Goal: Task Accomplishment & Management: Manage account settings

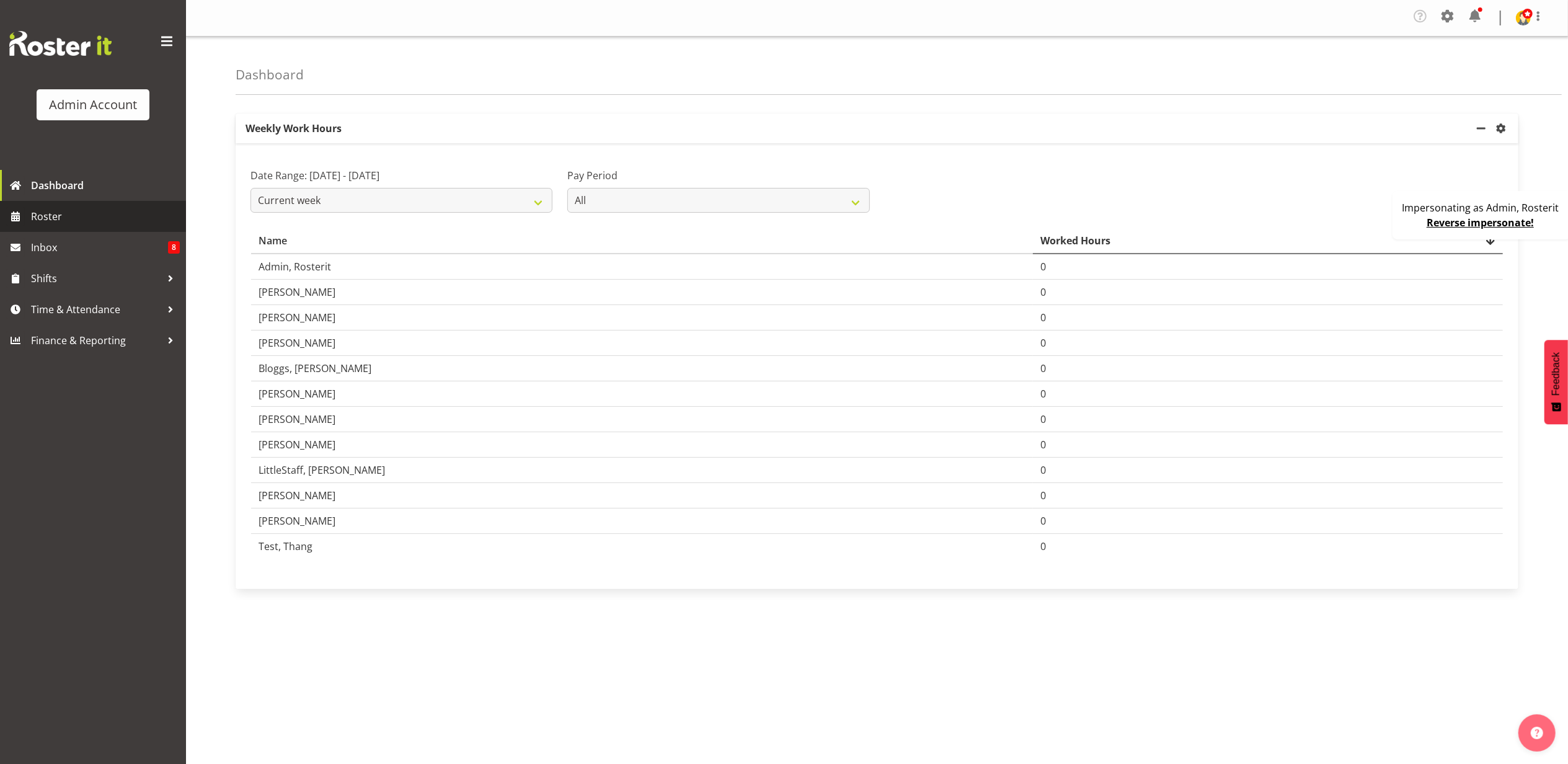
click at [77, 212] on span "Roster" at bounding box center [105, 217] width 149 height 19
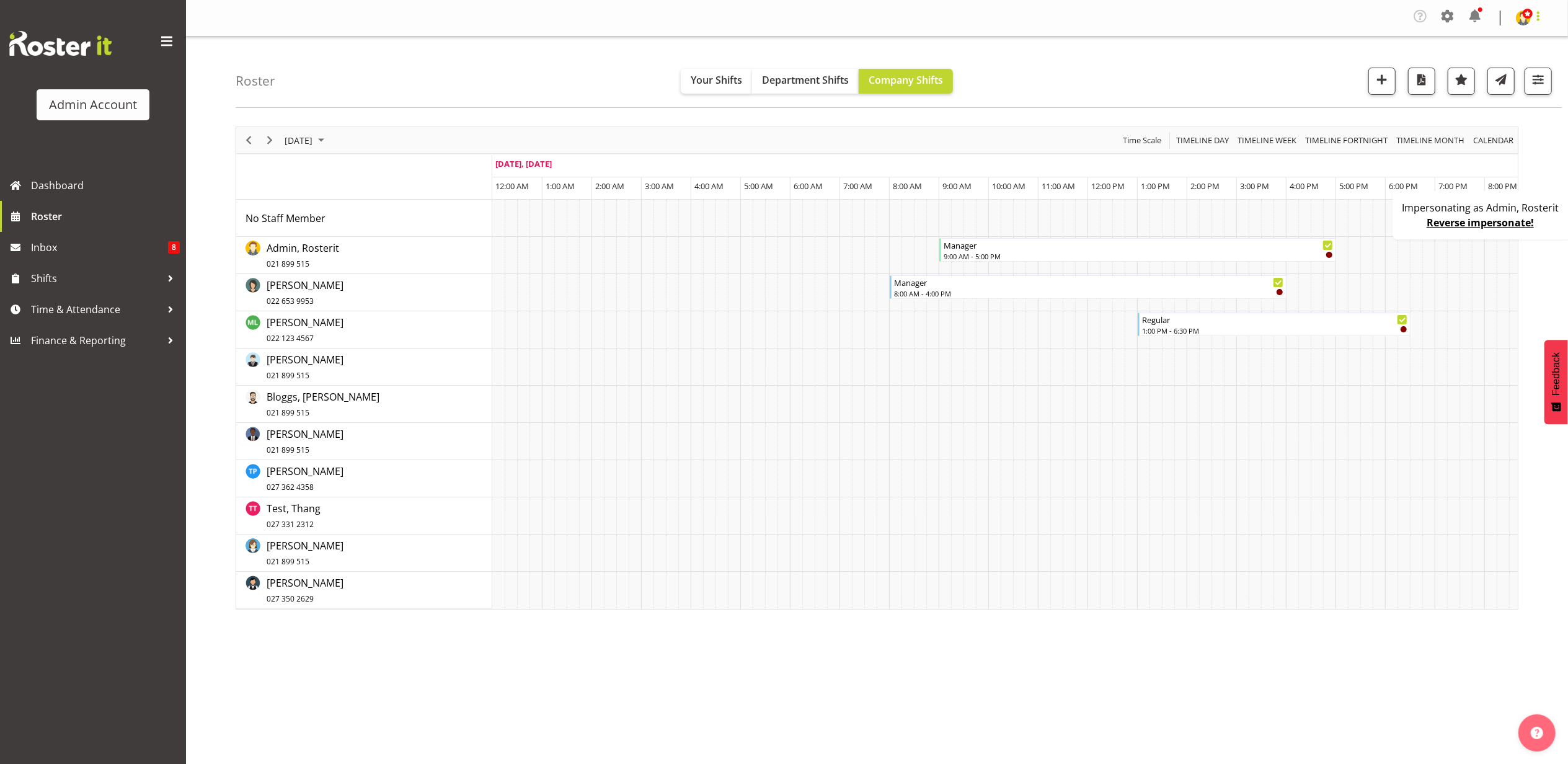
click at [1536, 16] on span at bounding box center [1538, 16] width 15 height 15
click at [1457, 43] on link "Profile" at bounding box center [1477, 46] width 135 height 22
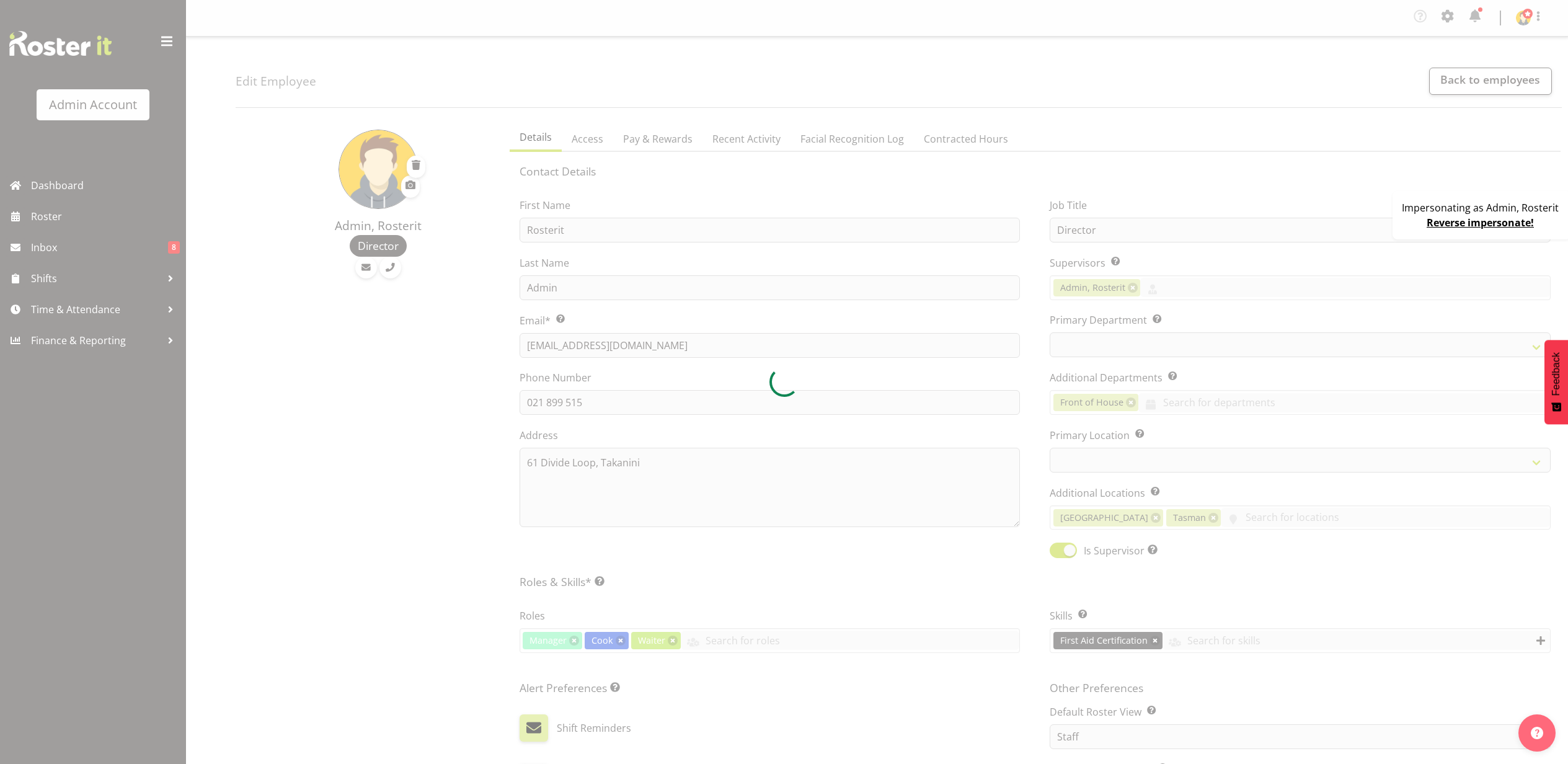
select select "TimelineDay"
select select
select select "1"
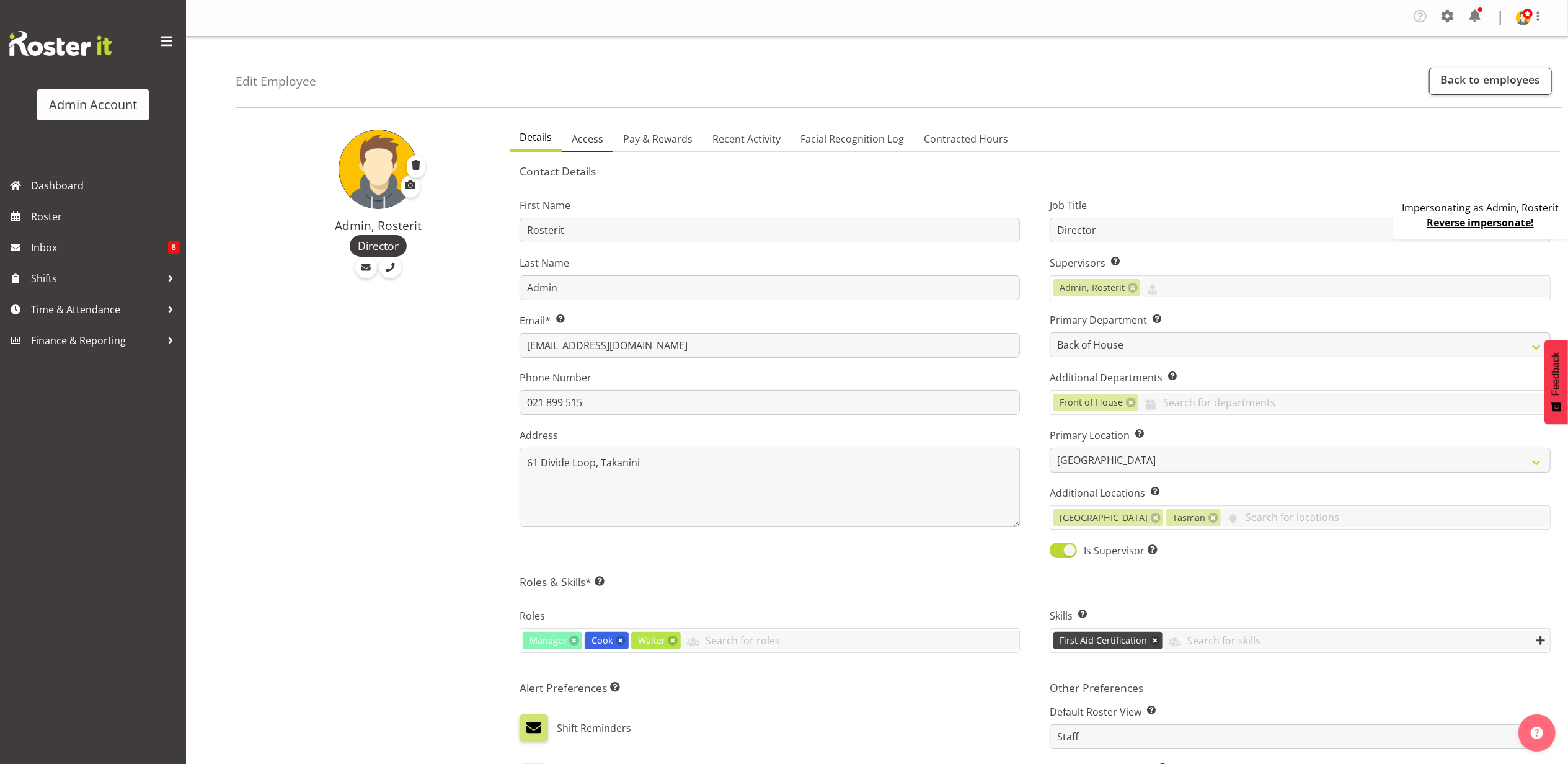
click at [599, 142] on span "Access" at bounding box center [588, 139] width 32 height 15
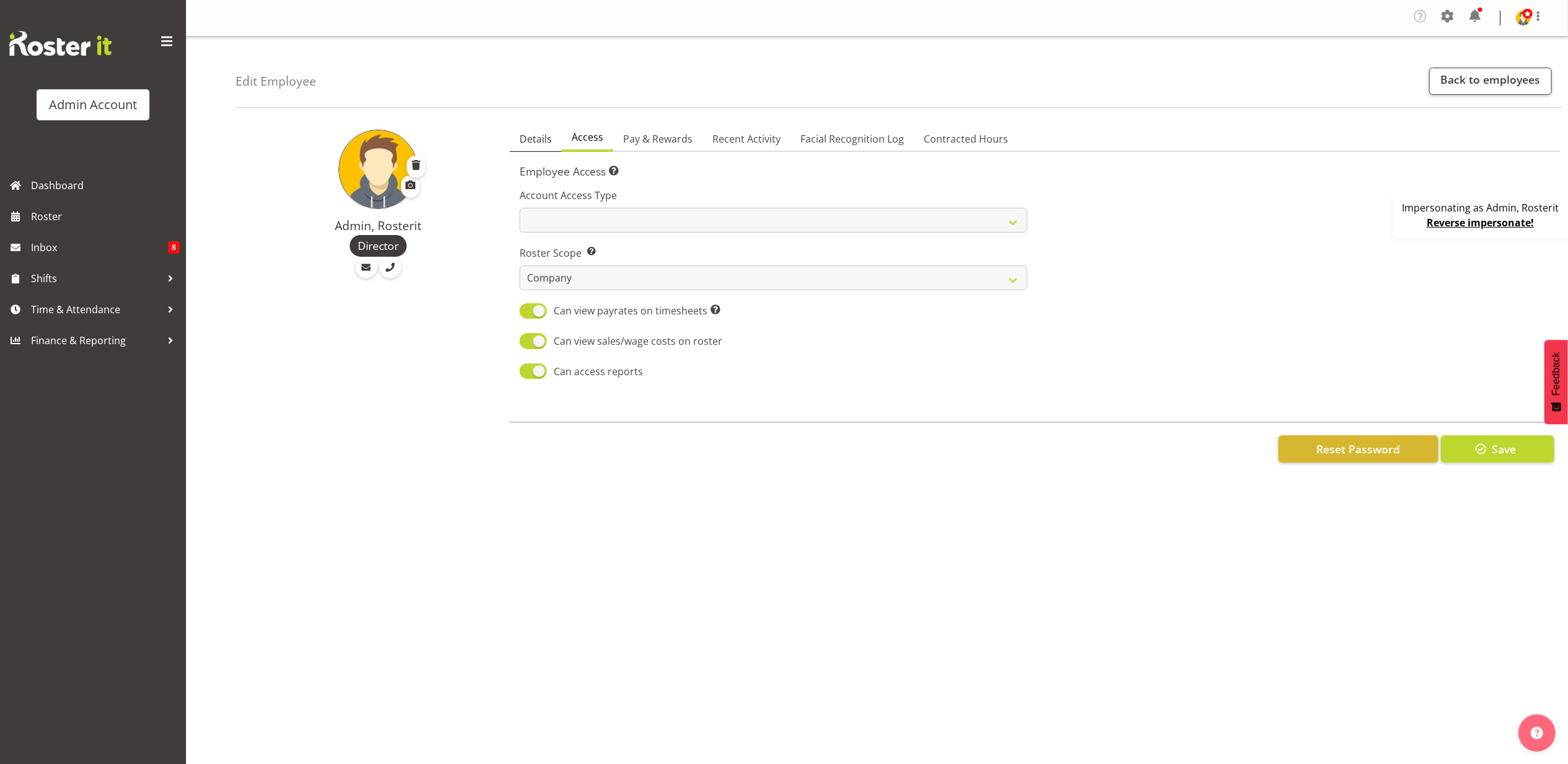
click at [528, 132] on span "Details" at bounding box center [536, 139] width 32 height 15
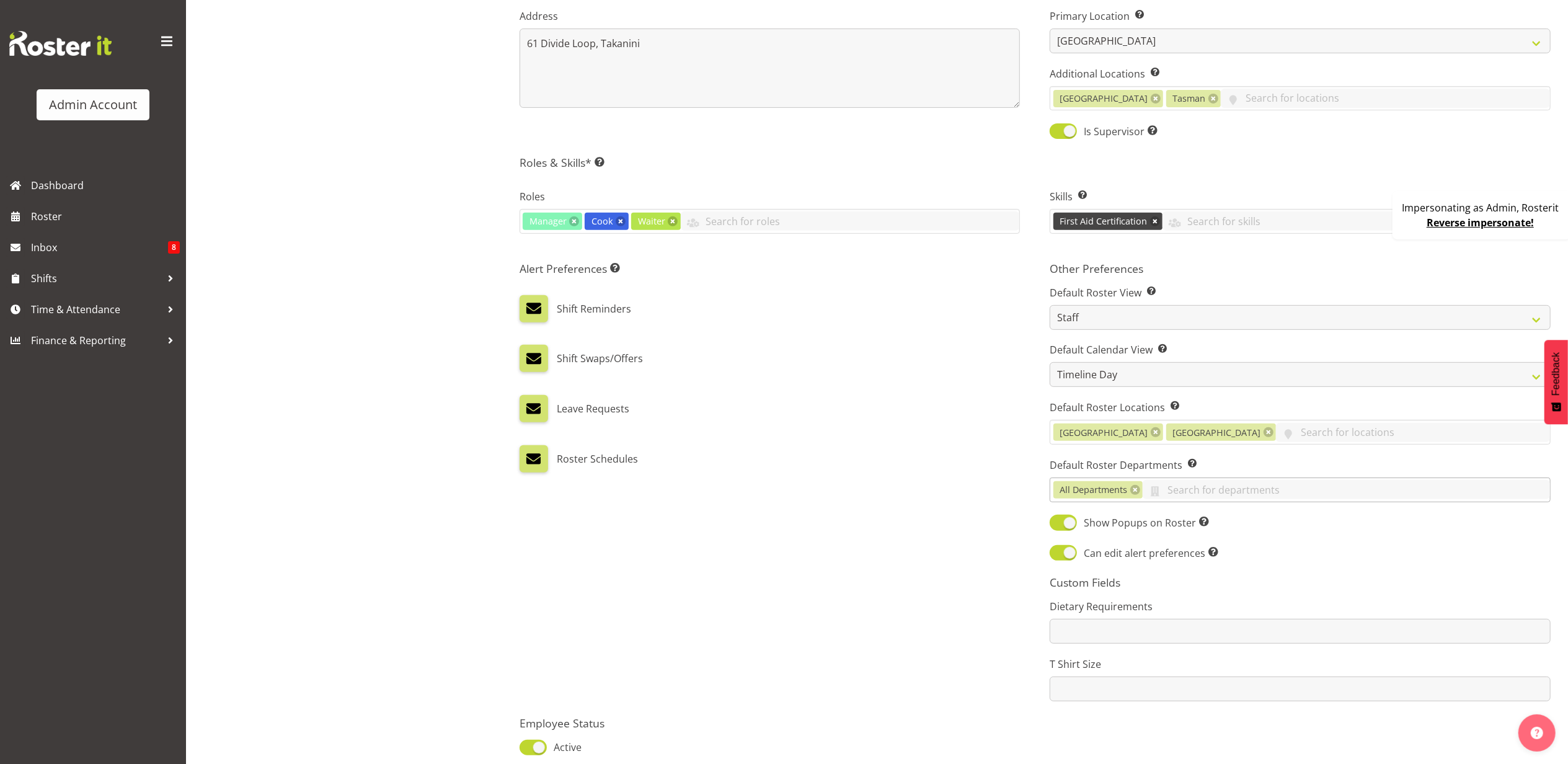
scroll to position [496, 0]
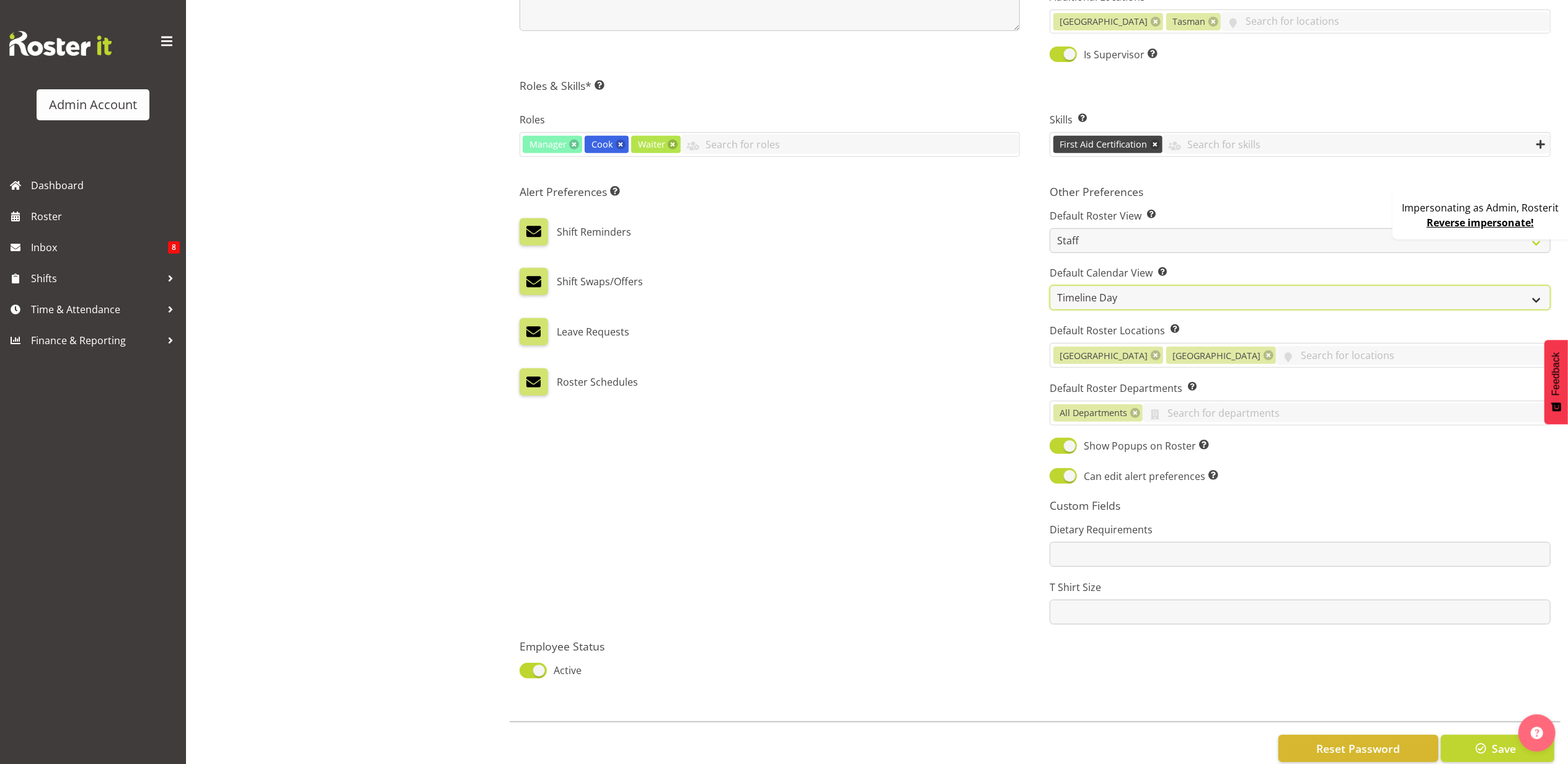
click at [1147, 294] on select "Day Timeline Day Week (current default) Timeline Week Fortnight Month Calendar" at bounding box center [1300, 297] width 501 height 24
click at [1050, 287] on select "Day Timeline Day Week (current default) Timeline Week Fortnight Month Calendar" at bounding box center [1300, 297] width 501 height 24
click at [1110, 244] on select "Staff Role Shift - Horizontal Shift - Vertical Staff - Location" at bounding box center [1300, 240] width 501 height 24
drag, startPoint x: 963, startPoint y: 252, endPoint x: 1000, endPoint y: 279, distance: 45.8
click at [963, 252] on div "Alert Preferences Specifies what type(s) of communication the employee will rec…" at bounding box center [770, 404] width 531 height 454
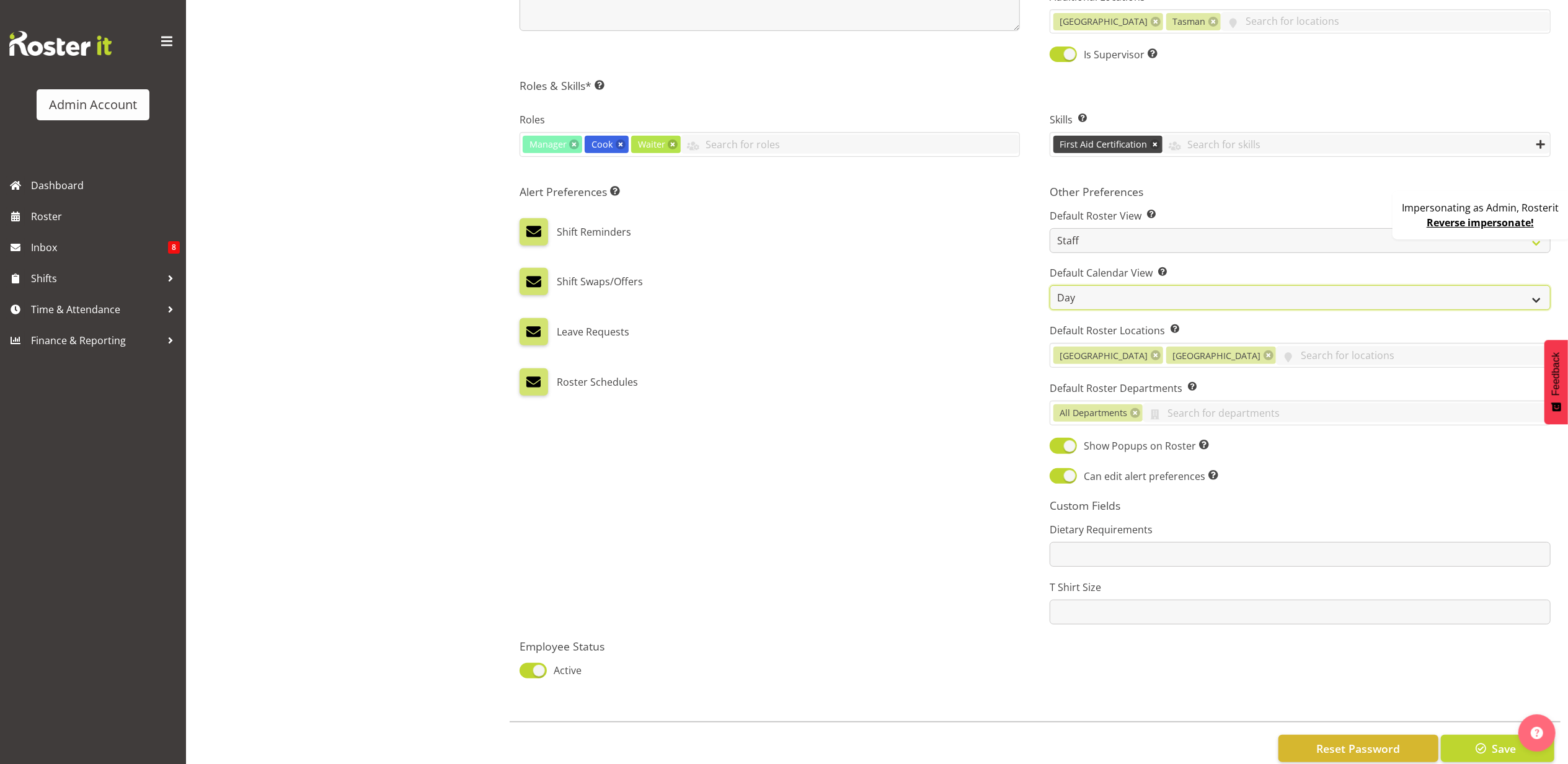
click at [1127, 293] on select "Day Timeline Day Week (current default) Timeline Week Fortnight Month Calendar" at bounding box center [1300, 297] width 501 height 24
select select "TimelineWeek"
click at [1050, 287] on select "Day Timeline Day Week (current default) Timeline Week Fortnight Month Calendar" at bounding box center [1300, 297] width 501 height 24
click at [1478, 745] on span "button" at bounding box center [1481, 748] width 16 height 16
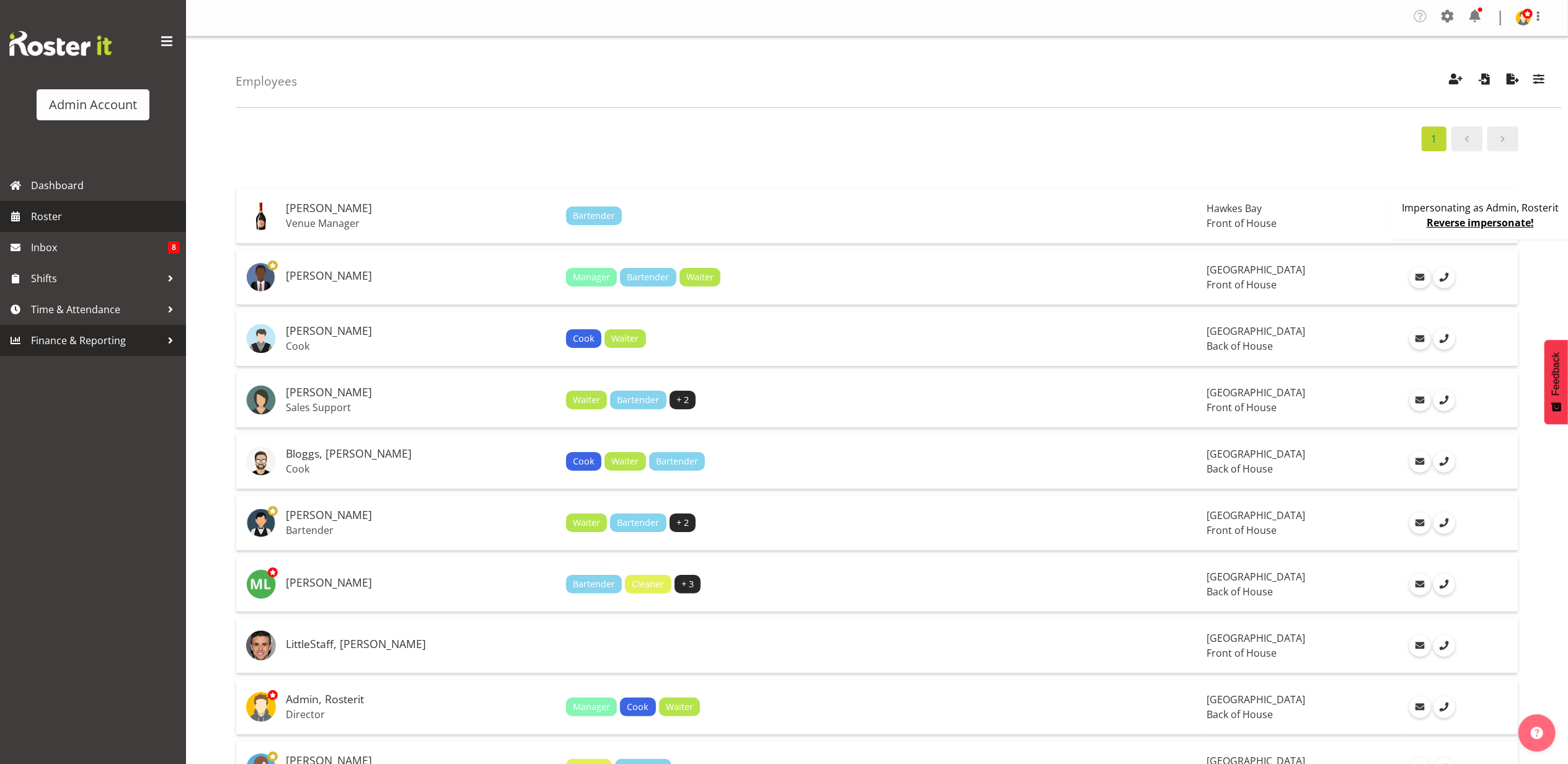
click at [88, 213] on span "Roster" at bounding box center [105, 217] width 149 height 19
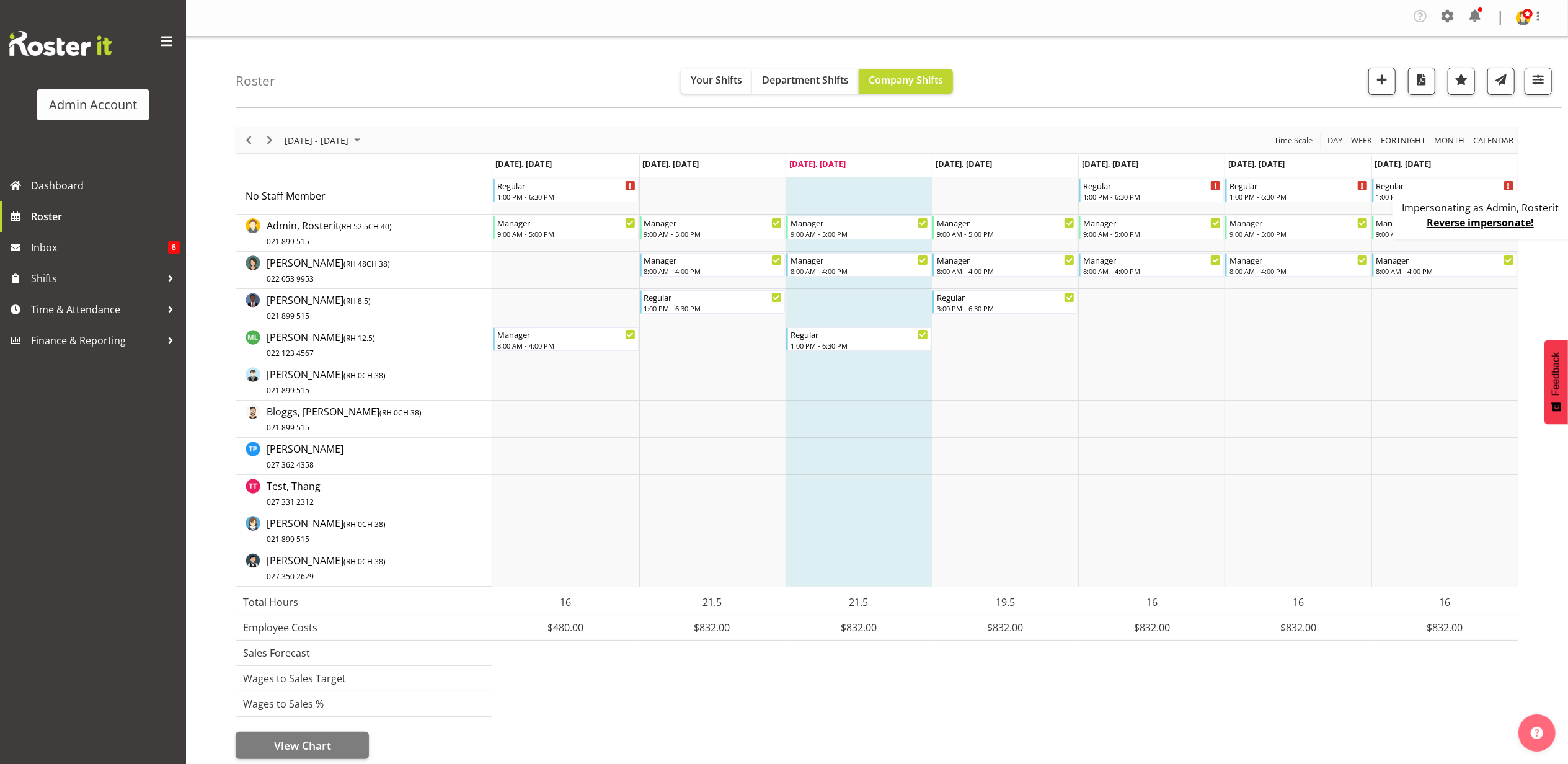
click at [1398, 224] on div "Impersonating as Admin, Rosterit Reverse impersonate!" at bounding box center [1481, 215] width 179 height 48
click at [1447, 19] on span at bounding box center [1448, 16] width 20 height 20
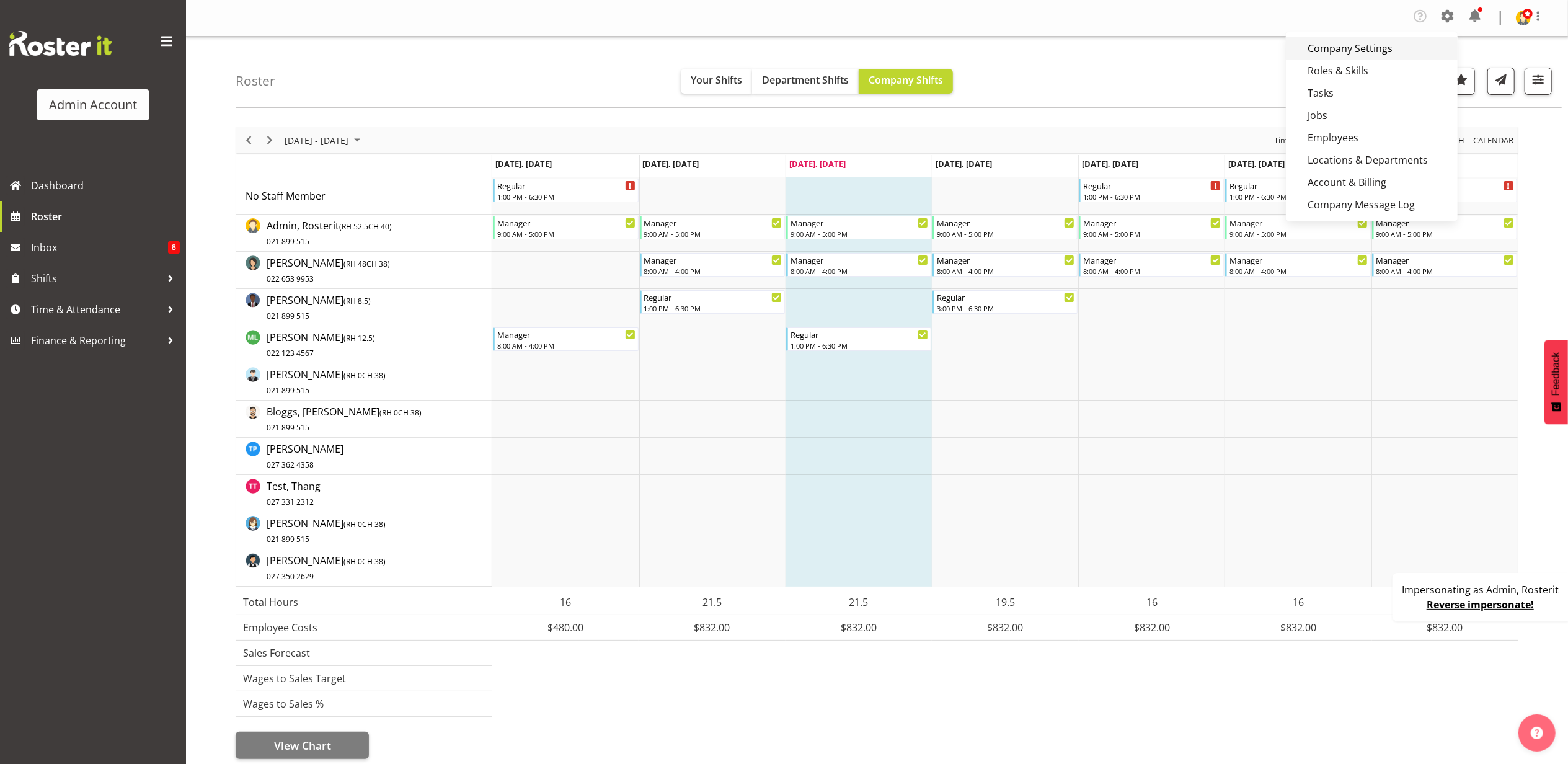
click at [1372, 53] on link "Company Settings" at bounding box center [1372, 48] width 172 height 22
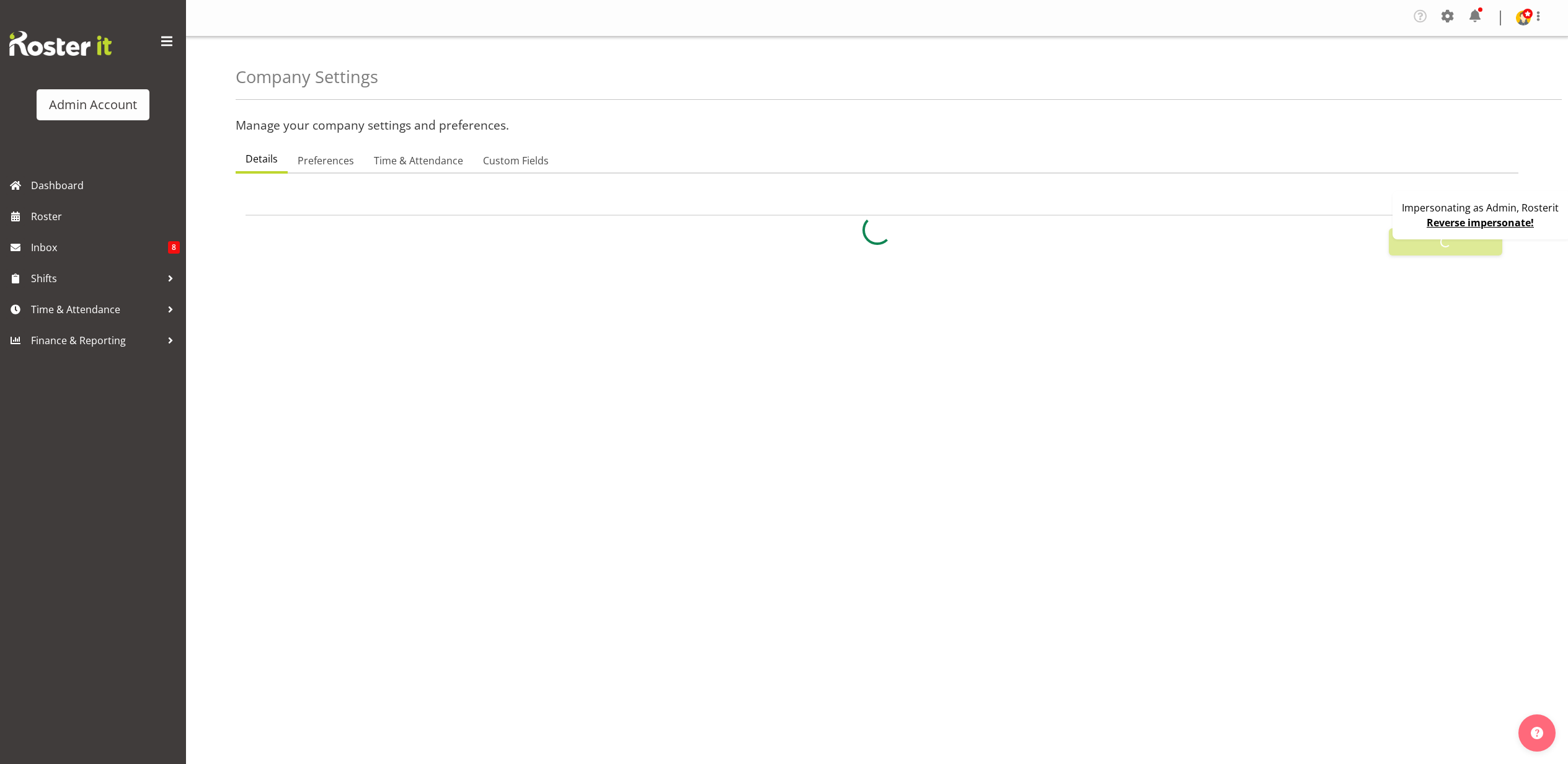
select select
select select "[DATE]"
select select "surname_first"
checkbox input "false"
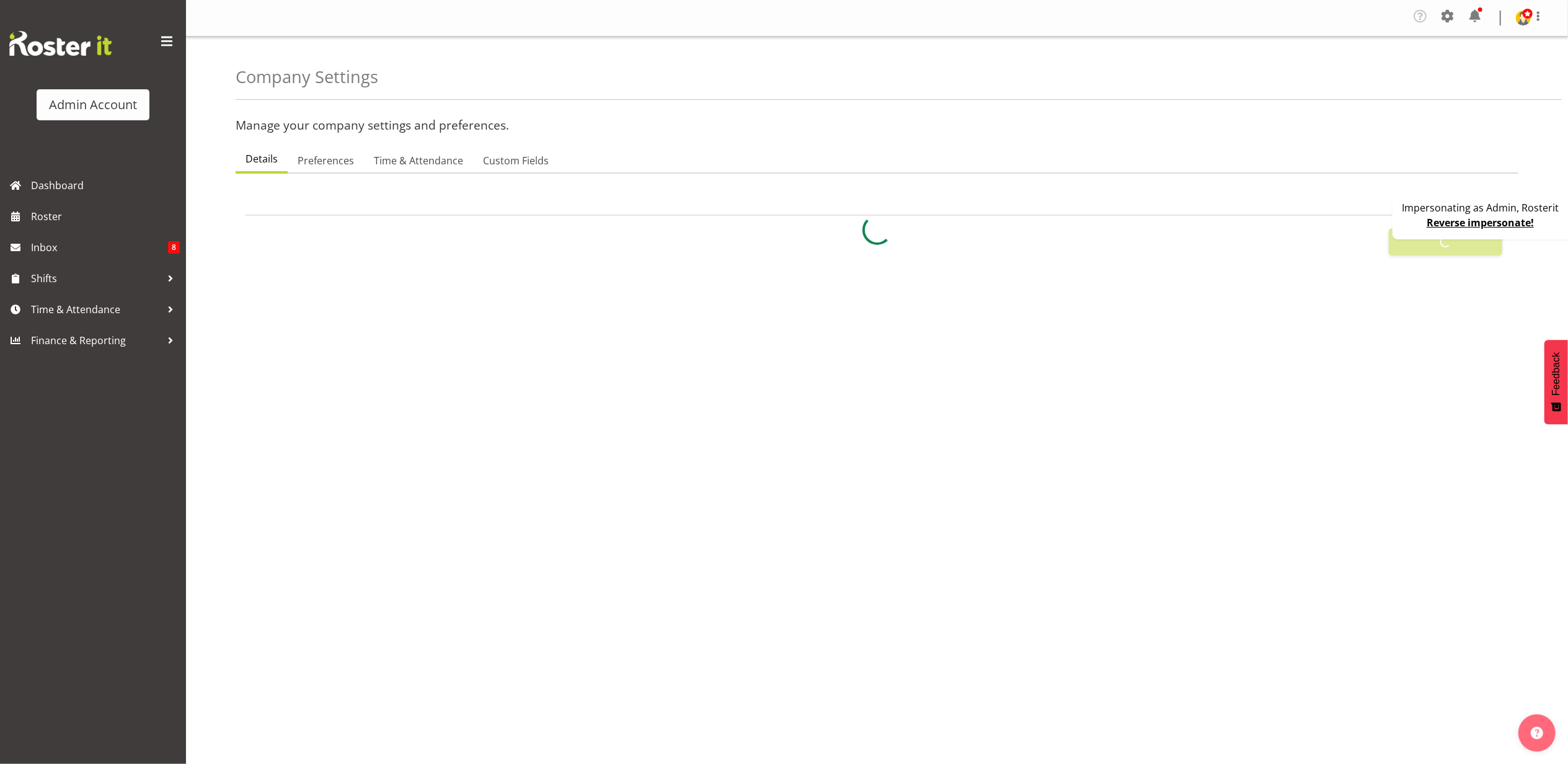
checkbox input "true"
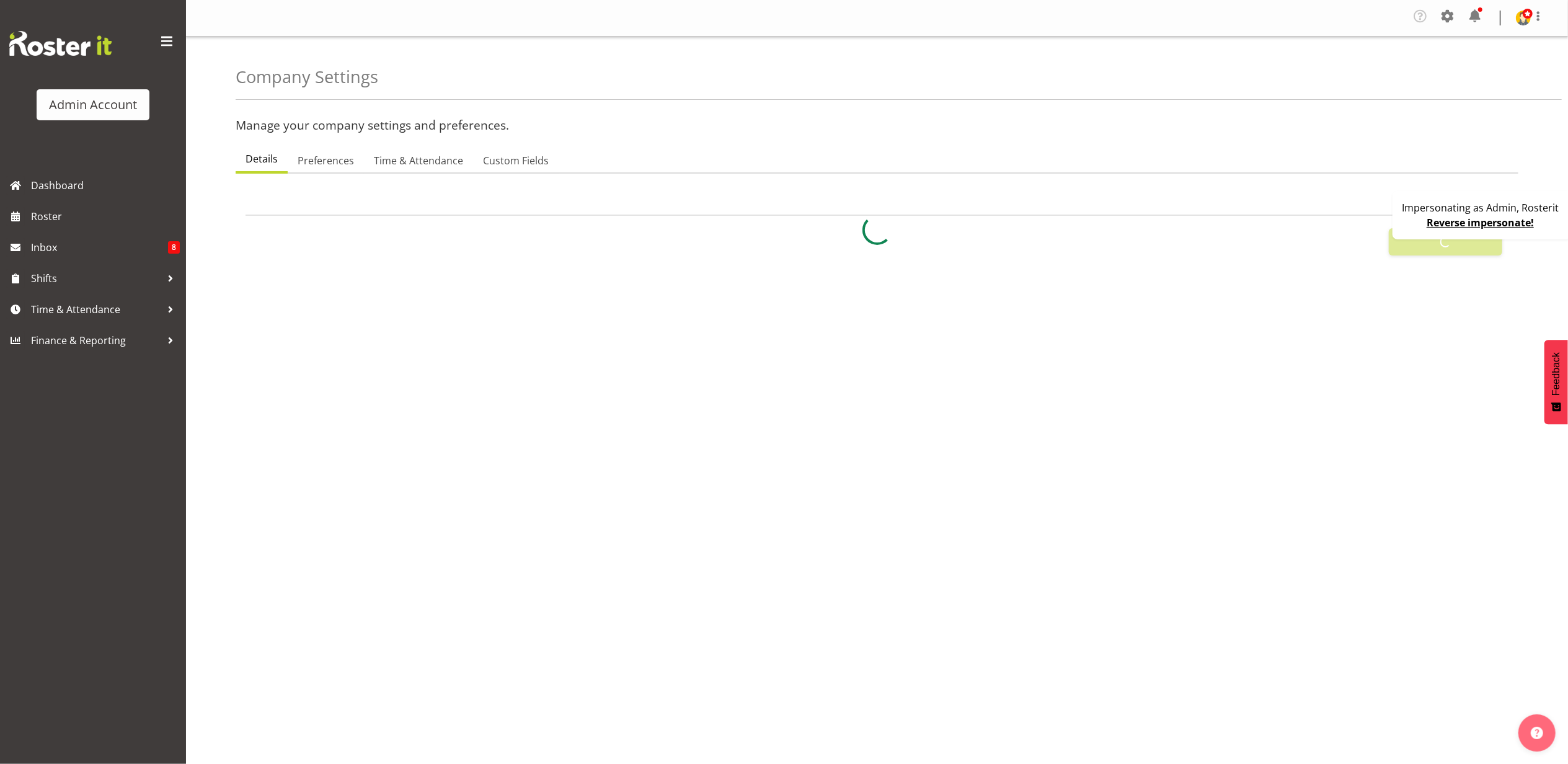
checkbox input "true"
checkbox input "false"
checkbox input "true"
type input "24"
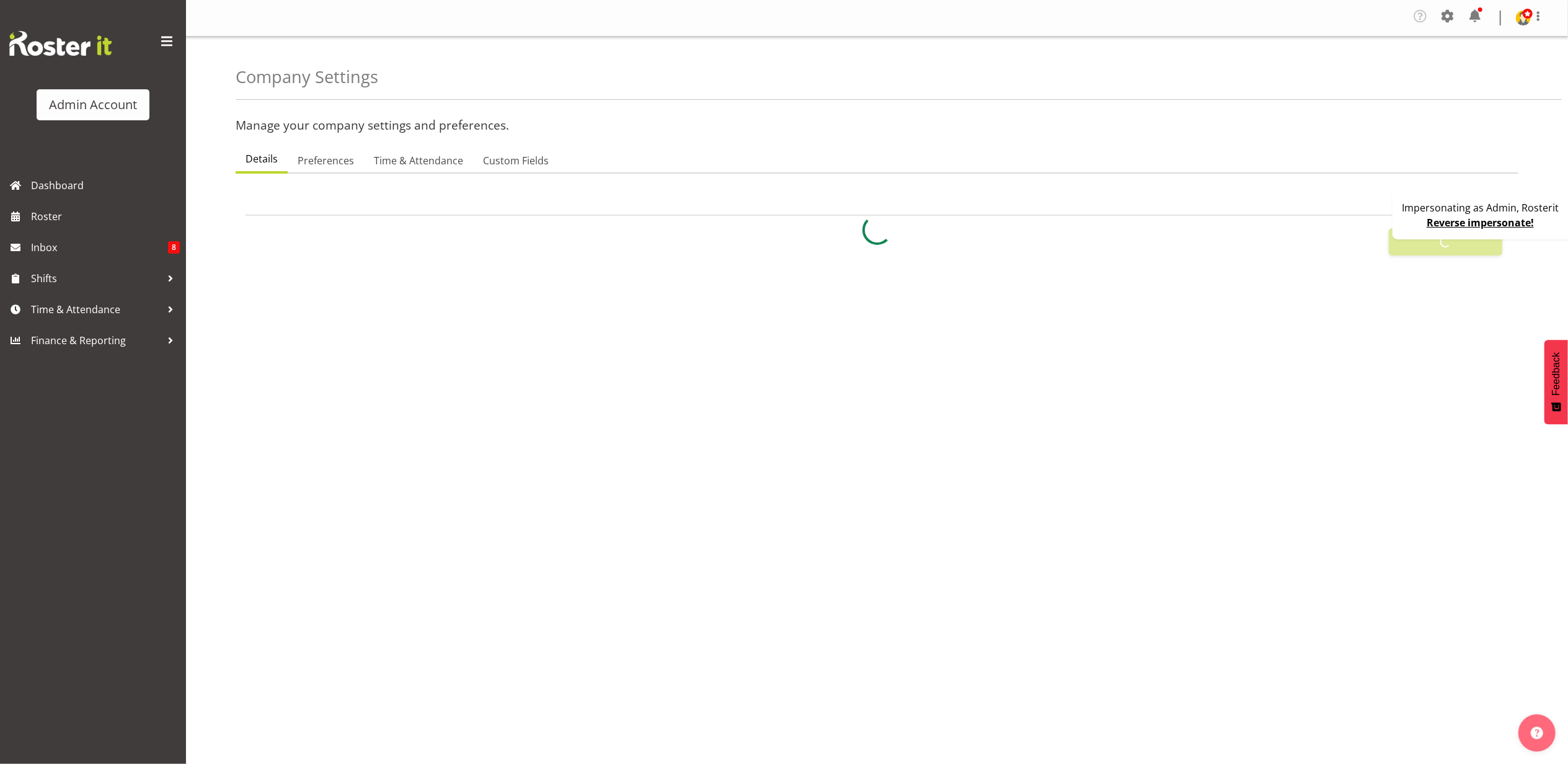
type input "0"
type input "24"
type input "0"
checkbox input "false"
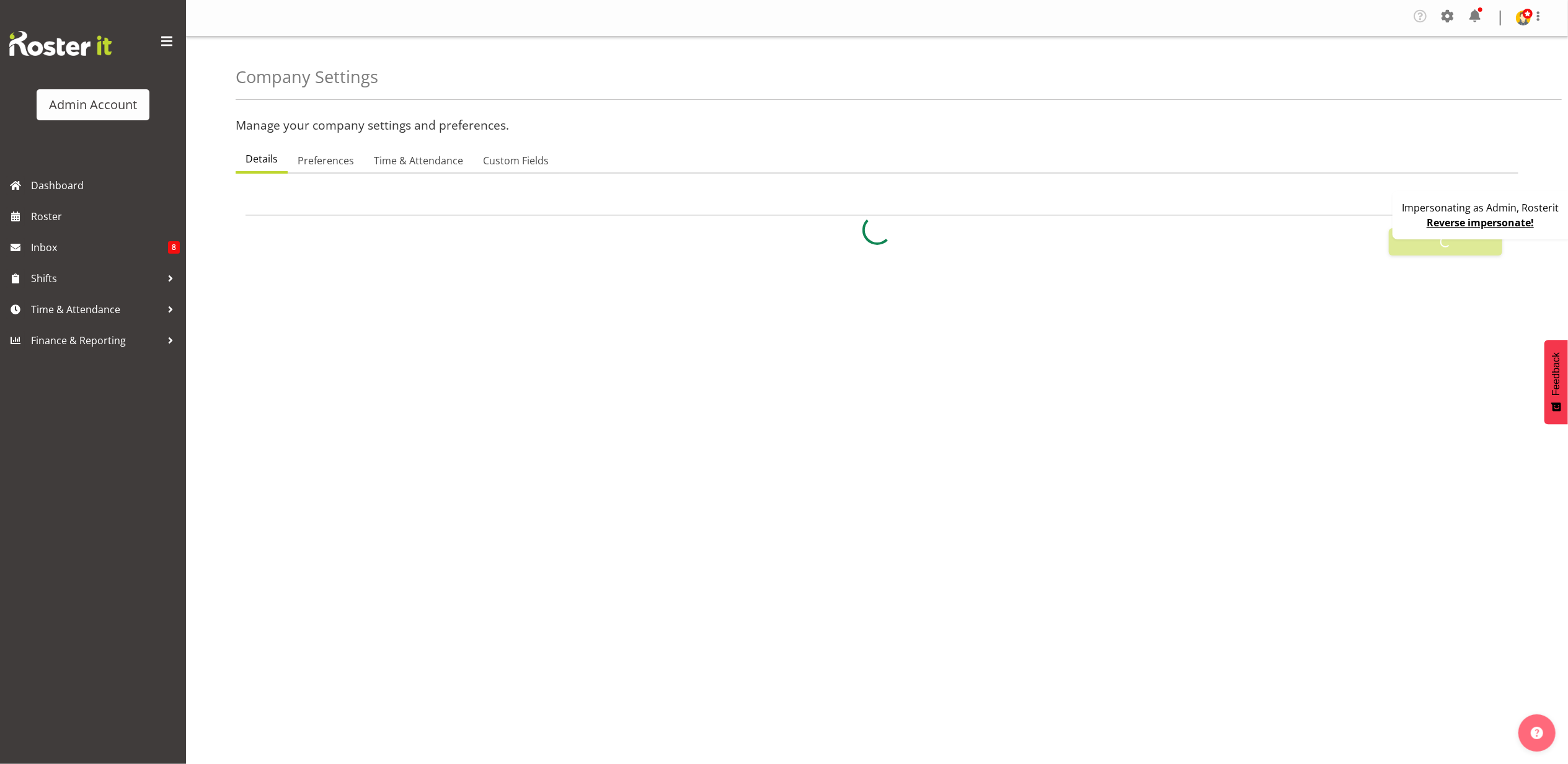
checkbox input "false"
checkbox input "true"
select select "1_day_before"
type input "60"
checkbox input "true"
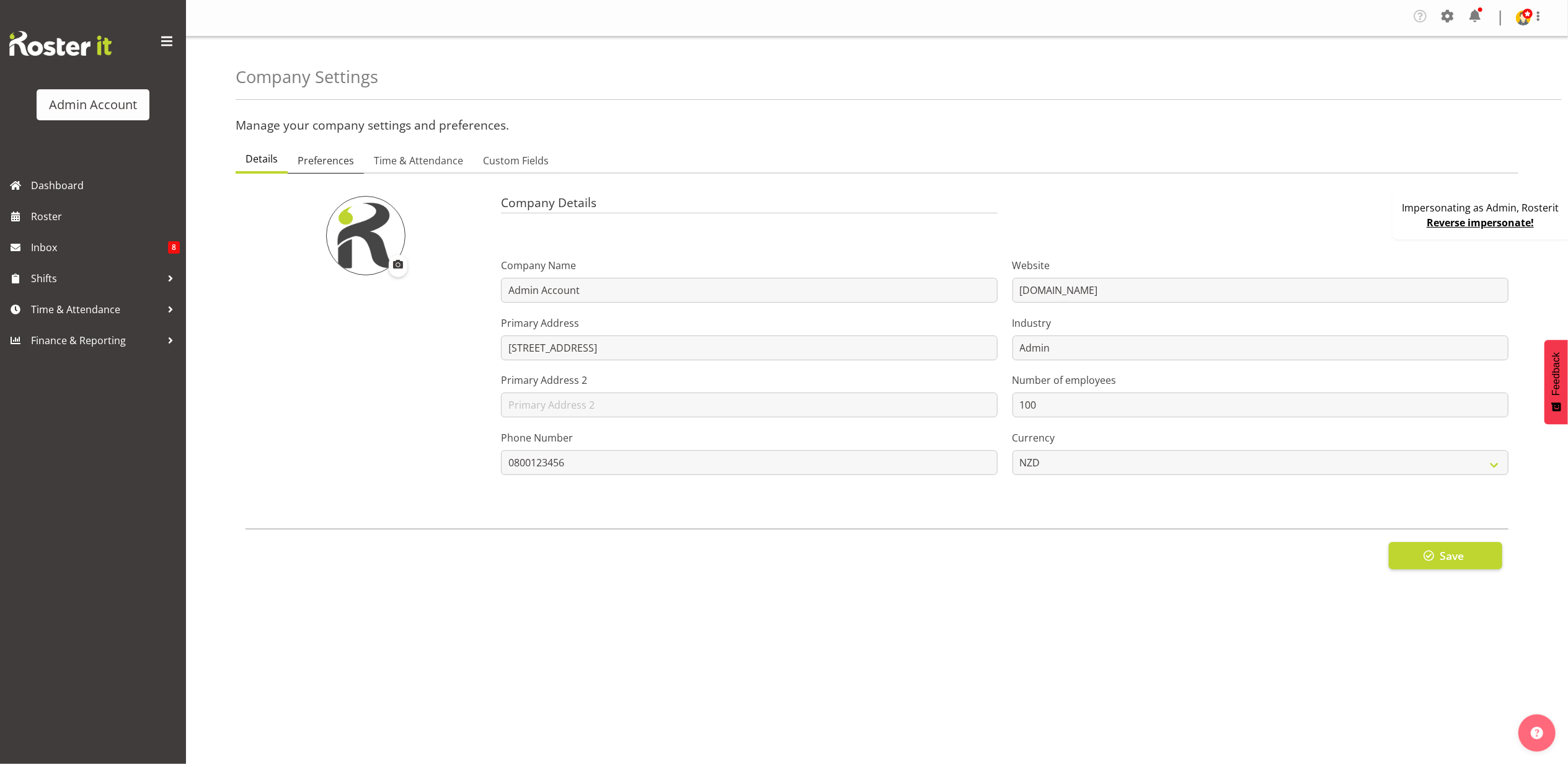
click at [317, 157] on span "Preferences" at bounding box center [326, 160] width 57 height 15
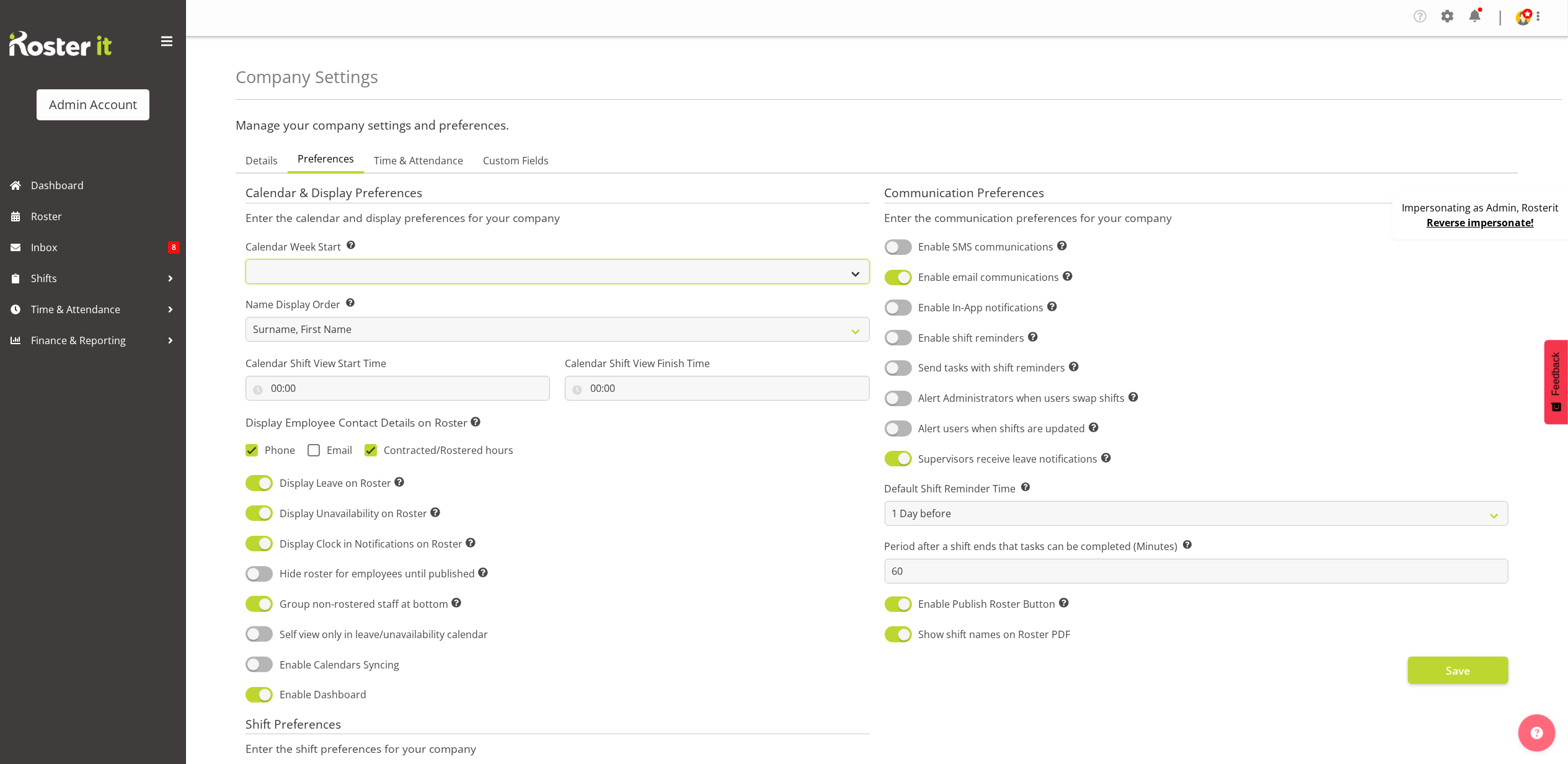
click at [308, 274] on select "Sunday Monday Tuesday Wednesday Thursday Friday Saturday" at bounding box center [558, 271] width 625 height 24
click at [451, 237] on div "Calendar & Display Preferences Enter the calendar and display preferences for y…" at bounding box center [558, 692] width 639 height 1031
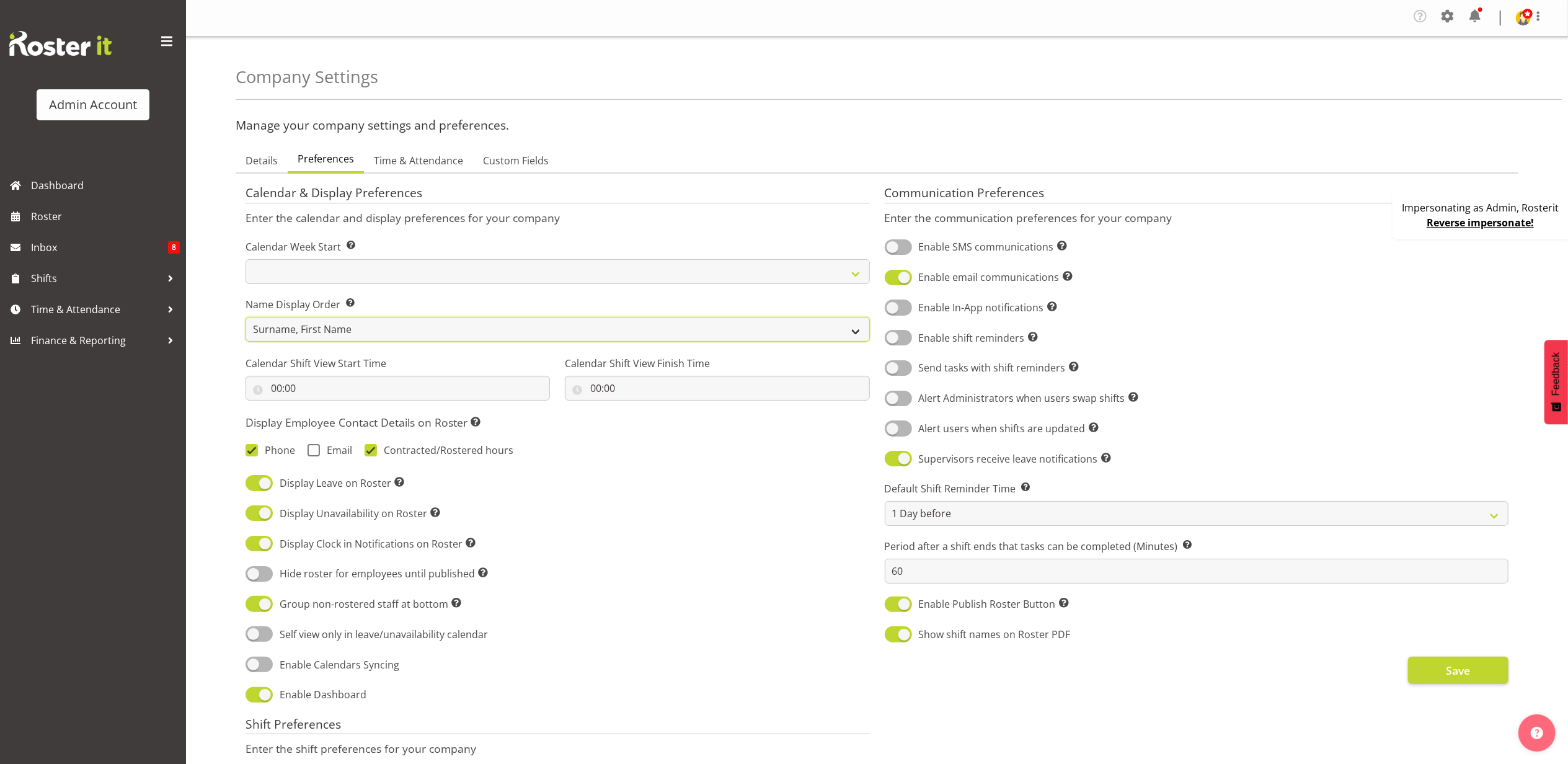
click at [338, 335] on select "First Name Surname Surname, First Name" at bounding box center [558, 328] width 625 height 24
click at [434, 294] on div "Calendar & Display Preferences Enter the calendar and display preferences for y…" at bounding box center [558, 692] width 639 height 1031
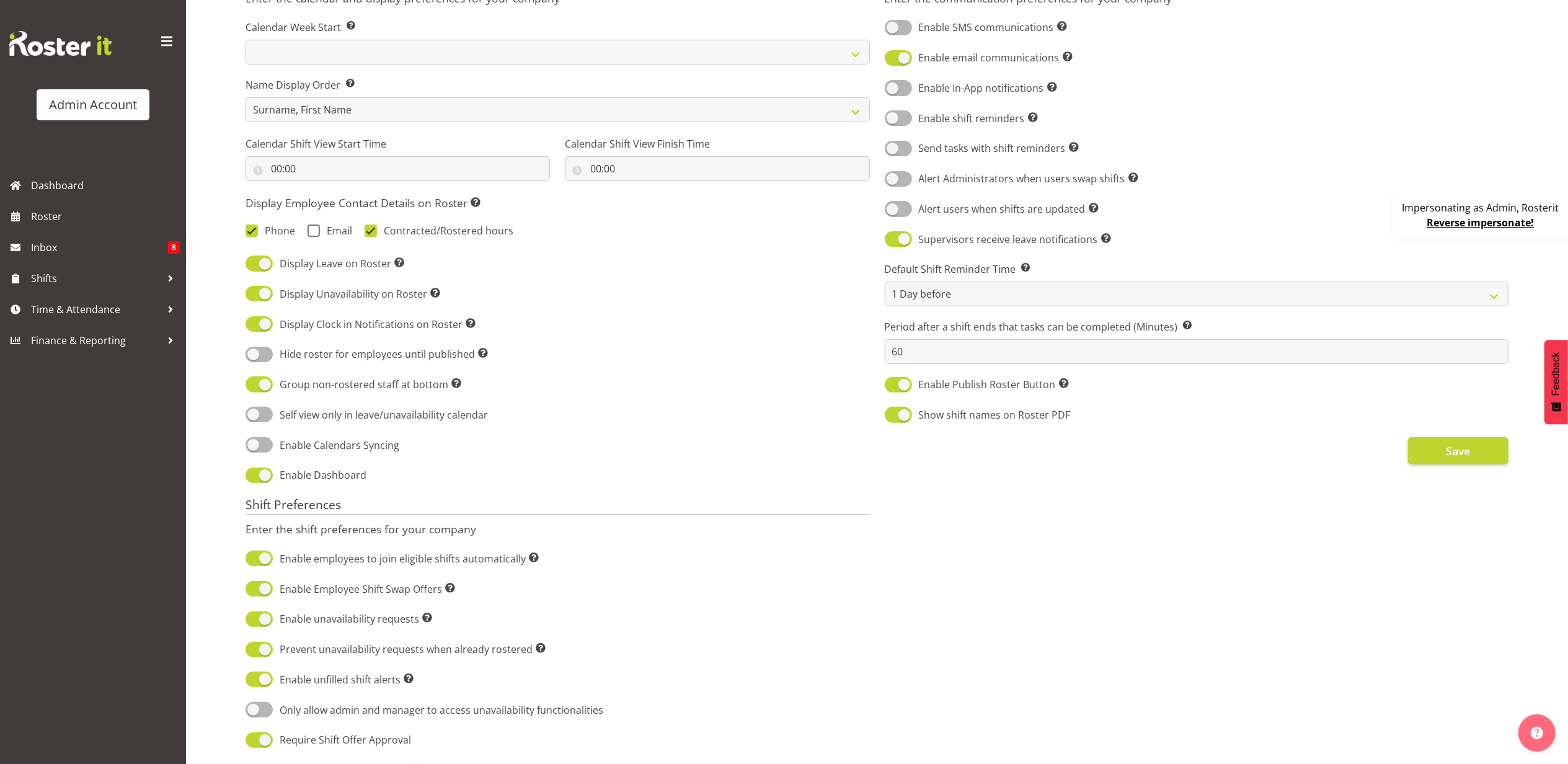
scroll to position [248, 0]
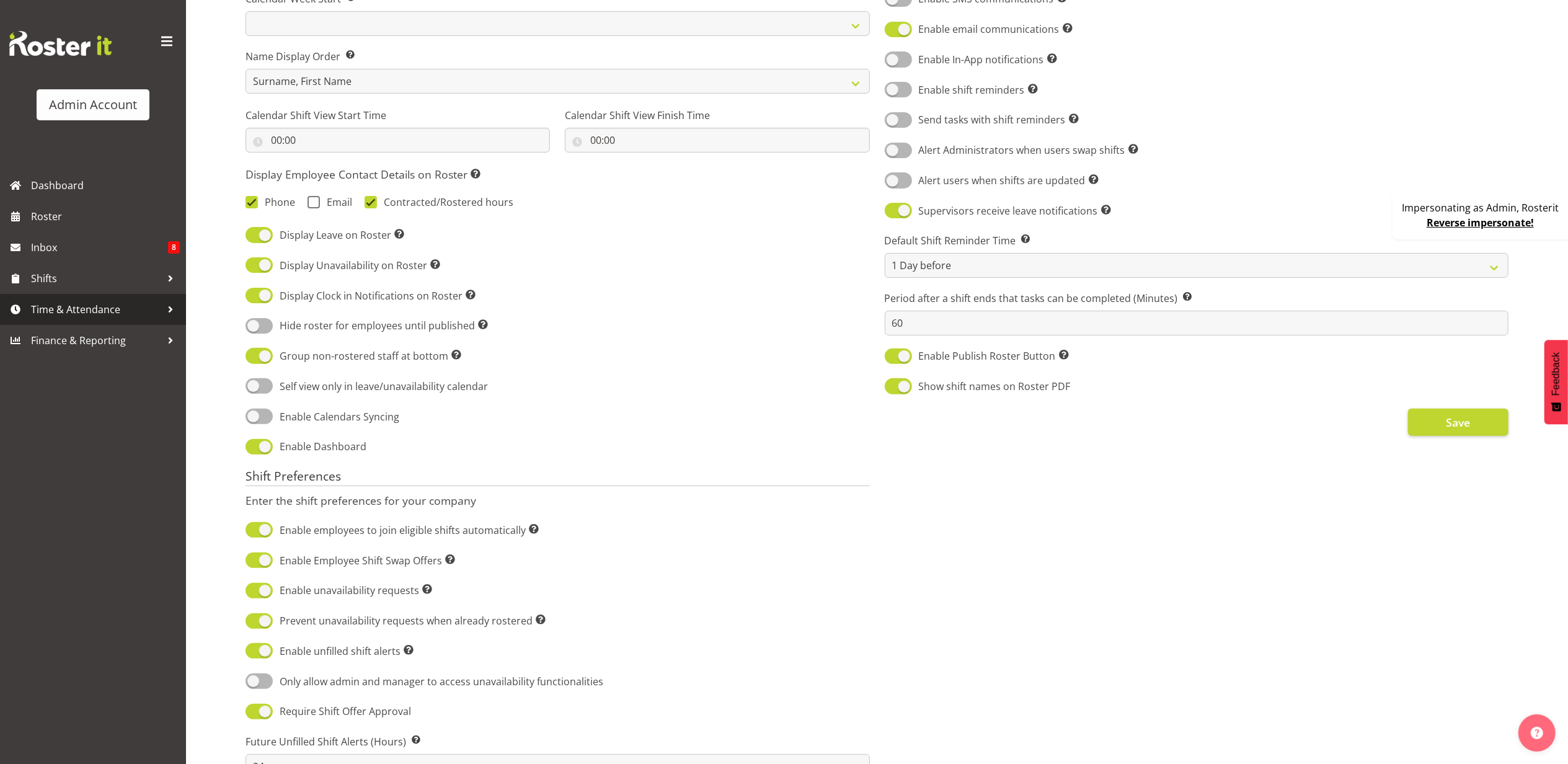
click at [95, 309] on span "Time & Attendance" at bounding box center [95, 310] width 130 height 19
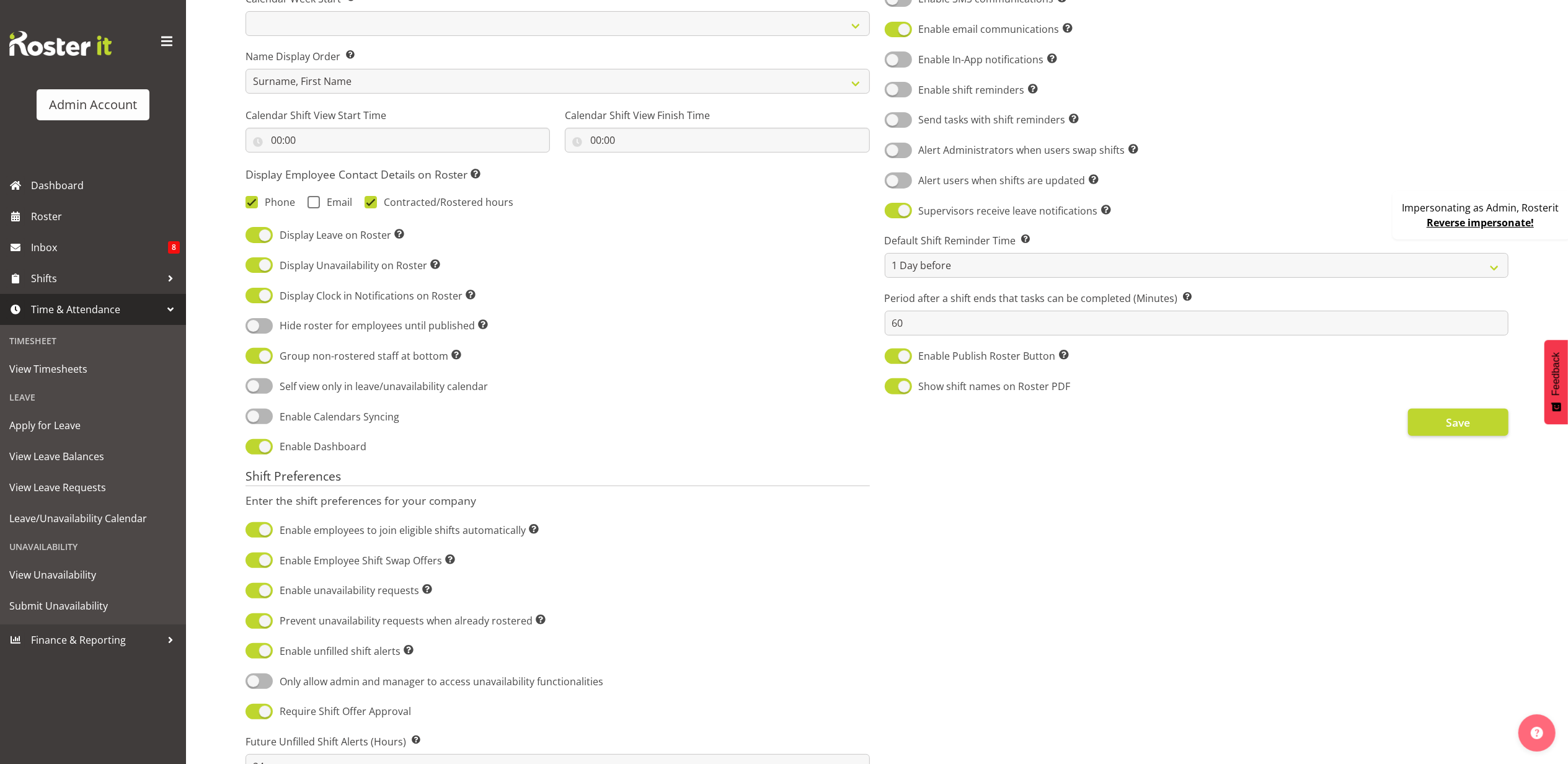
click at [625, 416] on div "Enable Calendars Syncing" at bounding box center [558, 417] width 625 height 17
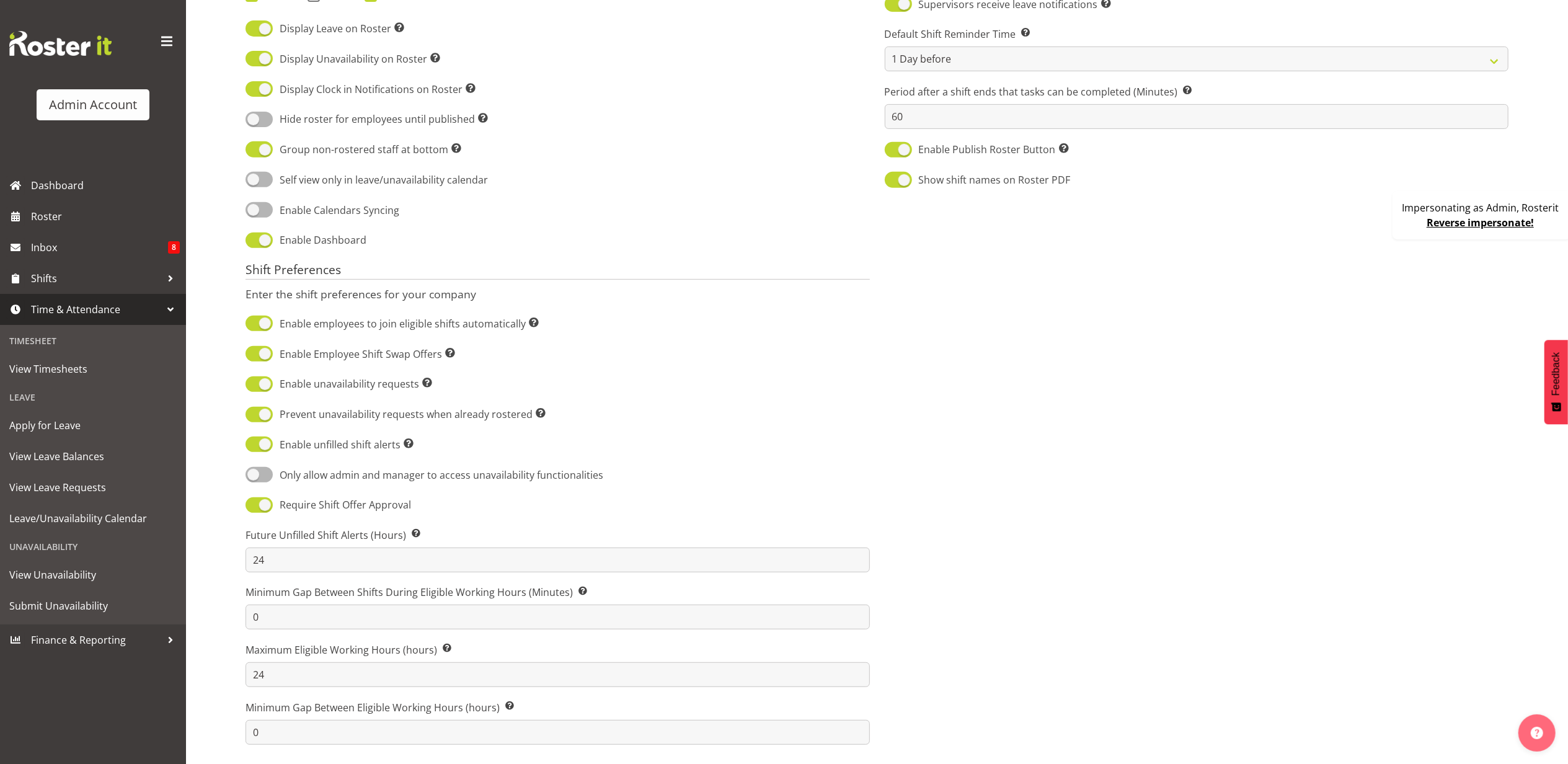
scroll to position [474, 0]
click at [92, 276] on span "Shifts" at bounding box center [95, 279] width 130 height 19
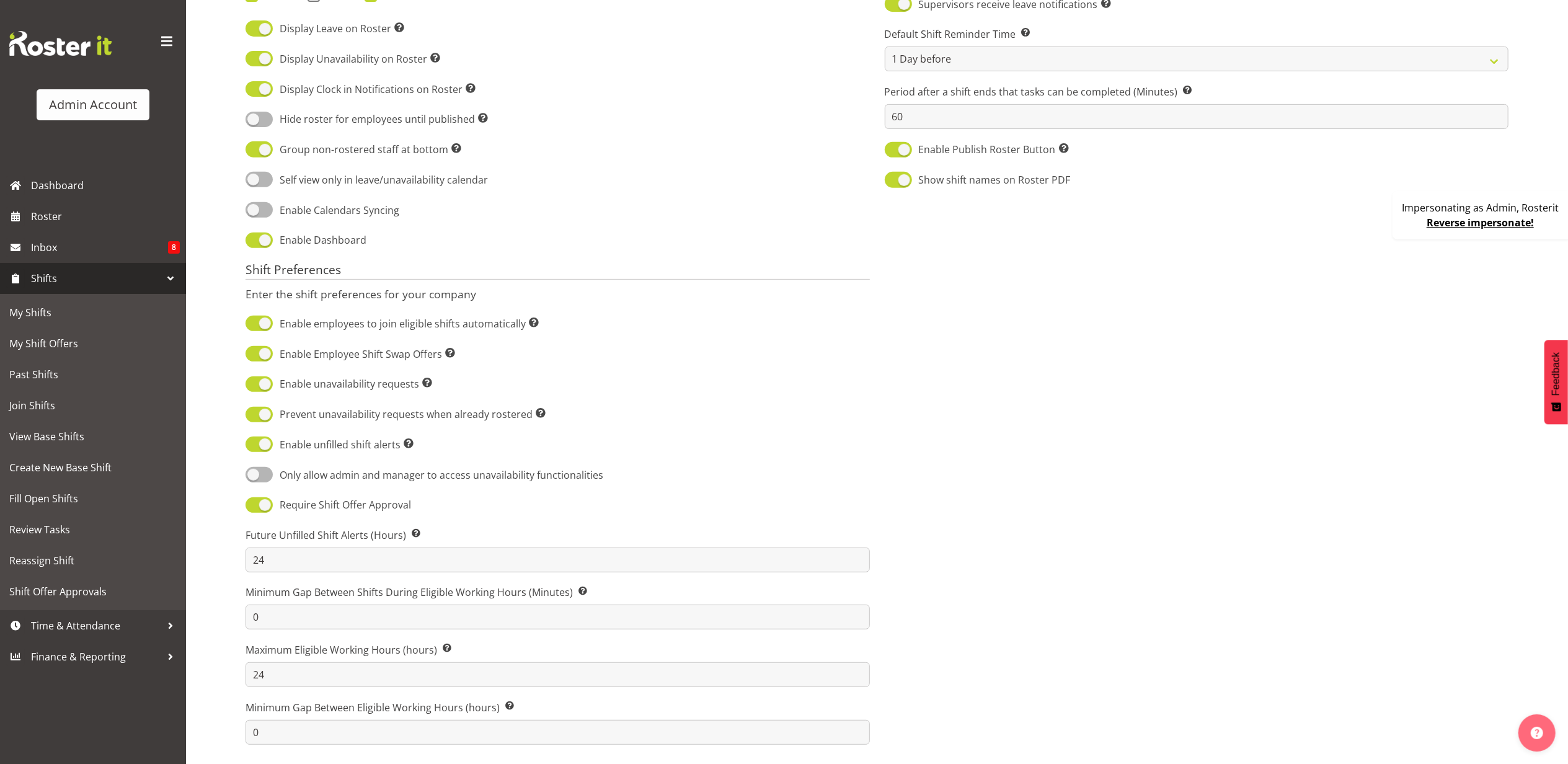
click at [945, 410] on div "Communication Preferences Enter the communication preferences for your company …" at bounding box center [1197, 236] width 639 height 1031
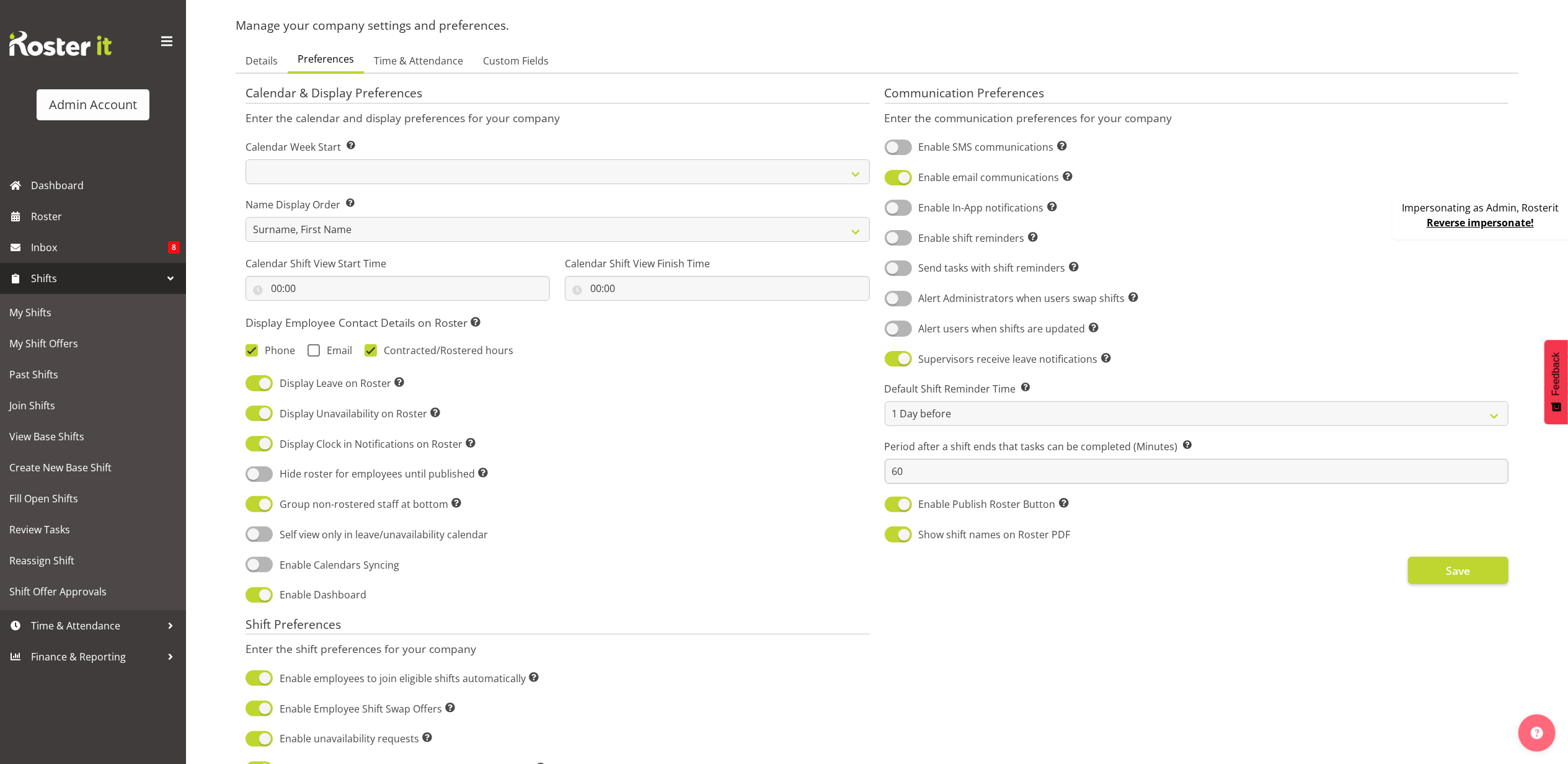
scroll to position [0, 0]
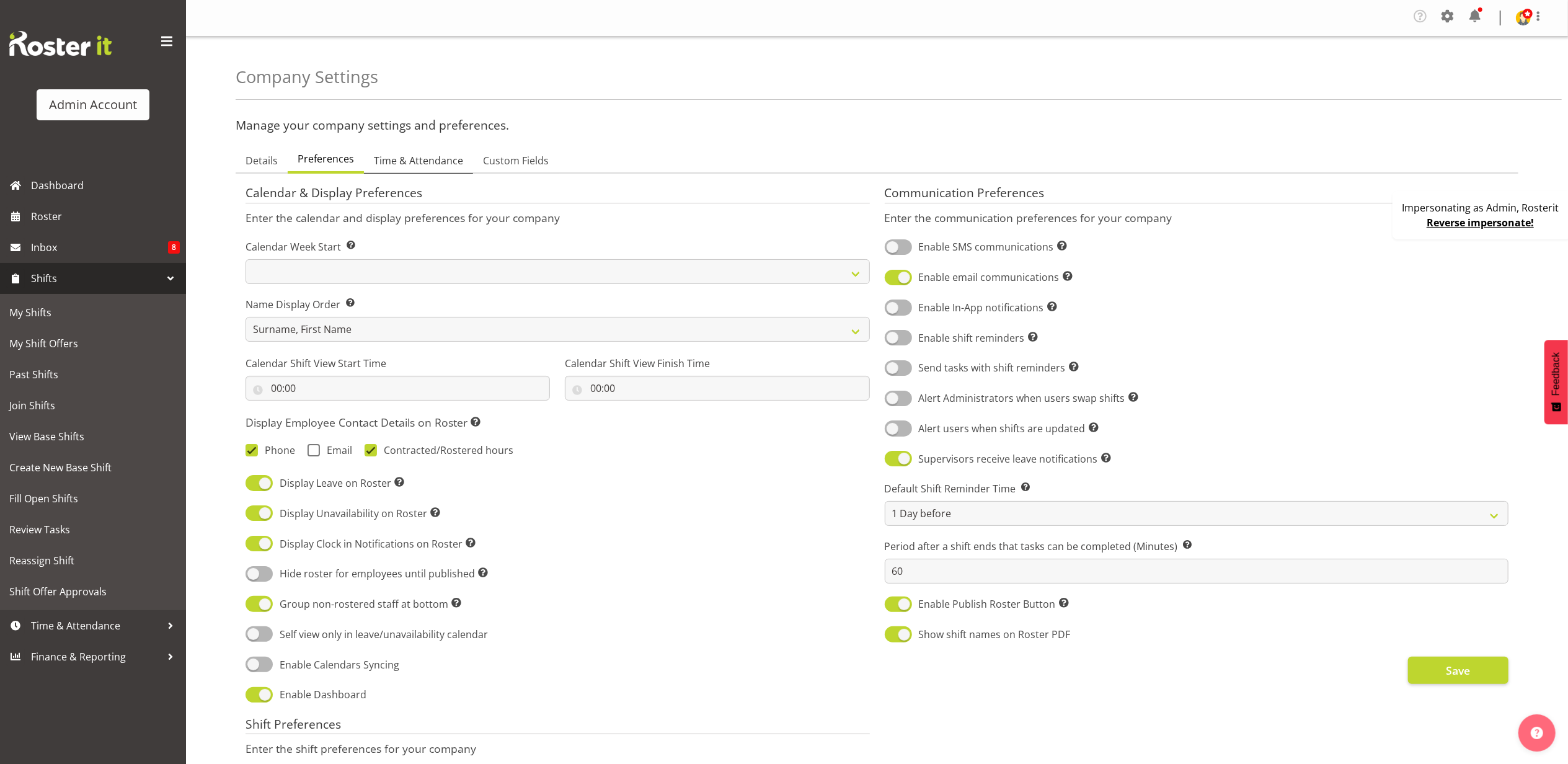
click at [400, 167] on span "Time & Attendance" at bounding box center [418, 160] width 89 height 15
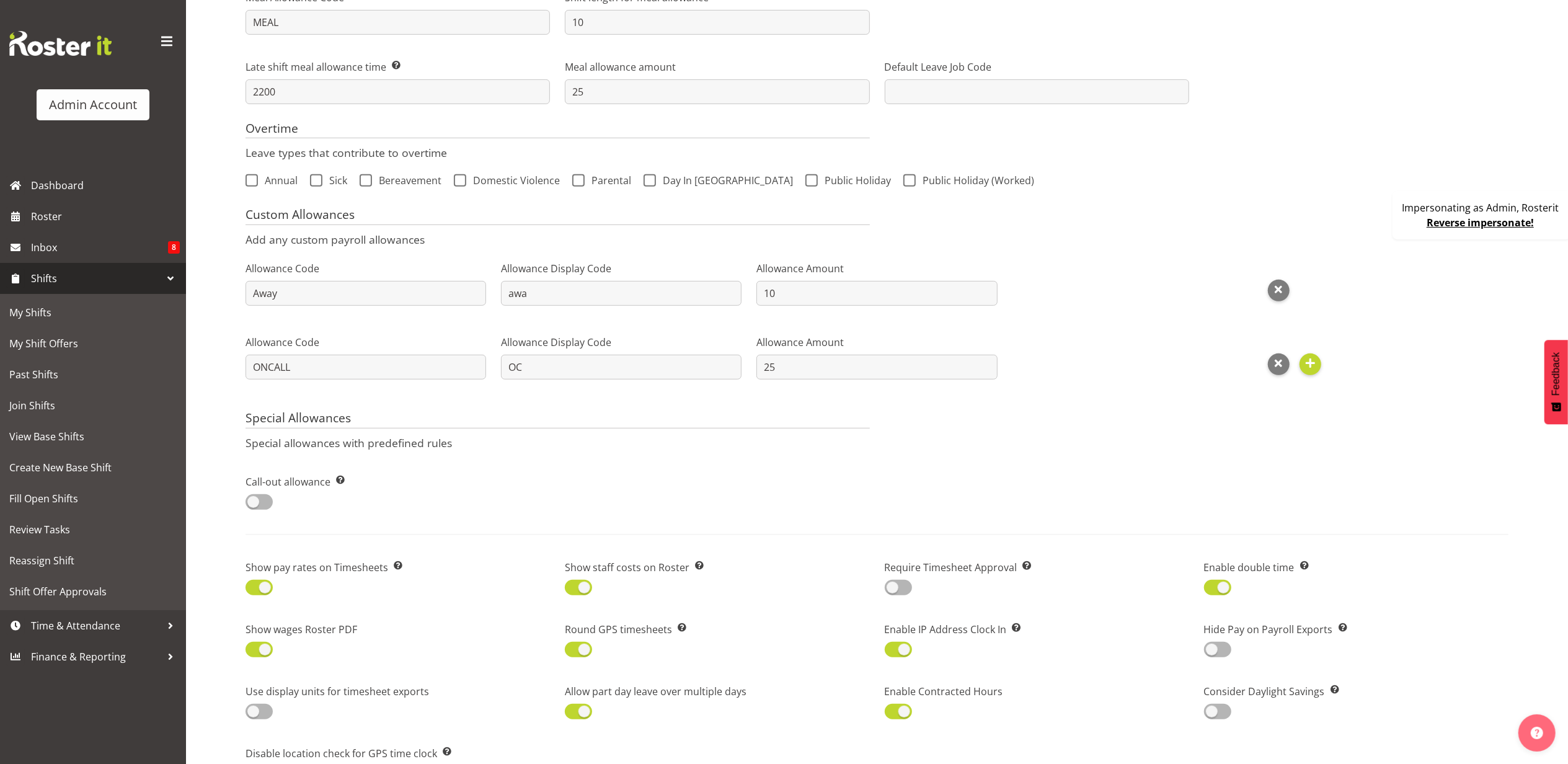
scroll to position [564, 0]
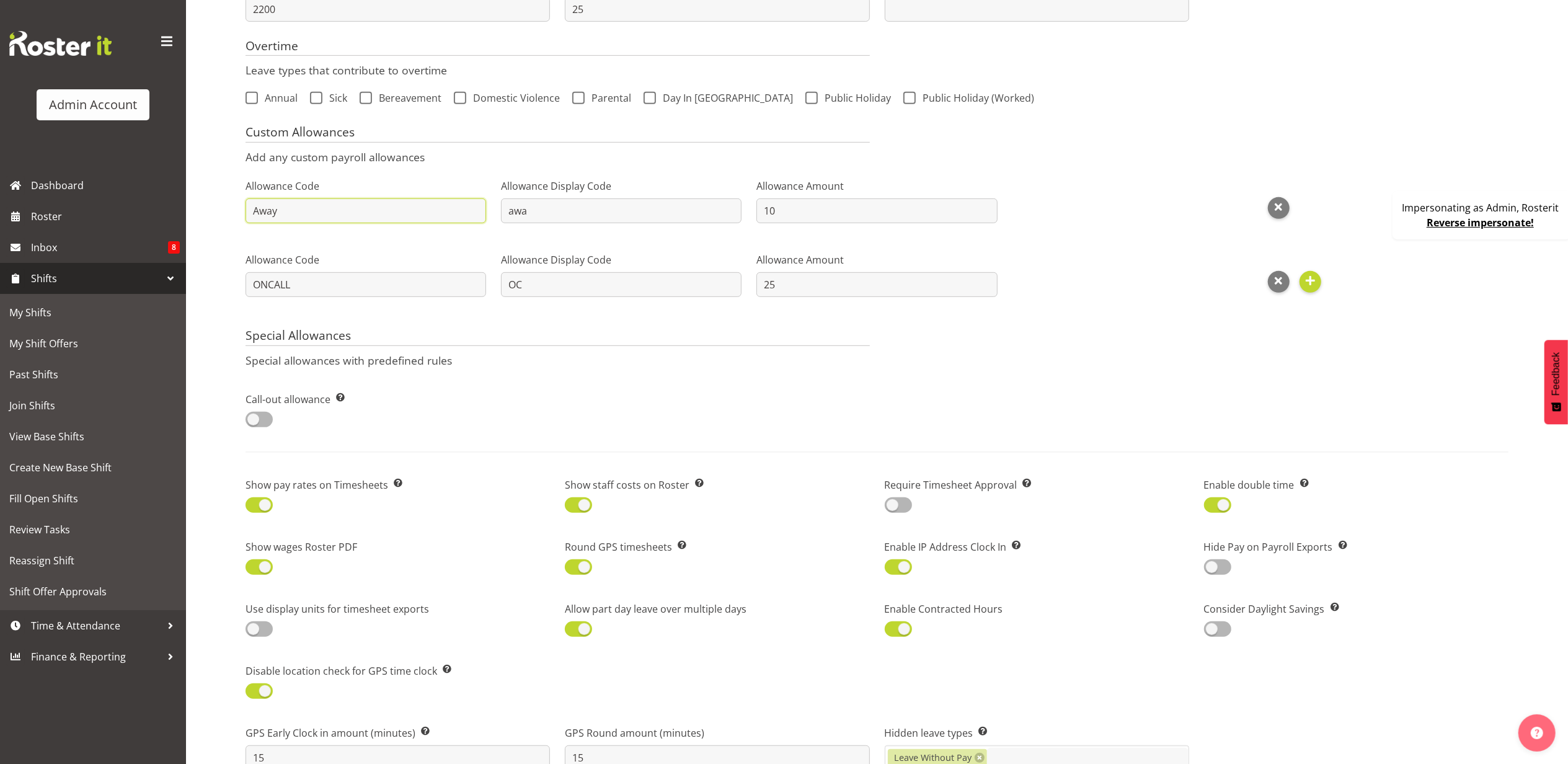
click at [301, 214] on input "Away" at bounding box center [365, 210] width 240 height 24
click at [751, 207] on div "Allowance Amount 10" at bounding box center [877, 208] width 255 height 74
drag, startPoint x: 543, startPoint y: 213, endPoint x: 467, endPoint y: 219, distance: 76.2
click at [467, 219] on div "Allowance Code Away Allowance Display Code awa 3 / 3 Allowance Amount 10 Allowa…" at bounding box center [877, 244] width 1278 height 147
click at [161, 223] on div "Admin Account Dashboard Roster Inbox 8 Shifts My Shifts My Shift Offers Past Sh…" at bounding box center [784, 380] width 1568 height 1888
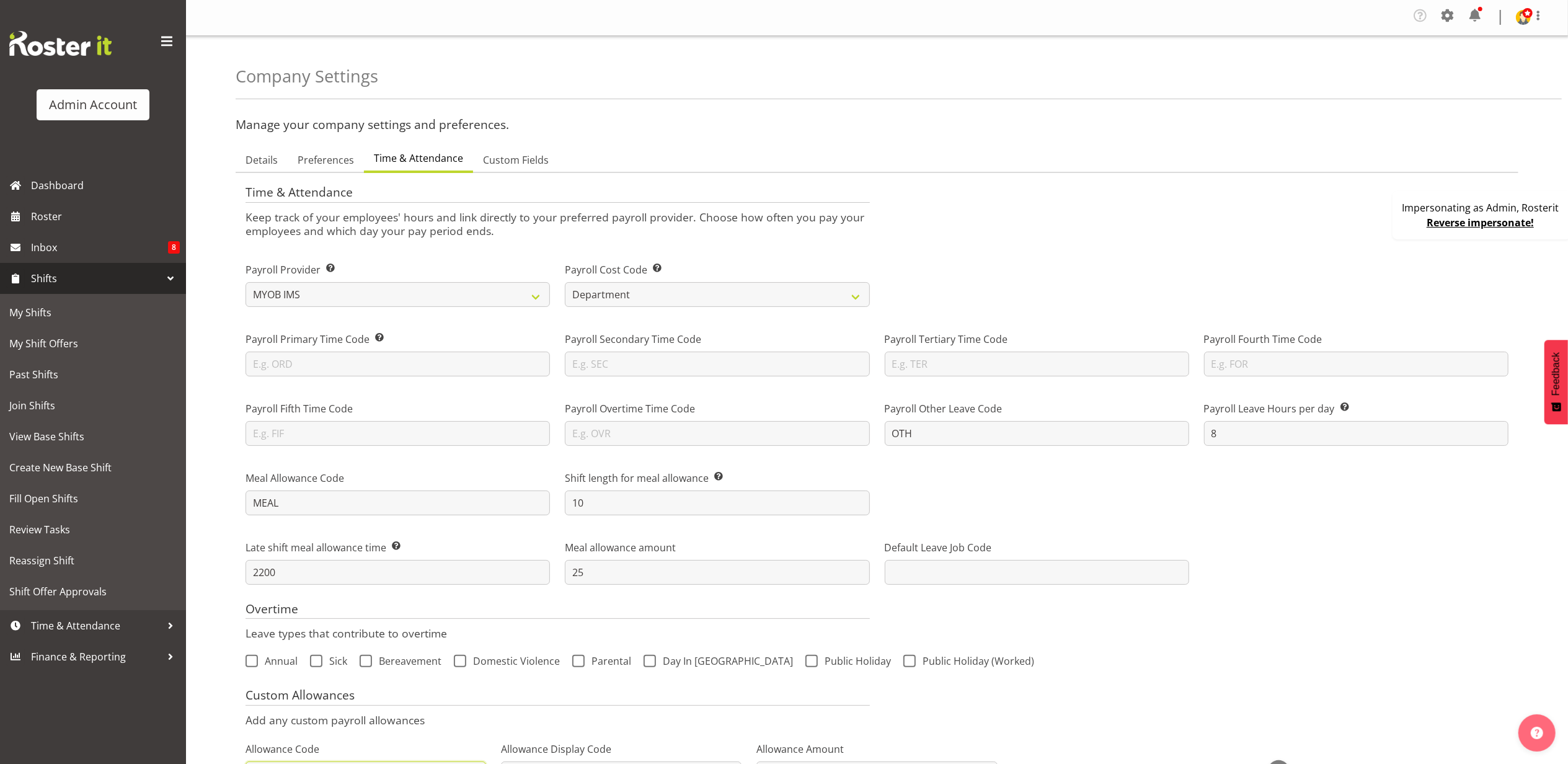
scroll to position [0, 0]
click at [1448, 20] on span at bounding box center [1448, 16] width 20 height 20
click at [1362, 71] on link "Roles & Skills" at bounding box center [1372, 71] width 172 height 22
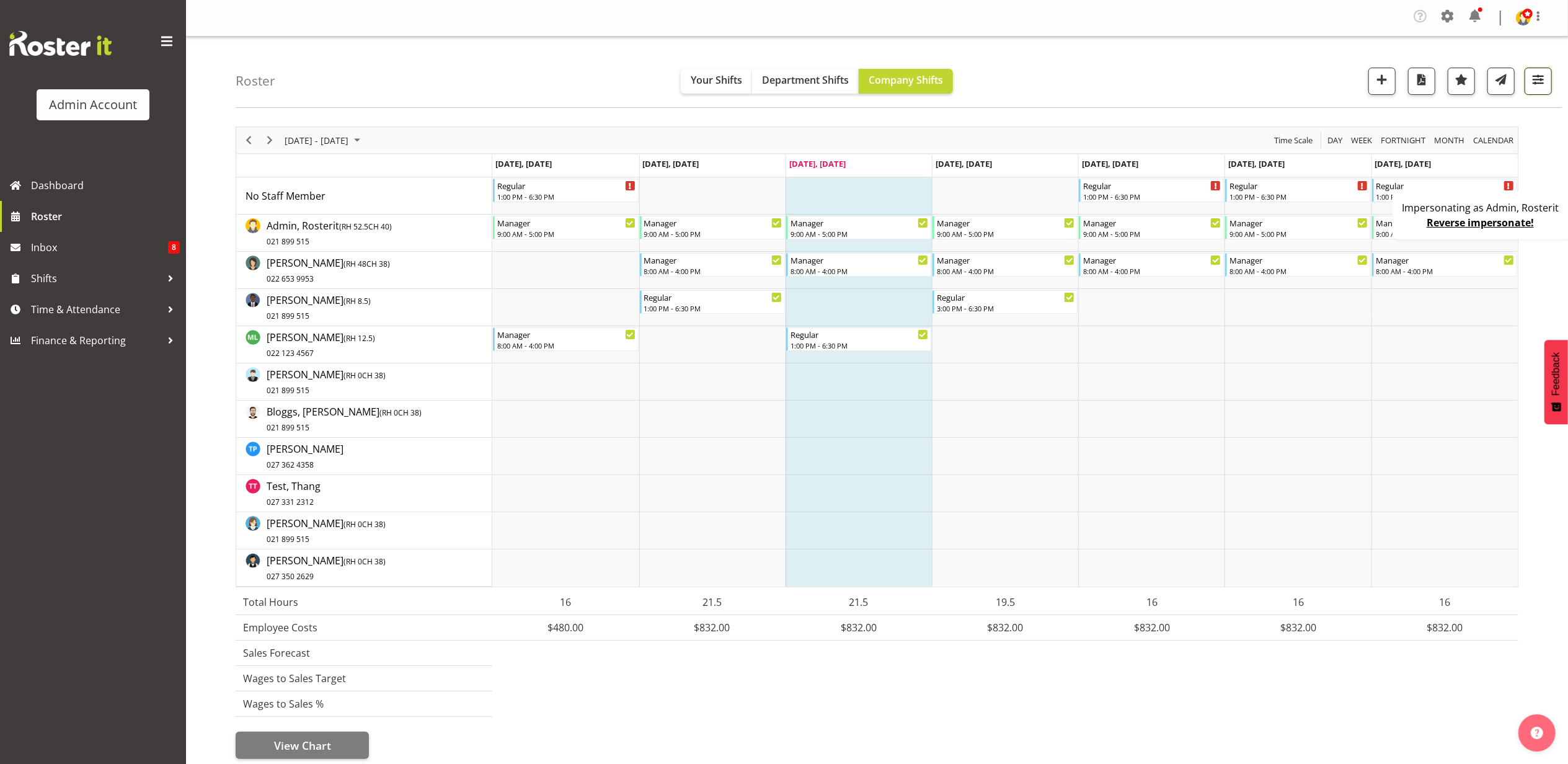
click at [1526, 83] on button "button" at bounding box center [1538, 81] width 28 height 28
click at [1434, 117] on span "2 Locations" at bounding box center [1459, 120] width 61 height 15
click at [1414, 220] on div "Impersonating as Admin, Rosterit Reverse impersonate!" at bounding box center [1481, 215] width 179 height 48
click at [1531, 83] on span "button" at bounding box center [1538, 80] width 16 height 16
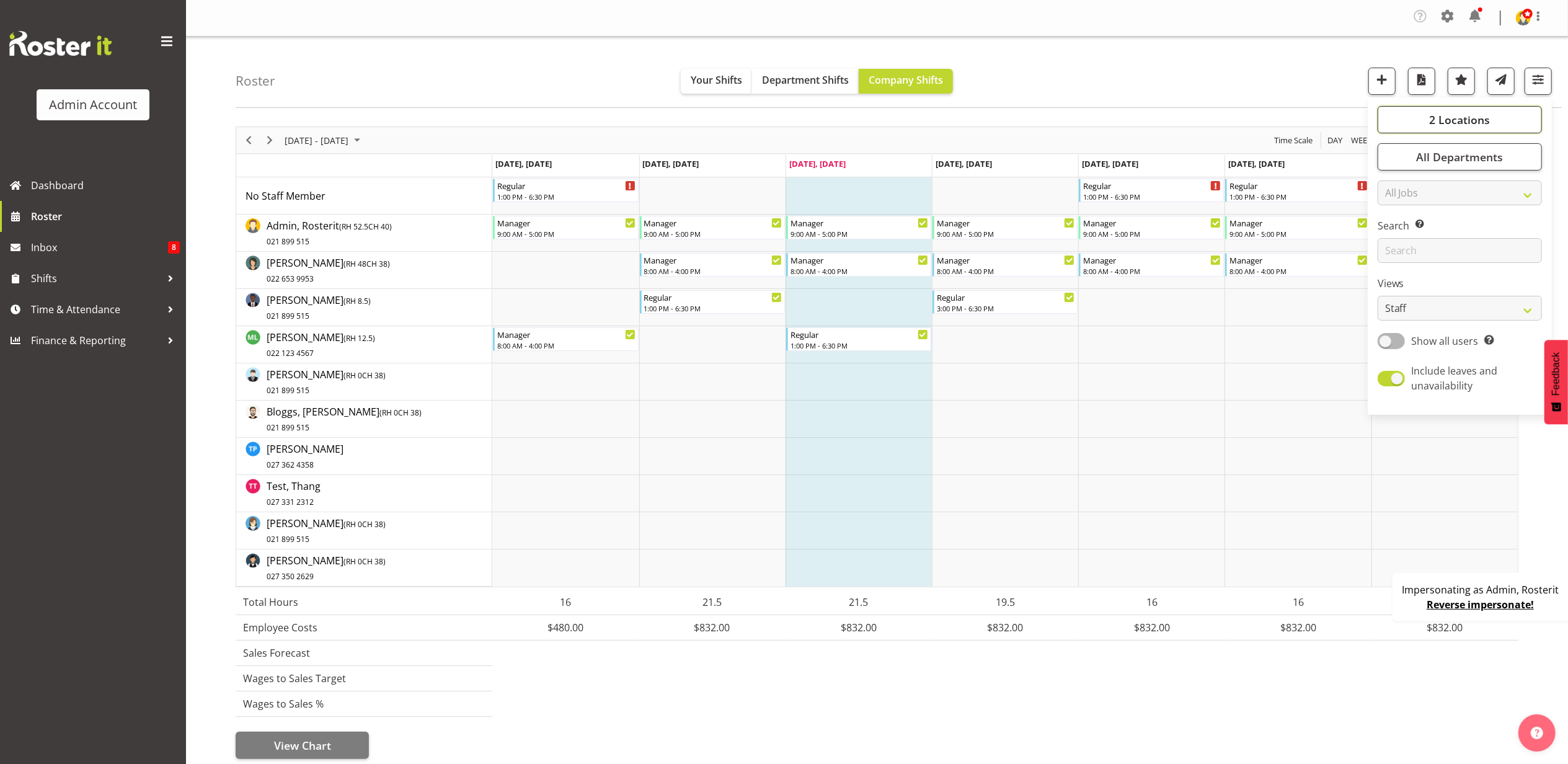
click at [1427, 124] on button "2 Locations" at bounding box center [1459, 120] width 165 height 28
click at [1503, 112] on button "2 Locations" at bounding box center [1459, 120] width 165 height 28
click at [1301, 88] on div "Roster Your Shifts Department Shifts Company Shifts 2 Locations Clear Auckland …" at bounding box center [899, 72] width 1326 height 72
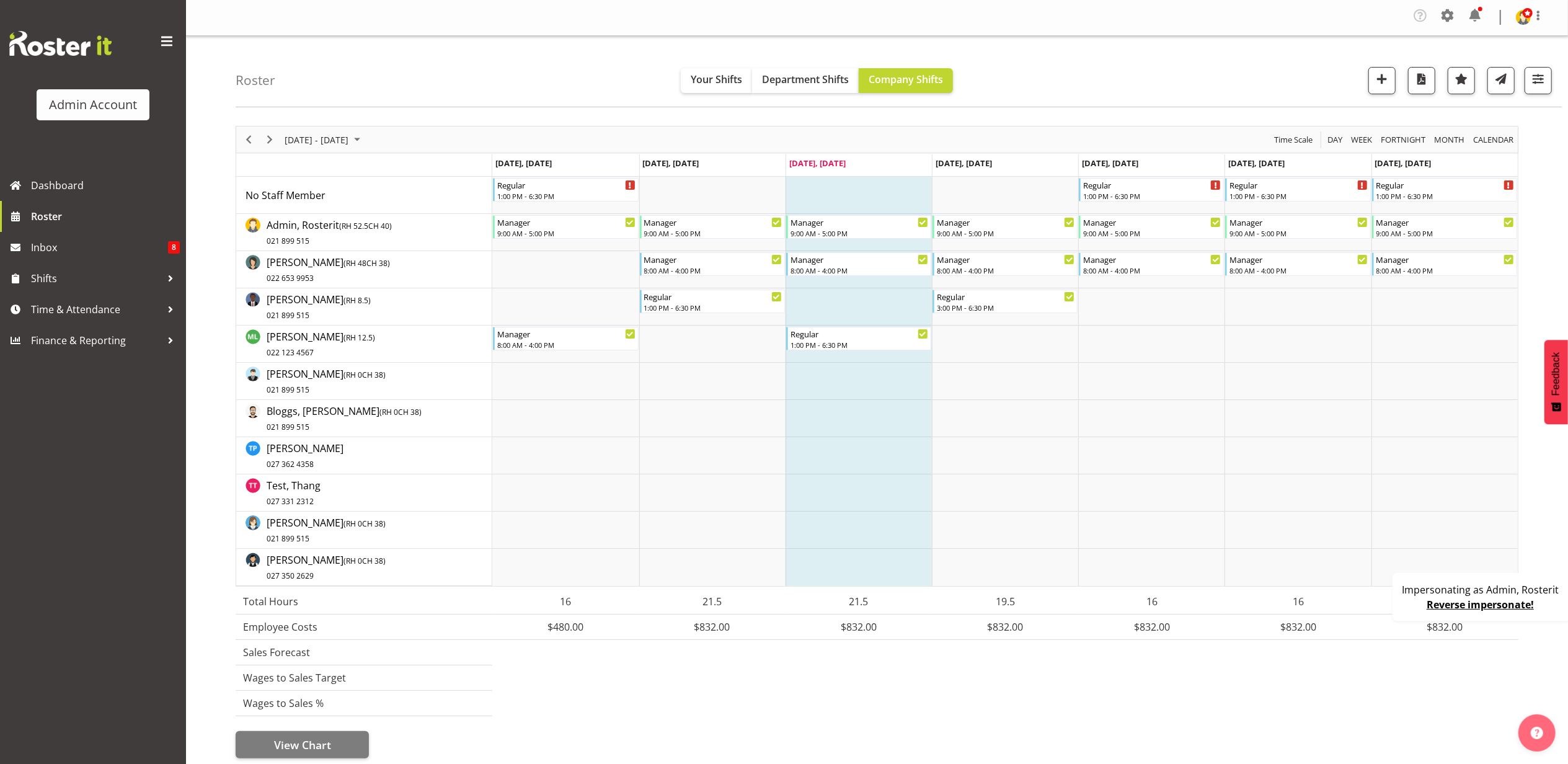
scroll to position [6, 0]
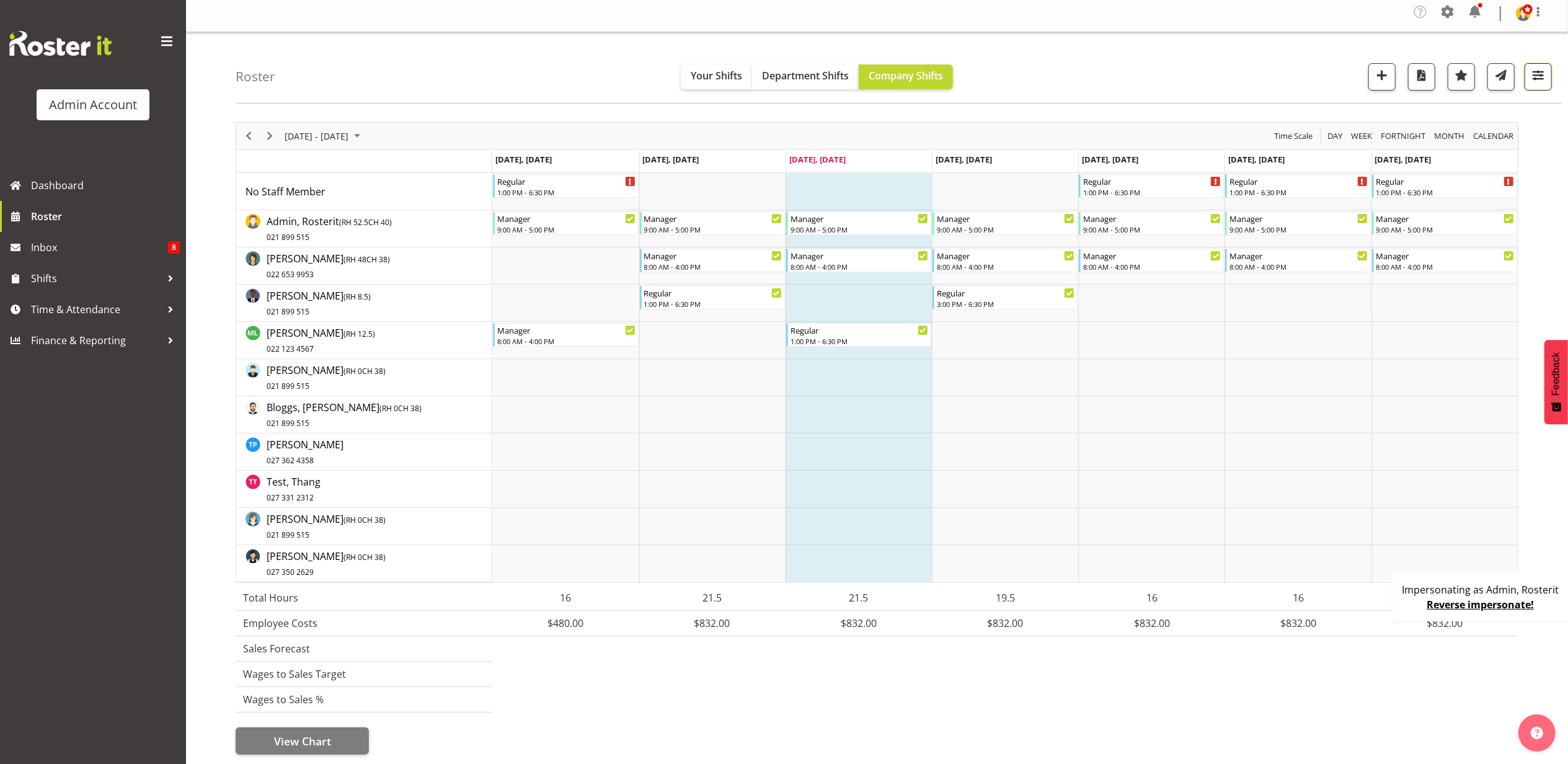
click at [1533, 73] on span "button" at bounding box center [1538, 75] width 16 height 16
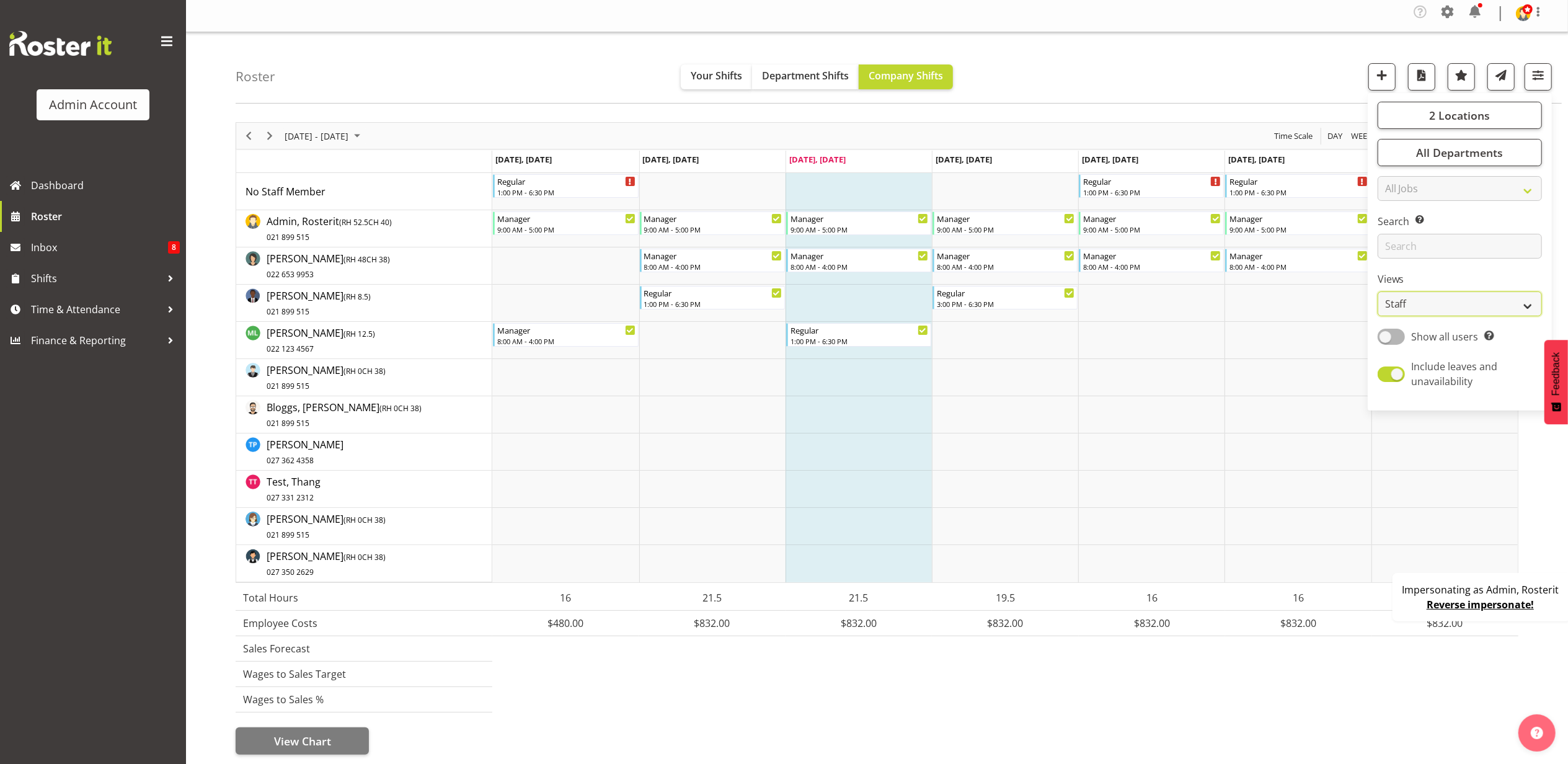
click at [1434, 300] on select "Staff Role Shift - Horizontal Shift - Vertical Staff - Location" at bounding box center [1459, 303] width 165 height 24
click at [1378, 296] on select "Staff Role Shift - Horizontal Shift - Vertical Staff - Location" at bounding box center [1459, 303] width 165 height 24
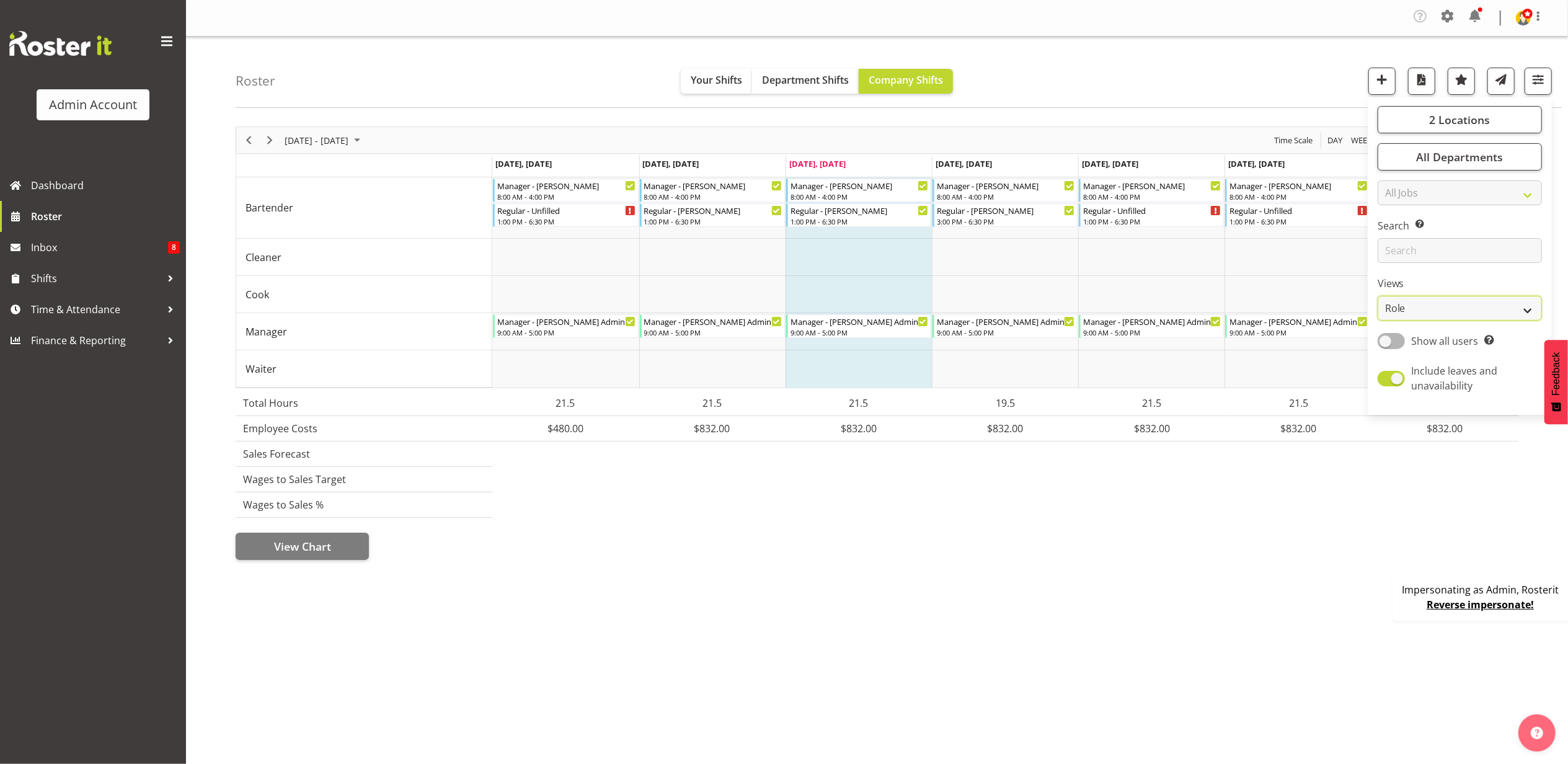
click at [1422, 304] on select "Staff Role Shift - Horizontal Shift - Vertical Staff - Location" at bounding box center [1459, 308] width 165 height 24
click at [1378, 296] on select "Staff Role Shift - Horizontal Shift - Vertical Staff - Location" at bounding box center [1459, 308] width 165 height 24
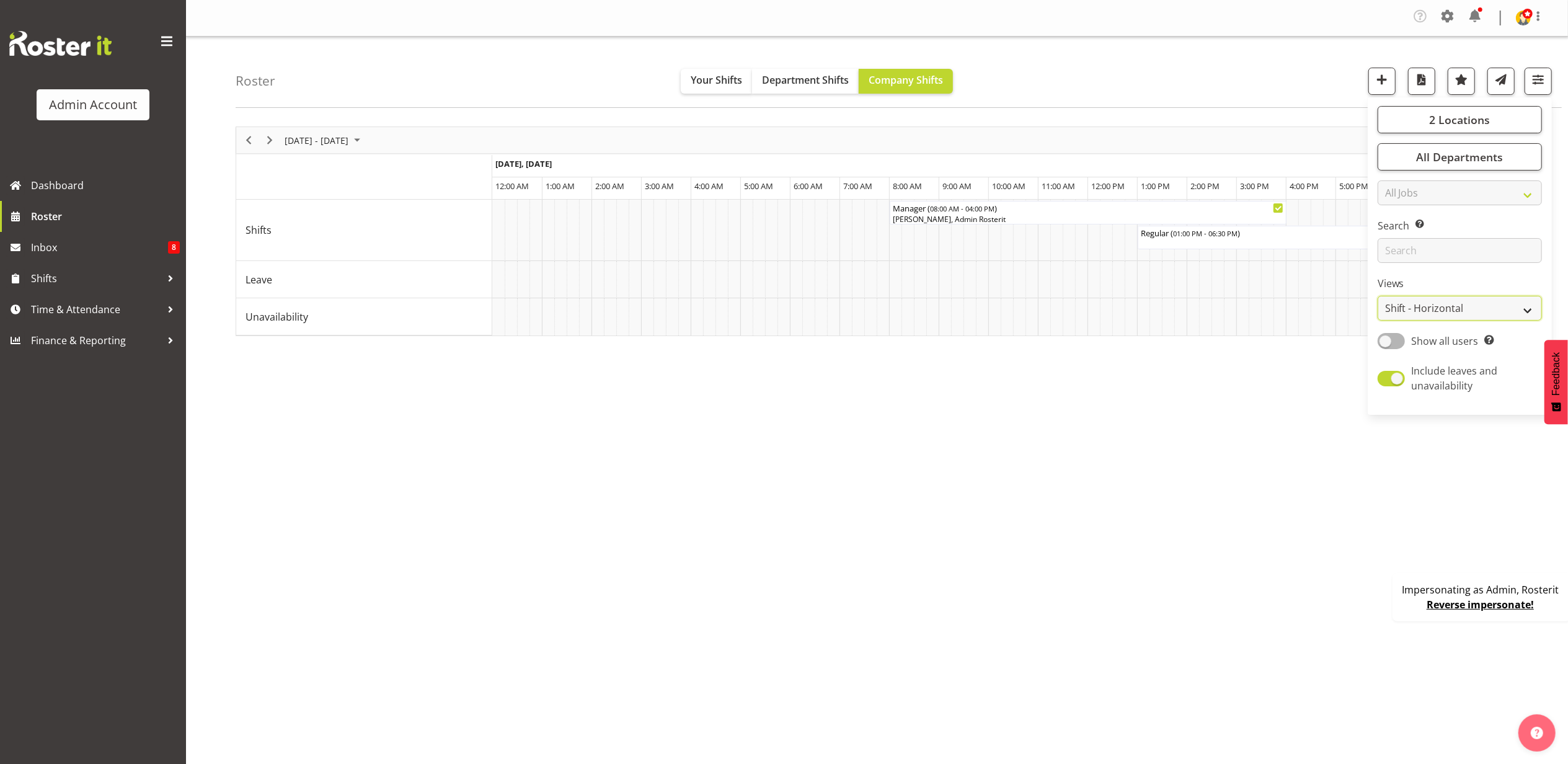
click at [1404, 308] on select "Staff Role Shift - Horizontal Shift - Vertical Staff - Location" at bounding box center [1459, 308] width 165 height 24
click at [1378, 296] on select "Staff Role Shift - Horizontal Shift - Vertical Staff - Location" at bounding box center [1459, 308] width 165 height 24
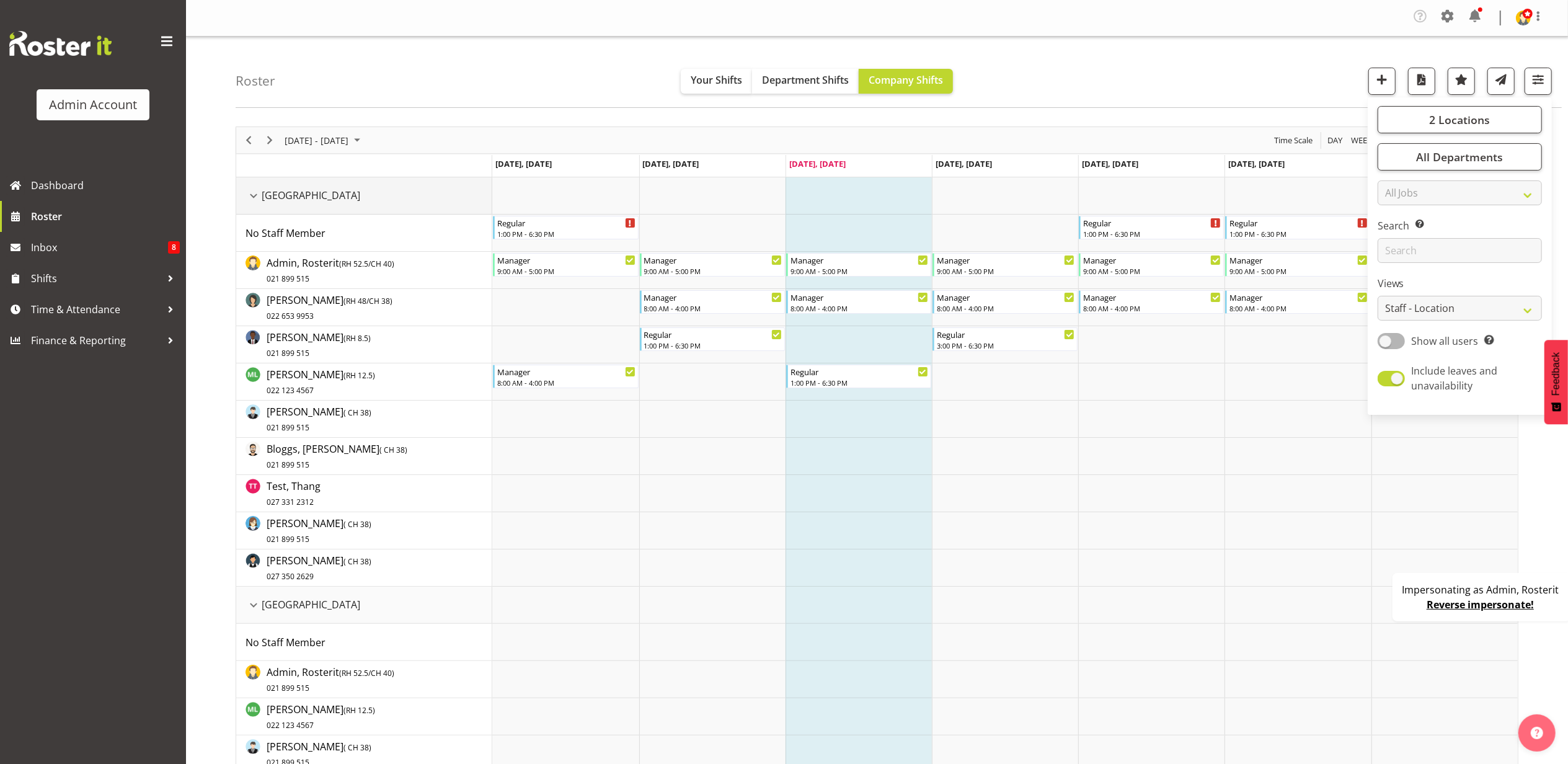
click at [250, 197] on div "Auckland resource" at bounding box center [254, 196] width 16 height 16
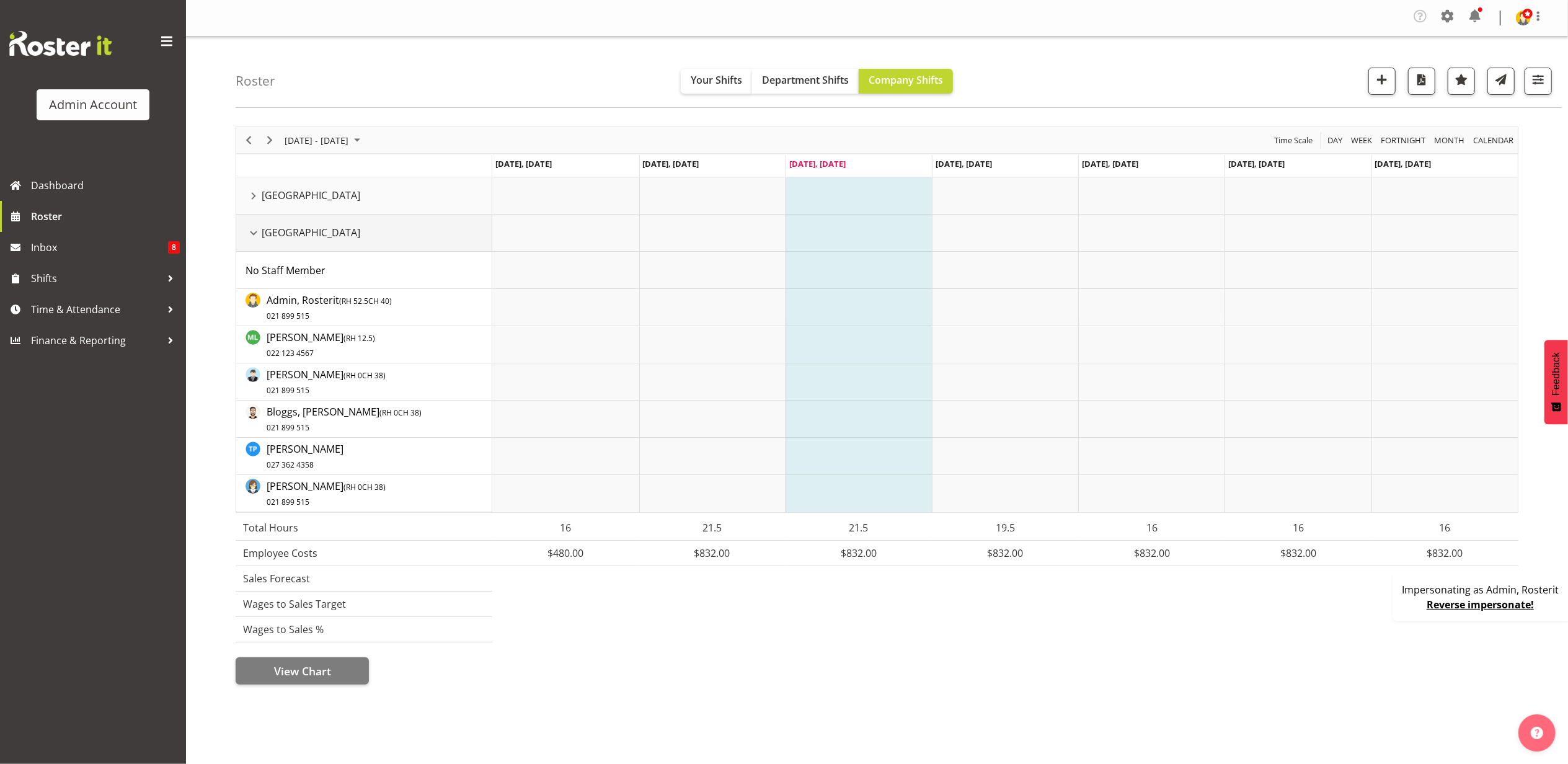
click at [252, 235] on div "Christchurch resource" at bounding box center [254, 233] width 16 height 16
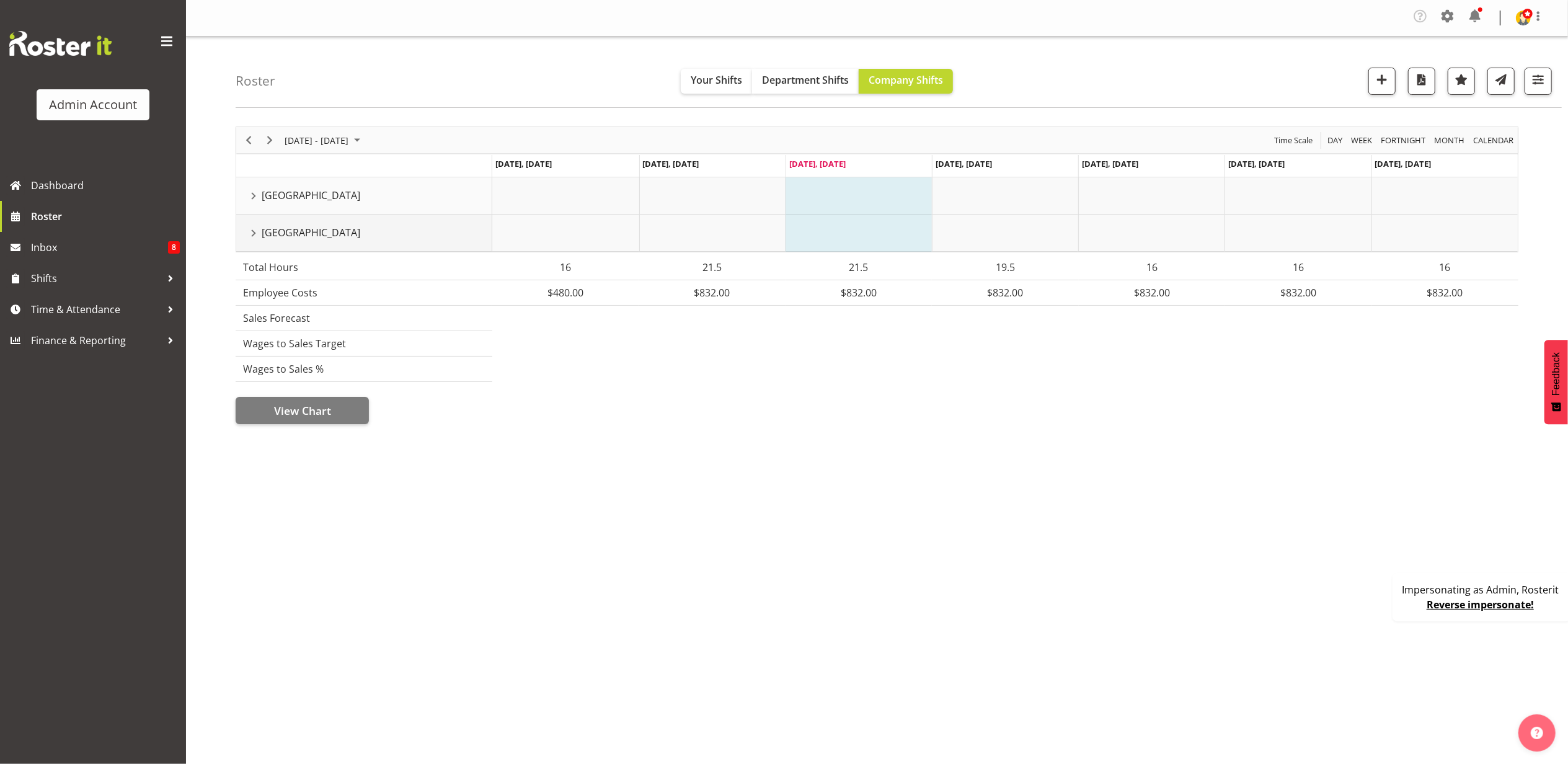
click at [252, 235] on div "Christchurch resource" at bounding box center [254, 233] width 16 height 16
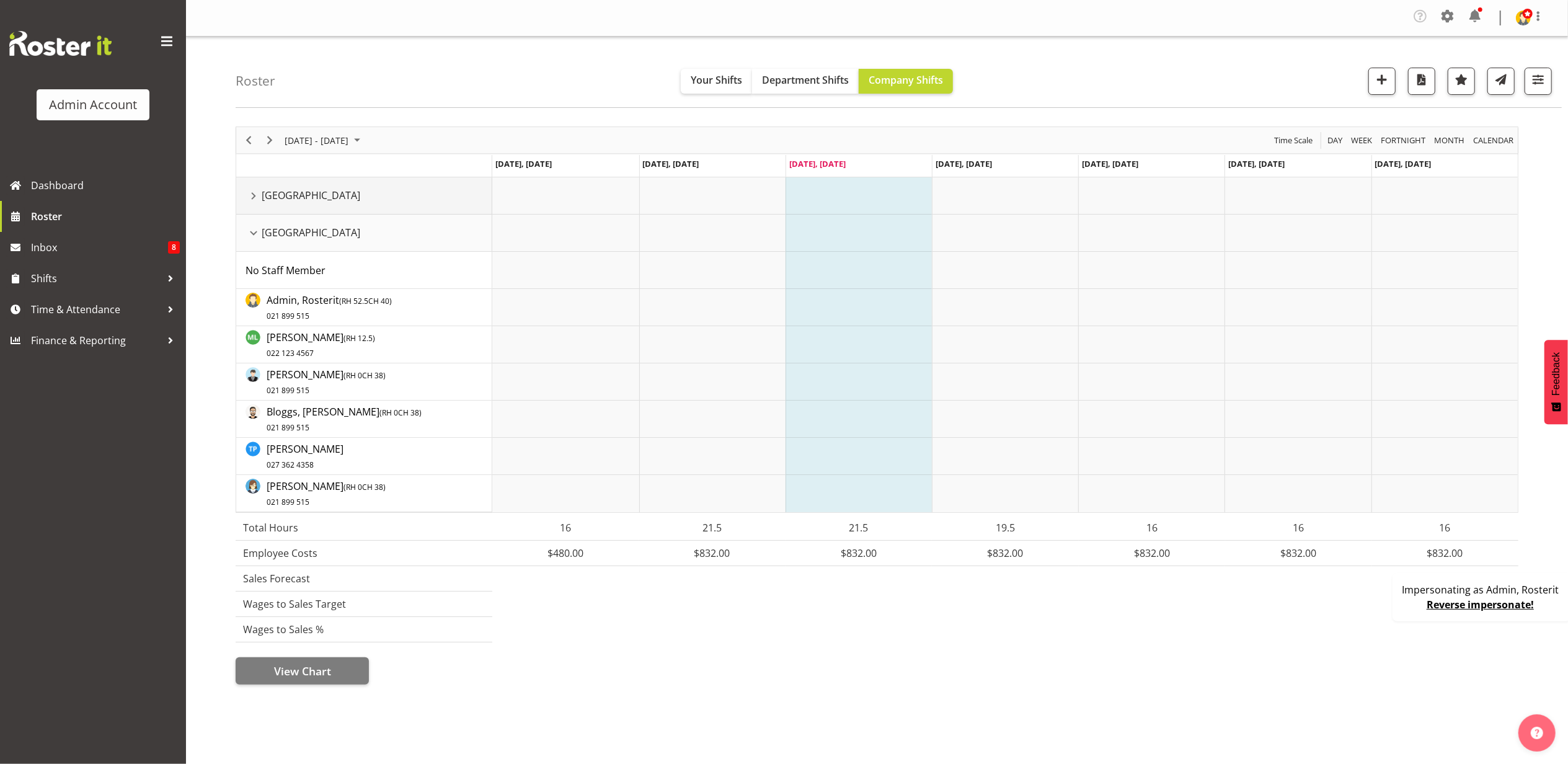
click at [254, 194] on div "Auckland resource" at bounding box center [254, 196] width 16 height 16
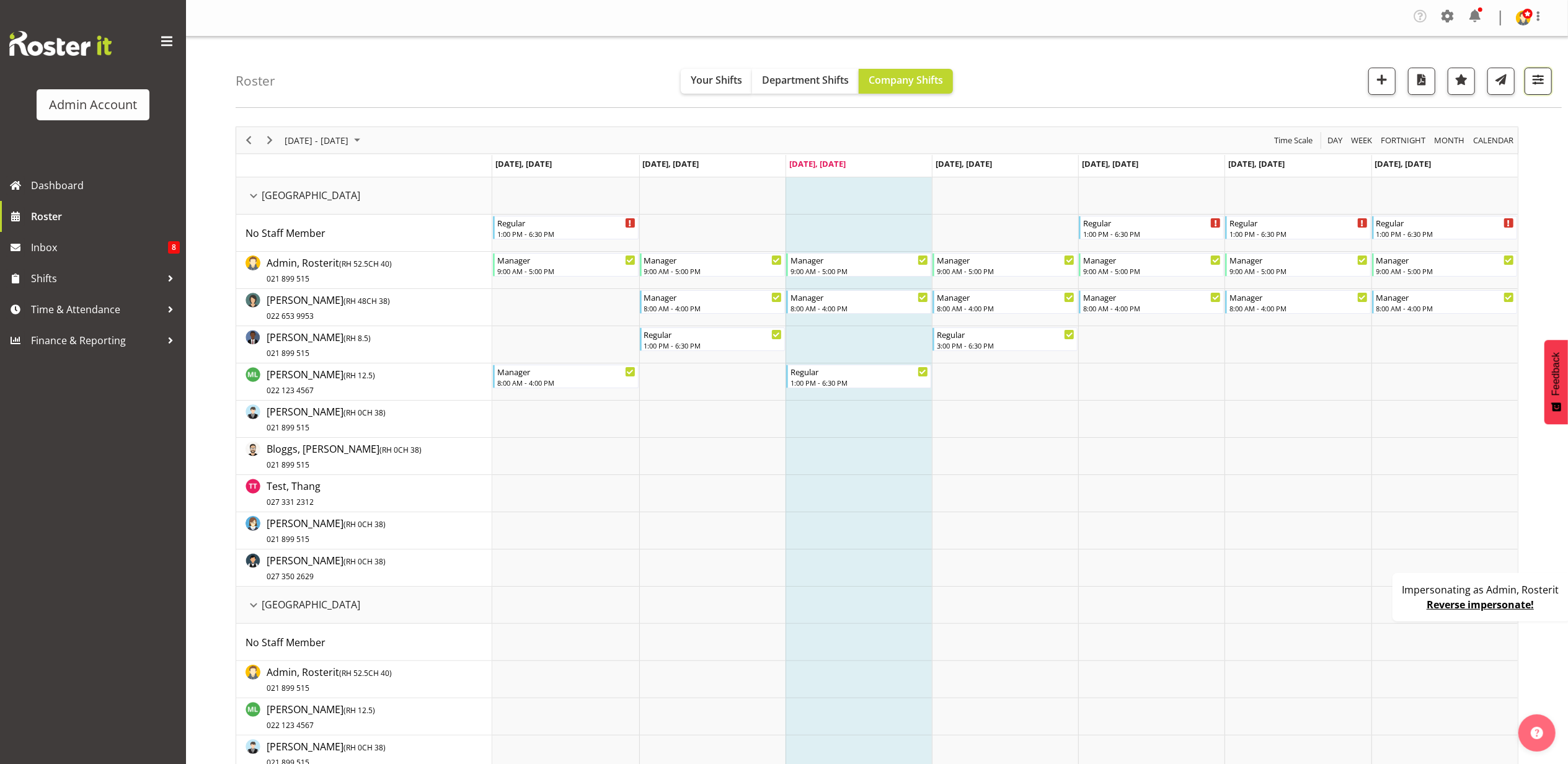
click at [1536, 84] on span "button" at bounding box center [1538, 80] width 16 height 16
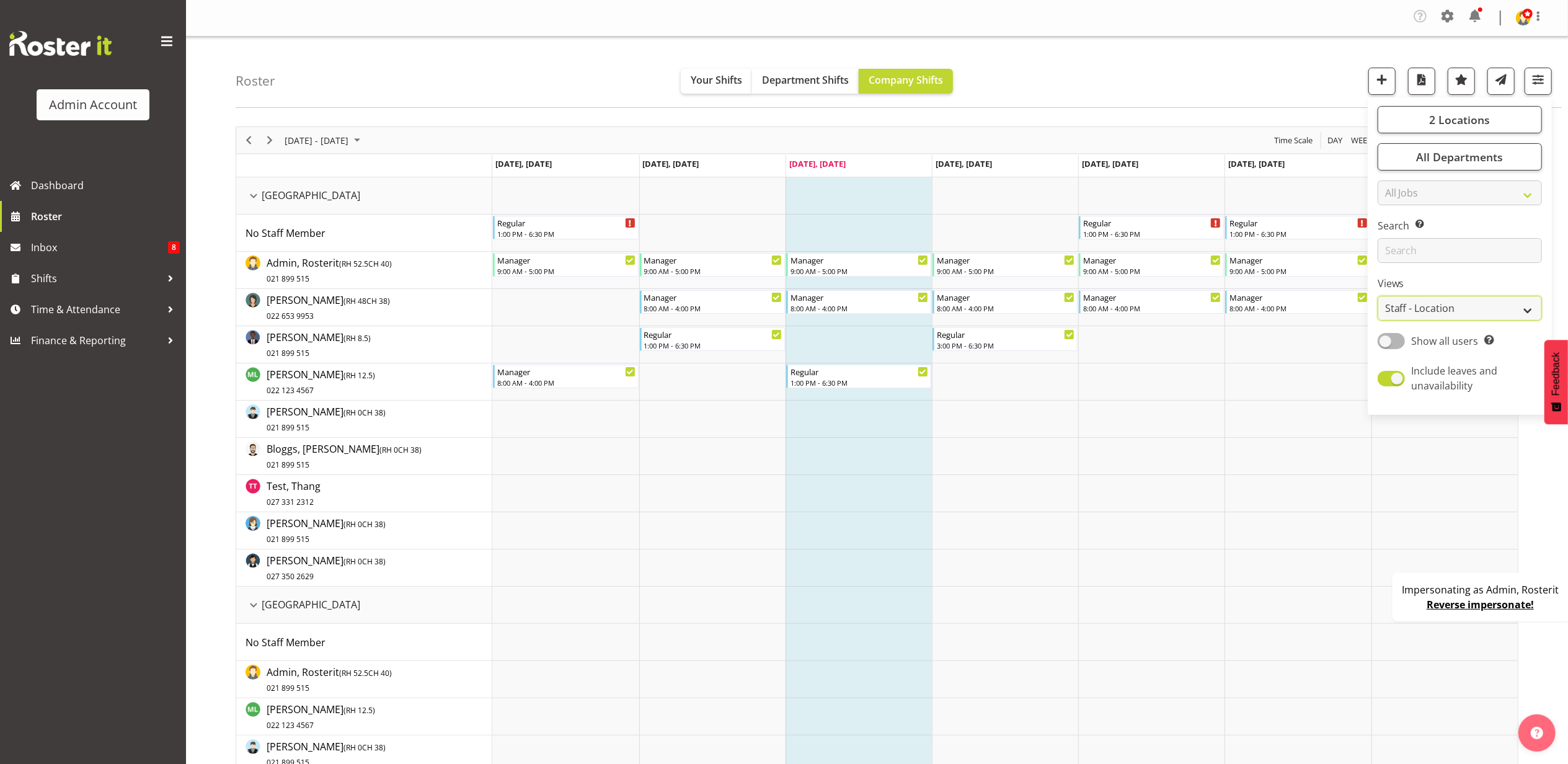
click at [1432, 308] on select "Staff Role Shift - Horizontal Shift - Vertical Staff - Location" at bounding box center [1459, 308] width 165 height 24
select select "staff"
click at [1378, 296] on select "Staff Role Shift - Horizontal Shift - Vertical Staff - Location" at bounding box center [1459, 308] width 165 height 24
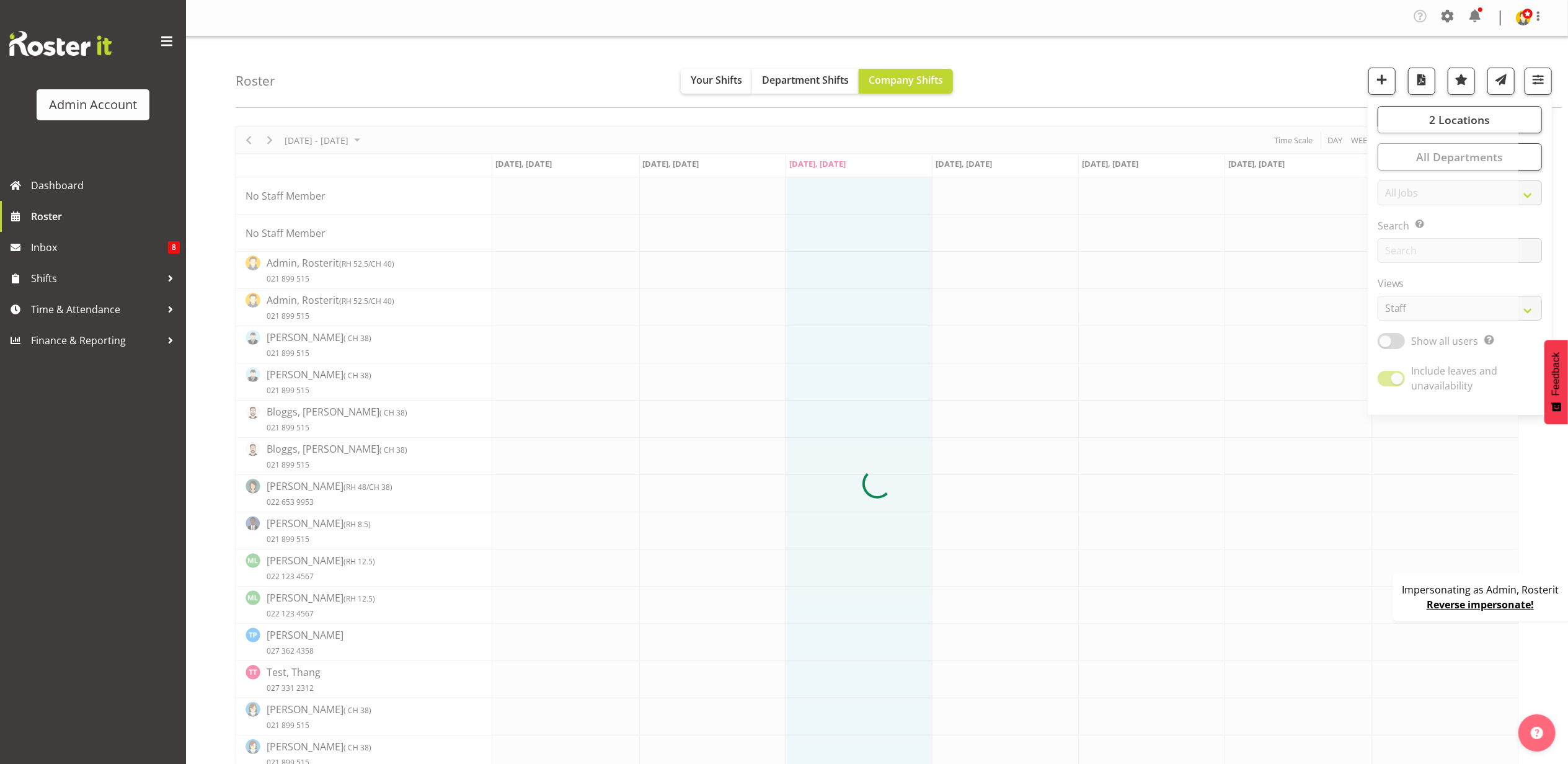
click at [1201, 67] on div "Roster Your Shifts Department Shifts Company Shifts 2 Locations Clear Auckland …" at bounding box center [899, 72] width 1326 height 72
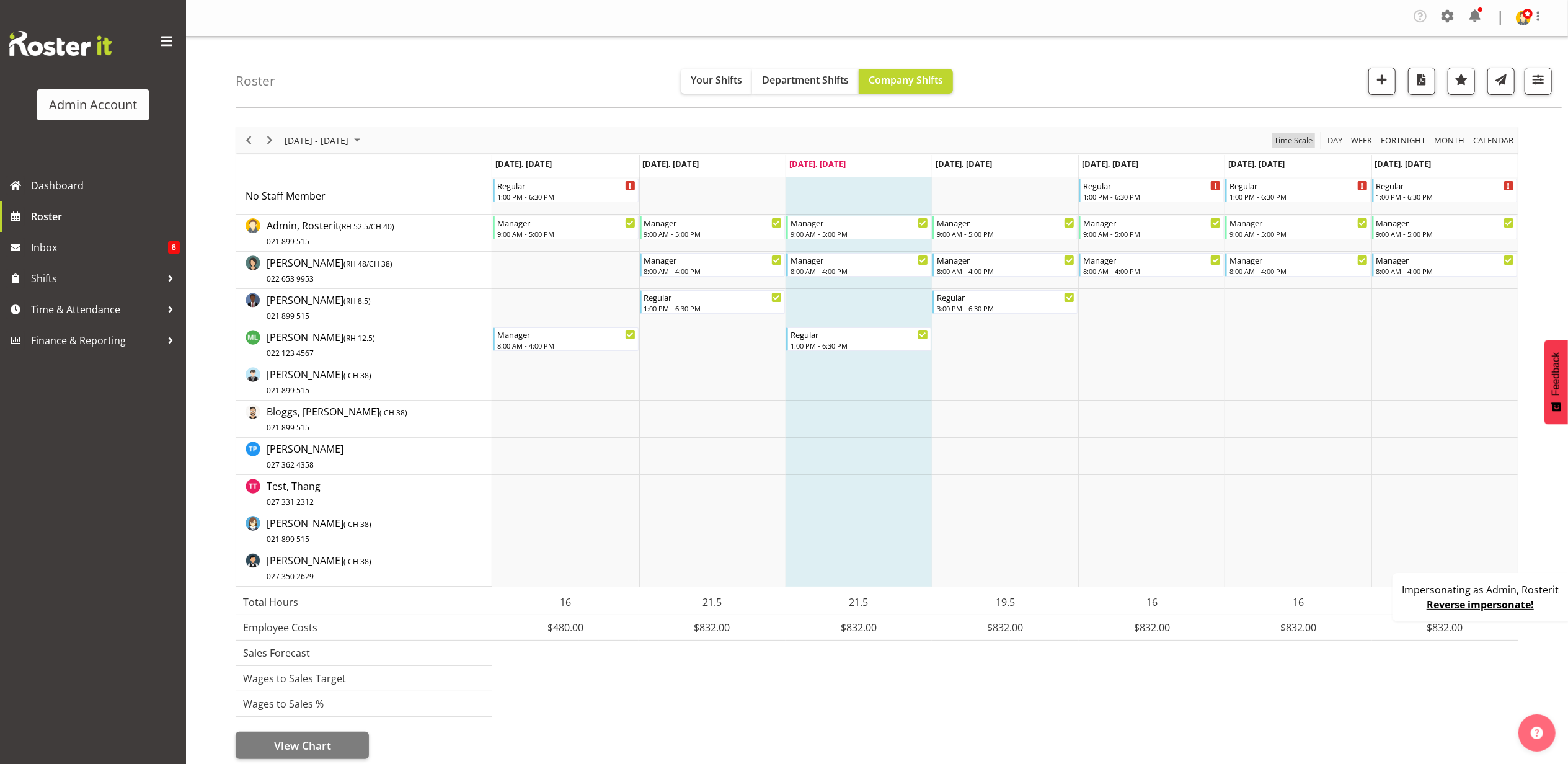
click at [1302, 142] on span "Time Scale" at bounding box center [1293, 140] width 41 height 16
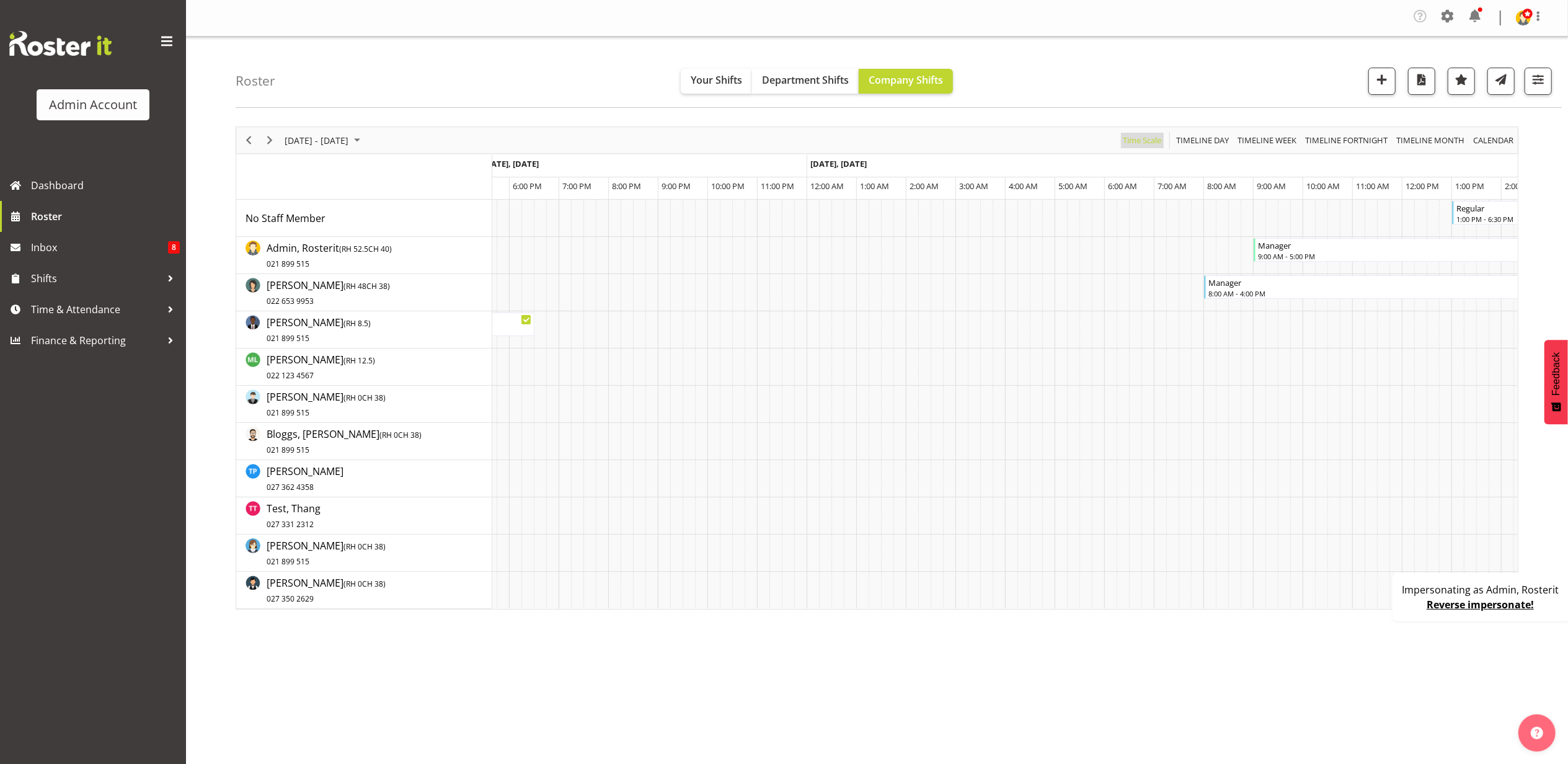
scroll to position [0, 3952]
click at [1202, 142] on span "Timeline Day" at bounding box center [1203, 140] width 55 height 16
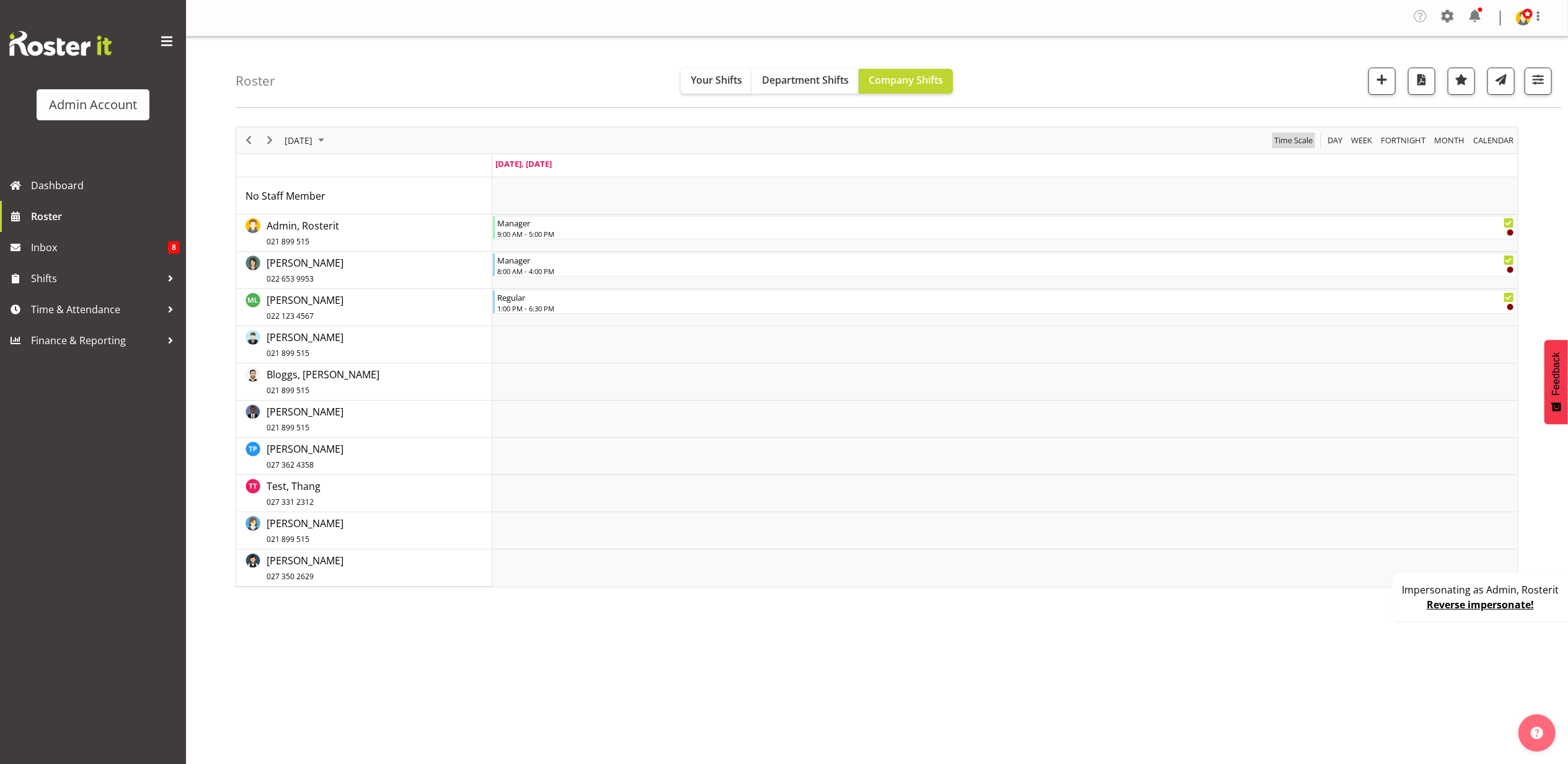
click at [1305, 139] on span "Time Scale" at bounding box center [1293, 140] width 41 height 16
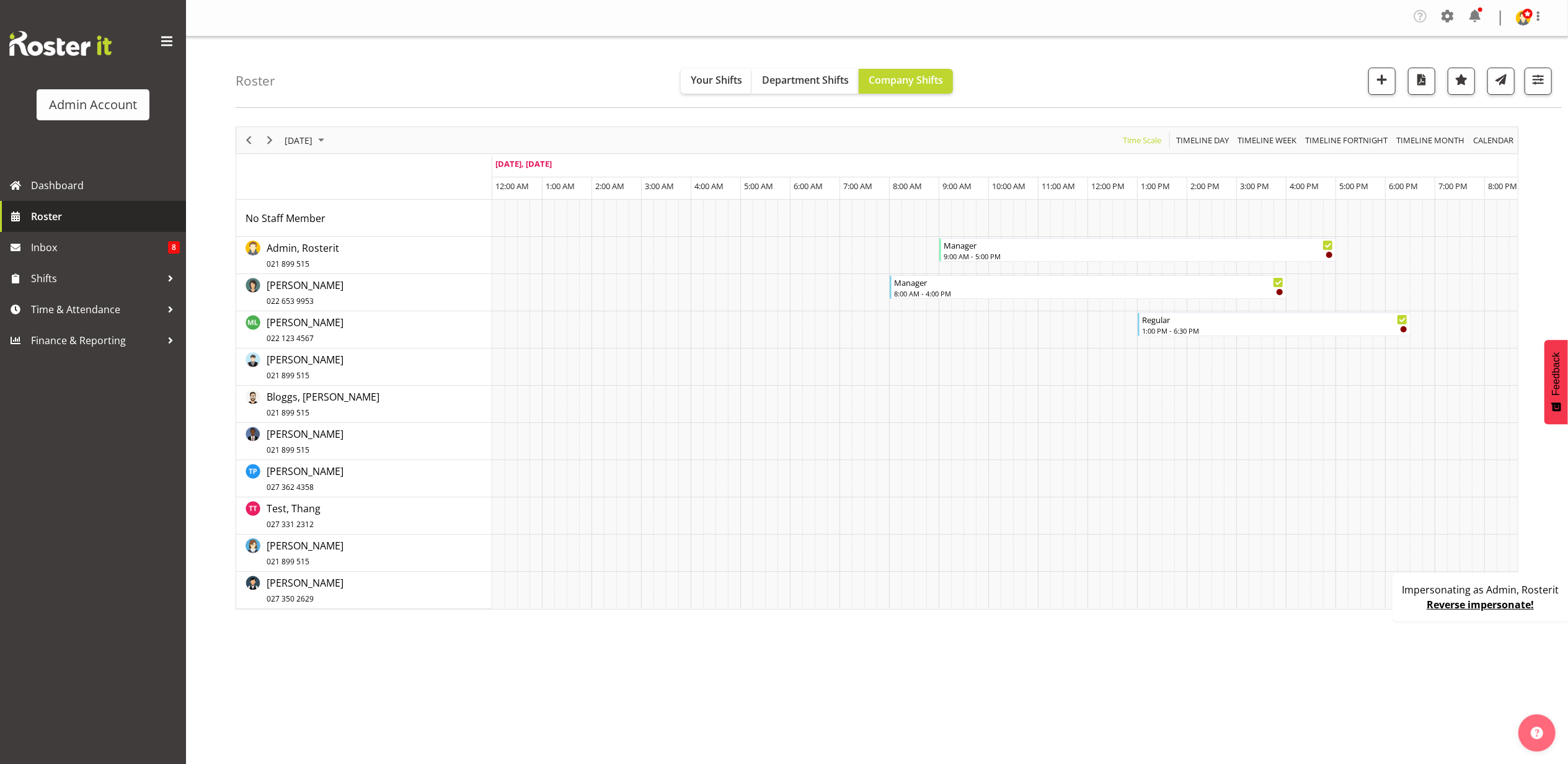
click at [110, 209] on span "Roster" at bounding box center [105, 217] width 149 height 19
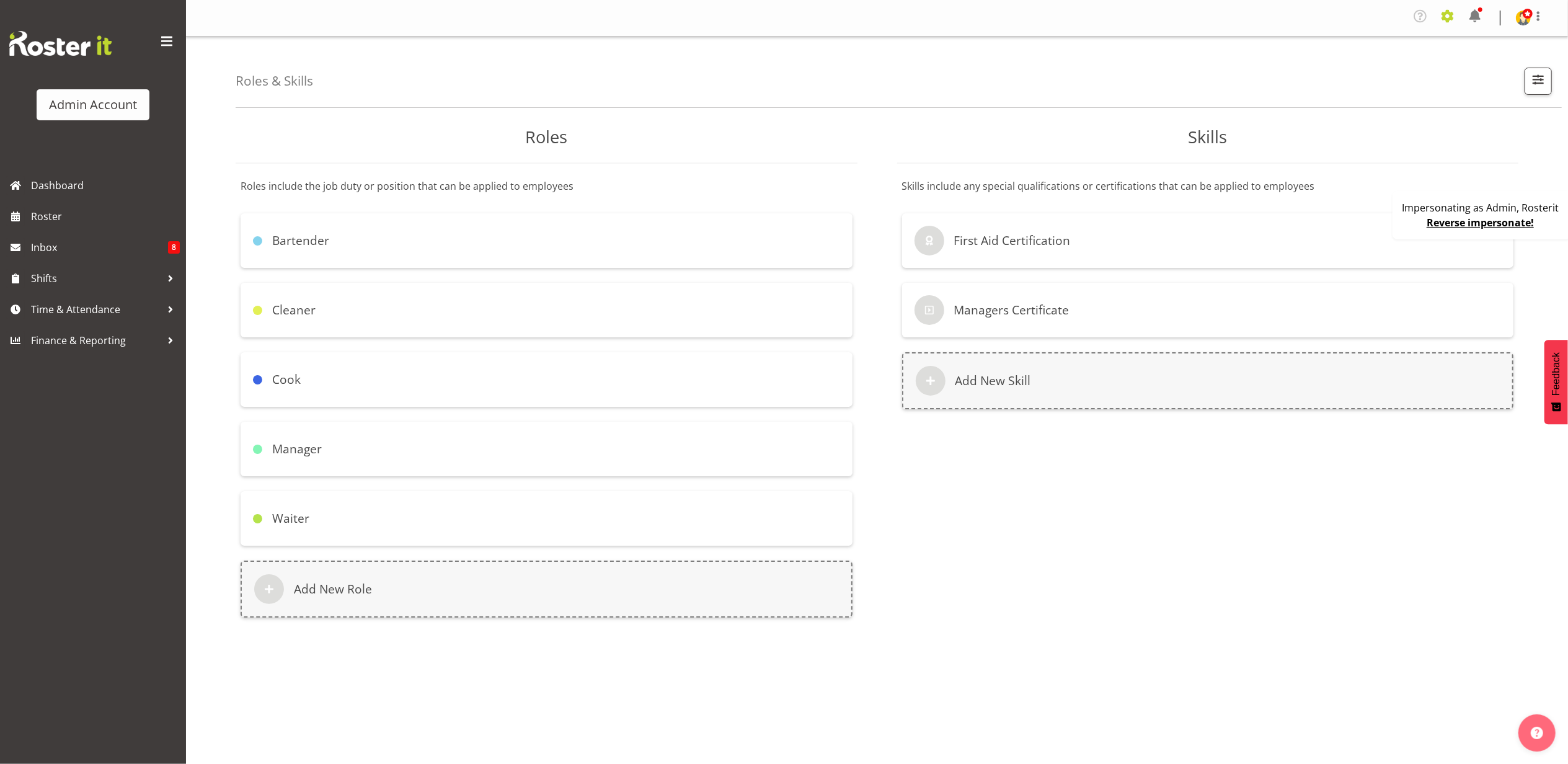
click at [1448, 16] on span at bounding box center [1448, 16] width 20 height 20
click at [1357, 157] on link "Locations & Departments" at bounding box center [1372, 160] width 172 height 22
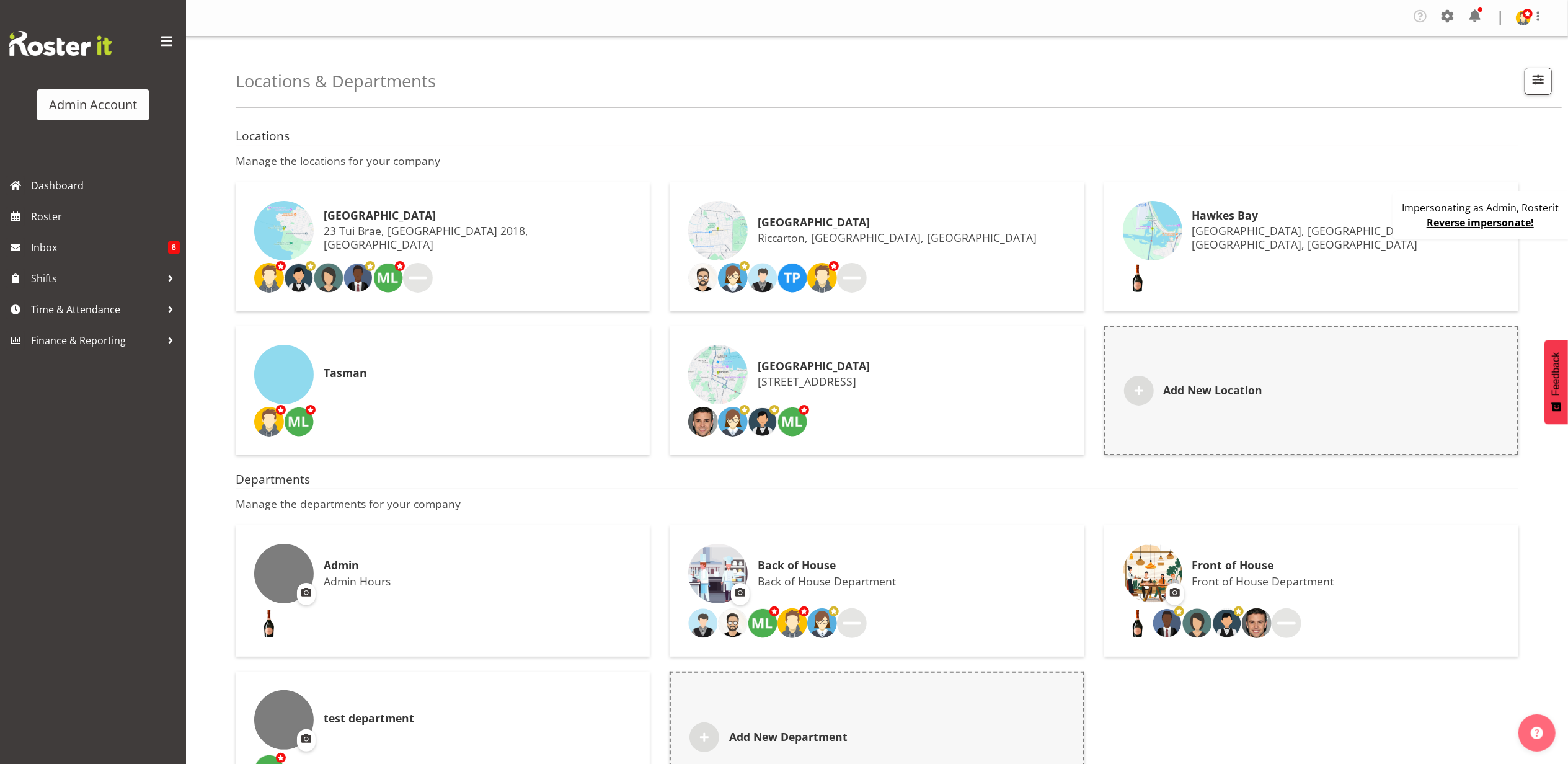
click at [917, 570] on div "Back of House Back of House Department" at bounding box center [877, 573] width 377 height 60
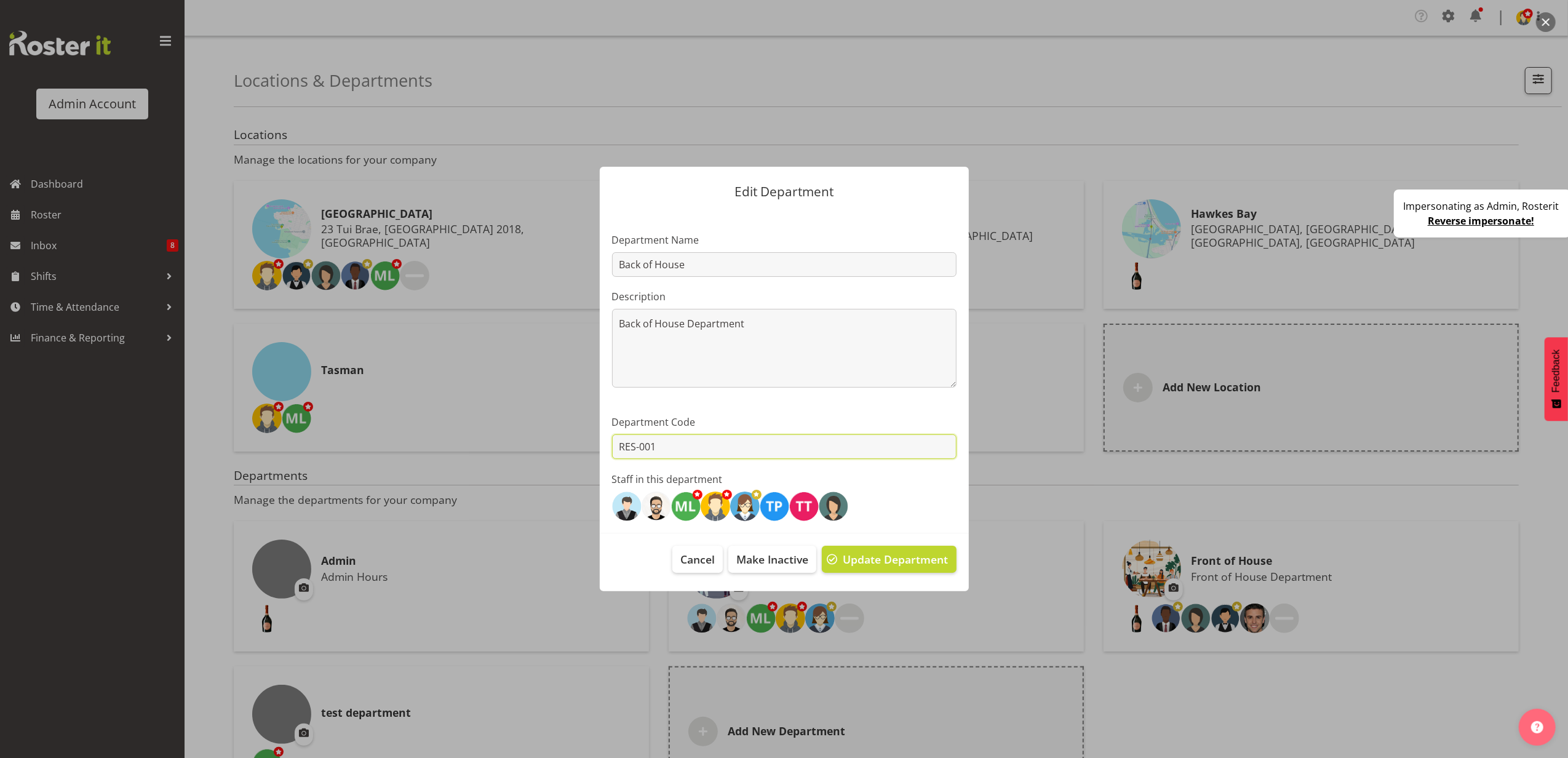
drag, startPoint x: 702, startPoint y: 452, endPoint x: 600, endPoint y: 445, distance: 102.2
click at [600, 445] on section "Department Name Back of House Description Back of House Department 24 / 200 Dep…" at bounding box center [784, 372] width 369 height 324
click at [694, 554] on span "Cancel" at bounding box center [698, 559] width 34 height 16
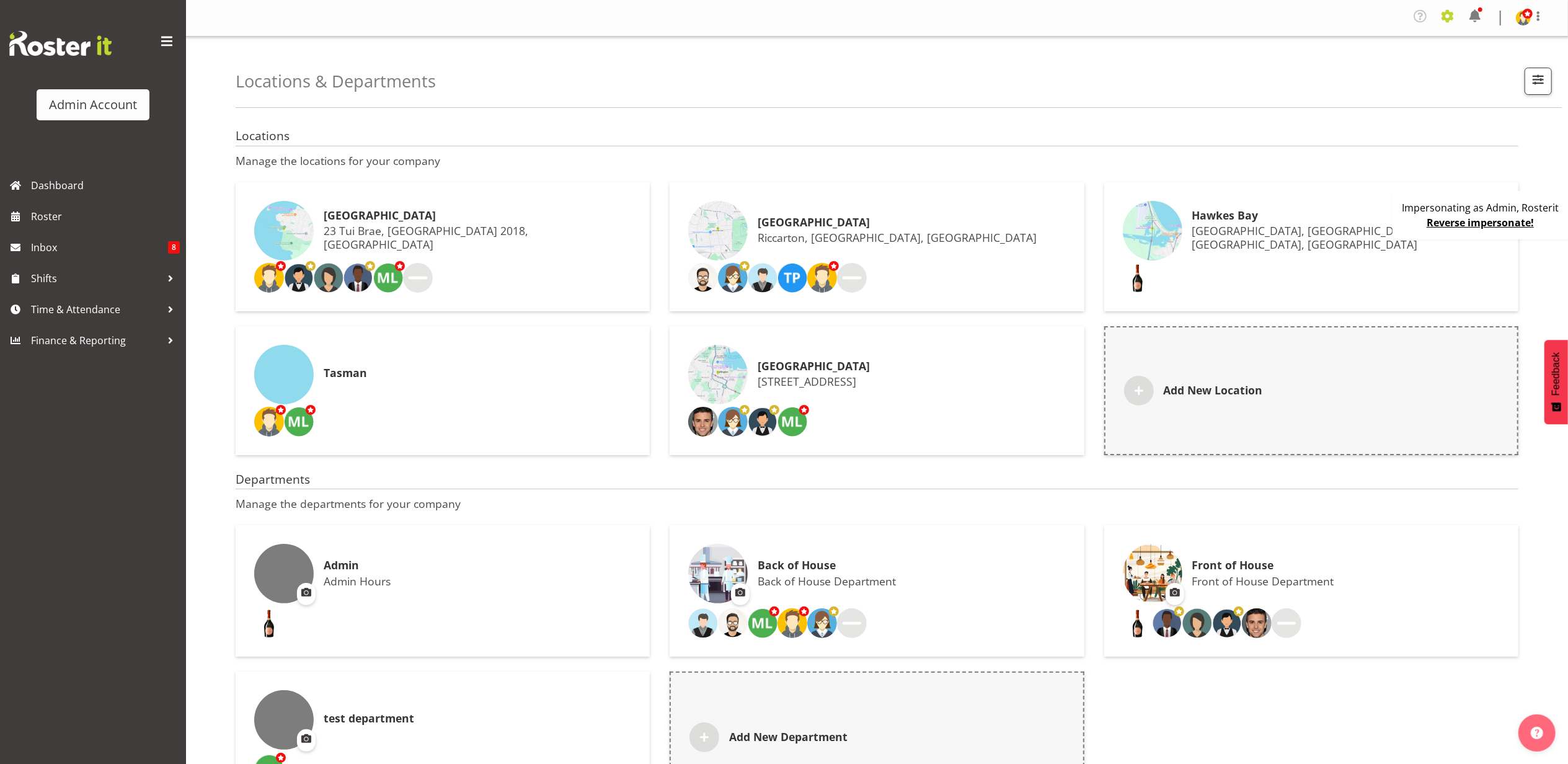
click at [1444, 13] on span at bounding box center [1448, 16] width 20 height 20
click at [1383, 45] on link "Company Settings" at bounding box center [1372, 48] width 172 height 22
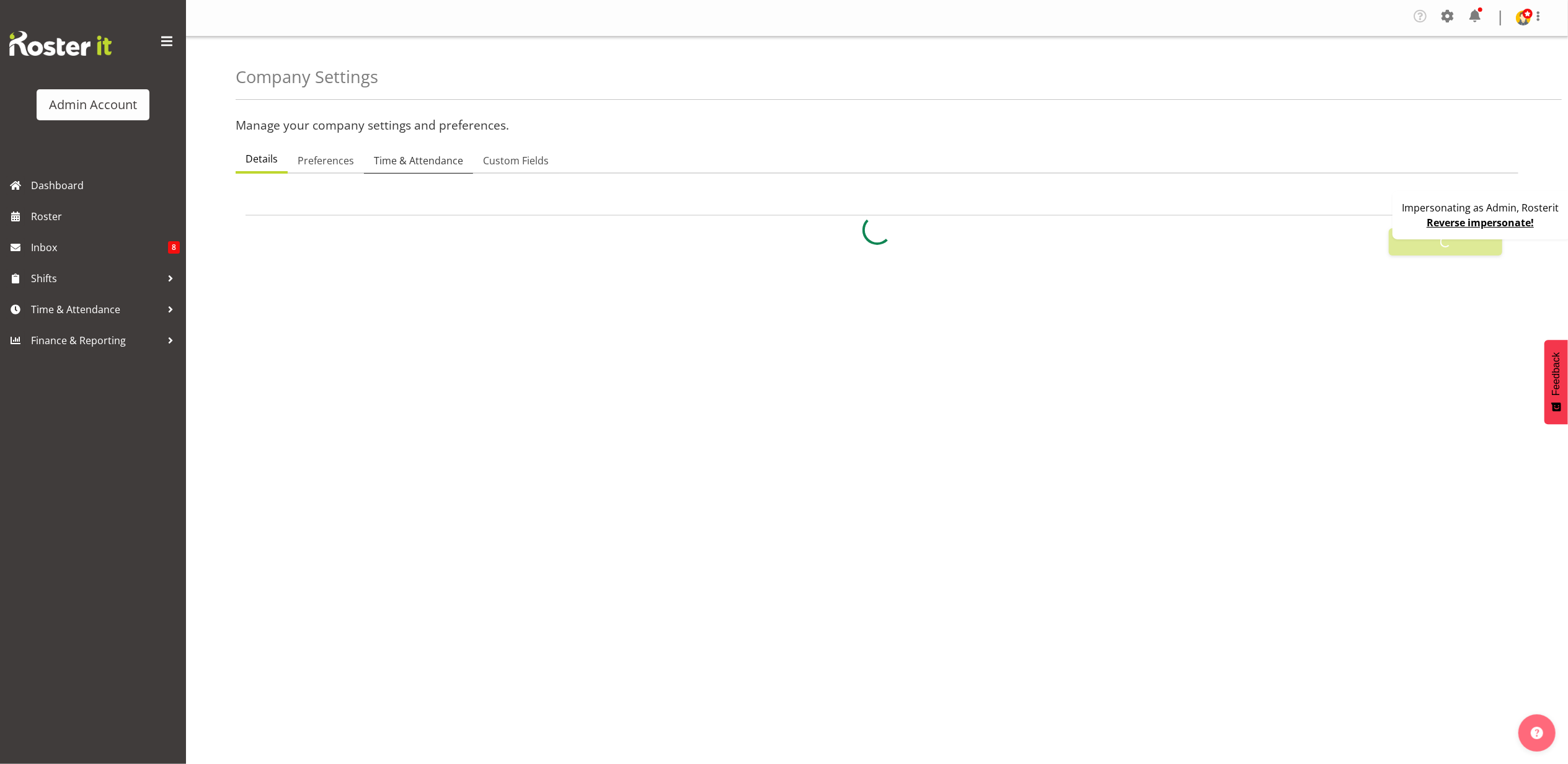
select select
select select "myob-ims"
type input "OTH"
type input "8"
type input "MEAL"
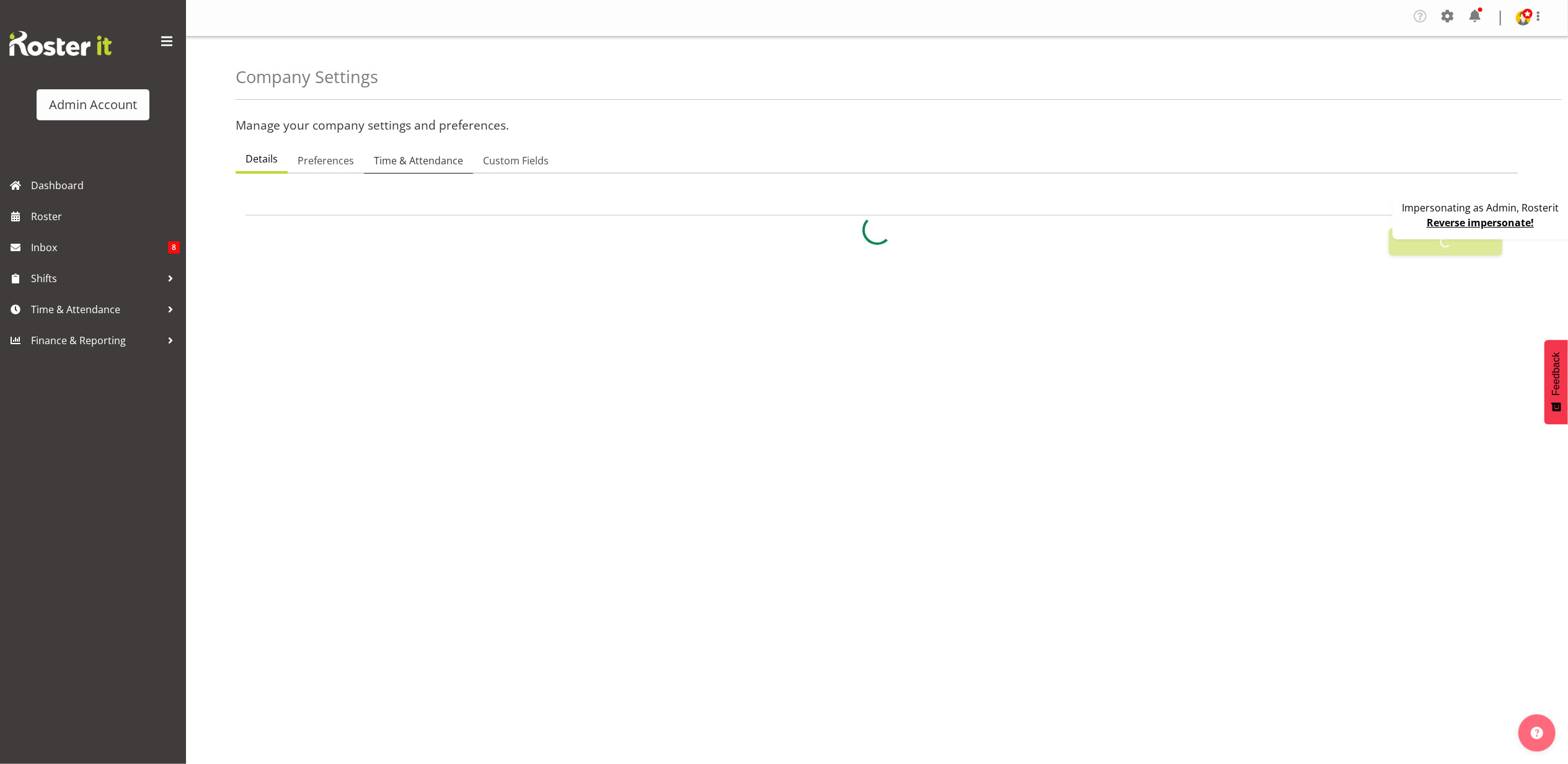
type input "10"
type input "2200"
type input "25"
checkbox input "true"
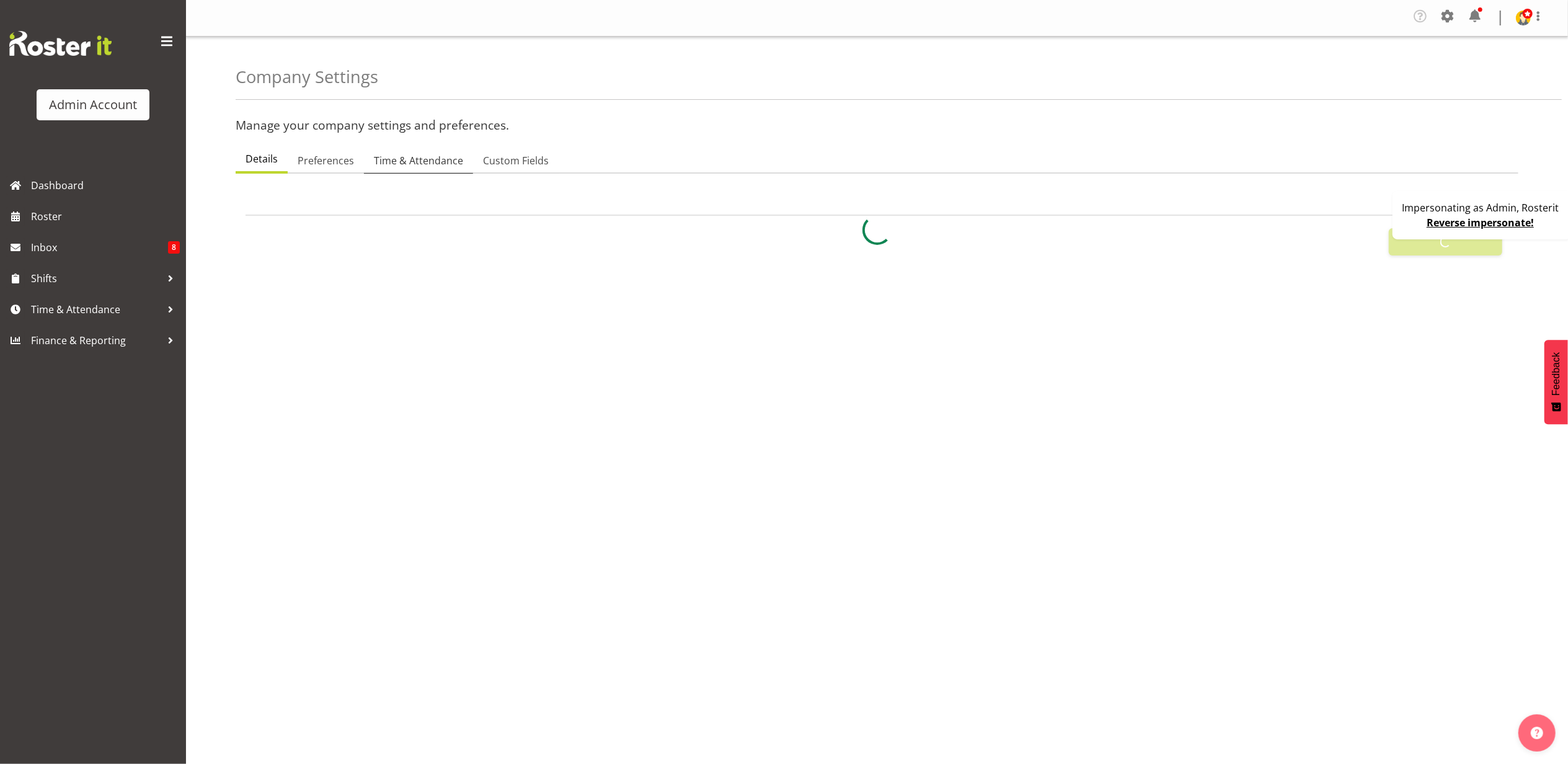
checkbox input "true"
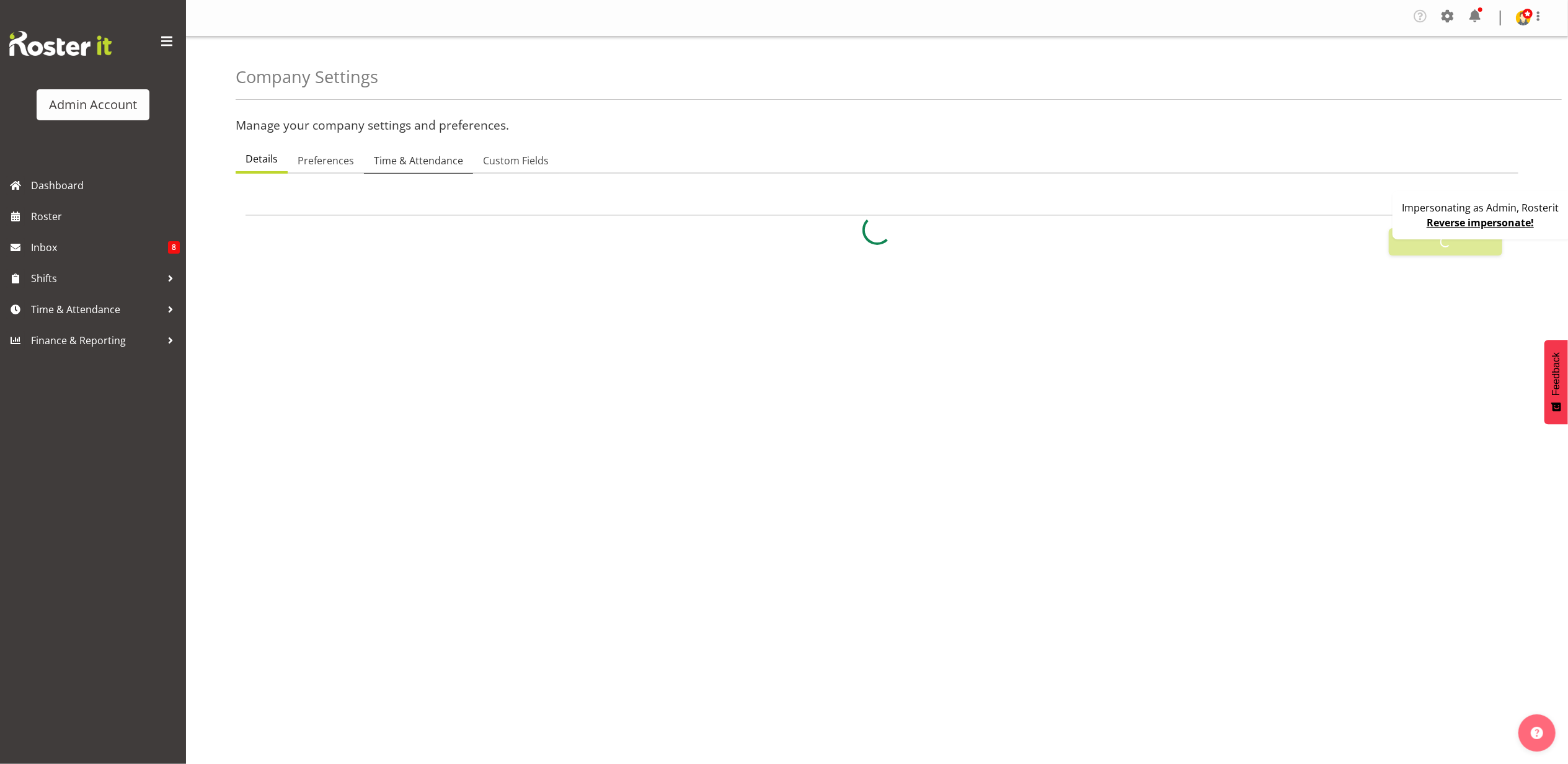
checkbox input "true"
type input "15"
select select "0"
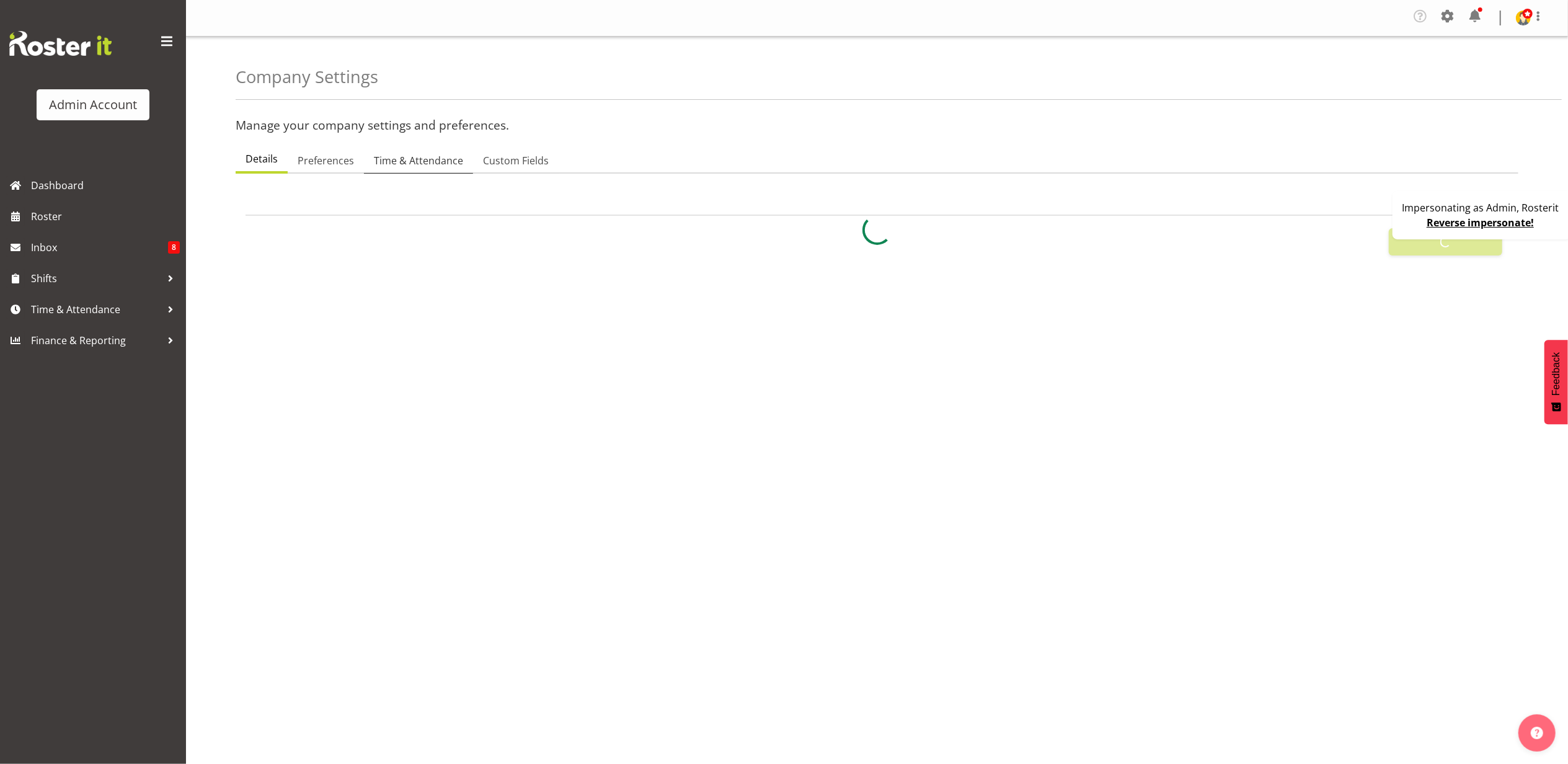
checkbox input "true"
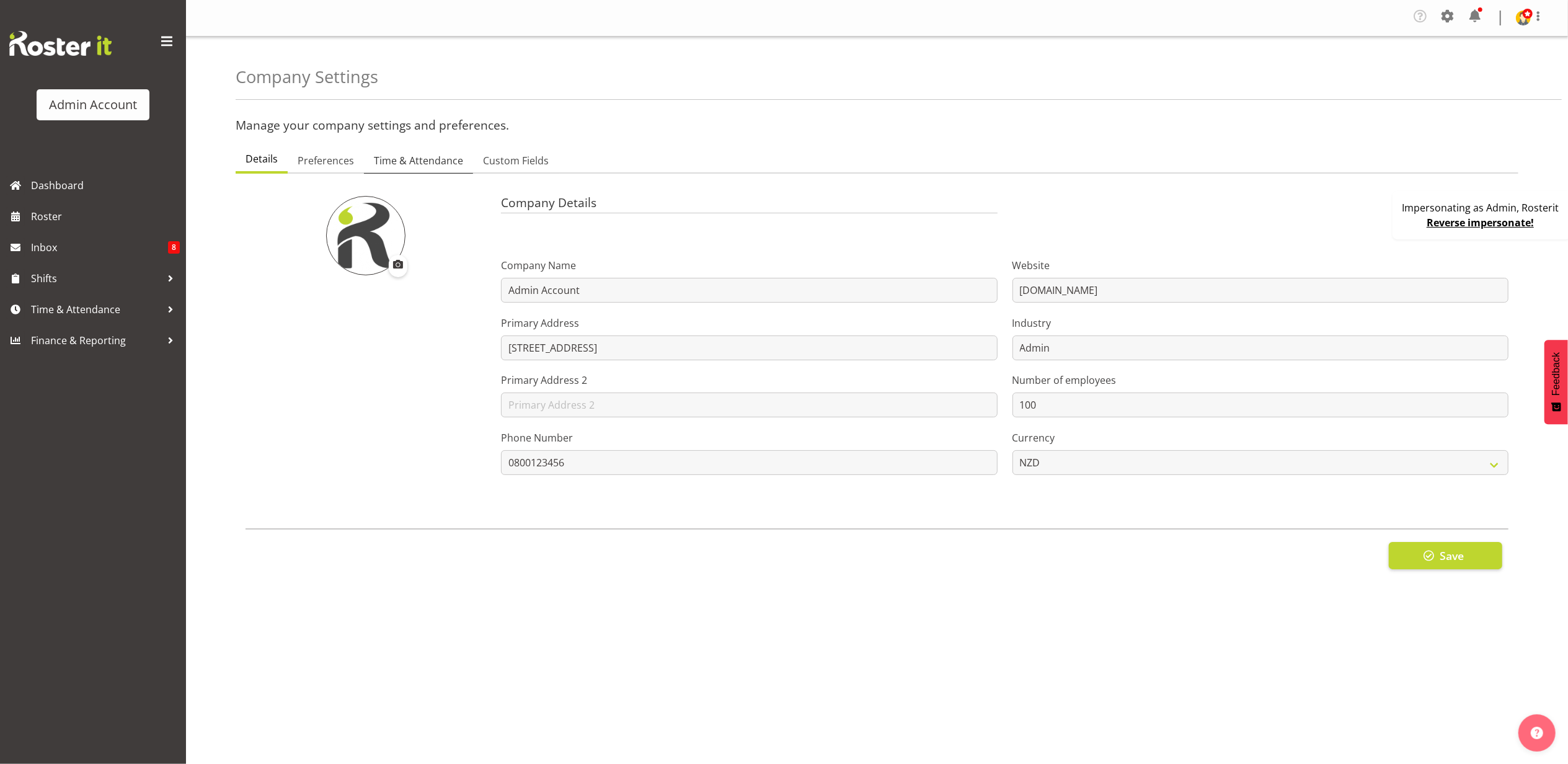
click at [432, 159] on span "Time & Attendance" at bounding box center [418, 160] width 89 height 15
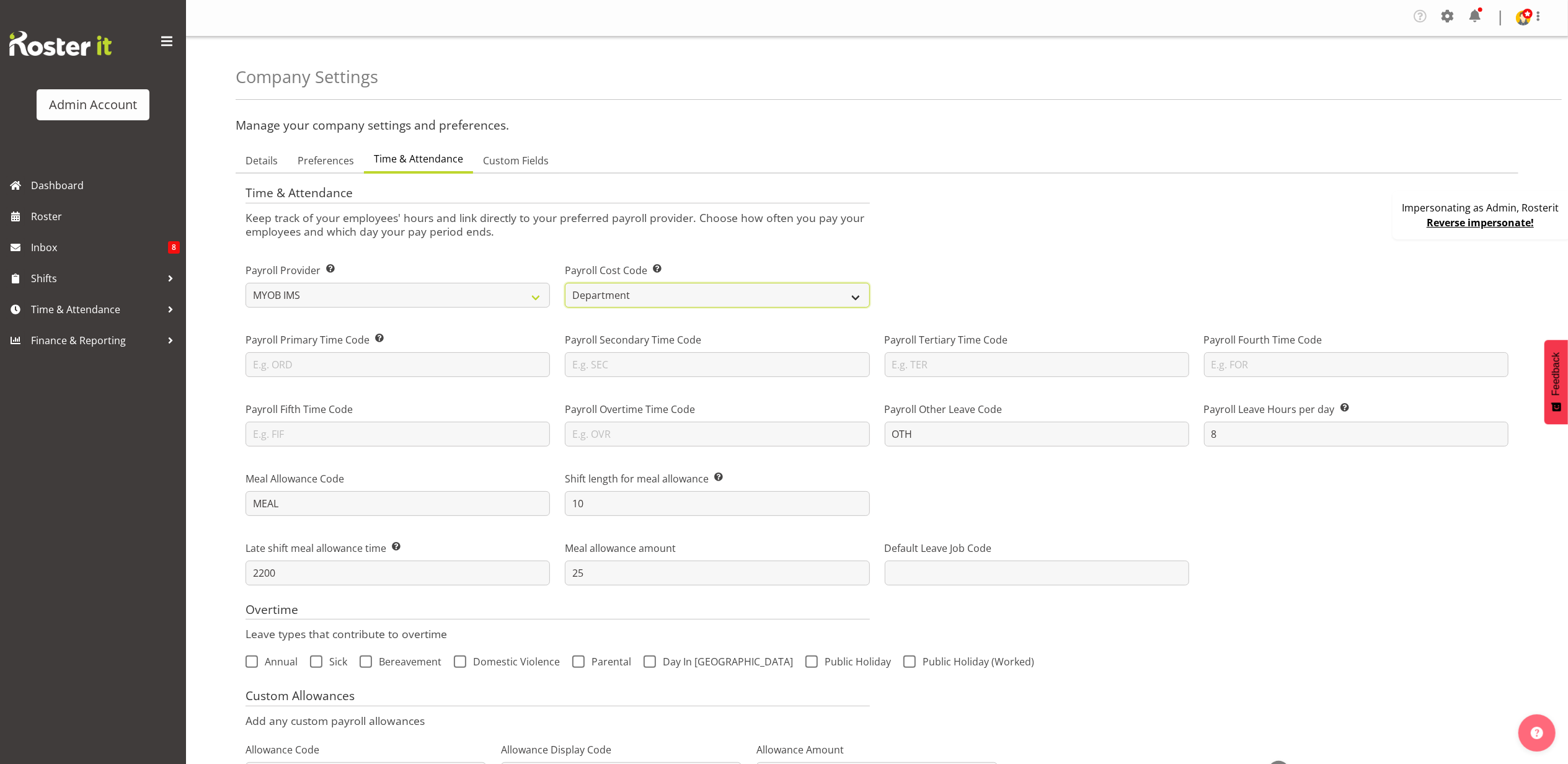
click at [637, 296] on select "Department Job" at bounding box center [717, 295] width 305 height 24
click at [914, 201] on div "Time & Attendance Keep track of your employees' hours and link directly to your…" at bounding box center [877, 211] width 1278 height 69
click at [1451, 19] on span at bounding box center [1448, 16] width 20 height 20
click at [1158, 211] on div "Time & Attendance Keep track of your employees' hours and link directly to your…" at bounding box center [877, 211] width 1278 height 69
click at [1444, 17] on span at bounding box center [1448, 16] width 20 height 20
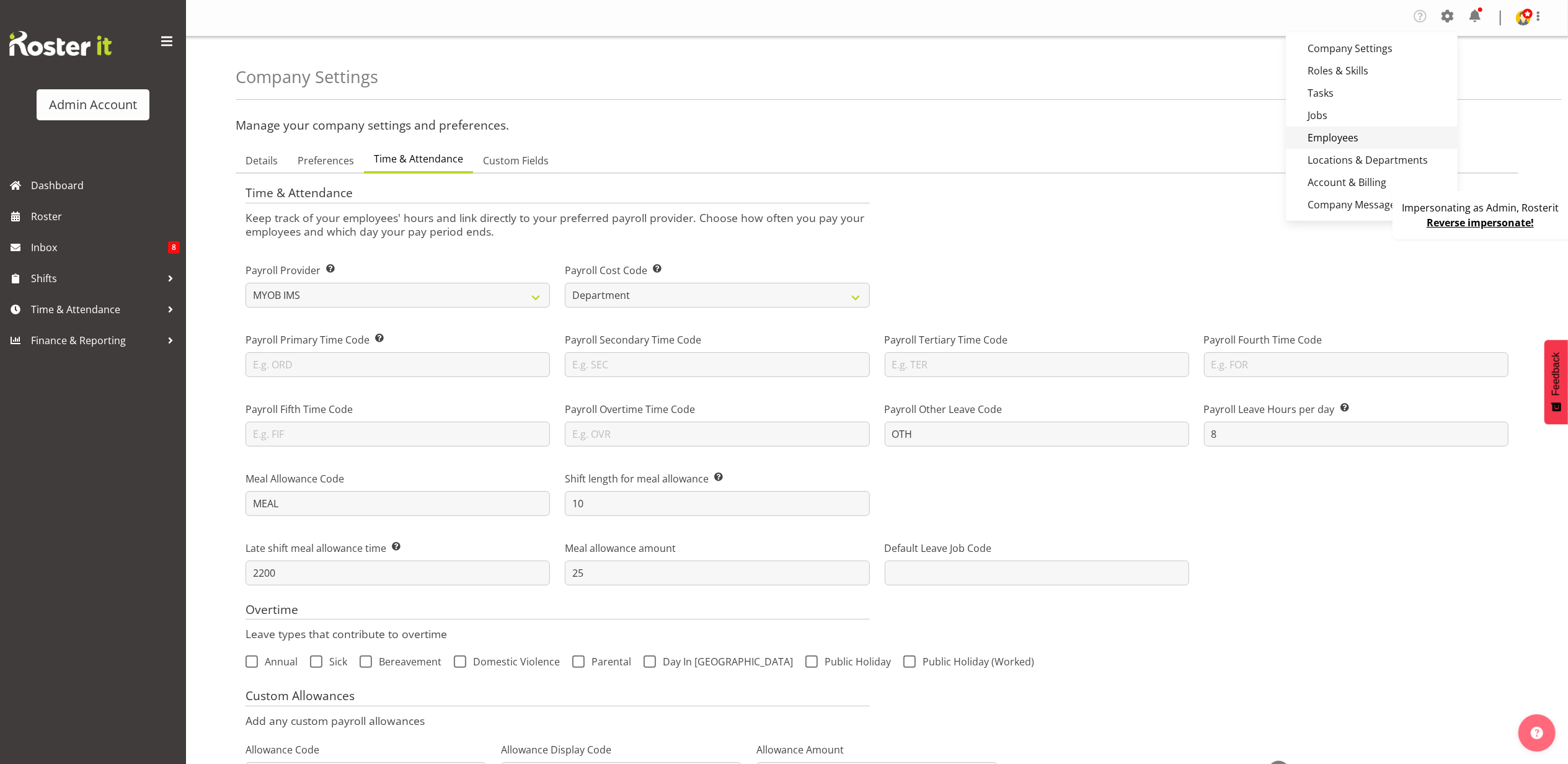
click at [1372, 135] on link "Employees" at bounding box center [1372, 138] width 172 height 22
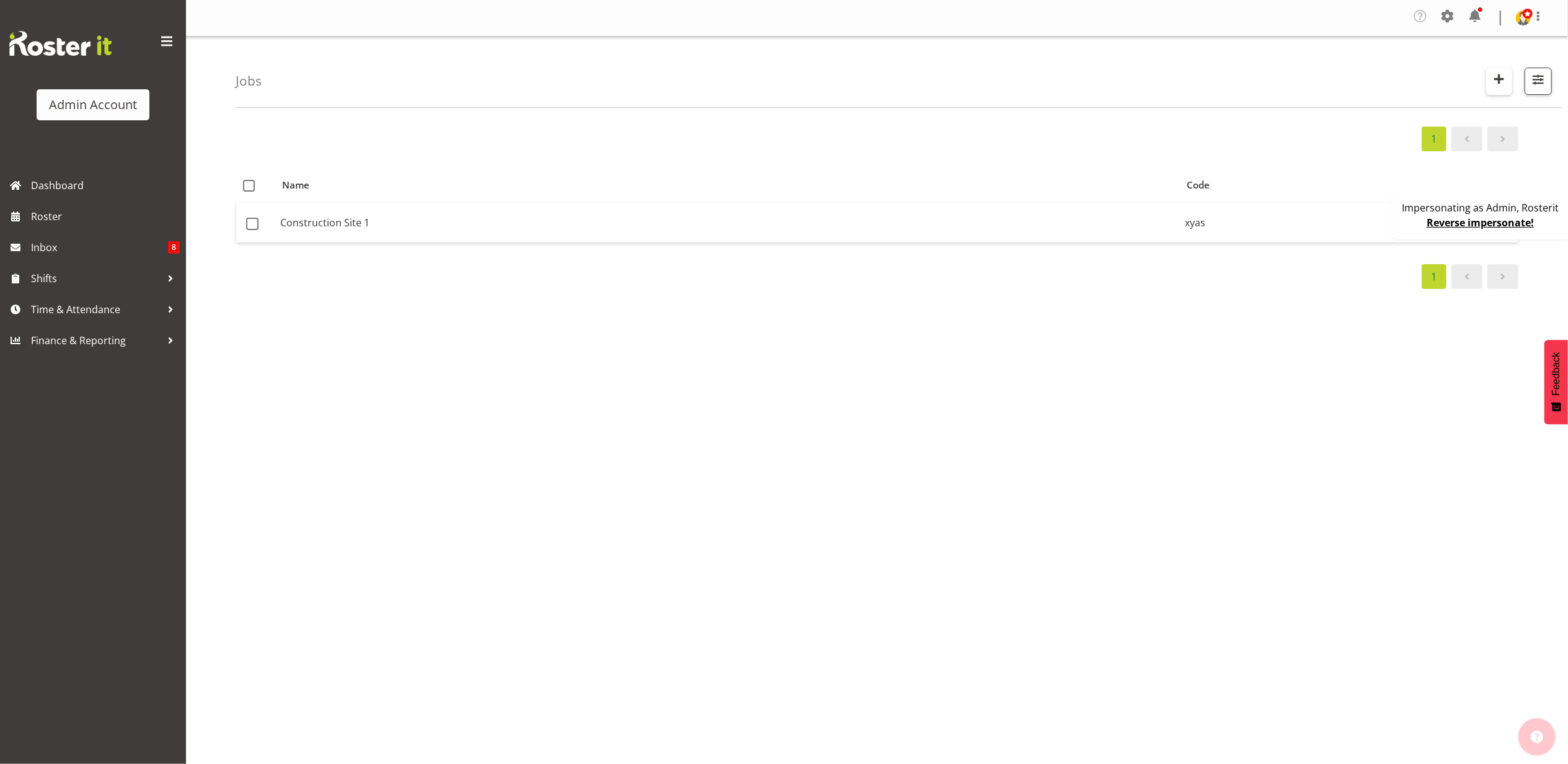
click at [1502, 83] on span "button" at bounding box center [1499, 79] width 16 height 16
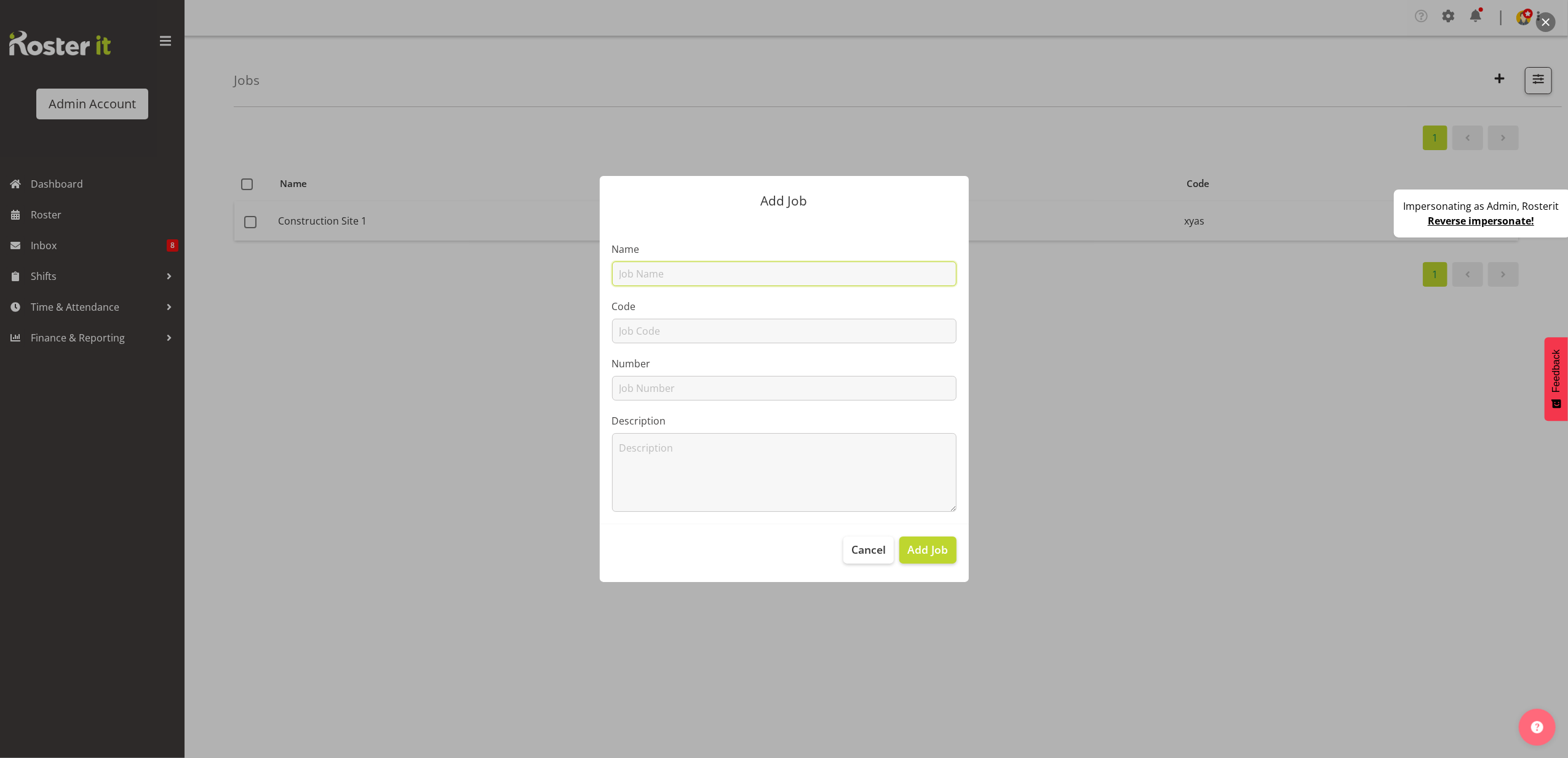
click at [687, 272] on input "text" at bounding box center [784, 274] width 345 height 24
click at [666, 338] on input "text" at bounding box center [784, 331] width 345 height 24
click at [658, 274] on input "text" at bounding box center [784, 274] width 345 height 24
click at [663, 327] on input "text" at bounding box center [784, 331] width 345 height 24
click at [860, 551] on span "Cancel" at bounding box center [869, 549] width 34 height 16
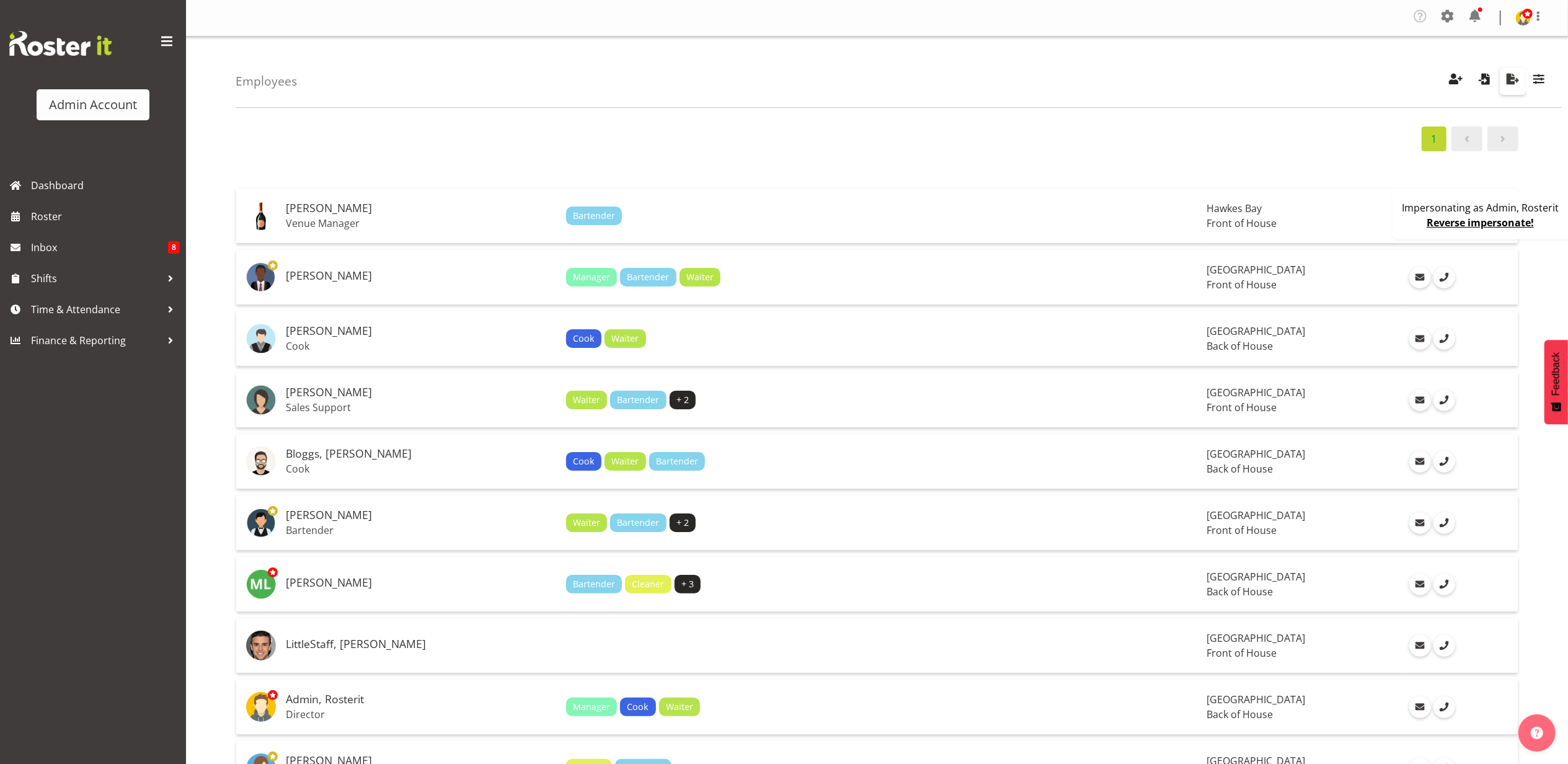
click at [1515, 80] on span "button" at bounding box center [1513, 79] width 16 height 16
click at [1177, 157] on div "1 [PERSON_NAME] Venue Manager Bartender Hawkes Bay Front of House [PERSON_NAME]…" at bounding box center [902, 553] width 1333 height 872
click at [1538, 18] on span at bounding box center [1538, 16] width 15 height 15
click at [1459, 45] on link "Profile" at bounding box center [1477, 46] width 135 height 22
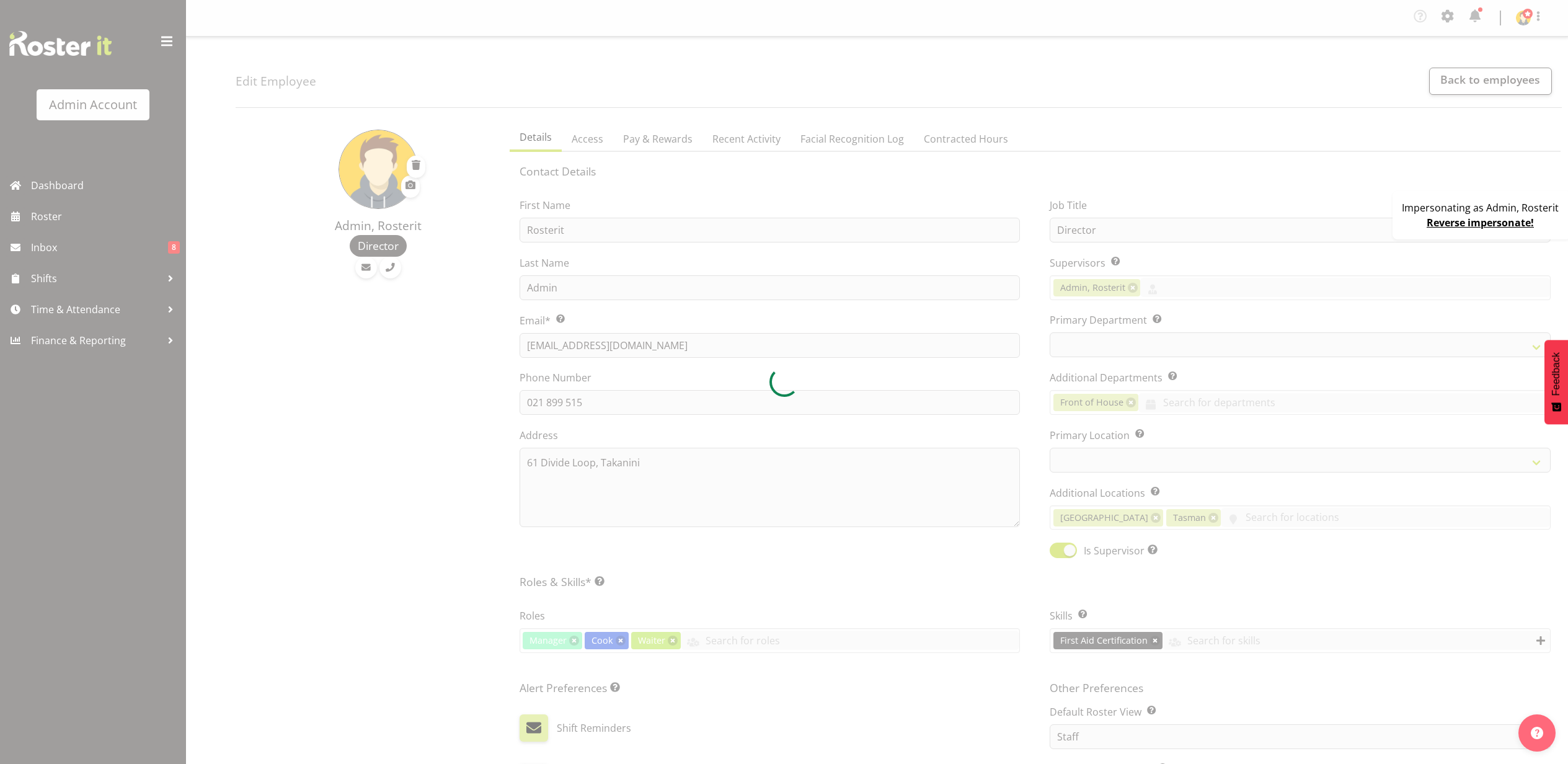
select select "TimelineWeek"
select select
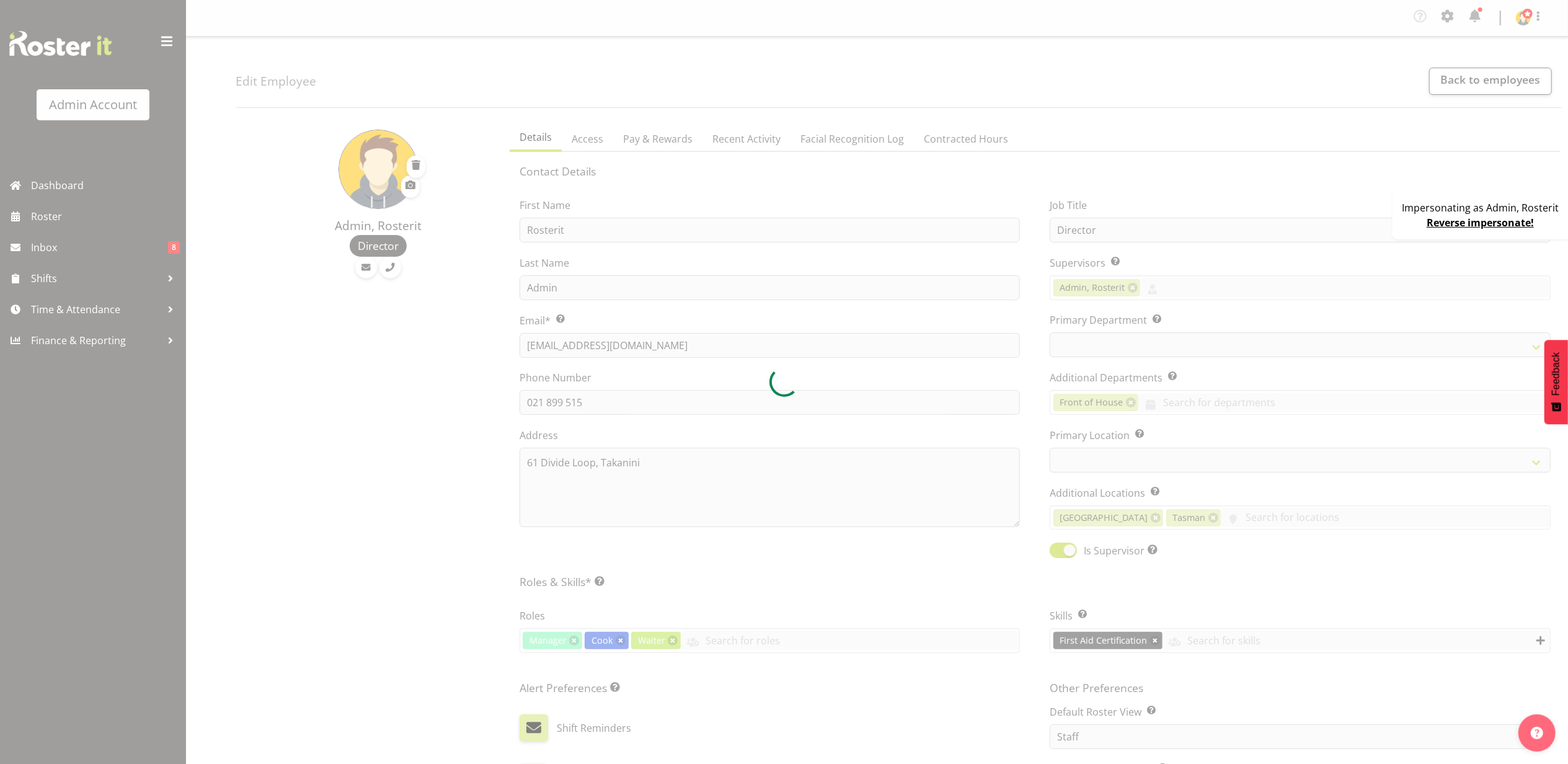
select select "1"
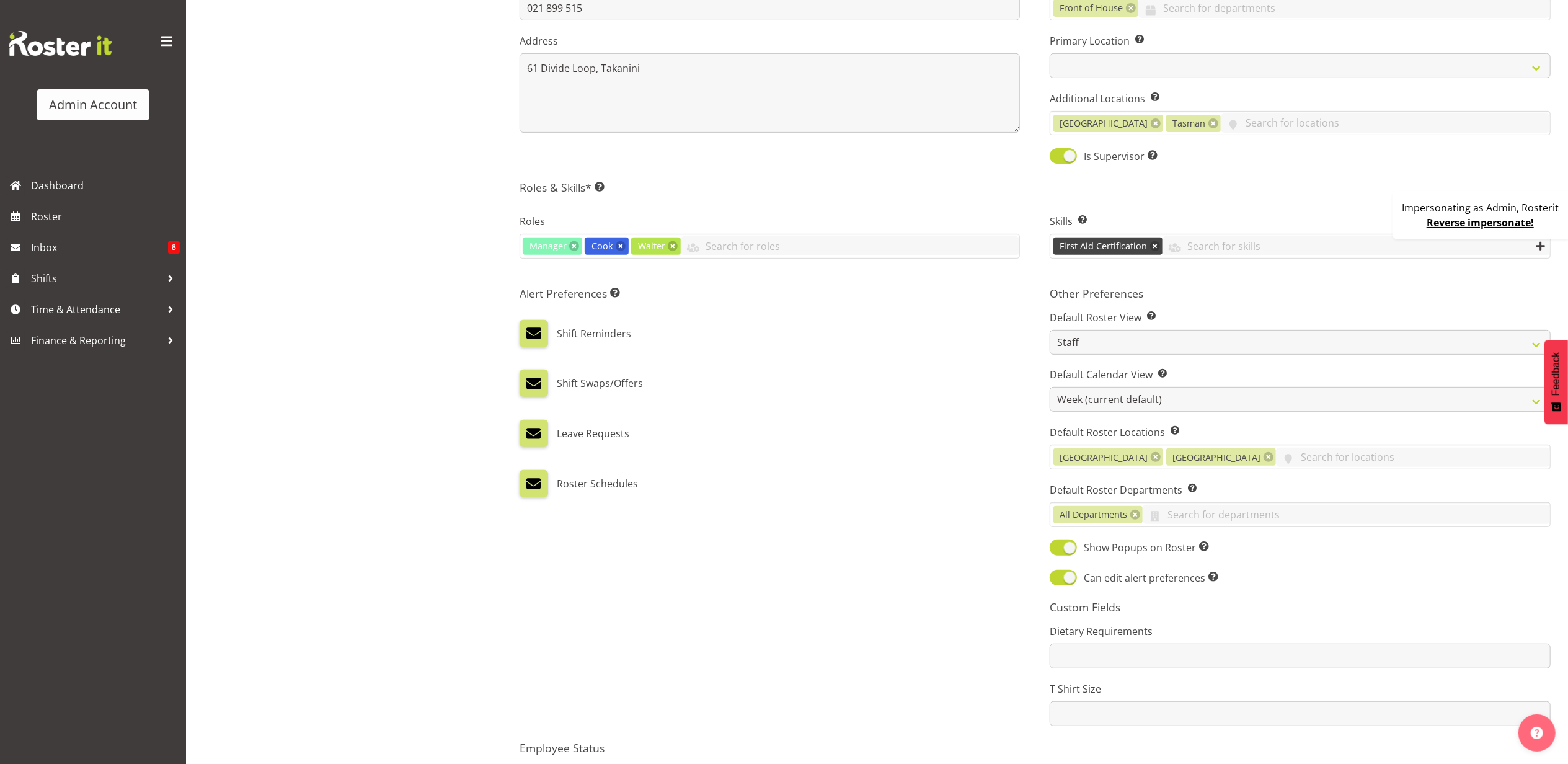
scroll to position [413, 0]
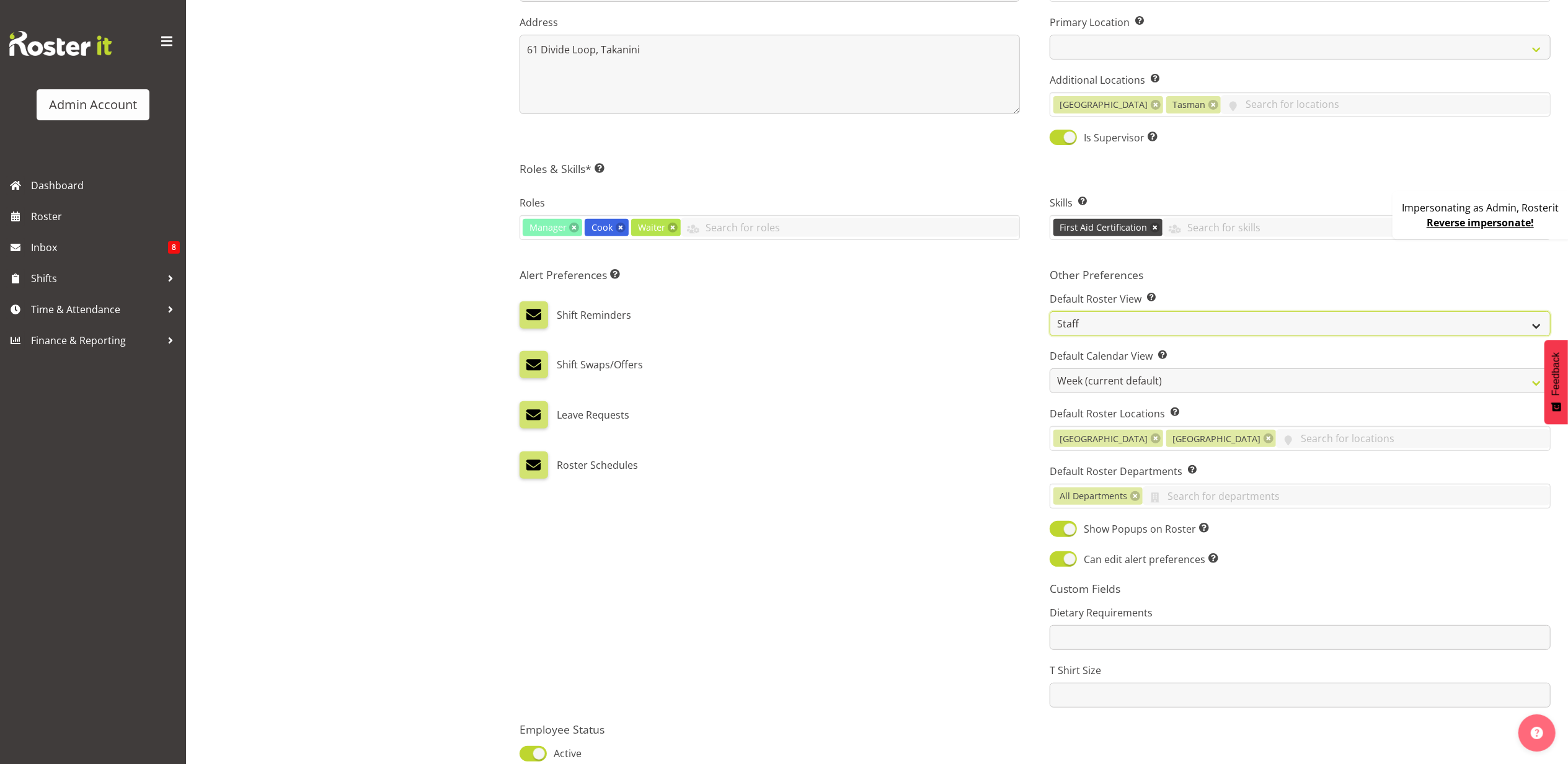
click at [1135, 328] on select "Staff Role Shift - Horizontal Shift - Vertical Staff - Location" at bounding box center [1300, 323] width 501 height 24
click at [981, 325] on div "Shift Reminders" at bounding box center [770, 315] width 501 height 28
click at [1127, 376] on select "Day Timeline Day Week (current default) Timeline Week Fortnight Month Calendar" at bounding box center [1300, 380] width 501 height 24
drag, startPoint x: 963, startPoint y: 392, endPoint x: 963, endPoint y: 371, distance: 21.0
click at [963, 392] on div "Leave Requests" at bounding box center [770, 410] width 501 height 37
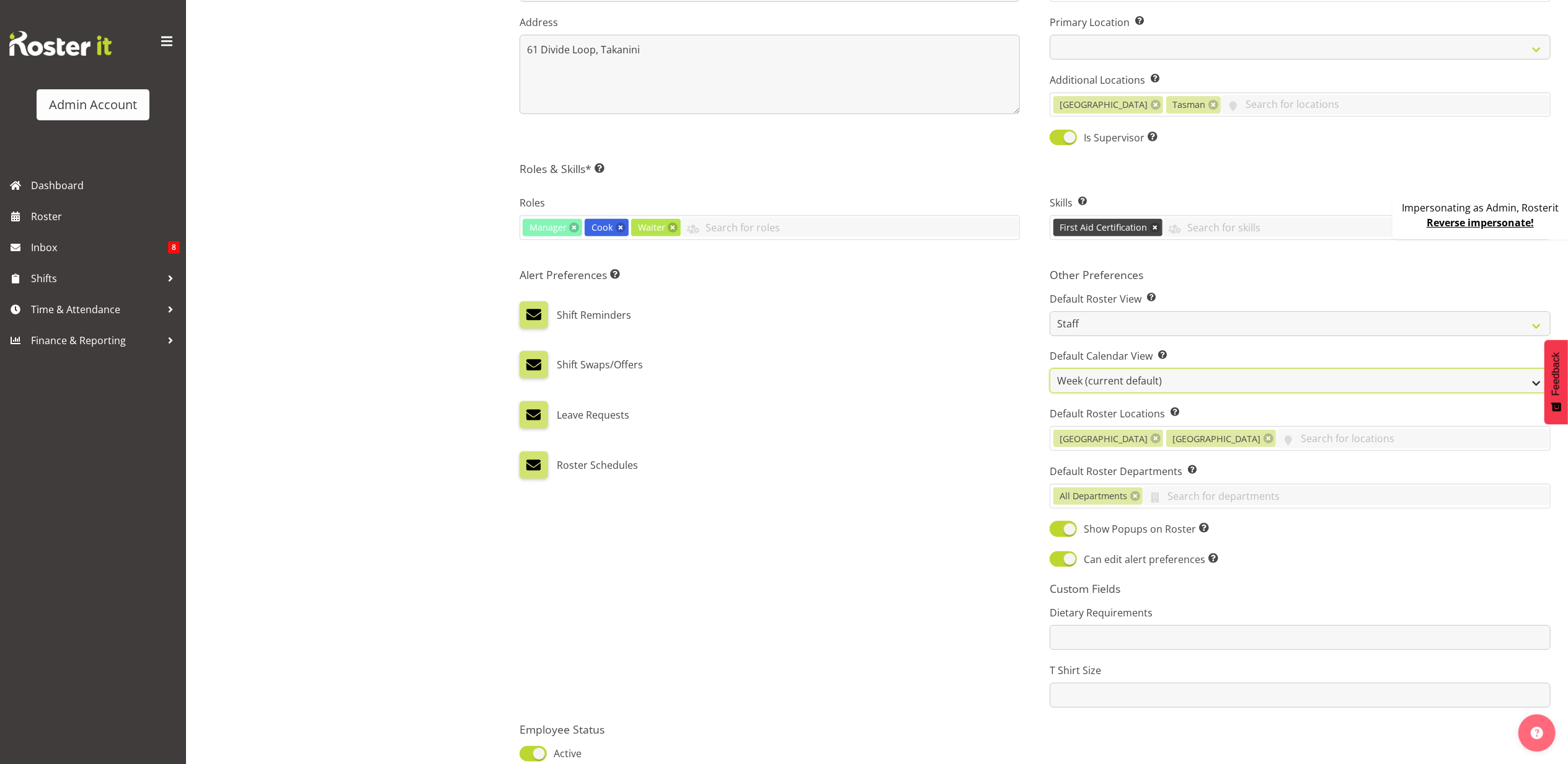
click at [1150, 376] on select "Day Timeline Day Week (current default) Timeline Week Fortnight Month Calendar" at bounding box center [1300, 380] width 501 height 24
click at [1050, 370] on select "Day Timeline Day Week (current default) Timeline Week Fortnight Month Calendar" at bounding box center [1300, 380] width 501 height 24
click at [1150, 387] on select "Day Timeline Day Week (current default) Timeline Week Fortnight Month Calendar" at bounding box center [1300, 380] width 501 height 24
select select "TimelineWeekAdvanced"
click at [1050, 370] on select "Day Timeline Day Week (current default) Timeline Week Fortnight Month Calendar" at bounding box center [1300, 380] width 501 height 24
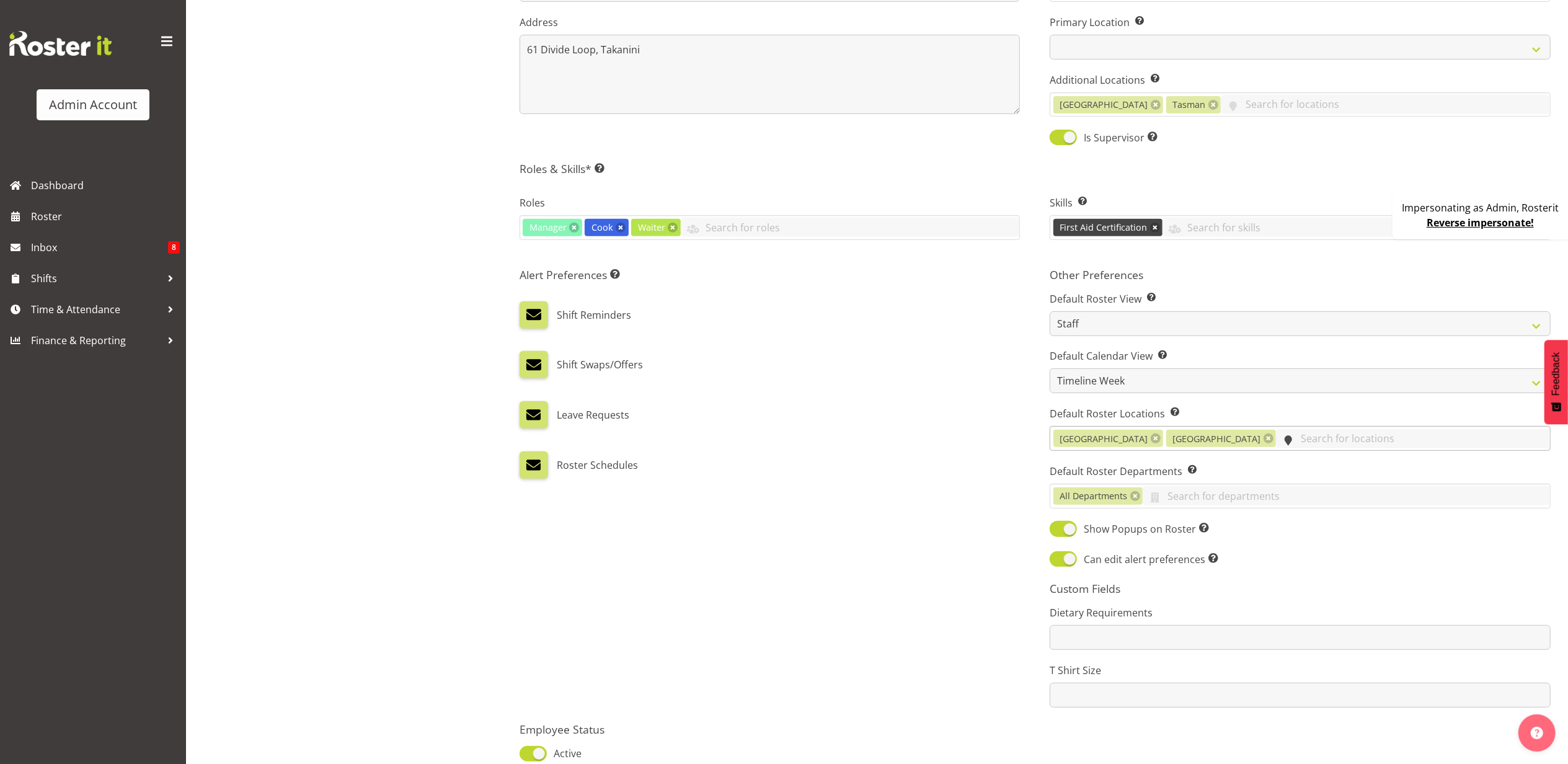
click at [1276, 437] on input "text" at bounding box center [1413, 439] width 274 height 19
click at [930, 451] on div "Roster Schedules" at bounding box center [770, 460] width 501 height 37
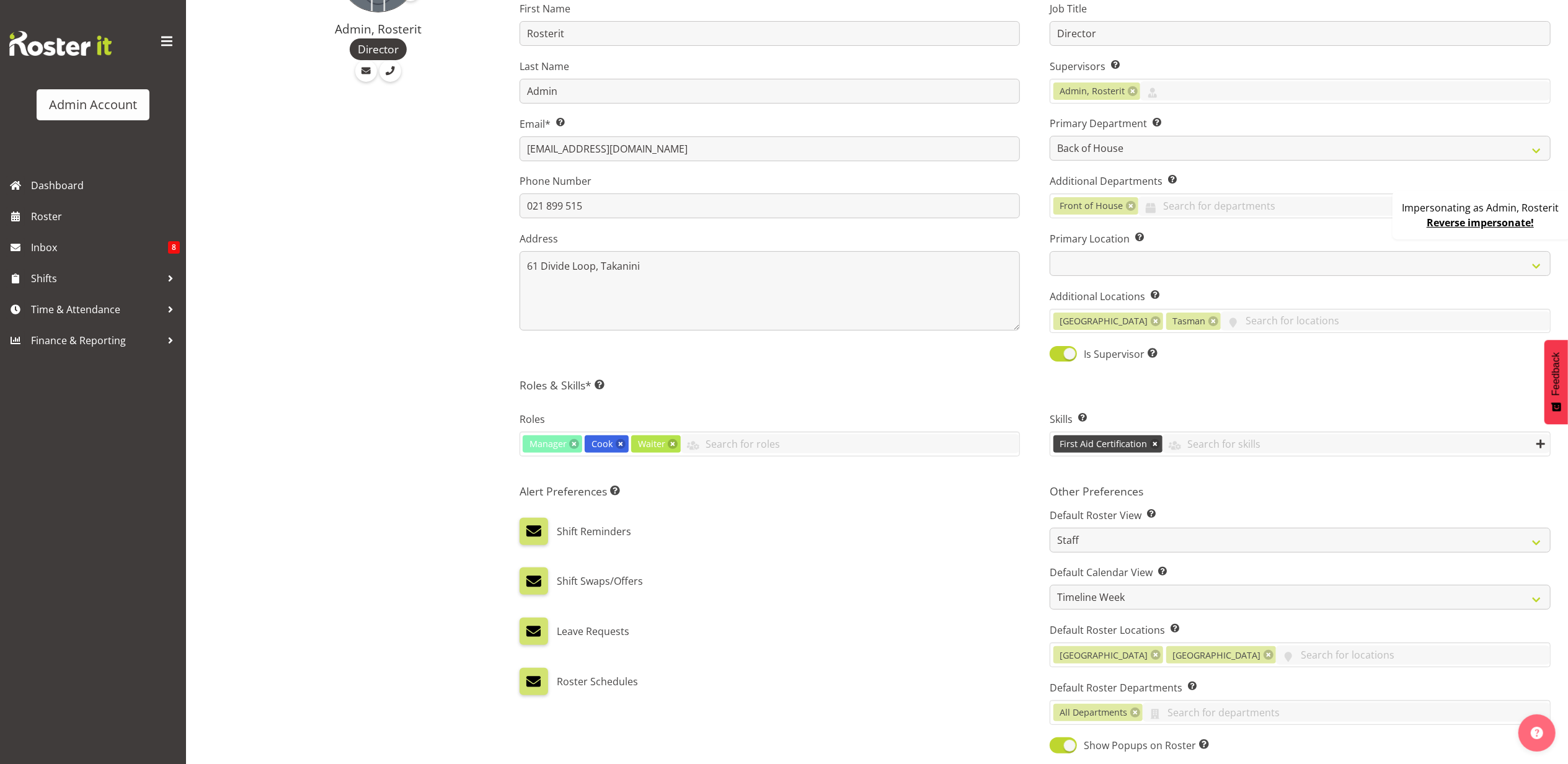
scroll to position [0, 0]
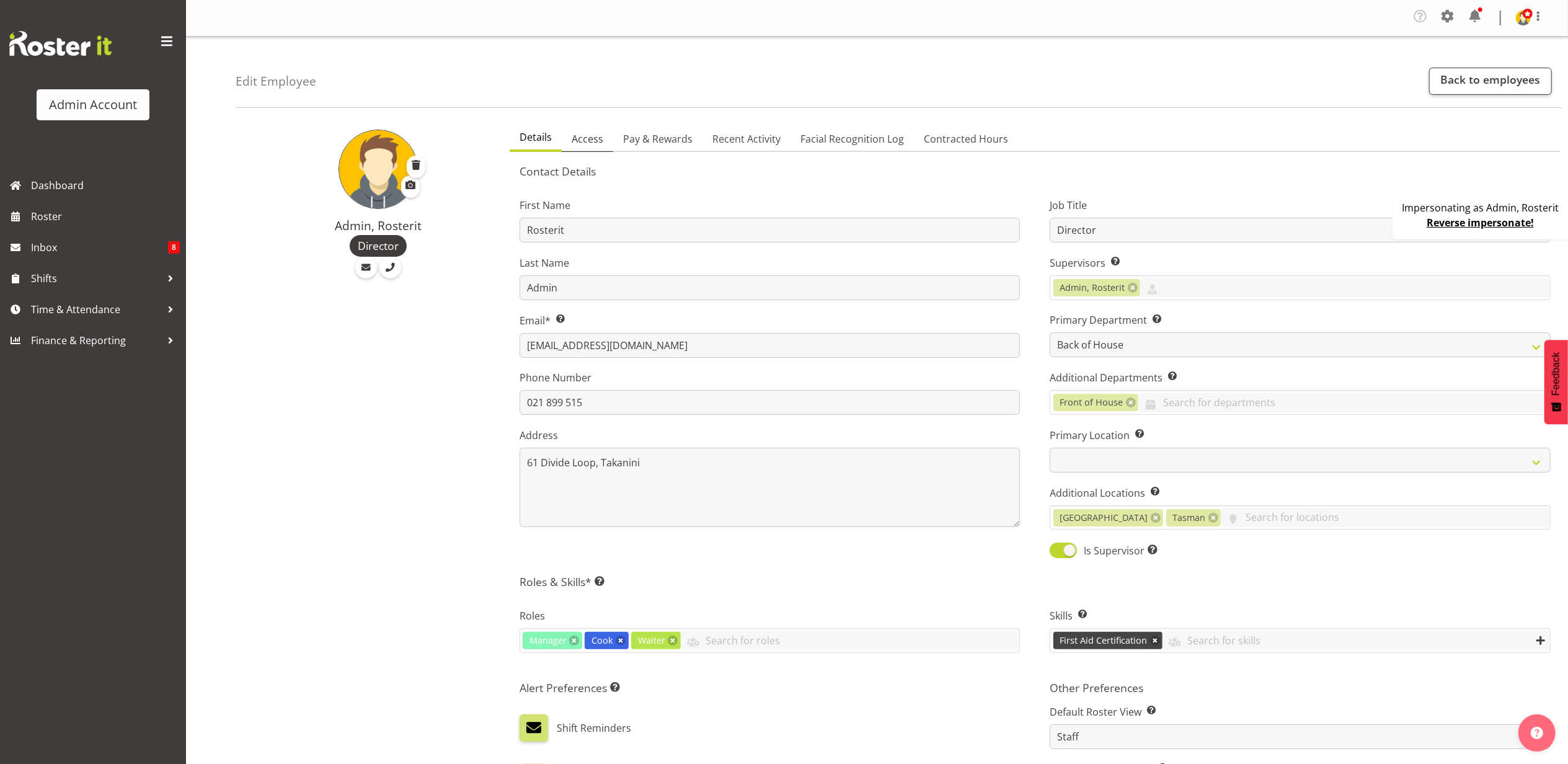
click at [596, 142] on span "Access" at bounding box center [588, 139] width 32 height 15
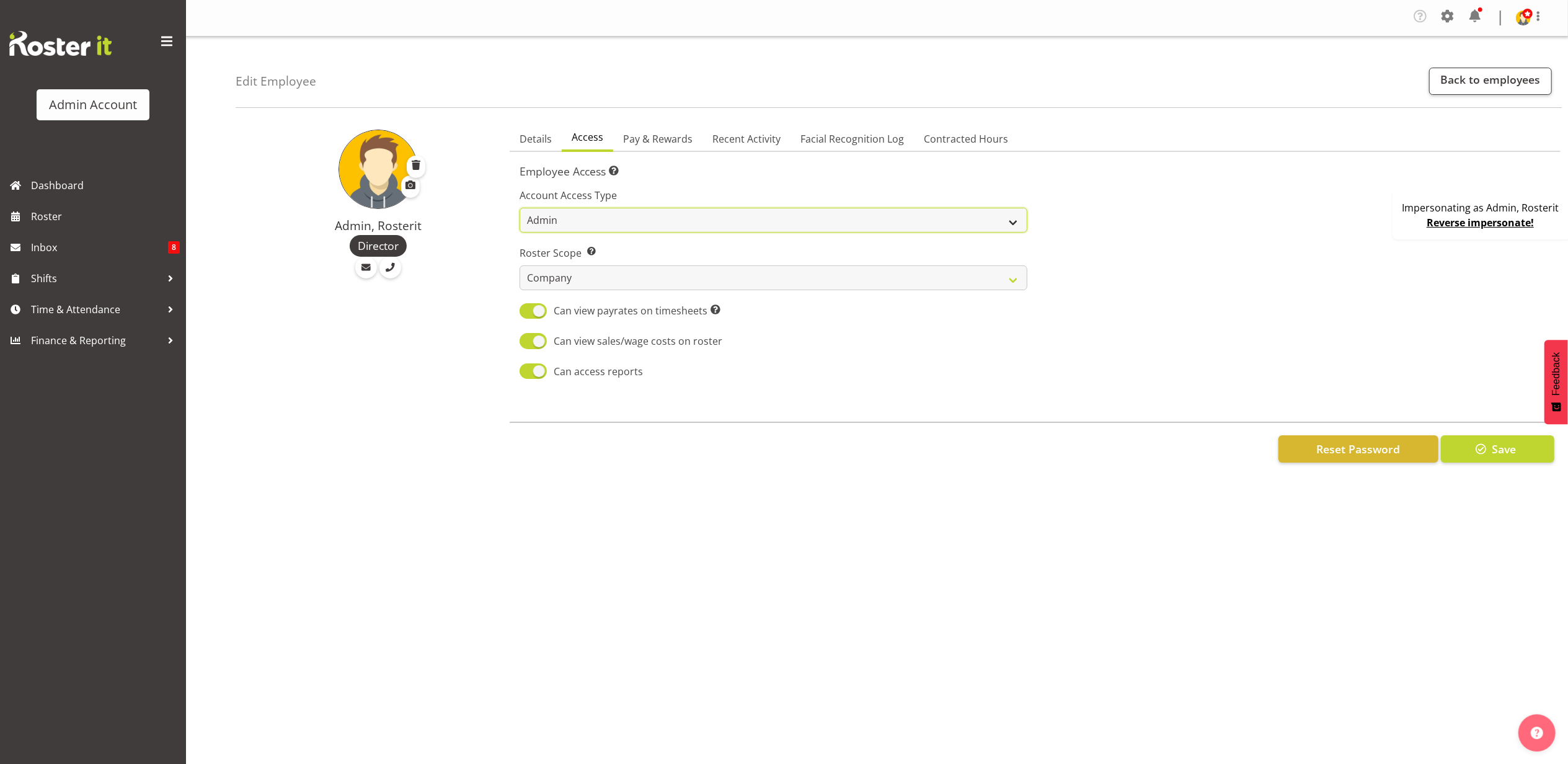
click at [613, 220] on select "Admin Manager Staff" at bounding box center [774, 220] width 509 height 24
click at [673, 192] on label "Account Access Type" at bounding box center [774, 195] width 509 height 15
click at [643, 217] on select "Admin Manager Staff" at bounding box center [774, 220] width 509 height 24
click at [690, 169] on h5 "Employee Access There are three access levels: Administrator – User has full ri…" at bounding box center [1035, 171] width 1031 height 13
click at [637, 143] on span "Pay & Rewards" at bounding box center [658, 139] width 69 height 15
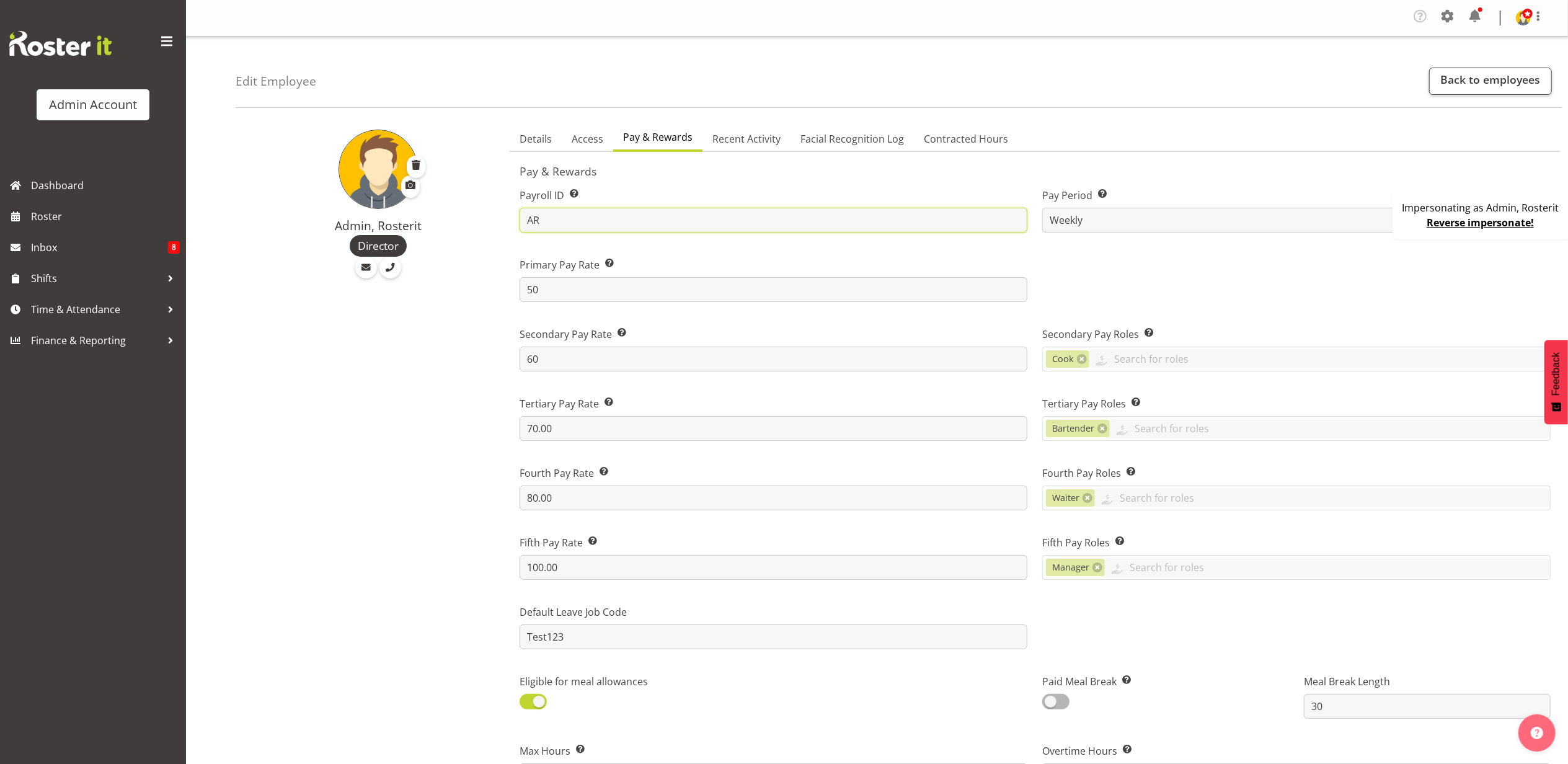
drag, startPoint x: 562, startPoint y: 219, endPoint x: 517, endPoint y: 219, distance: 45.0
click at [517, 219] on div "Payroll ID This number should match the Payroll ID in your payroll system. AR" at bounding box center [773, 206] width 524 height 69
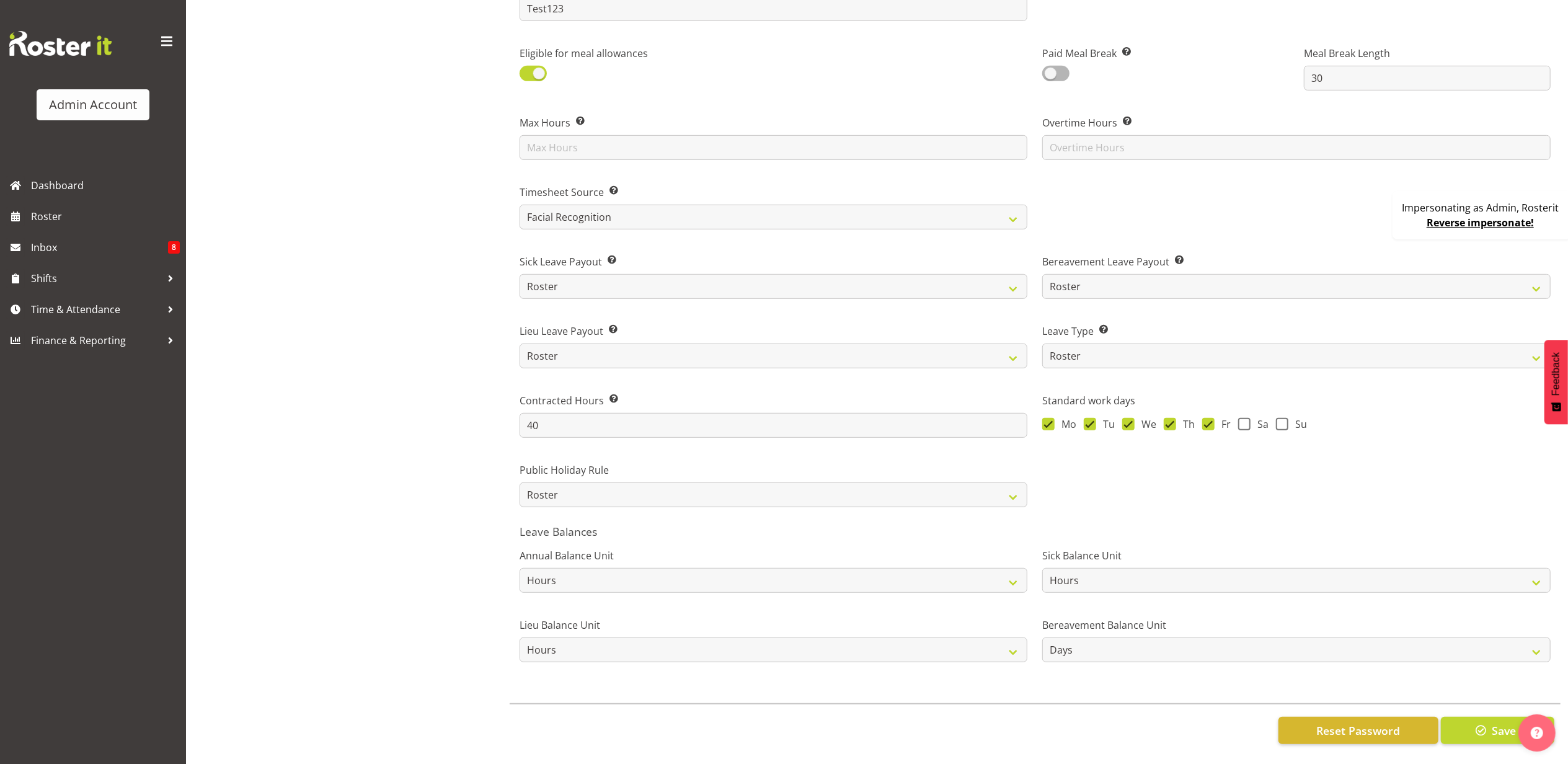
scroll to position [641, 0]
click at [628, 209] on select "Roster Manual GPS GPS (via Roster) Facial Recognition" at bounding box center [774, 217] width 509 height 24
click at [466, 233] on div "Admin, Rosterit Director" at bounding box center [369, 126] width 267 height 1275
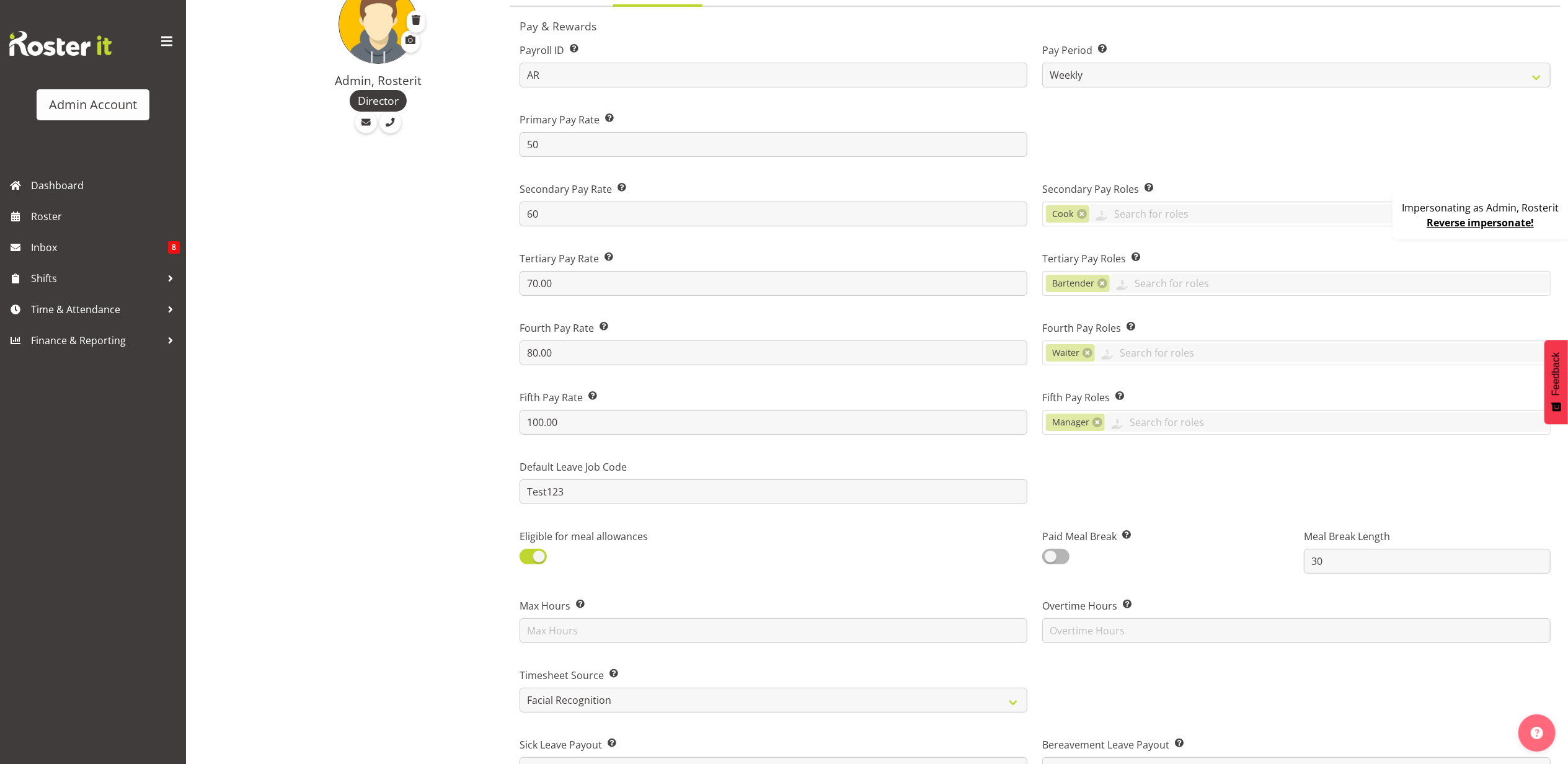
scroll to position [0, 0]
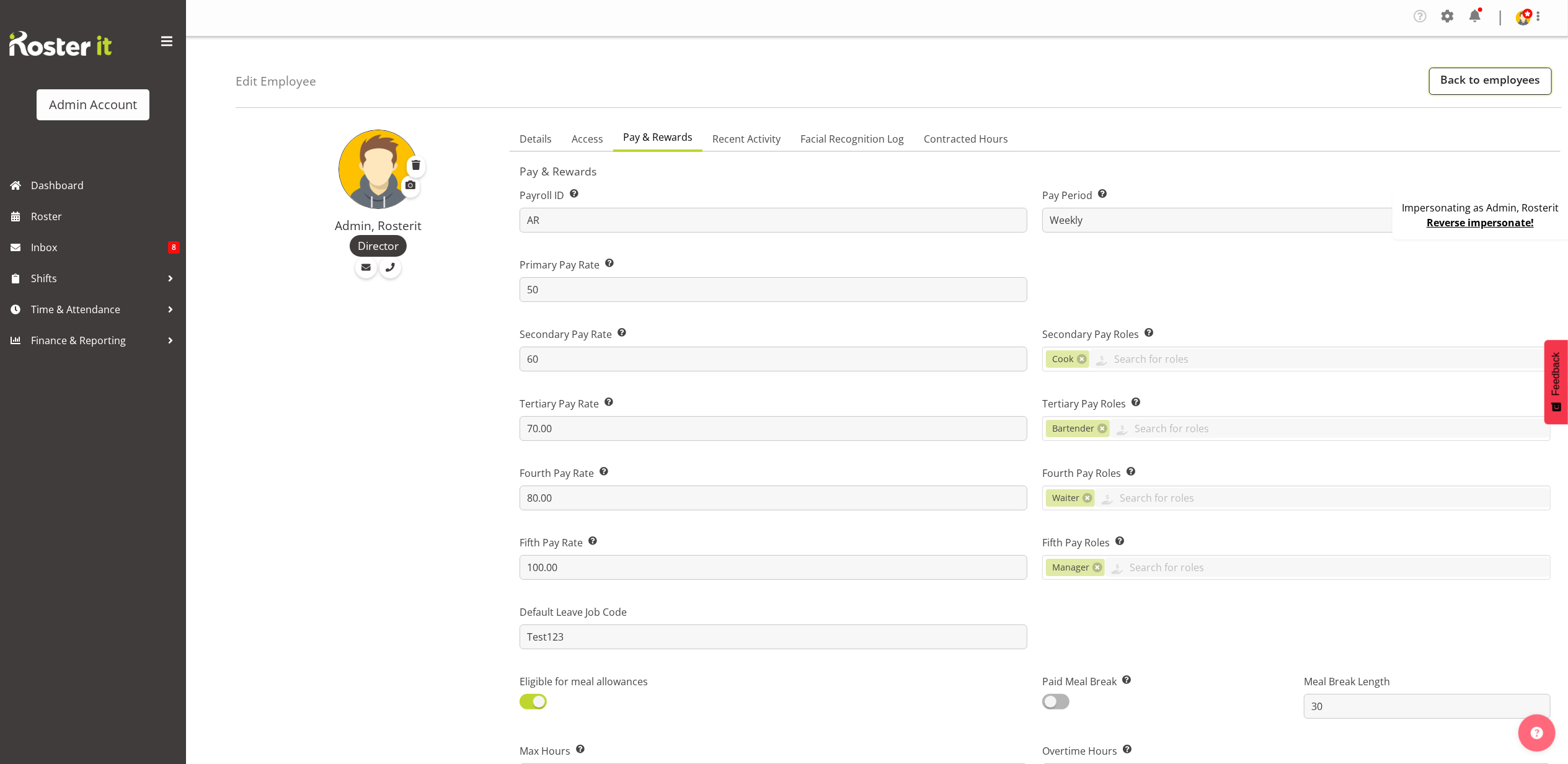
click at [1508, 80] on link "Back to employees" at bounding box center [1491, 81] width 123 height 28
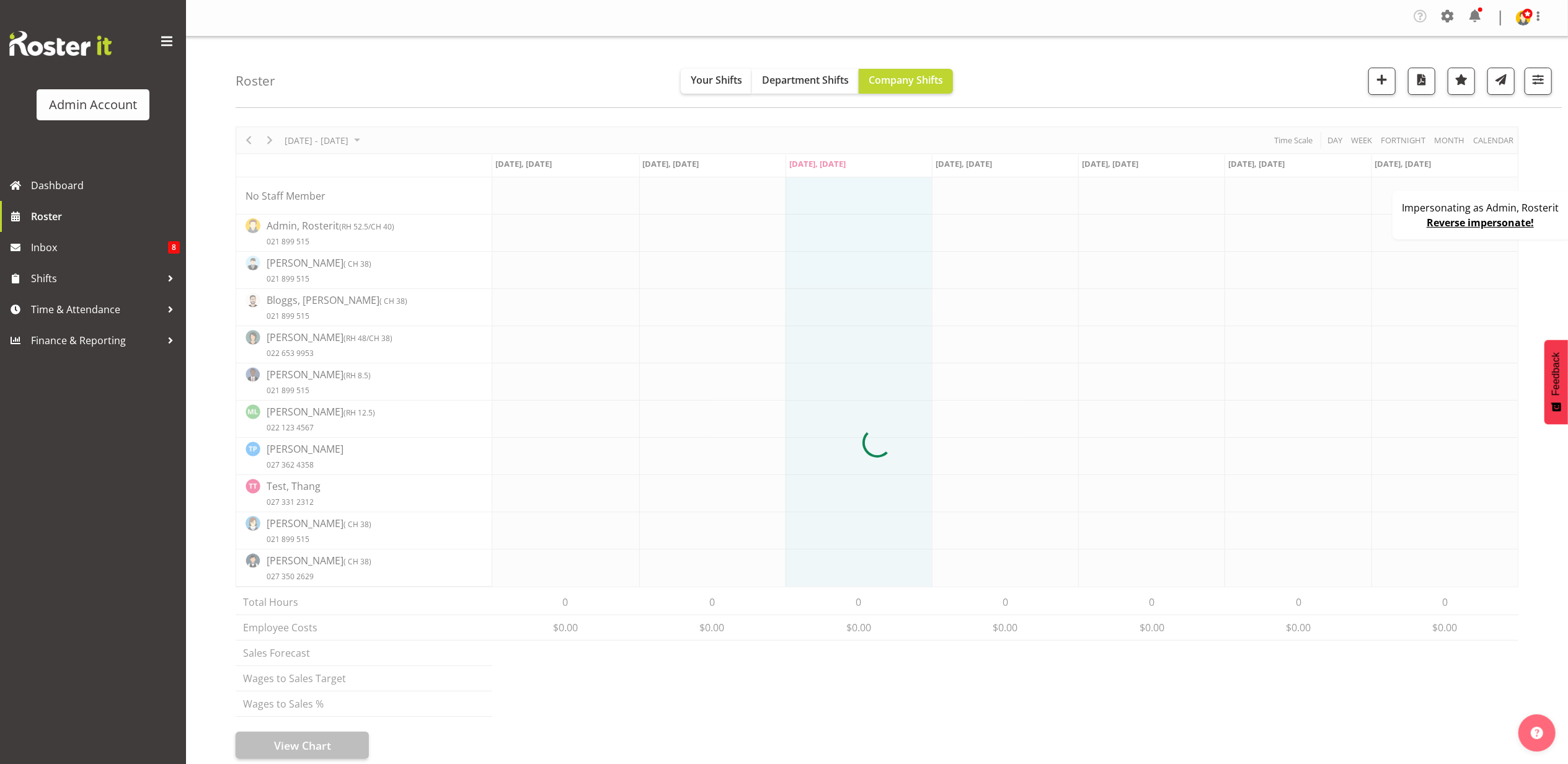
click at [1414, 226] on div "Impersonating as Admin, Rosterit Reverse impersonate!" at bounding box center [1481, 215] width 179 height 48
click at [1544, 86] on span "button" at bounding box center [1538, 80] width 16 height 16
click at [1045, 56] on div "Roster Your Shifts Department Shifts Company Shifts 2 Locations Clear [GEOGRAPH…" at bounding box center [899, 72] width 1326 height 72
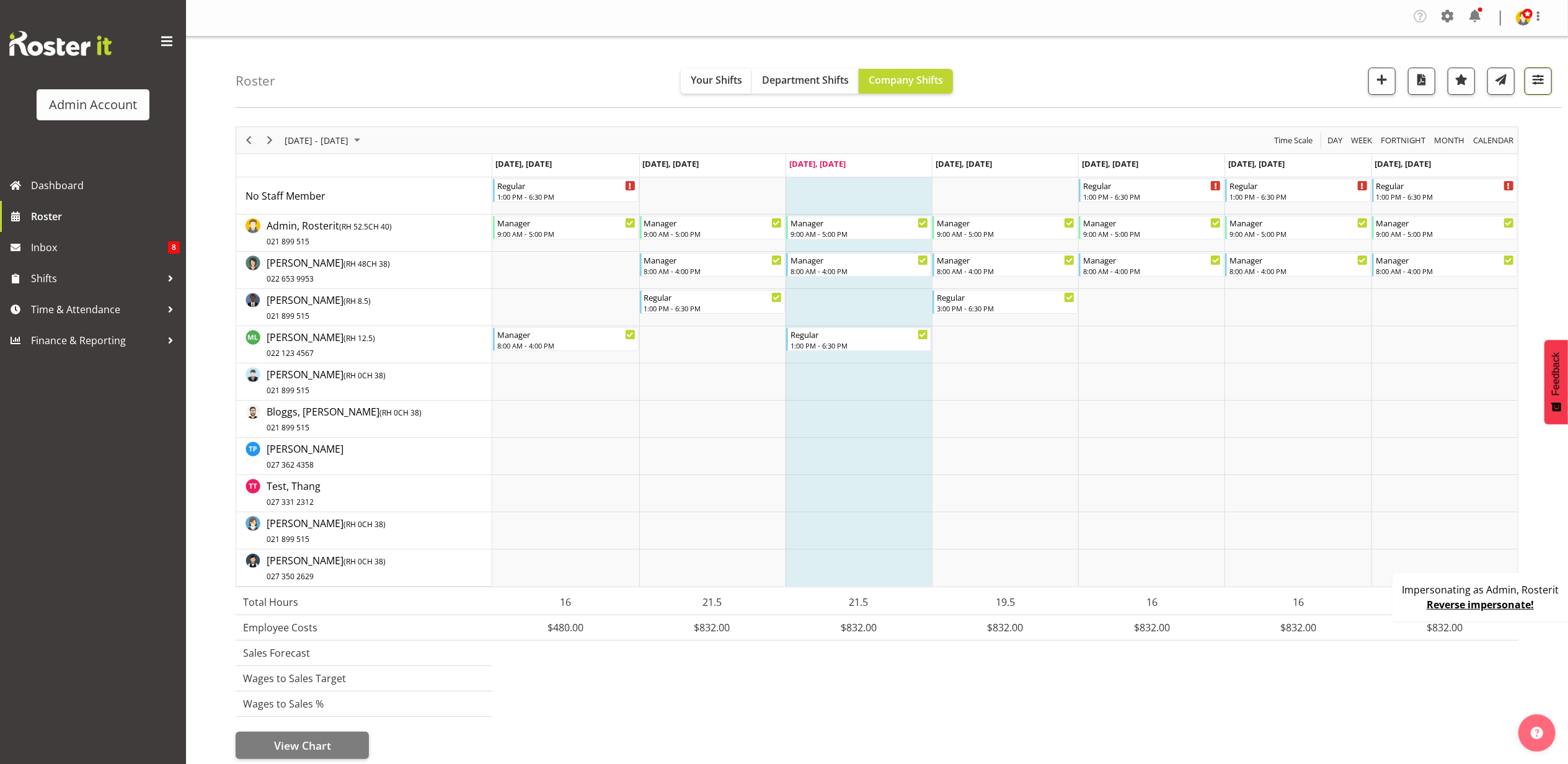
click at [1530, 84] on span "button" at bounding box center [1538, 80] width 16 height 16
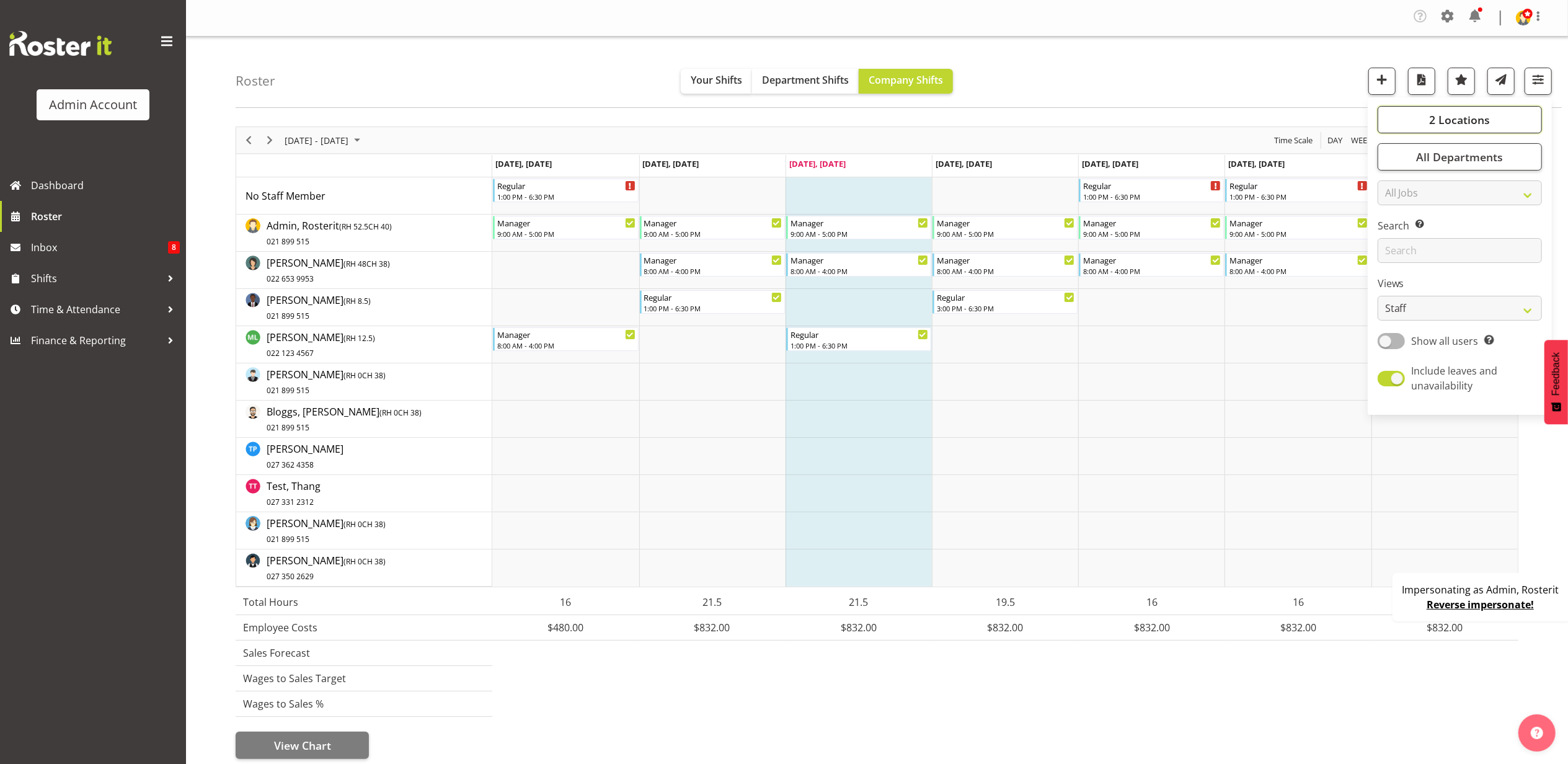
click at [1454, 124] on span "2 Locations" at bounding box center [1459, 120] width 61 height 15
click at [1437, 125] on span "2 Locations" at bounding box center [1459, 120] width 61 height 15
click at [1441, 155] on span "All Departments" at bounding box center [1459, 157] width 87 height 15
click at [1442, 190] on select "All Jobs All Jobs Construction Site 1" at bounding box center [1459, 192] width 165 height 24
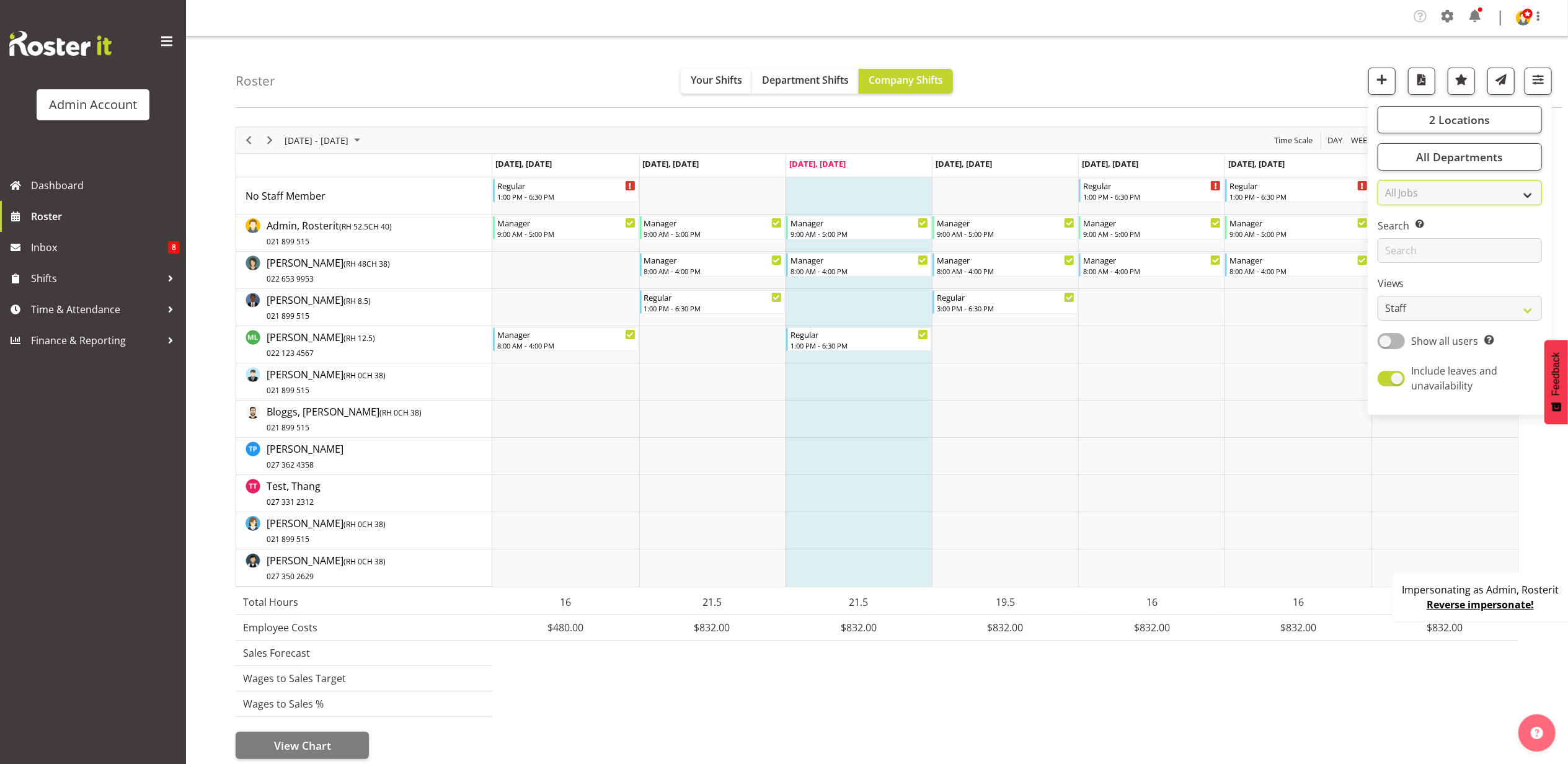
click at [1451, 188] on select "All Jobs All Jobs Construction Site 1" at bounding box center [1459, 192] width 165 height 24
click at [1445, 251] on input "text" at bounding box center [1459, 250] width 165 height 24
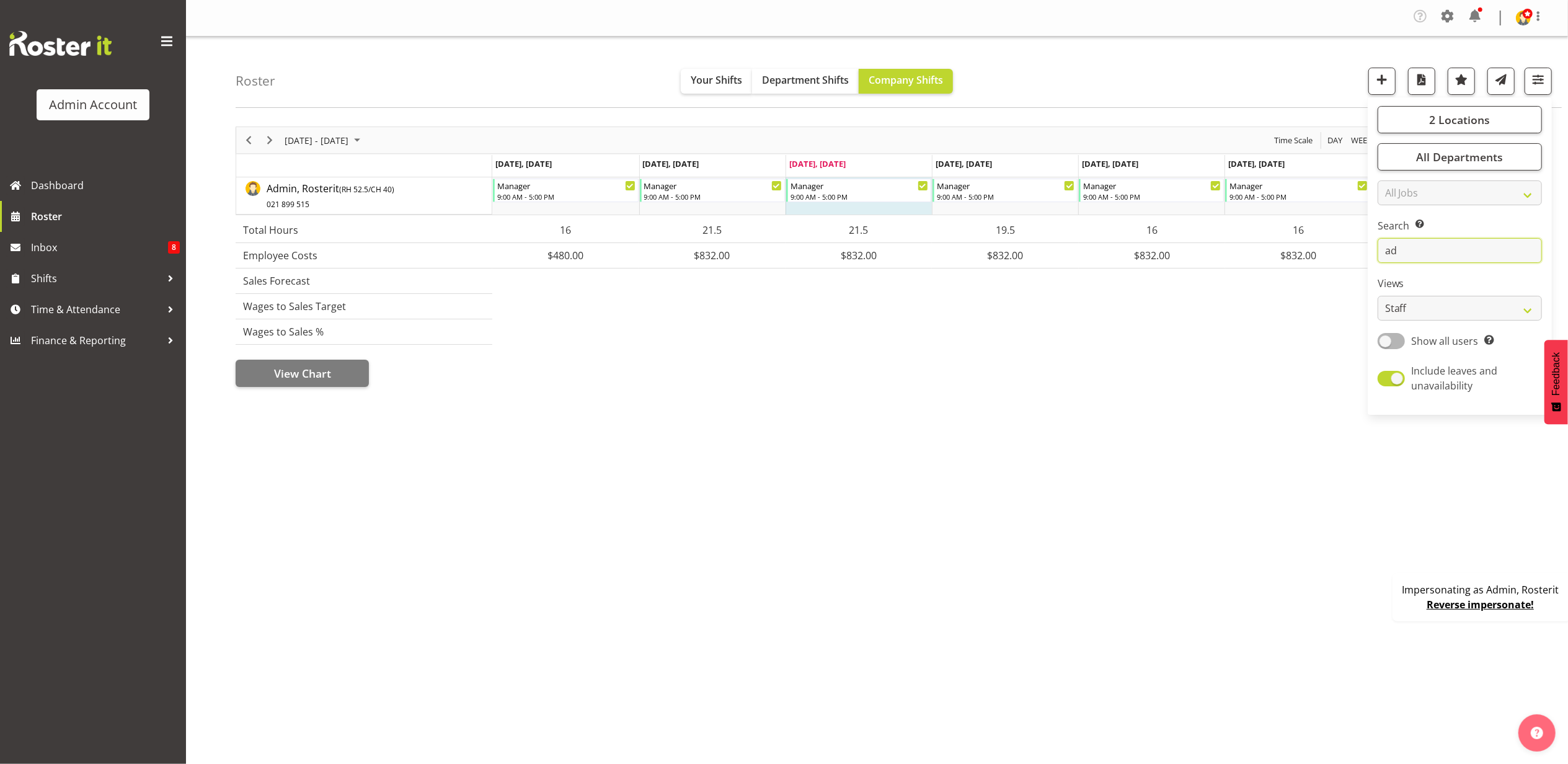
type input "a"
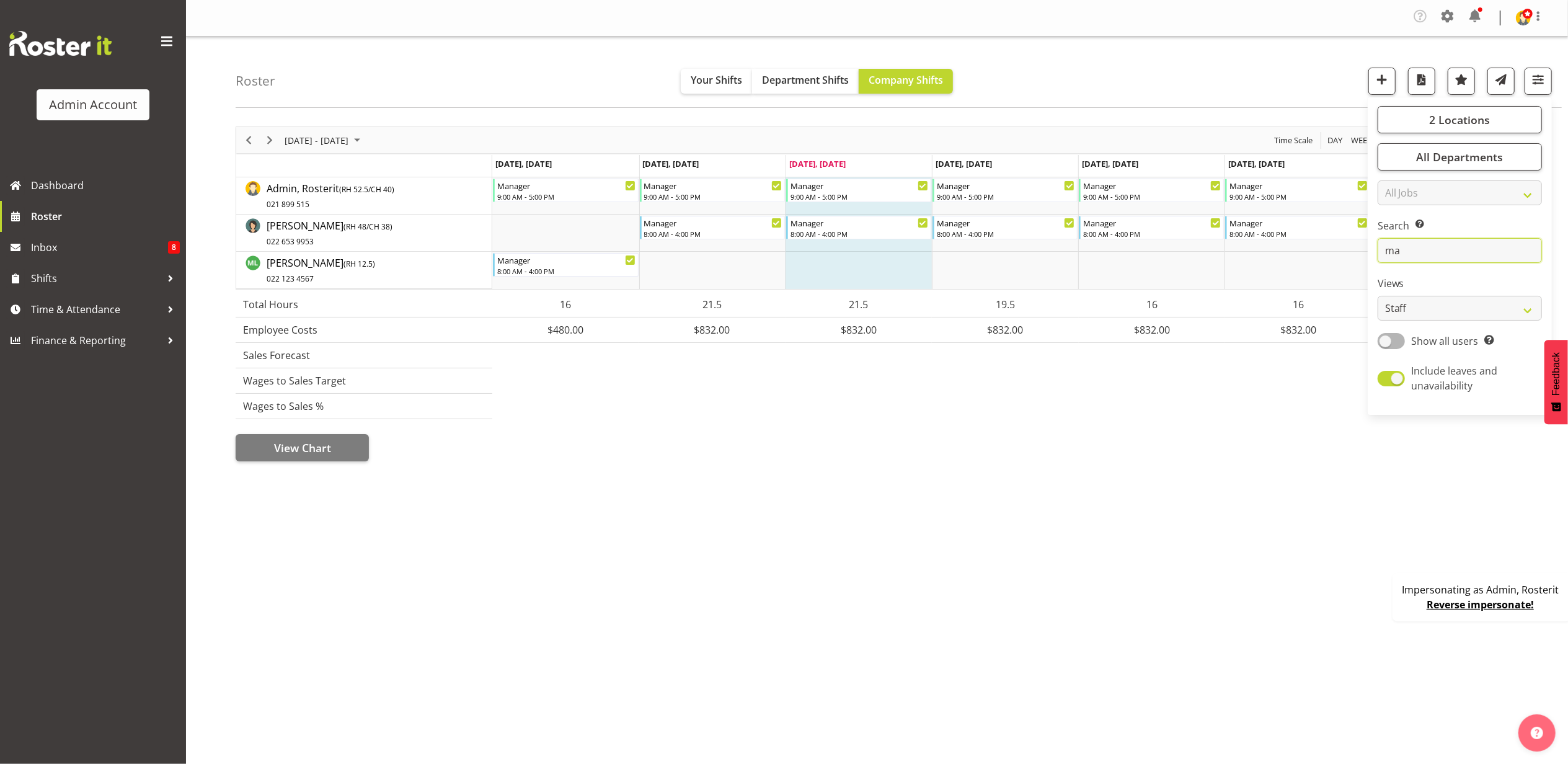
type input "m"
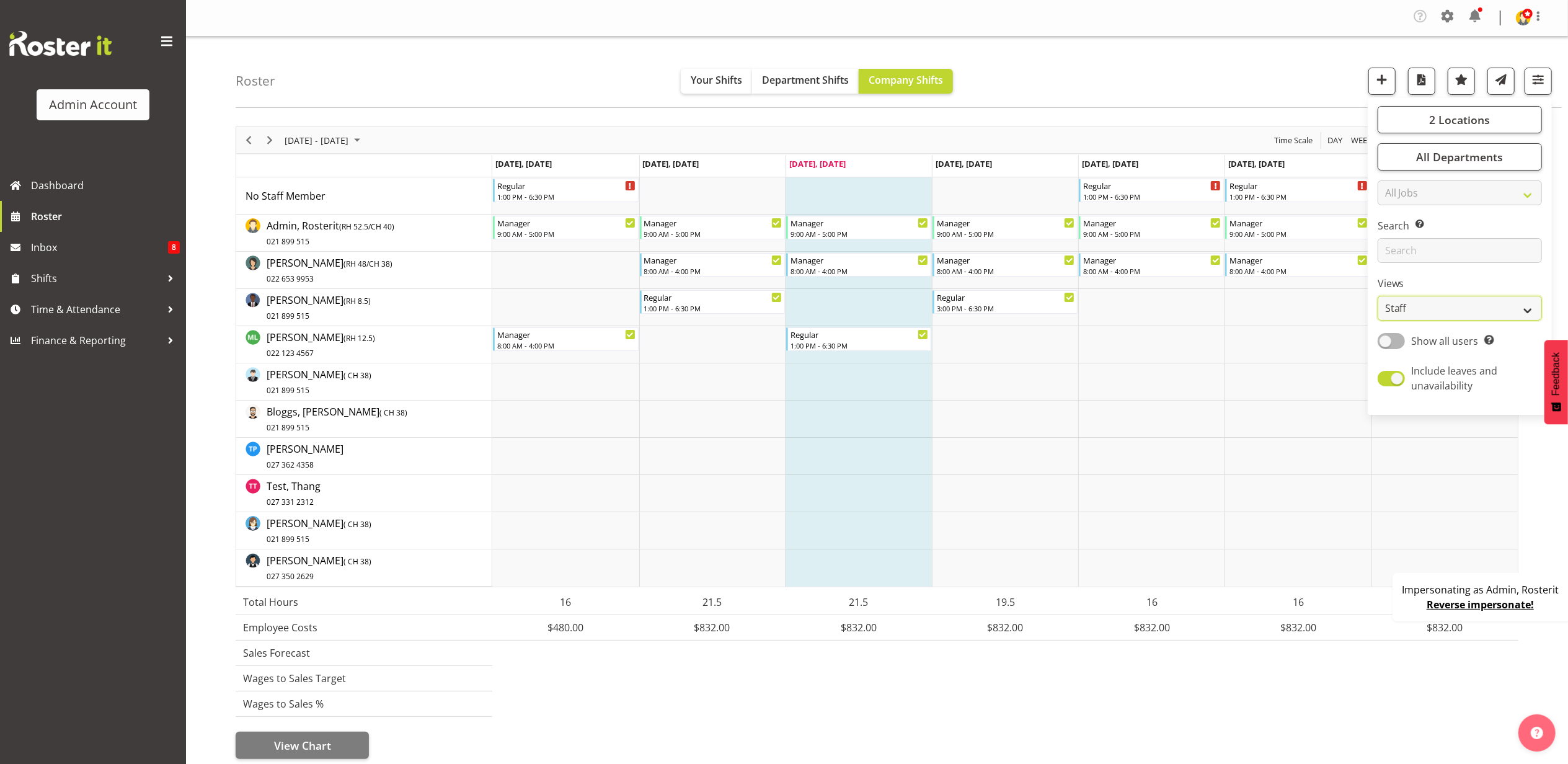
click at [1515, 305] on select "Staff Role Shift - Horizontal Shift - Vertical Staff - Location" at bounding box center [1459, 308] width 165 height 24
click at [1466, 309] on select "Staff Role Shift - Horizontal Shift - Vertical Staff - Location" at bounding box center [1459, 308] width 165 height 24
click at [1405, 343] on span "Show all users Show only rostered employees" at bounding box center [1449, 341] width 89 height 15
click at [1386, 343] on input "Show all users Show only rostered employees" at bounding box center [1381, 341] width 8 height 8
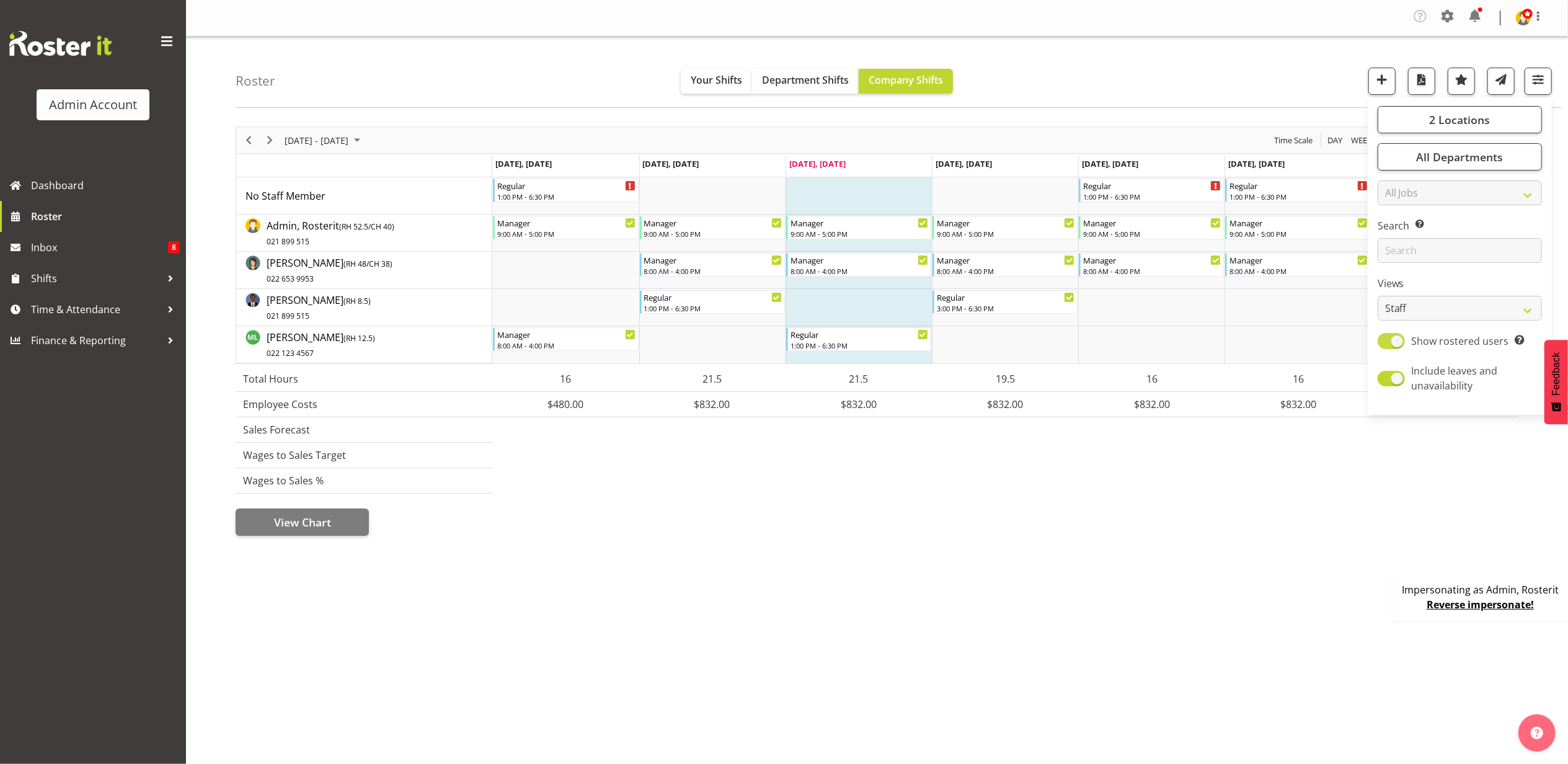
click at [1405, 343] on span "Show rostered users Show only rostered employees" at bounding box center [1465, 341] width 120 height 15
click at [1386, 343] on input "Show rostered users Show only rostered employees" at bounding box center [1381, 341] width 8 height 8
checkbox input "false"
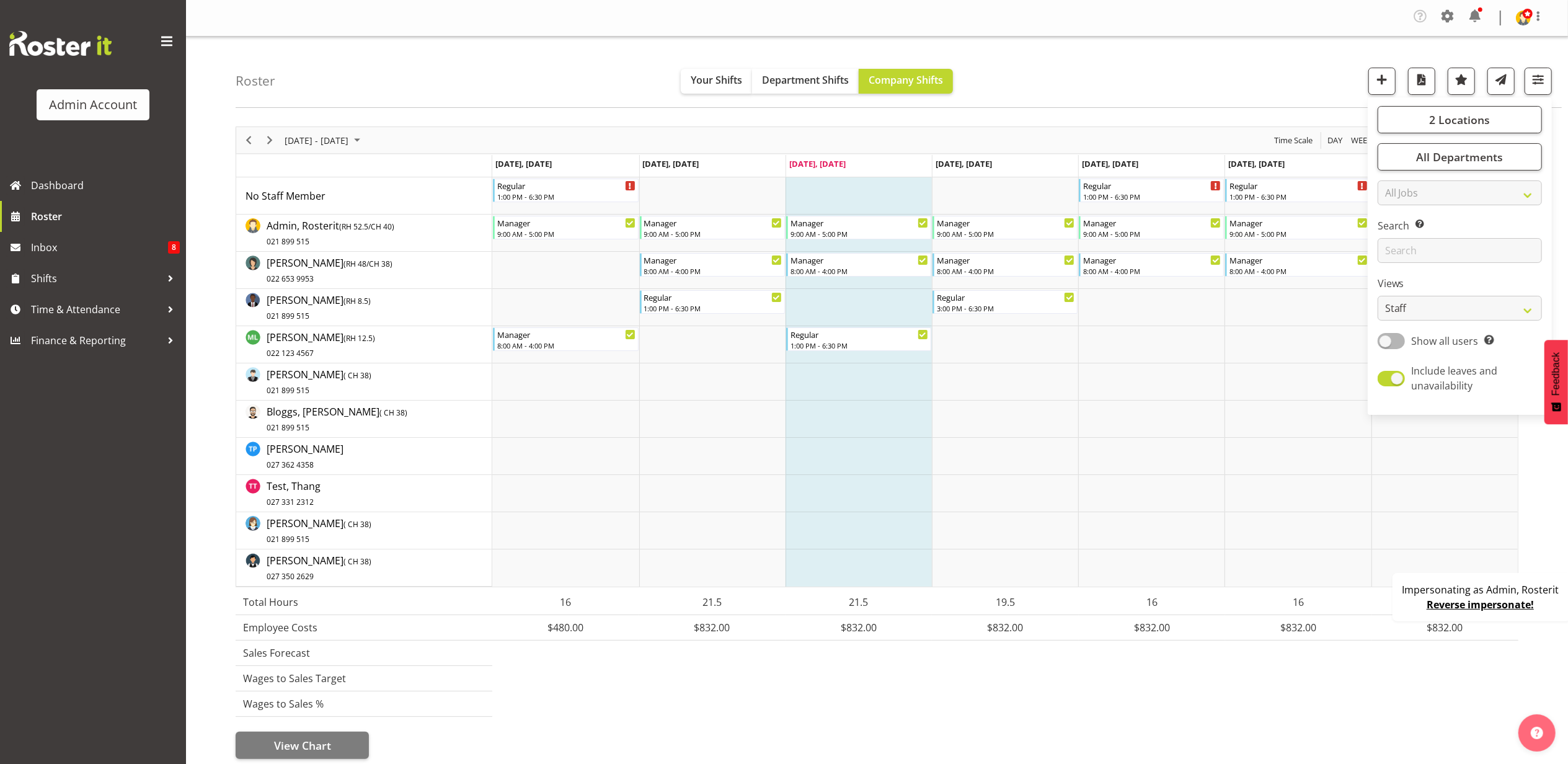
click at [1300, 80] on div "Roster Your Shifts Department Shifts Company Shifts 2 Locations Clear Auckland …" at bounding box center [899, 72] width 1326 height 72
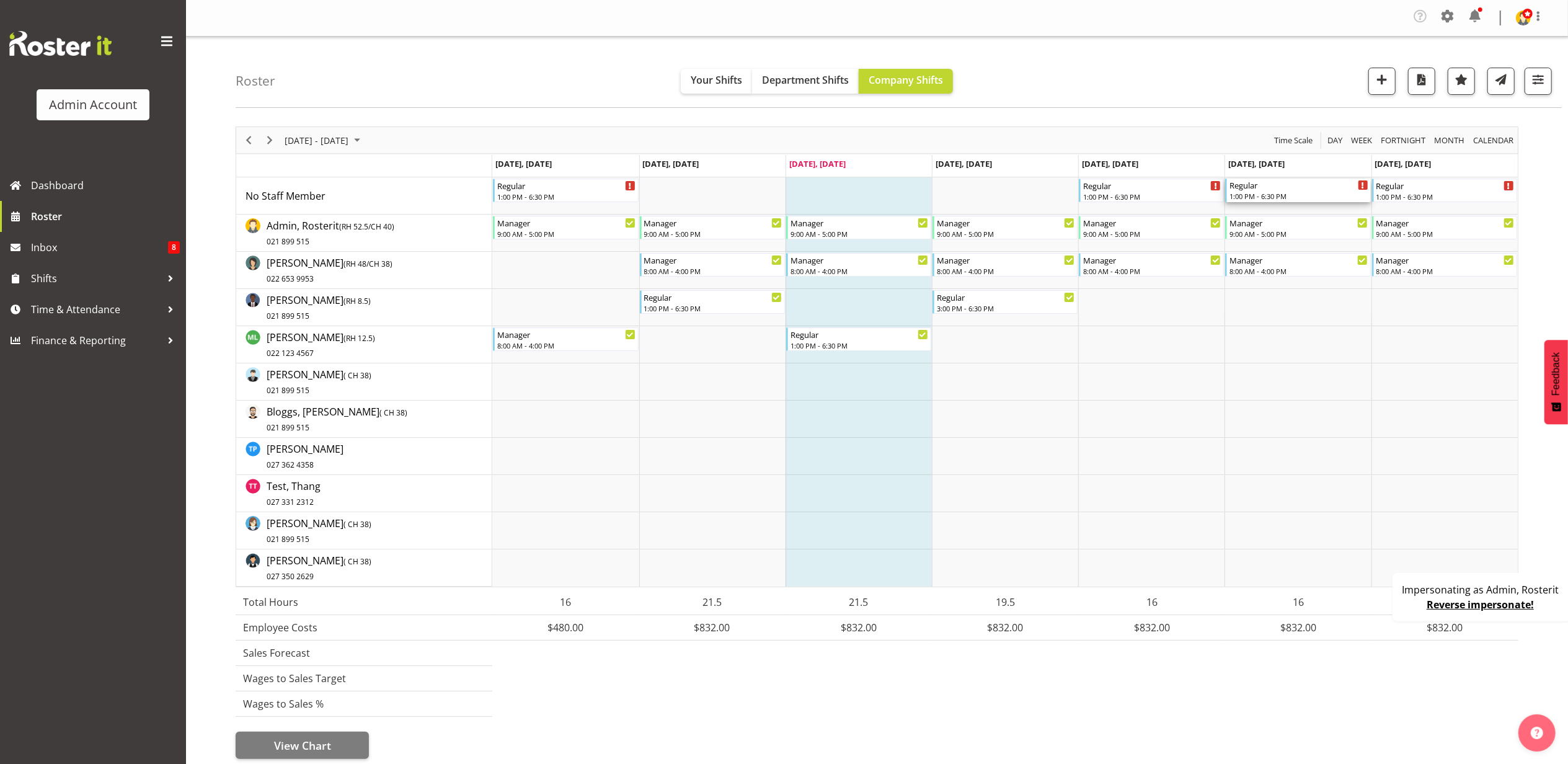
click at [1305, 192] on div "1:00 PM - 6:30 PM" at bounding box center [1299, 196] width 139 height 10
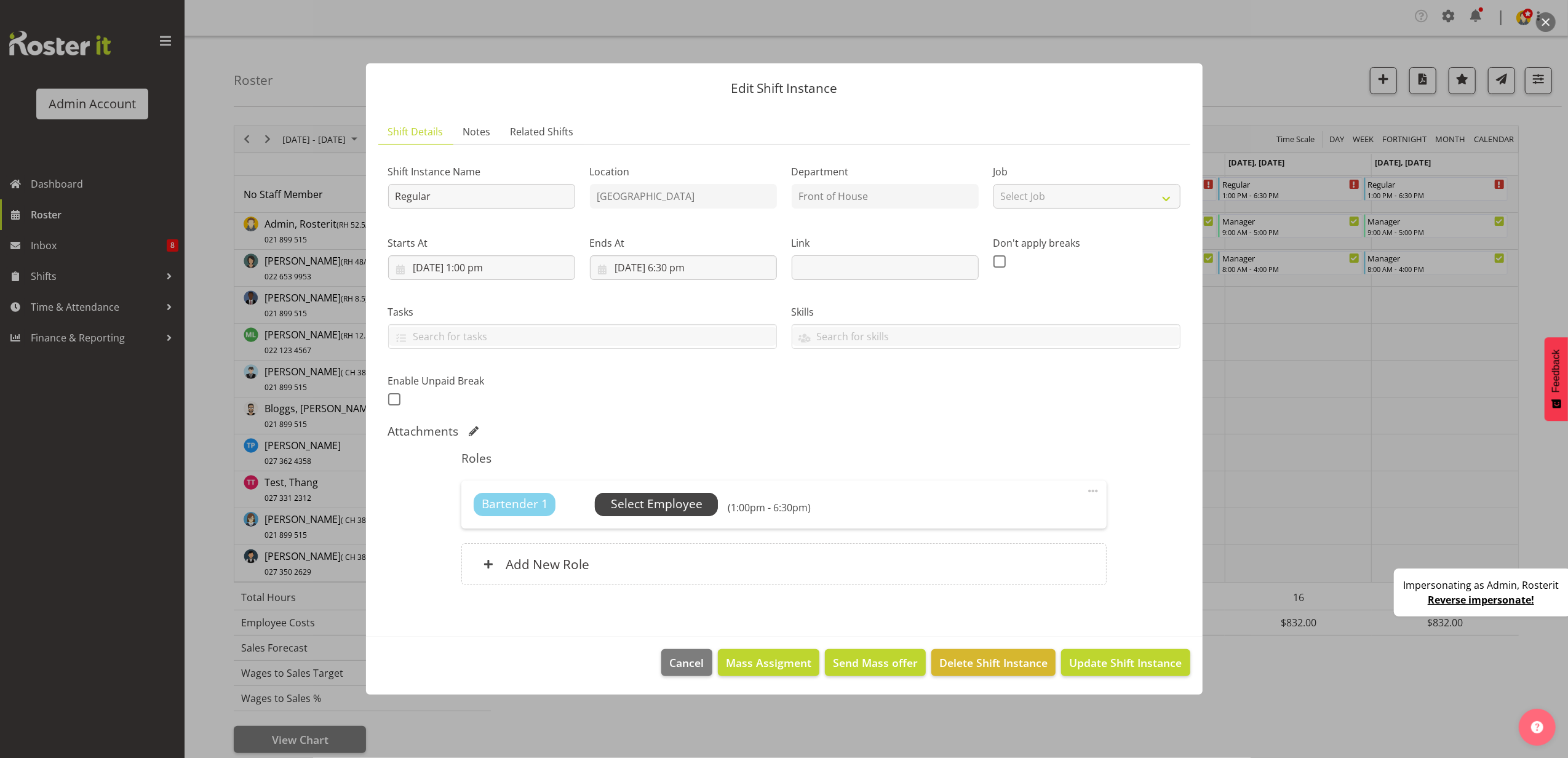
click at [664, 495] on span "Select Employee" at bounding box center [656, 504] width 91 height 18
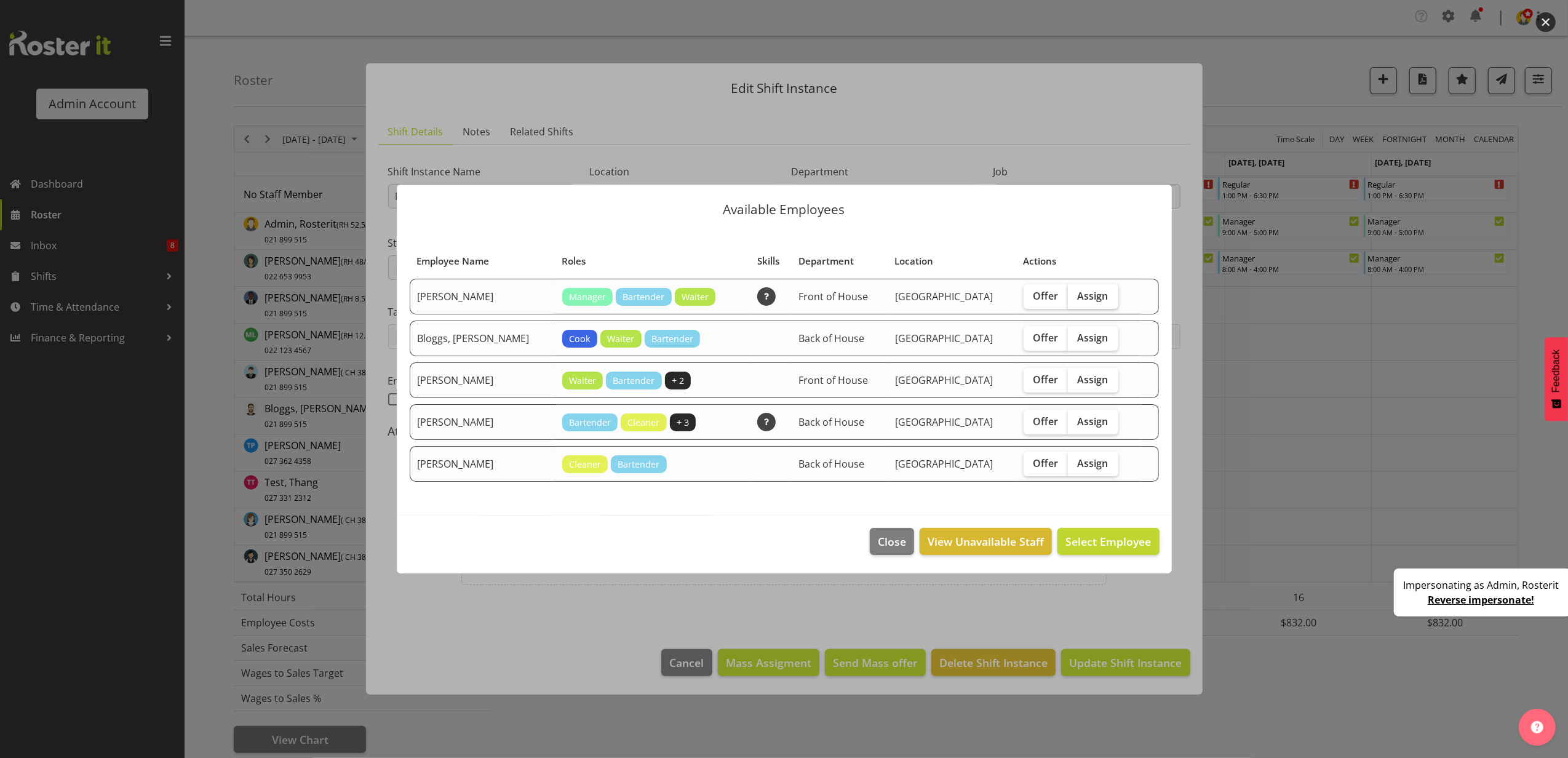
click at [1077, 301] on span "Assign" at bounding box center [1092, 296] width 30 height 13
click at [1074, 299] on input "Assign" at bounding box center [1072, 295] width 8 height 8
click at [1069, 308] on label "Assign" at bounding box center [1093, 296] width 51 height 24
click at [1069, 299] on input "Assign" at bounding box center [1072, 295] width 8 height 8
checkbox input "false"
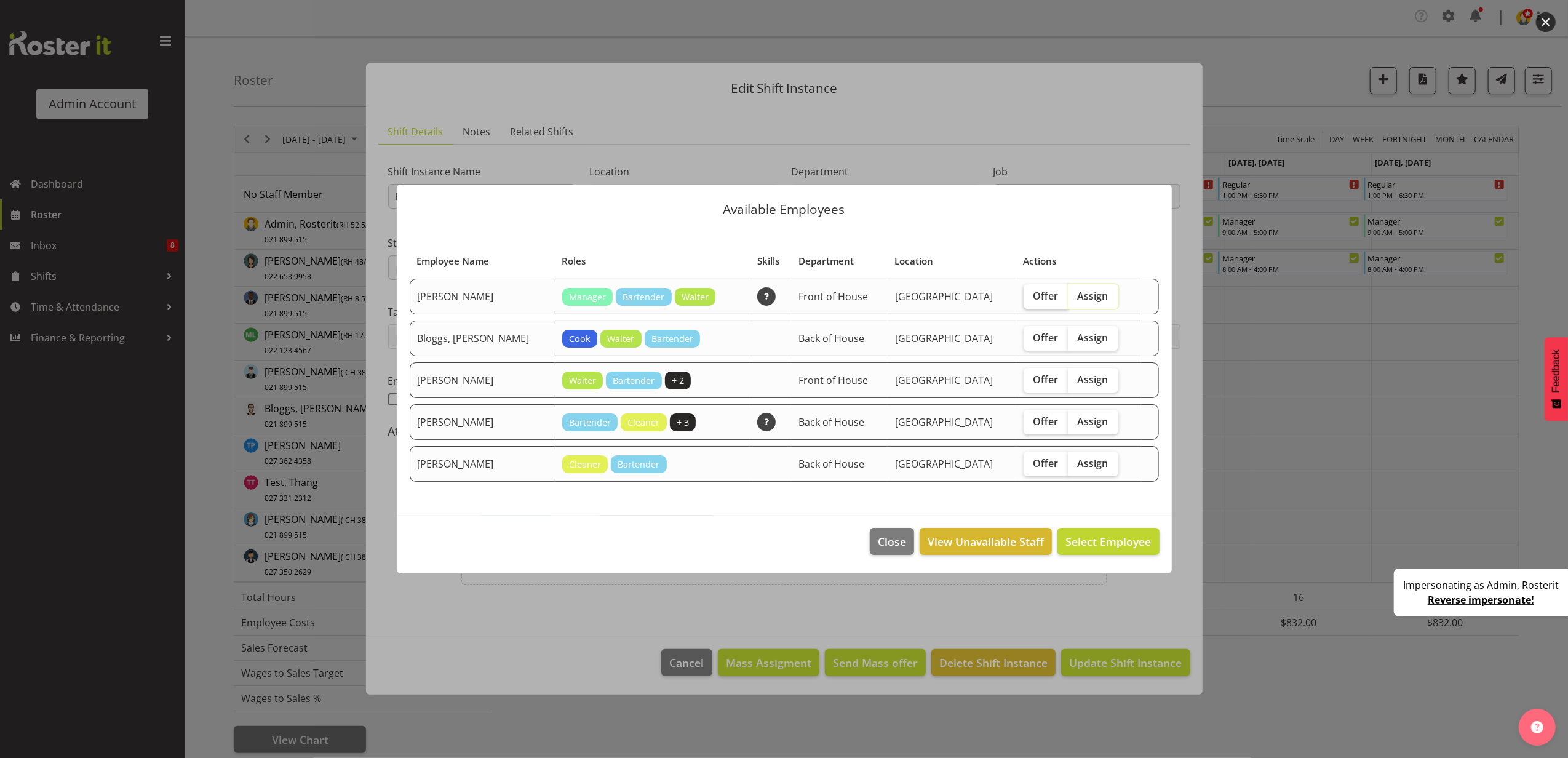
click at [1040, 294] on label "Offer" at bounding box center [1045, 296] width 45 height 24
click at [1031, 294] on input "Offer" at bounding box center [1027, 295] width 8 height 8
checkbox input "true"
click at [1034, 340] on span "Offer" at bounding box center [1046, 338] width 25 height 13
click at [1031, 340] on input "Offer" at bounding box center [1027, 338] width 8 height 8
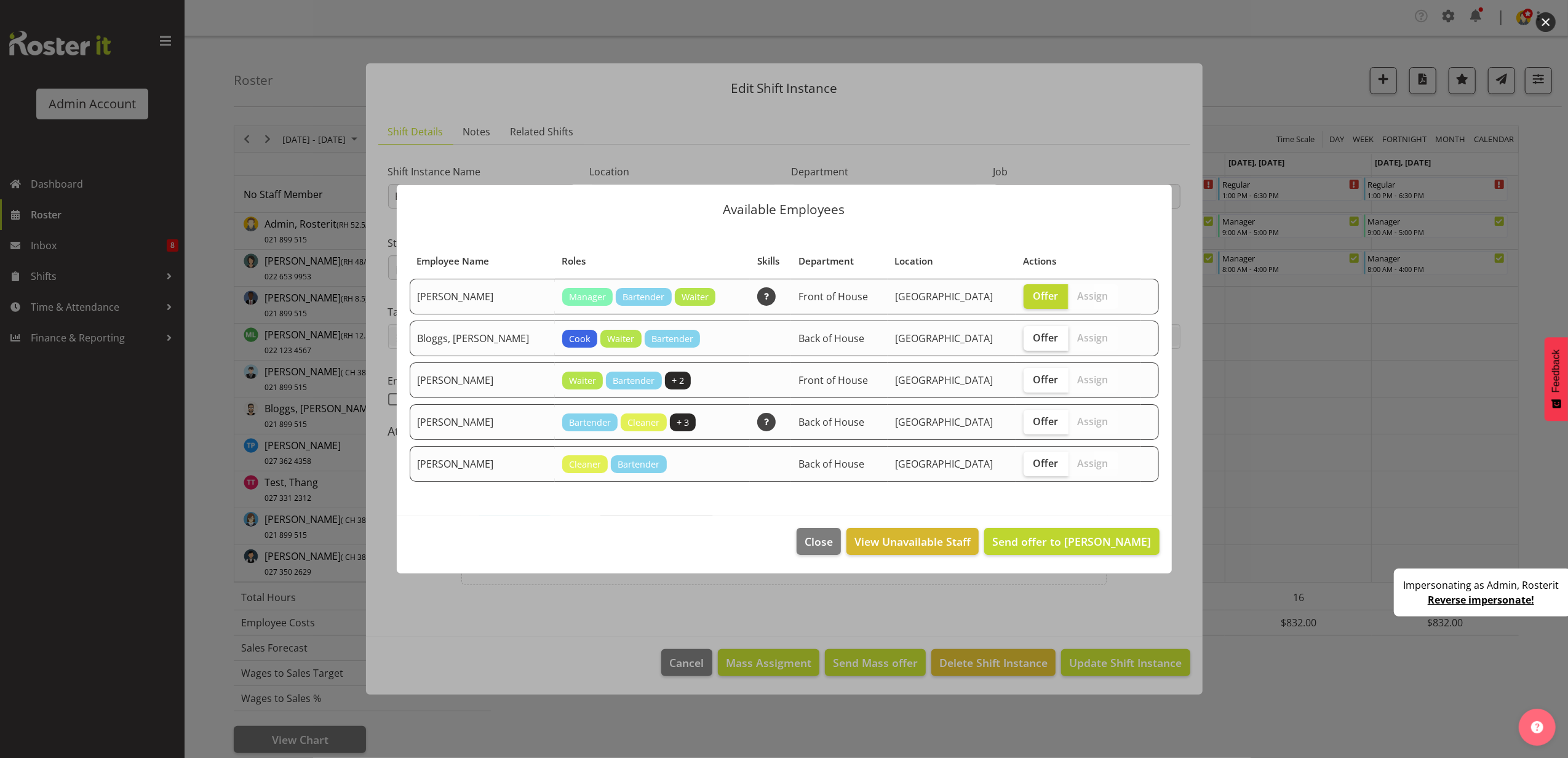
checkbox input "true"
click at [1034, 381] on span "Offer" at bounding box center [1046, 380] width 25 height 13
click at [1030, 381] on input "Offer" at bounding box center [1027, 379] width 8 height 8
checkbox input "true"
click at [1031, 411] on label "Offer" at bounding box center [1045, 421] width 45 height 24
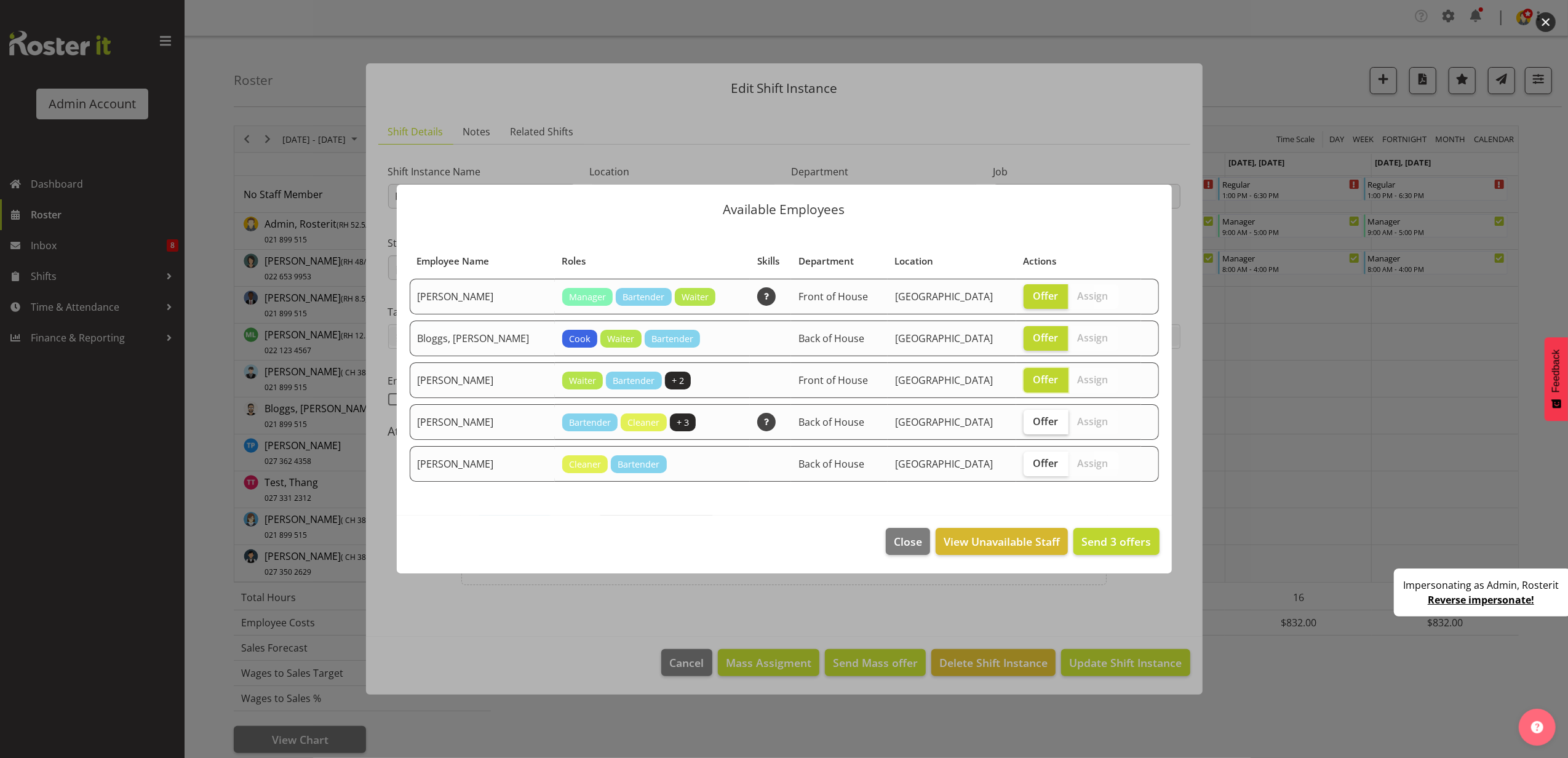
click at [1031, 417] on input "Offer" at bounding box center [1027, 421] width 8 height 8
checkbox input "true"
click at [1034, 463] on span "Offer" at bounding box center [1046, 463] width 25 height 13
click at [1030, 463] on input "Offer" at bounding box center [1027, 463] width 8 height 8
checkbox input "true"
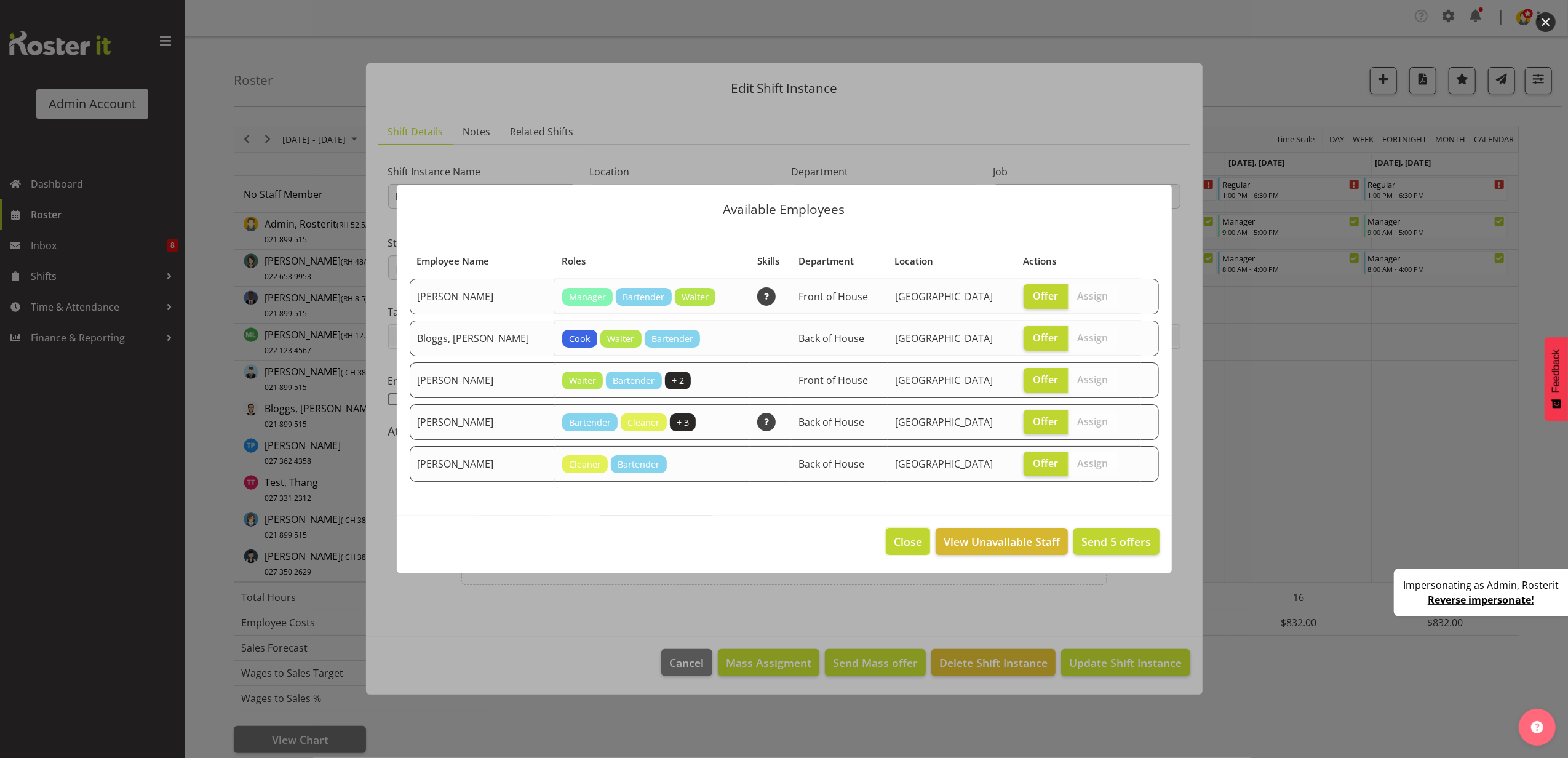
click at [909, 545] on span "Close" at bounding box center [908, 542] width 28 height 16
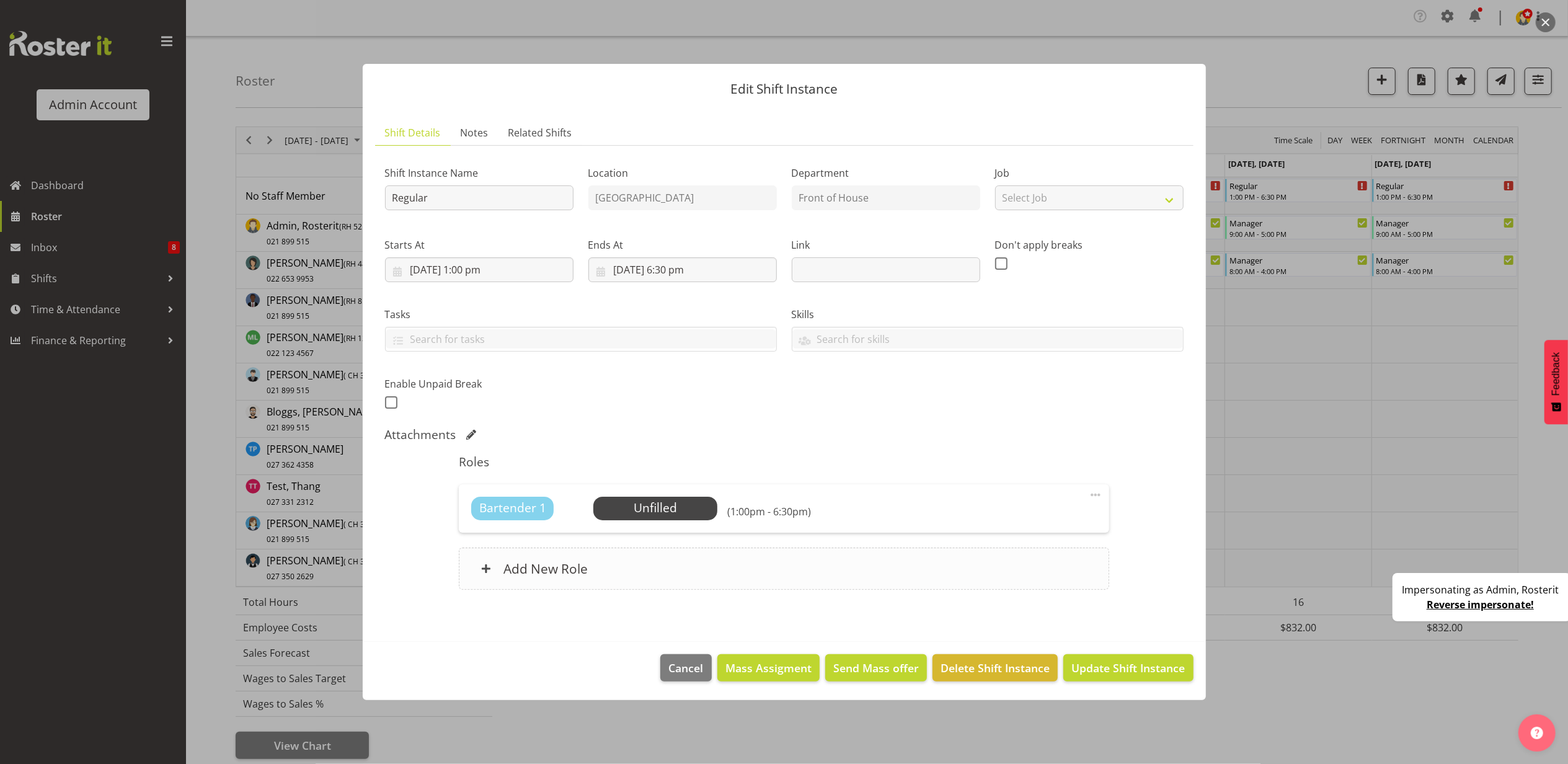
click at [690, 566] on div "Add New Role" at bounding box center [784, 569] width 651 height 43
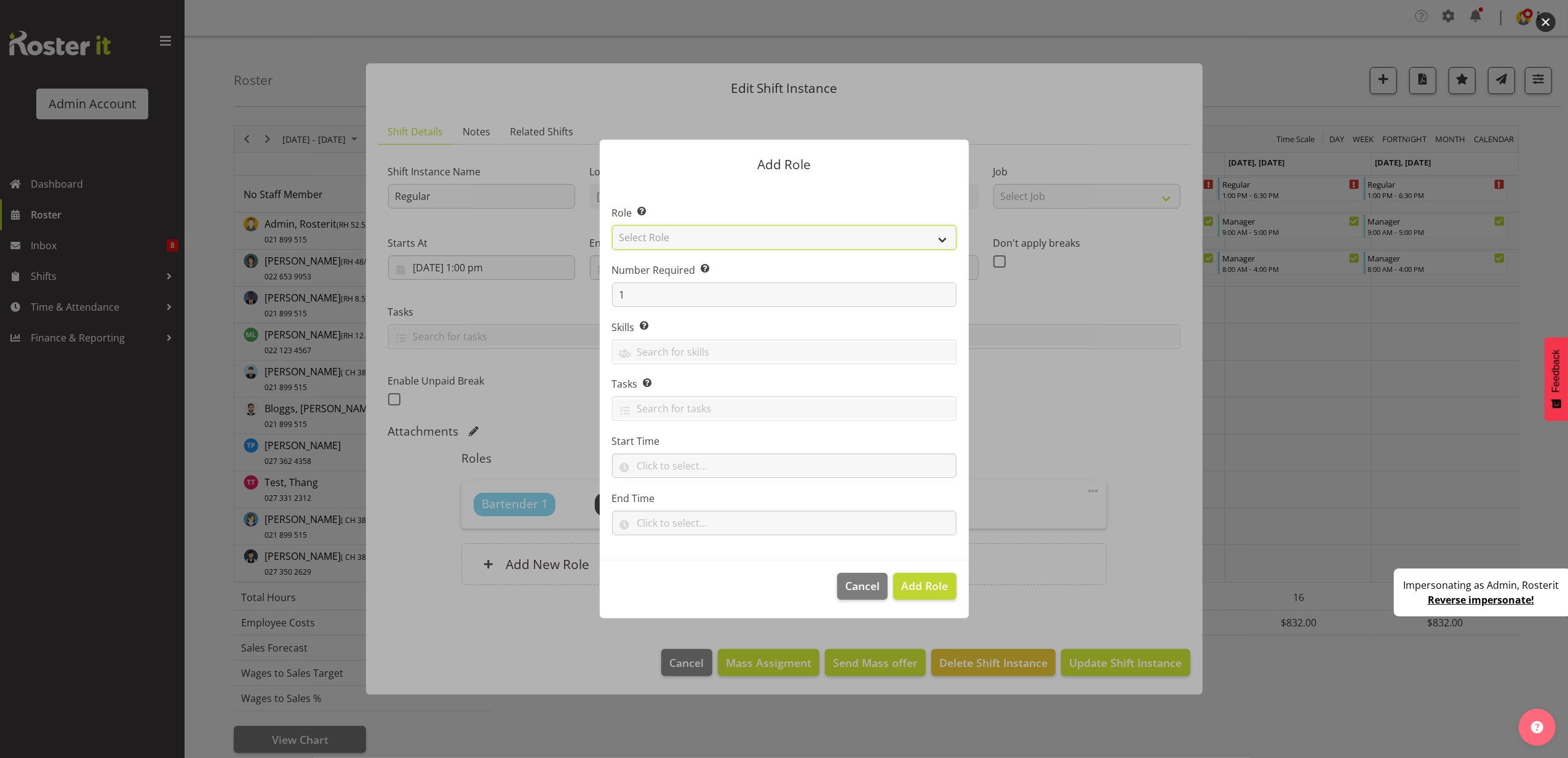
click at [713, 234] on select "Select Role Bartender Cleaner Cook Manager Waiter" at bounding box center [784, 237] width 345 height 24
select select "3"
click at [612, 225] on select "Select Role Bartender Cleaner Cook Manager Waiter" at bounding box center [784, 237] width 345 height 24
click at [919, 585] on span "Add Role" at bounding box center [924, 585] width 47 height 15
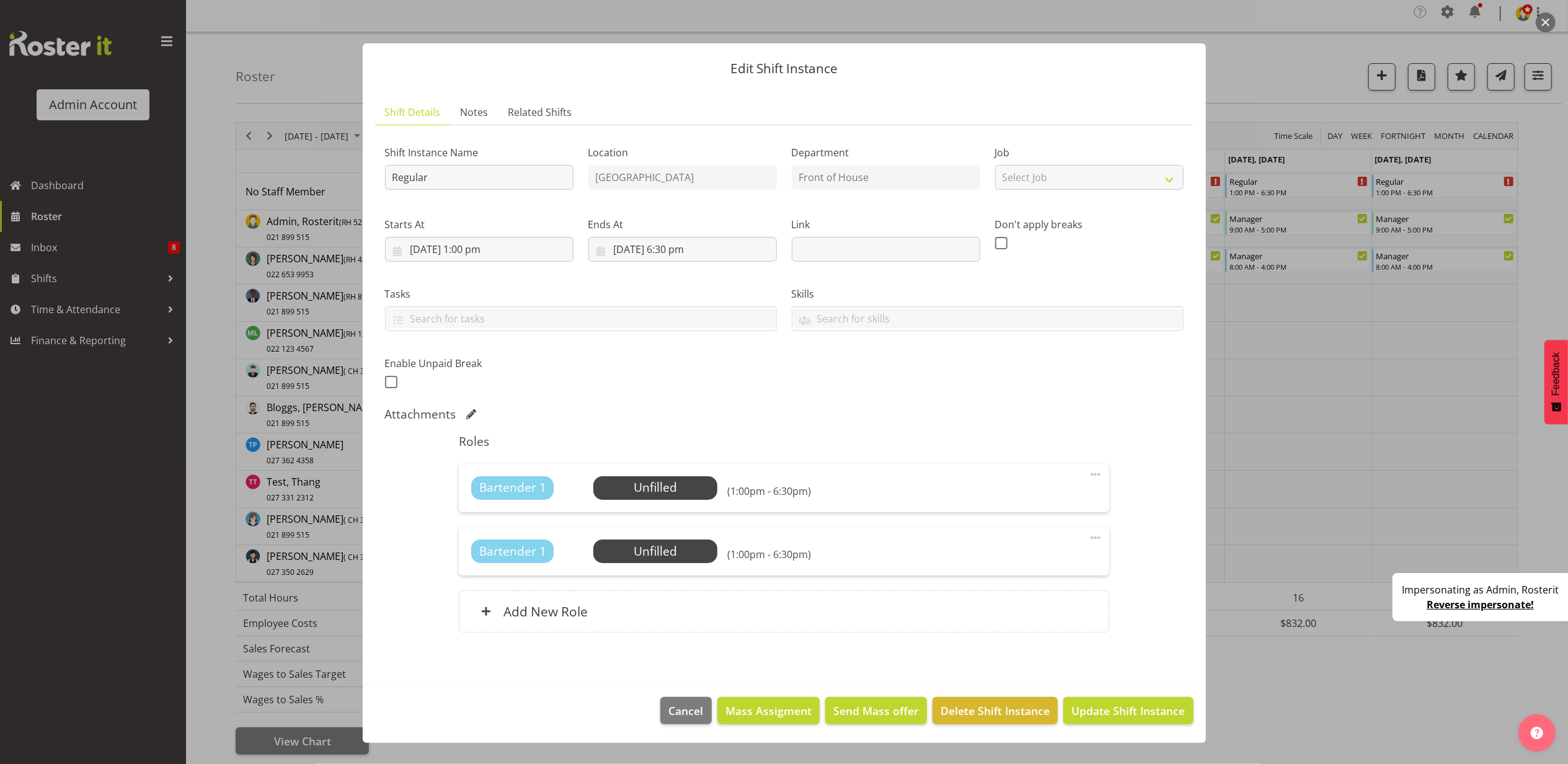
scroll to position [6, 0]
click at [477, 113] on span "Notes" at bounding box center [474, 112] width 28 height 15
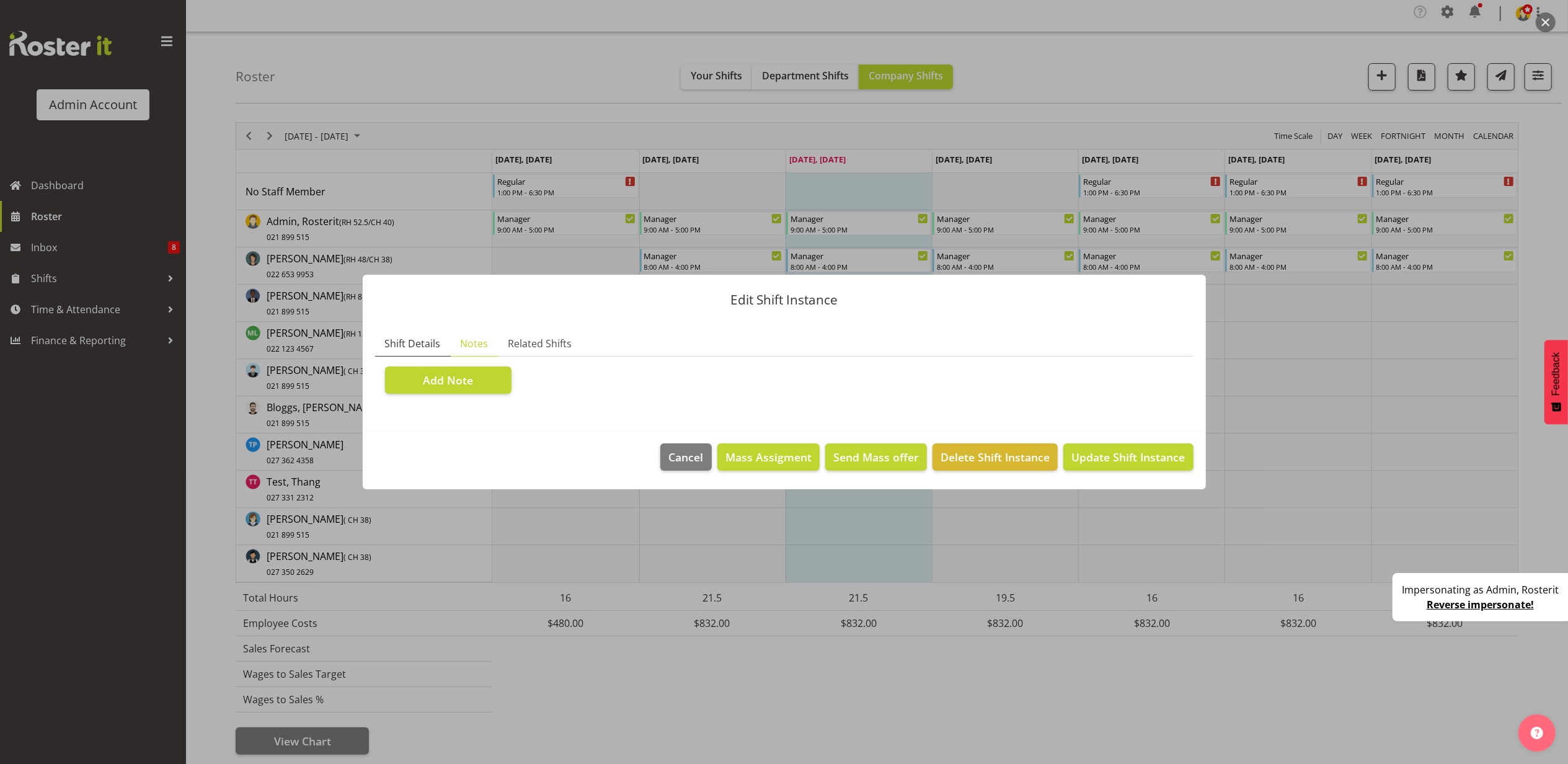
click at [422, 343] on span "Shift Details" at bounding box center [413, 343] width 56 height 15
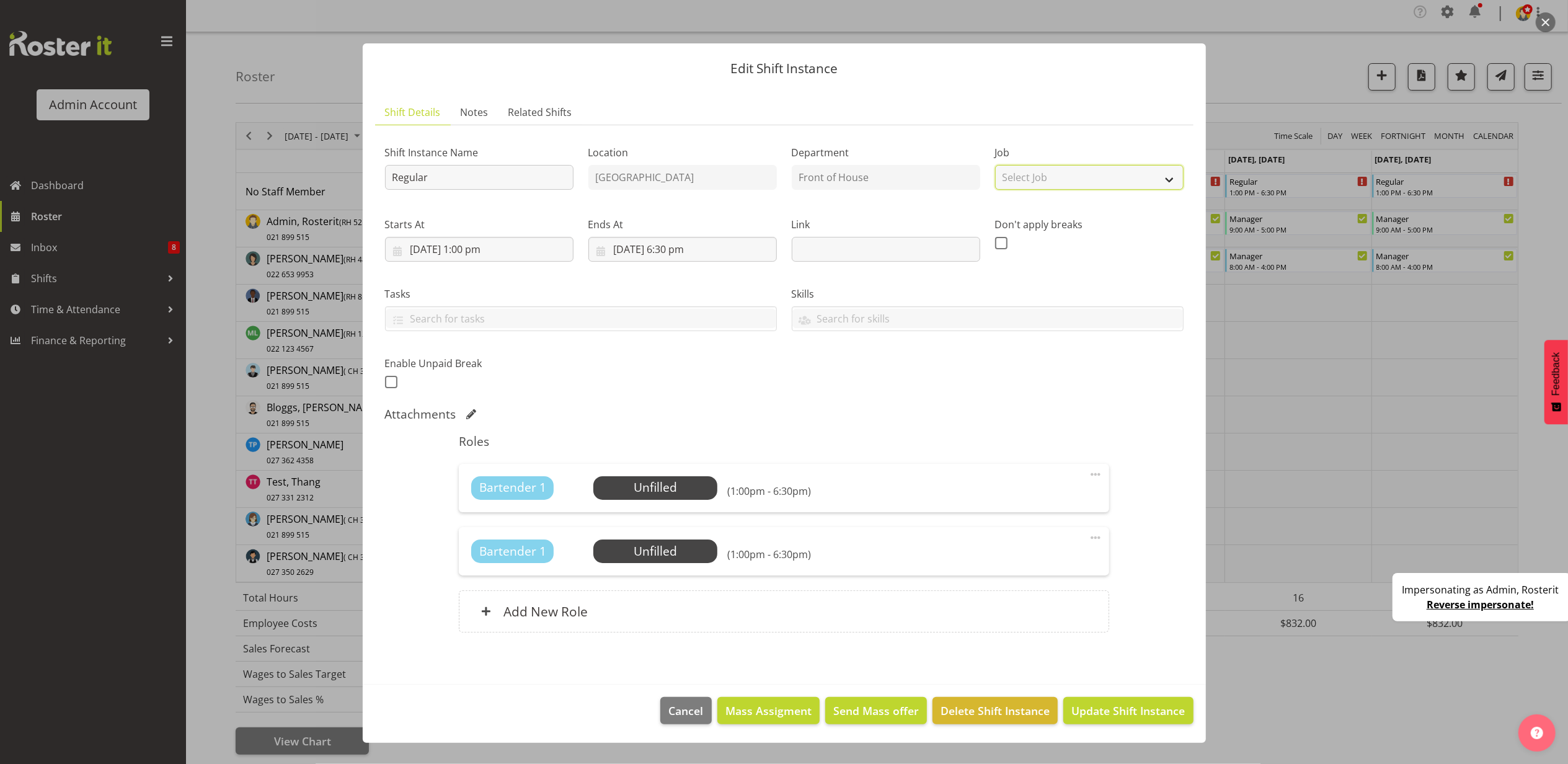
click at [1044, 174] on select "Select Job Create new job Construction Site 1" at bounding box center [1089, 176] width 188 height 24
click at [1082, 138] on div "Job Select Job Create new job Construction Site 1" at bounding box center [1089, 163] width 203 height 72
click at [699, 710] on span "Cancel" at bounding box center [687, 710] width 35 height 16
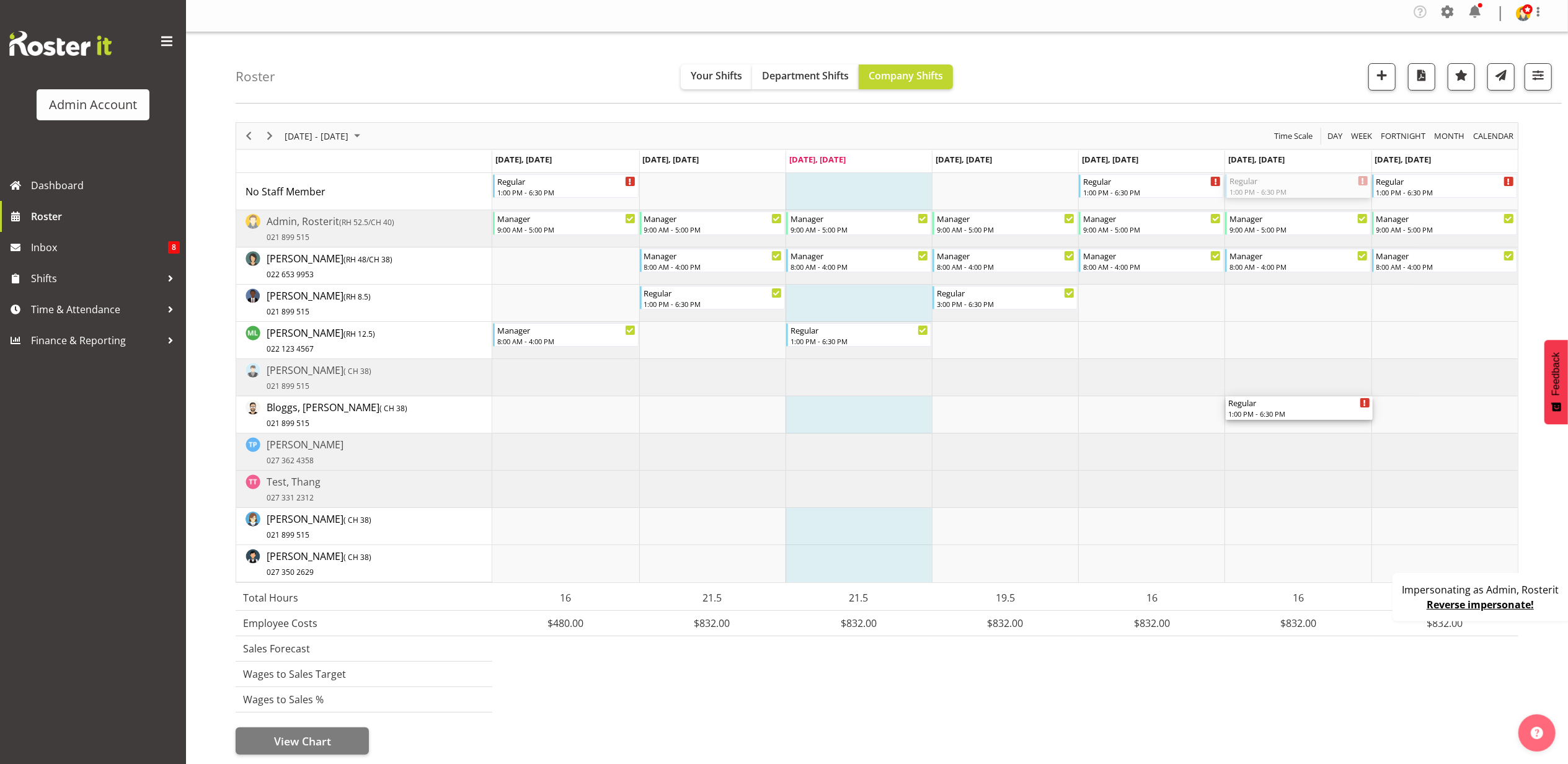
drag, startPoint x: 1290, startPoint y: 181, endPoint x: 1297, endPoint y: 405, distance: 224.1
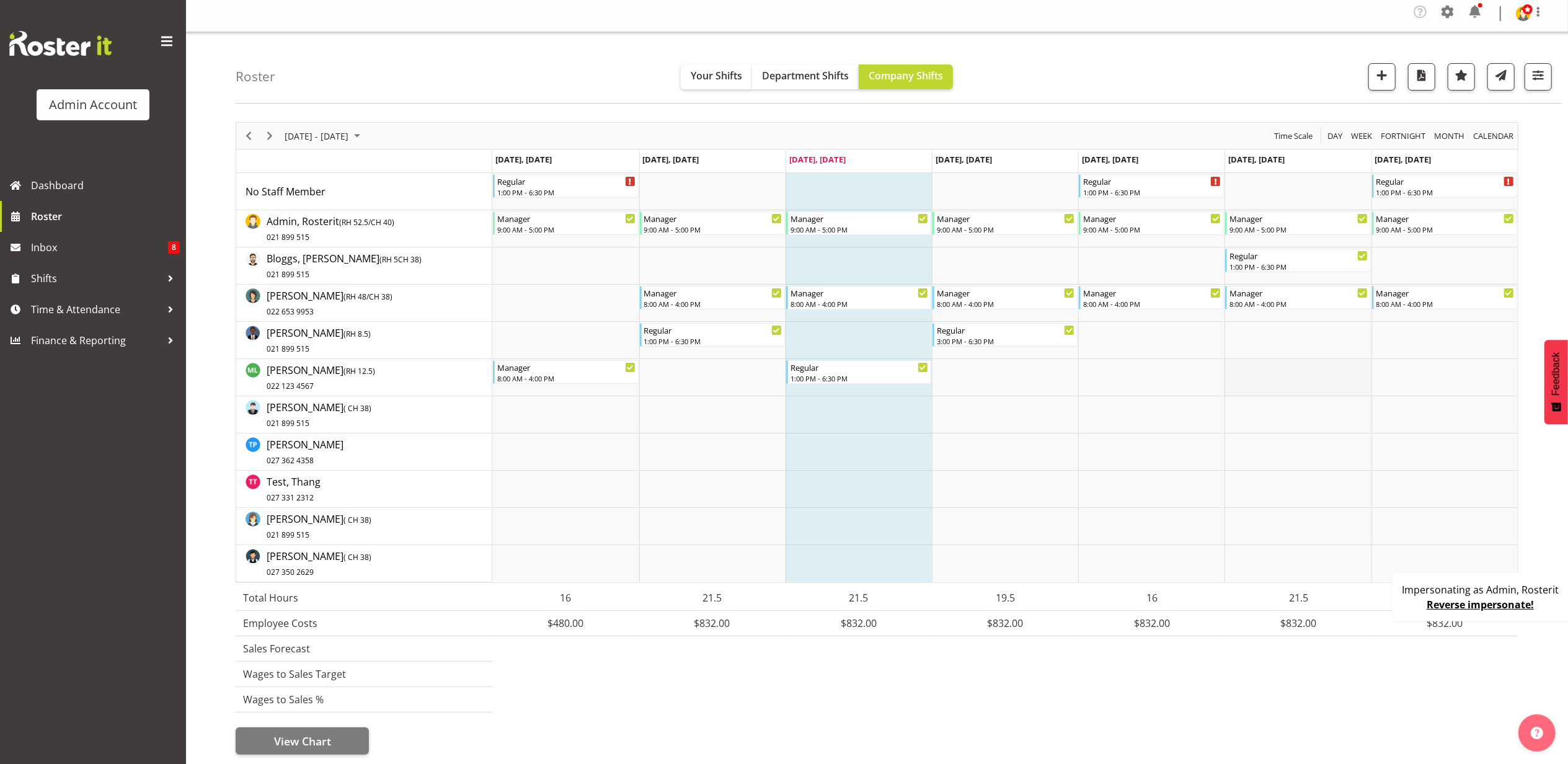
scroll to position [0, 0]
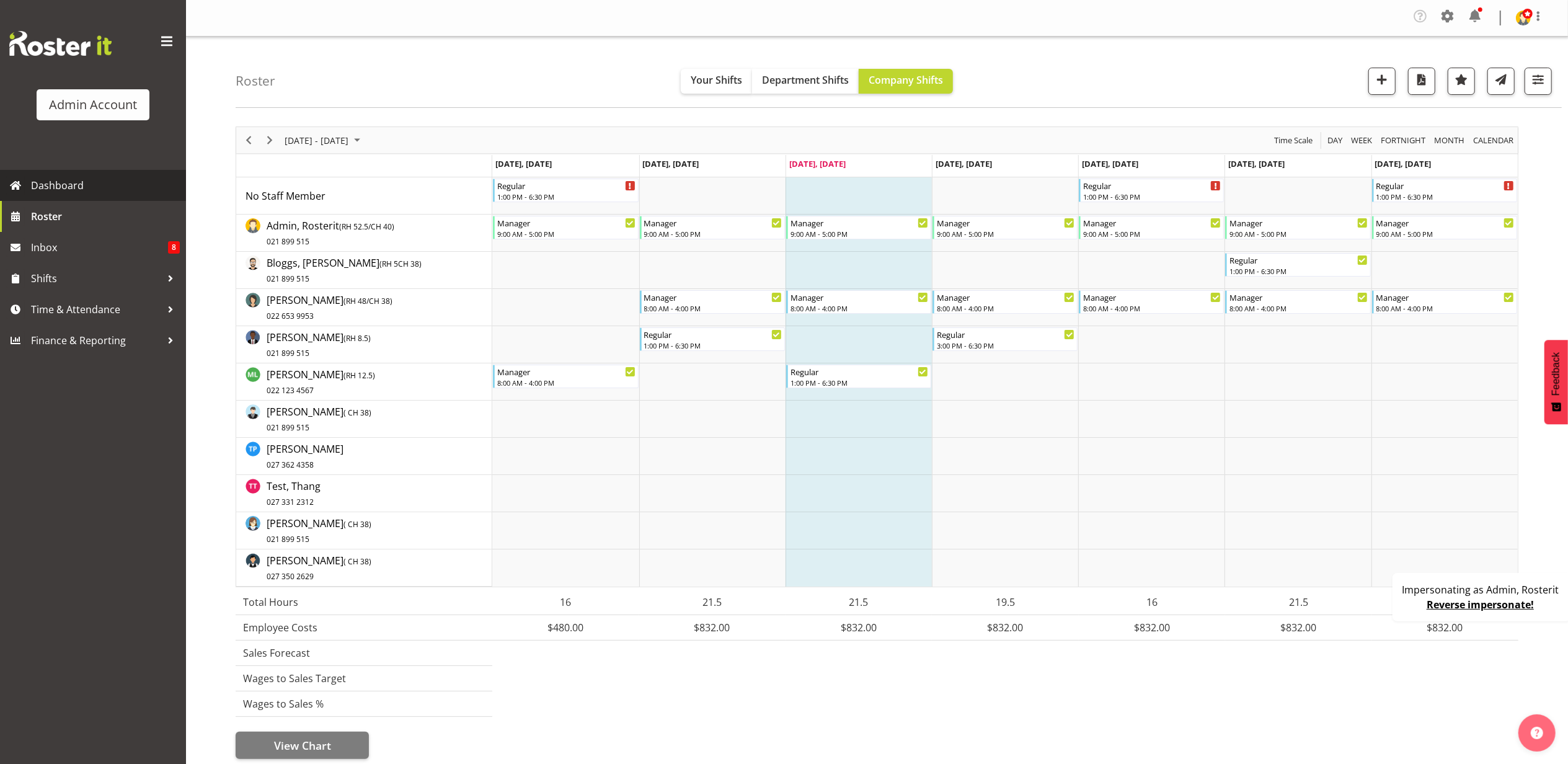
click at [89, 182] on span "Dashboard" at bounding box center [105, 186] width 149 height 19
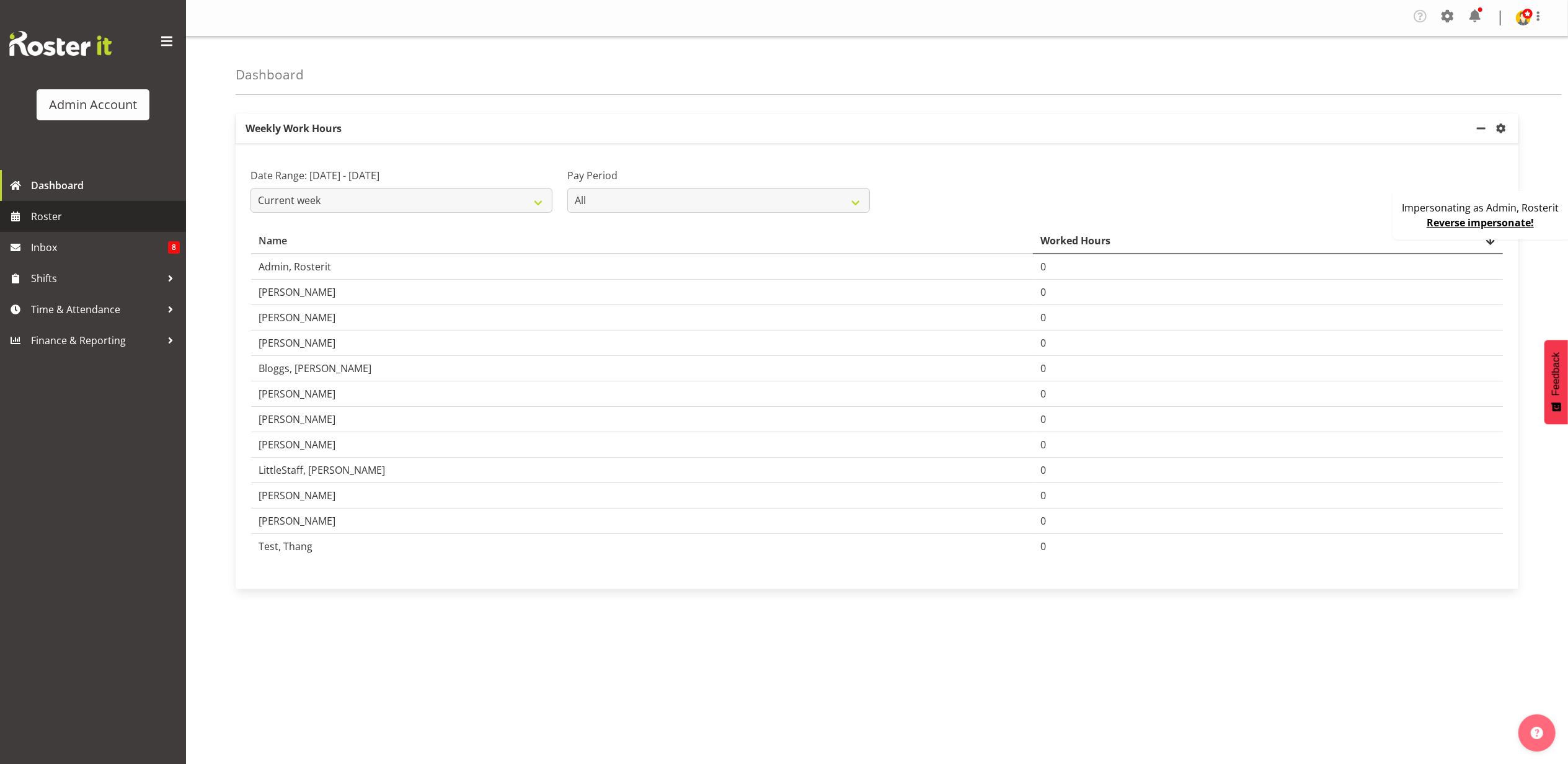
click at [82, 221] on span "Roster" at bounding box center [105, 217] width 149 height 19
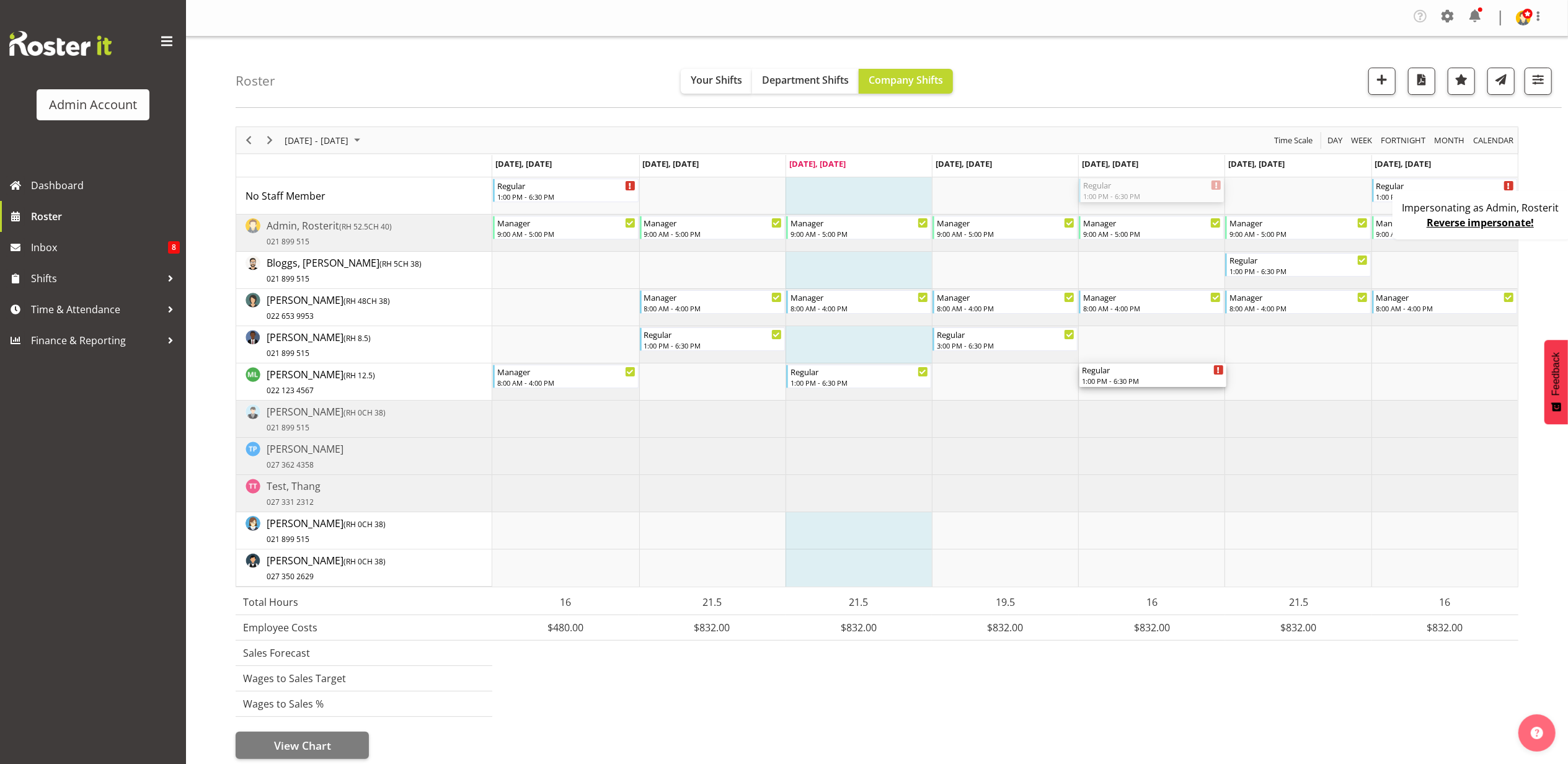
drag, startPoint x: 1176, startPoint y: 189, endPoint x: 1174, endPoint y: 385, distance: 196.0
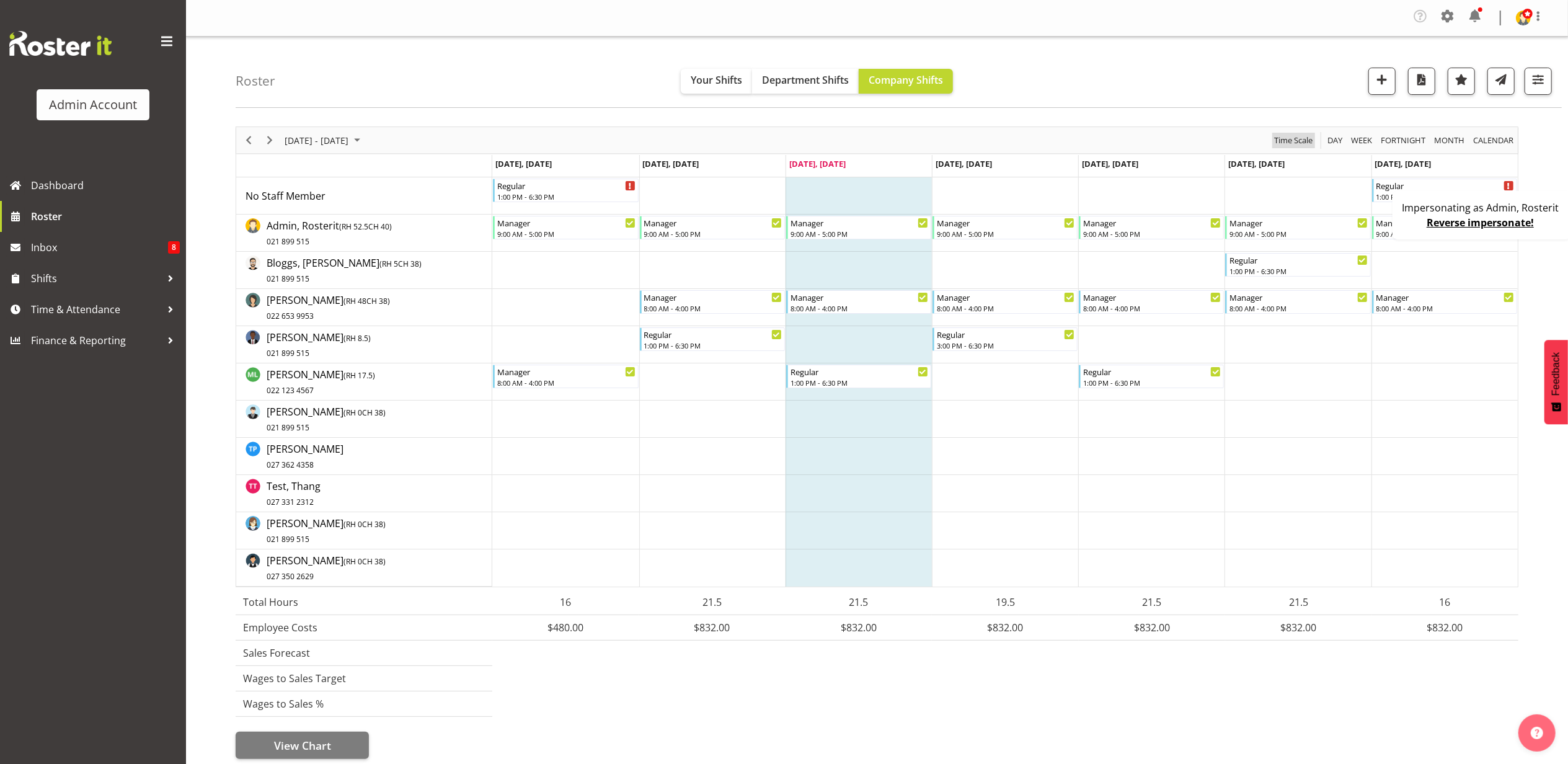
click at [1288, 143] on span "Time Scale" at bounding box center [1293, 140] width 41 height 16
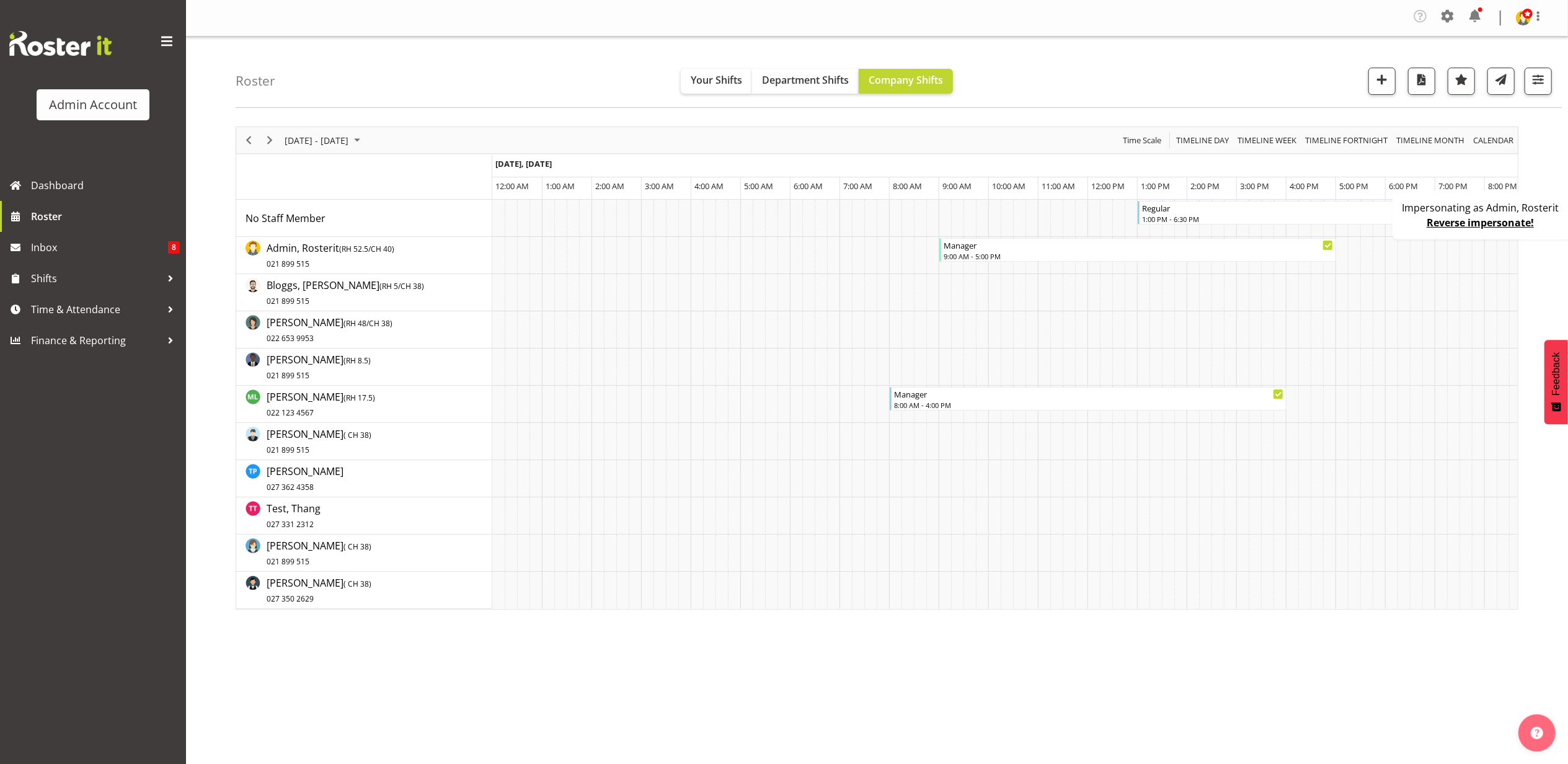
scroll to position [0, 2381]
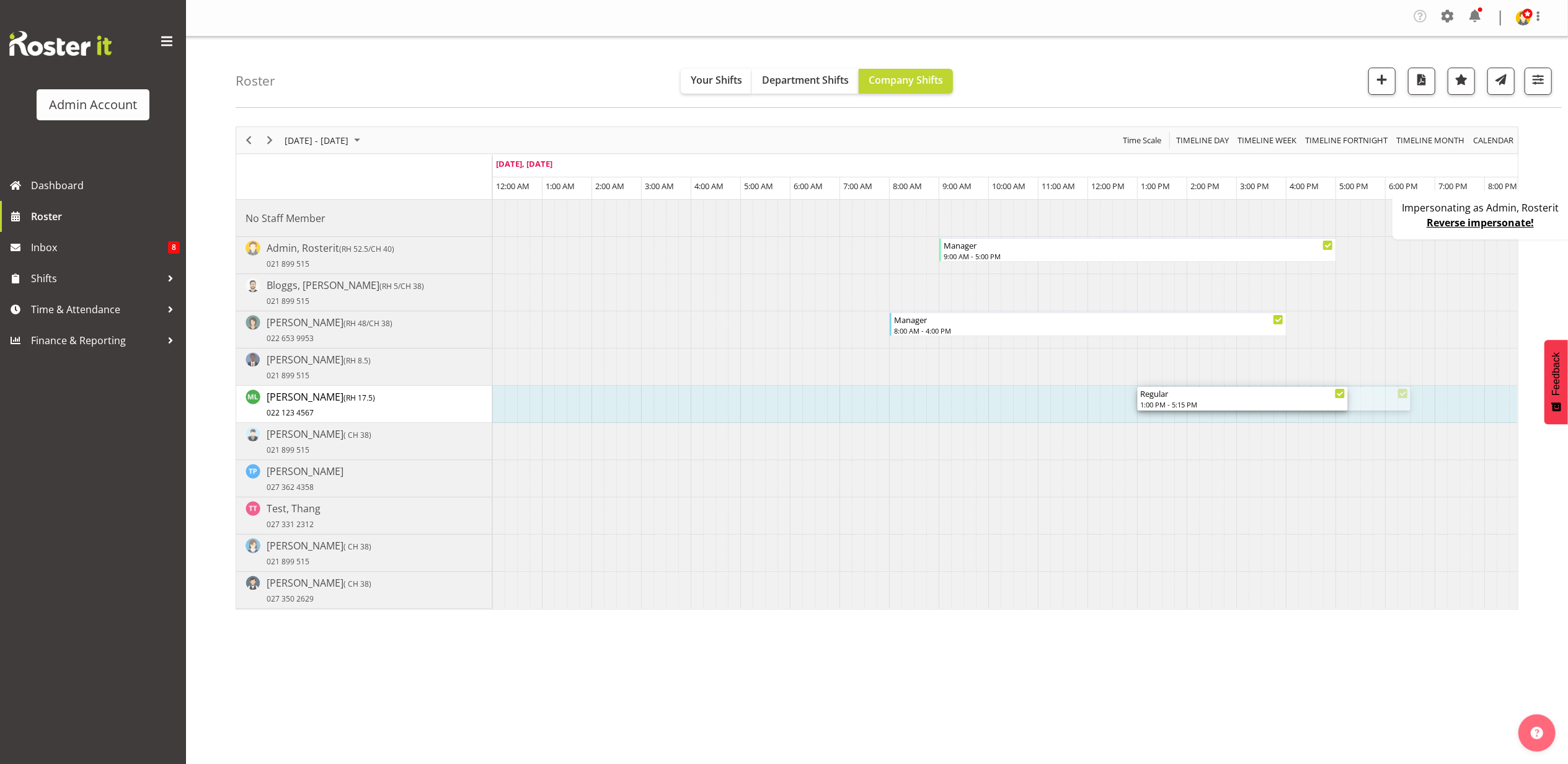
drag, startPoint x: 1409, startPoint y: 403, endPoint x: 1337, endPoint y: 408, distance: 72.2
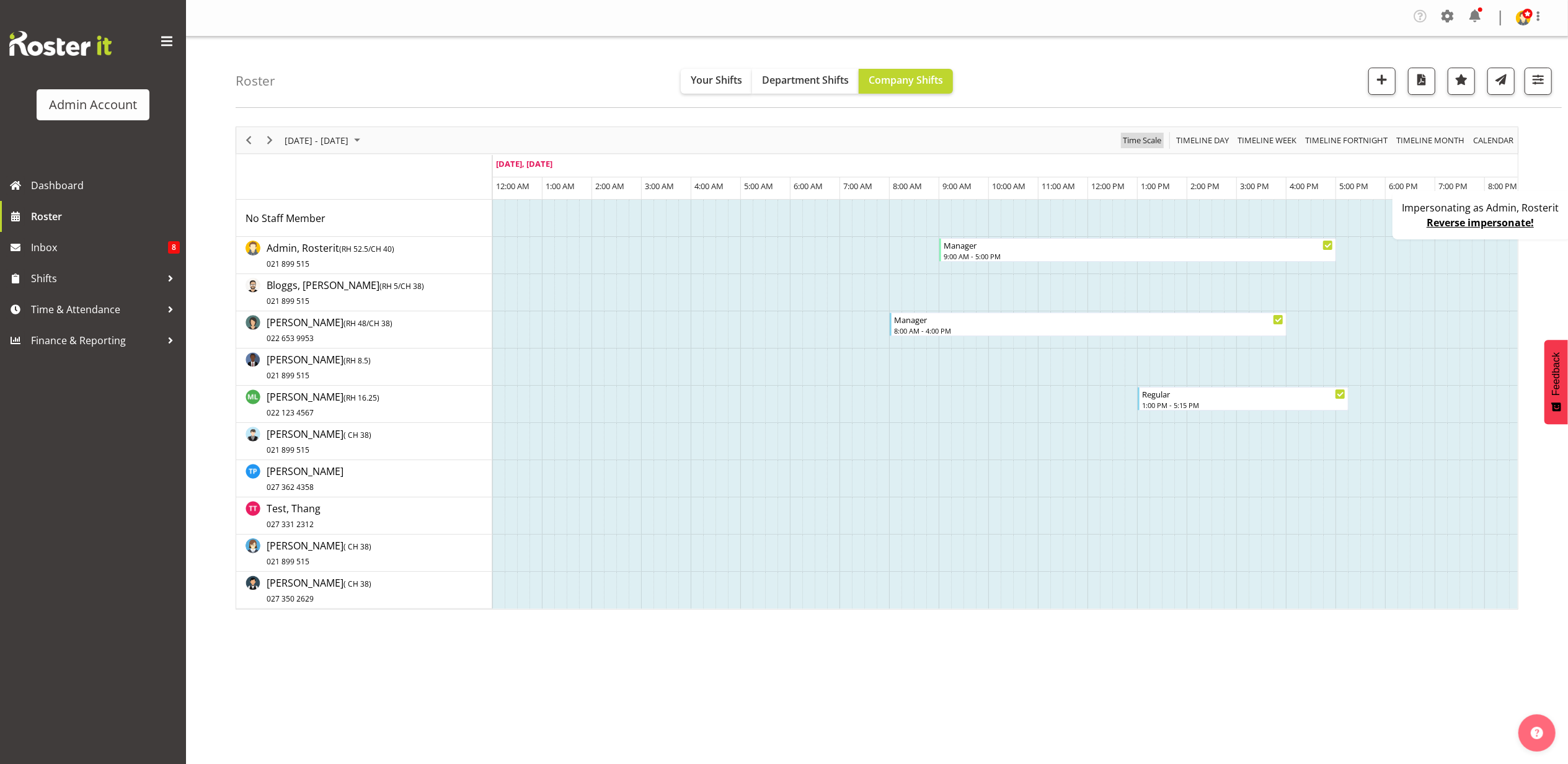
drag, startPoint x: 1135, startPoint y: 142, endPoint x: 1263, endPoint y: 166, distance: 130.2
click at [1135, 142] on span "Time Scale" at bounding box center [1142, 140] width 41 height 16
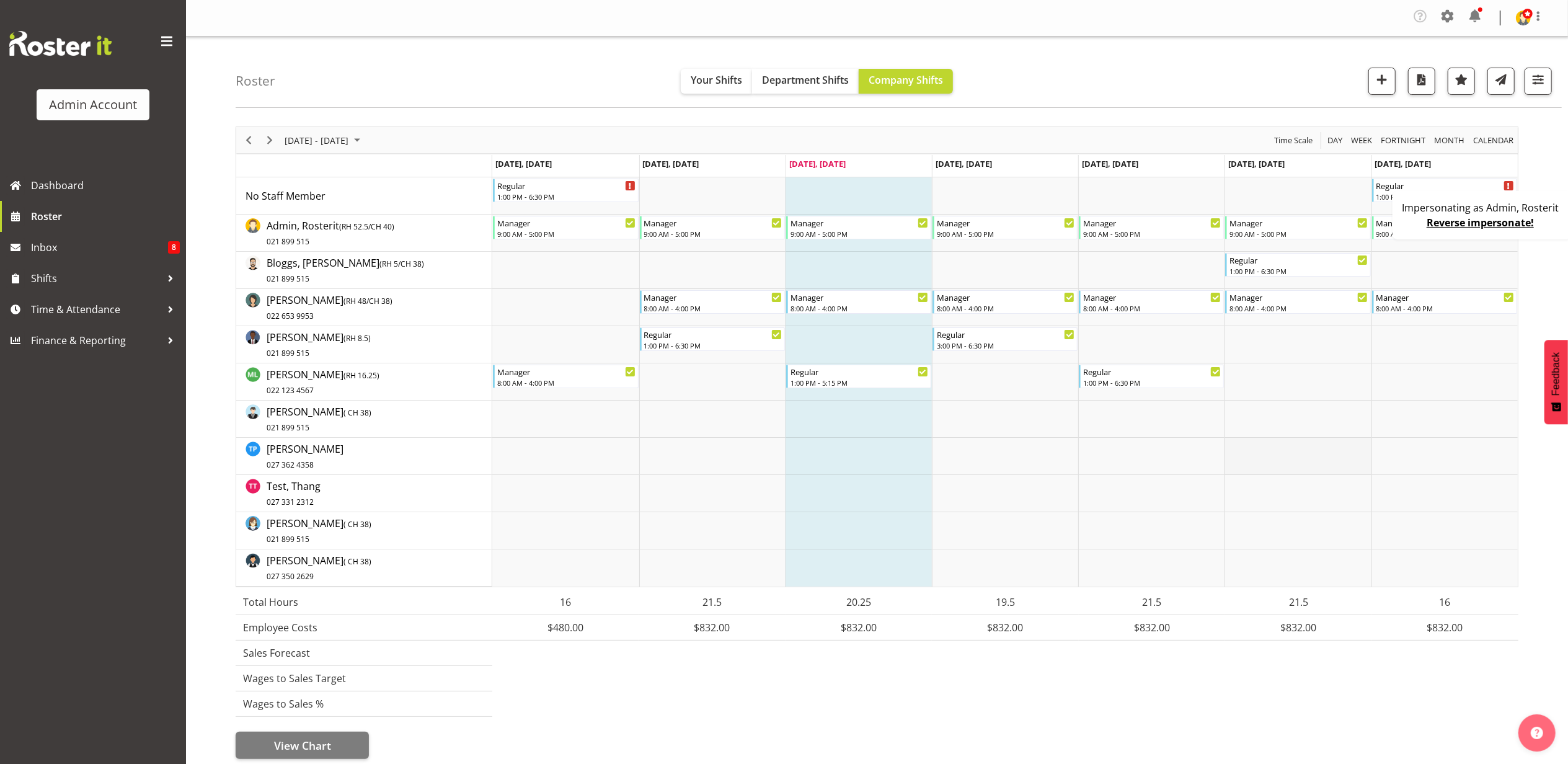
click at [1301, 447] on td "Timeline Week of September 3, 2025" at bounding box center [1298, 456] width 146 height 37
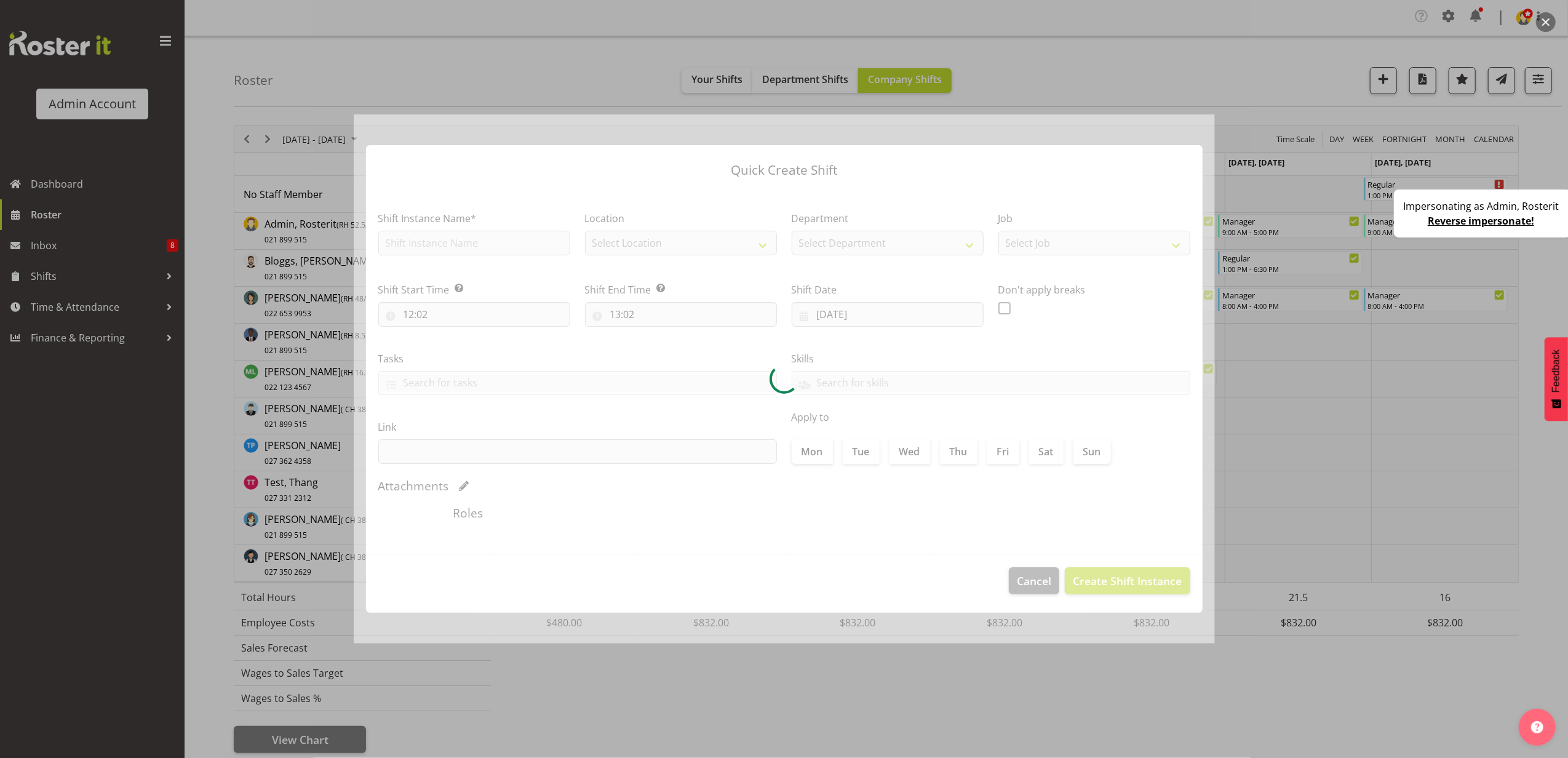
type input "06/09/2025"
checkbox input "true"
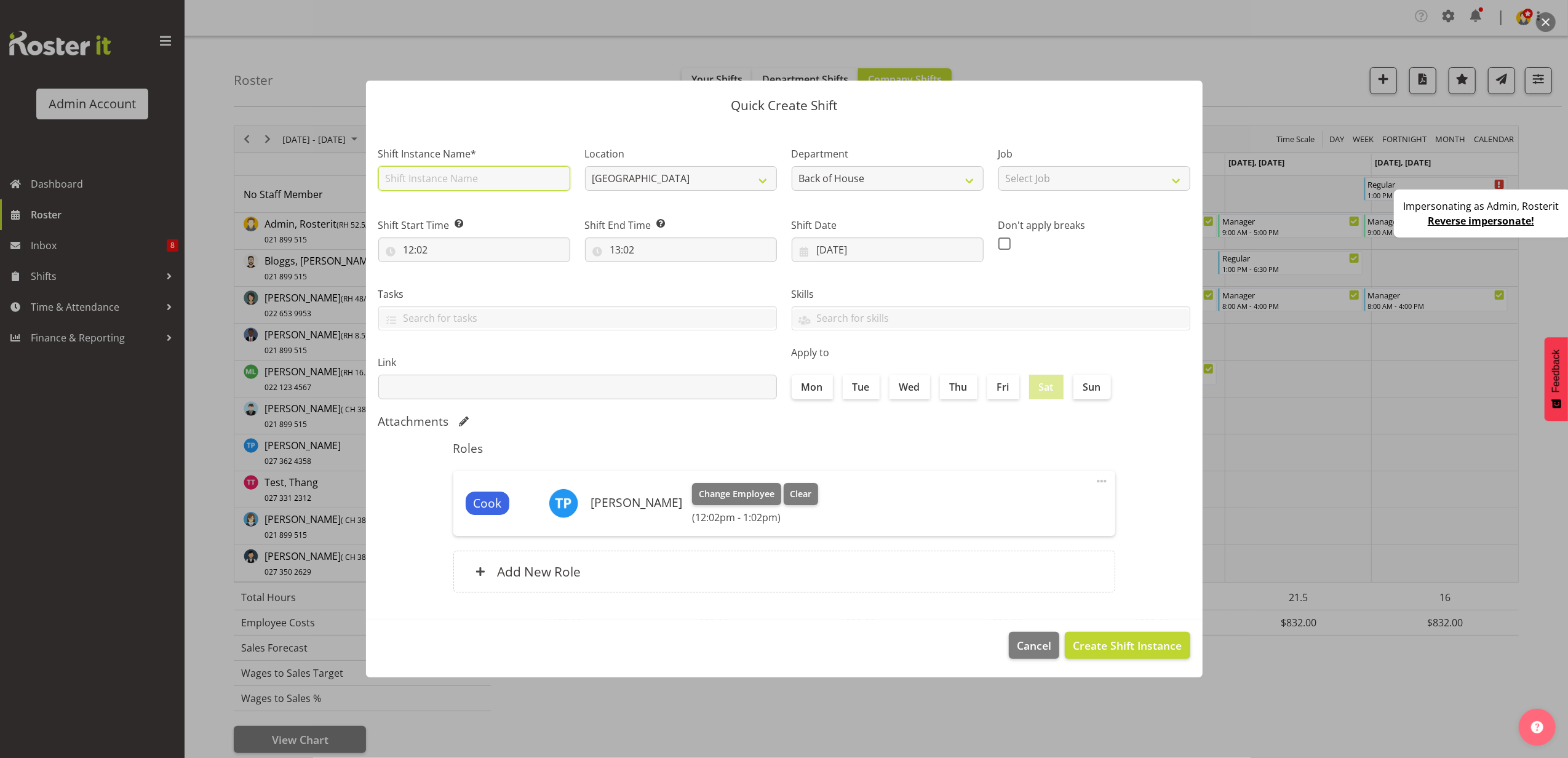
click at [475, 169] on input "text" at bounding box center [474, 178] width 192 height 24
click at [413, 173] on input "text" at bounding box center [474, 178] width 192 height 24
type input "hello"
click at [1106, 647] on span "Create Shift Instance" at bounding box center [1127, 645] width 109 height 16
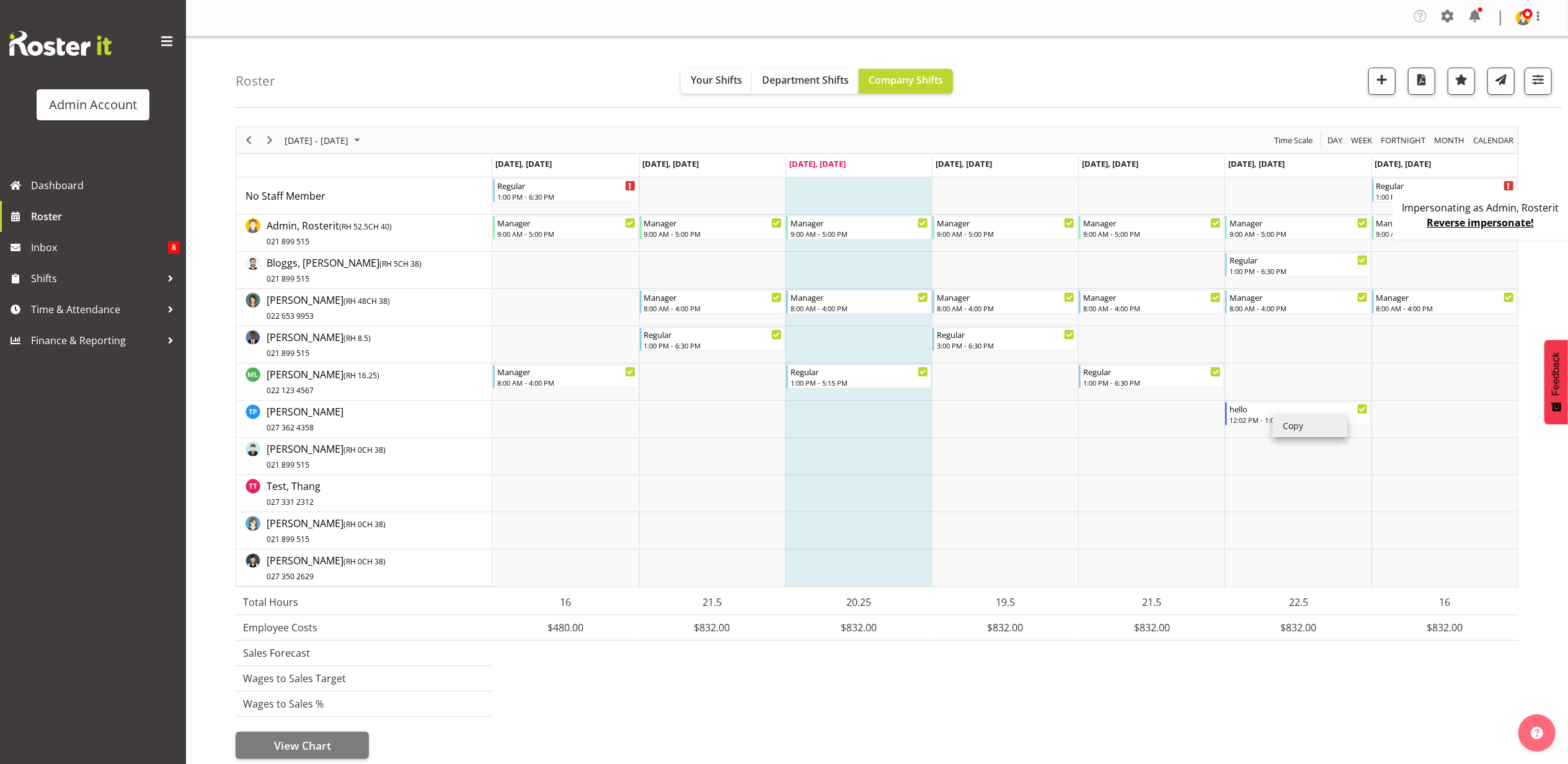
click at [1296, 427] on li "Copy" at bounding box center [1310, 426] width 74 height 22
click at [1452, 423] on li "Paste" at bounding box center [1459, 421] width 74 height 22
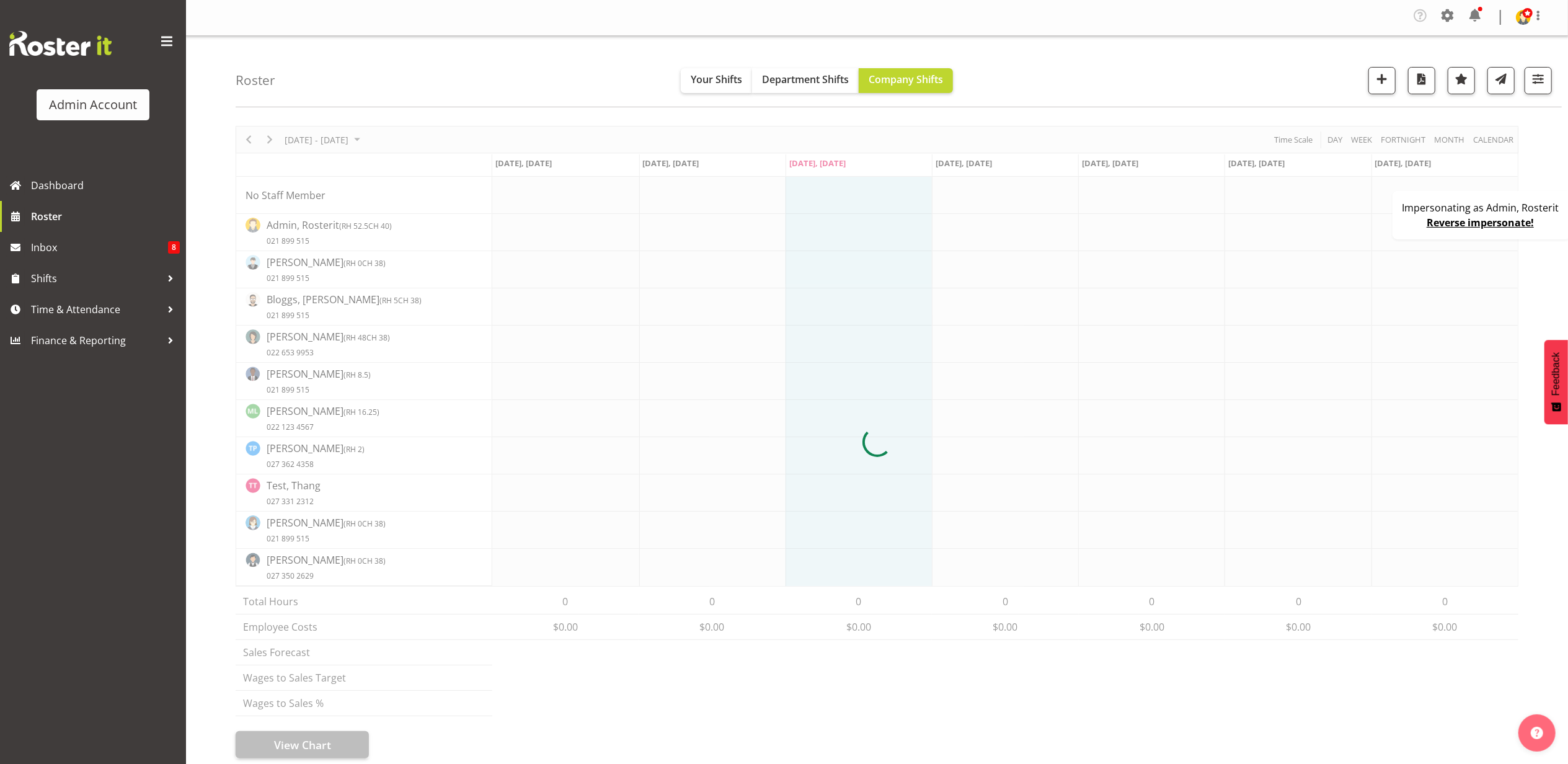
scroll to position [0, 0]
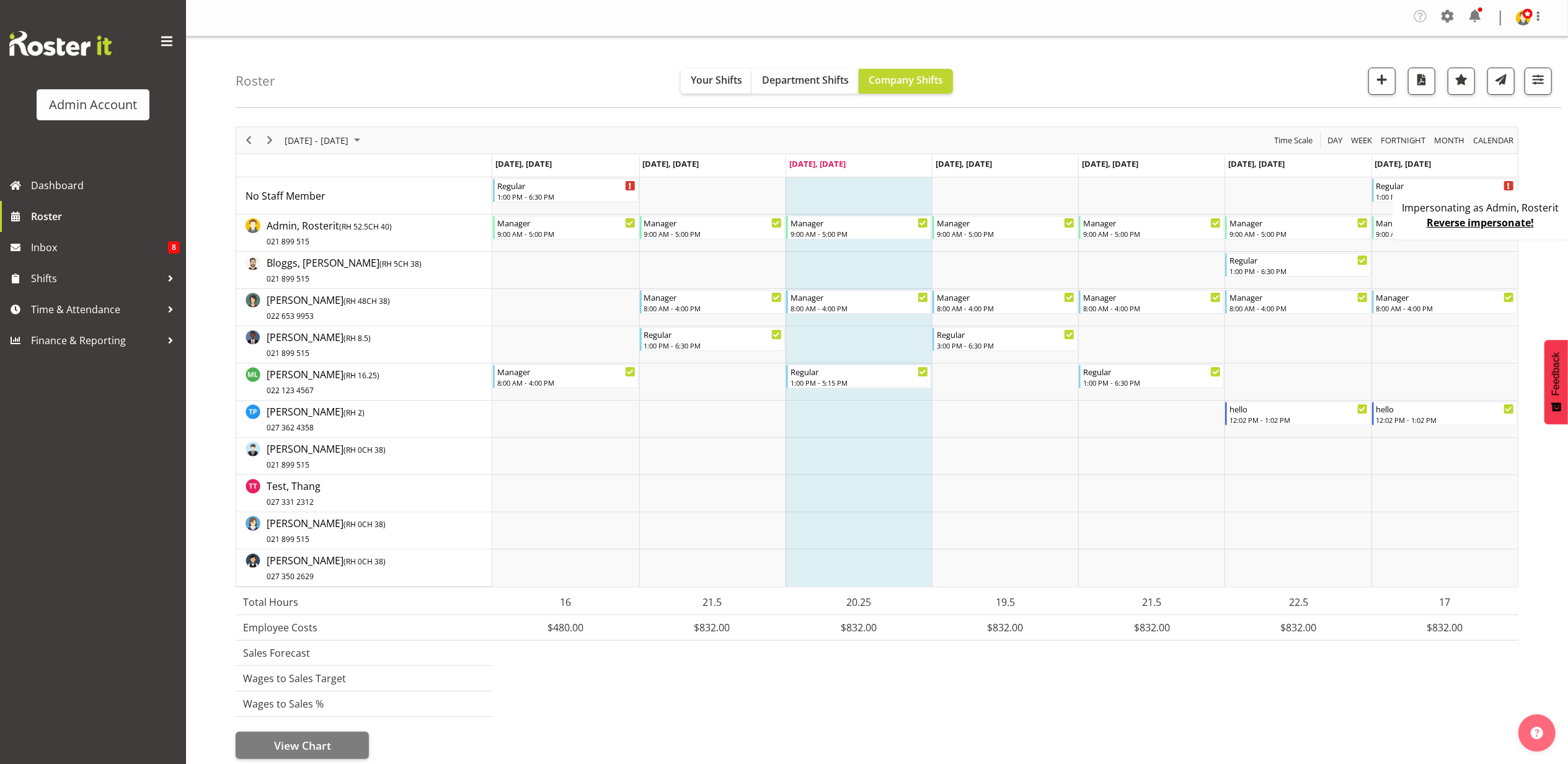
click at [1403, 224] on div "Impersonating as Admin, Rosterit Reverse impersonate!" at bounding box center [1481, 215] width 179 height 48
click at [1467, 86] on span "button" at bounding box center [1462, 80] width 16 height 16
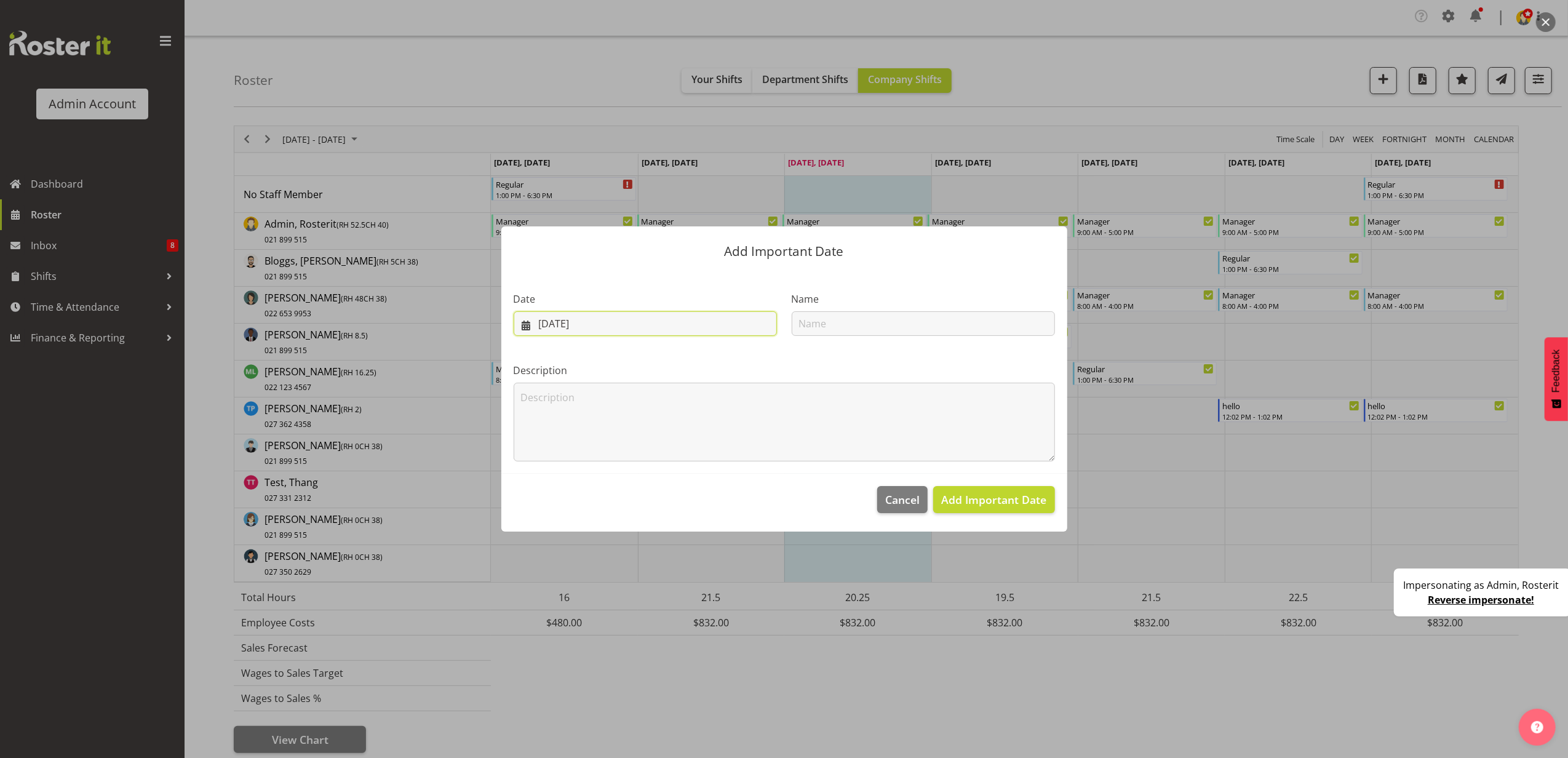
click at [668, 334] on input "03/09/2025" at bounding box center [645, 323] width 263 height 24
click at [538, 442] on span "7" at bounding box center [538, 447] width 5 height 12
type input "07/09/2025"
click at [863, 321] on input "text" at bounding box center [923, 323] width 263 height 24
type input "weekend"
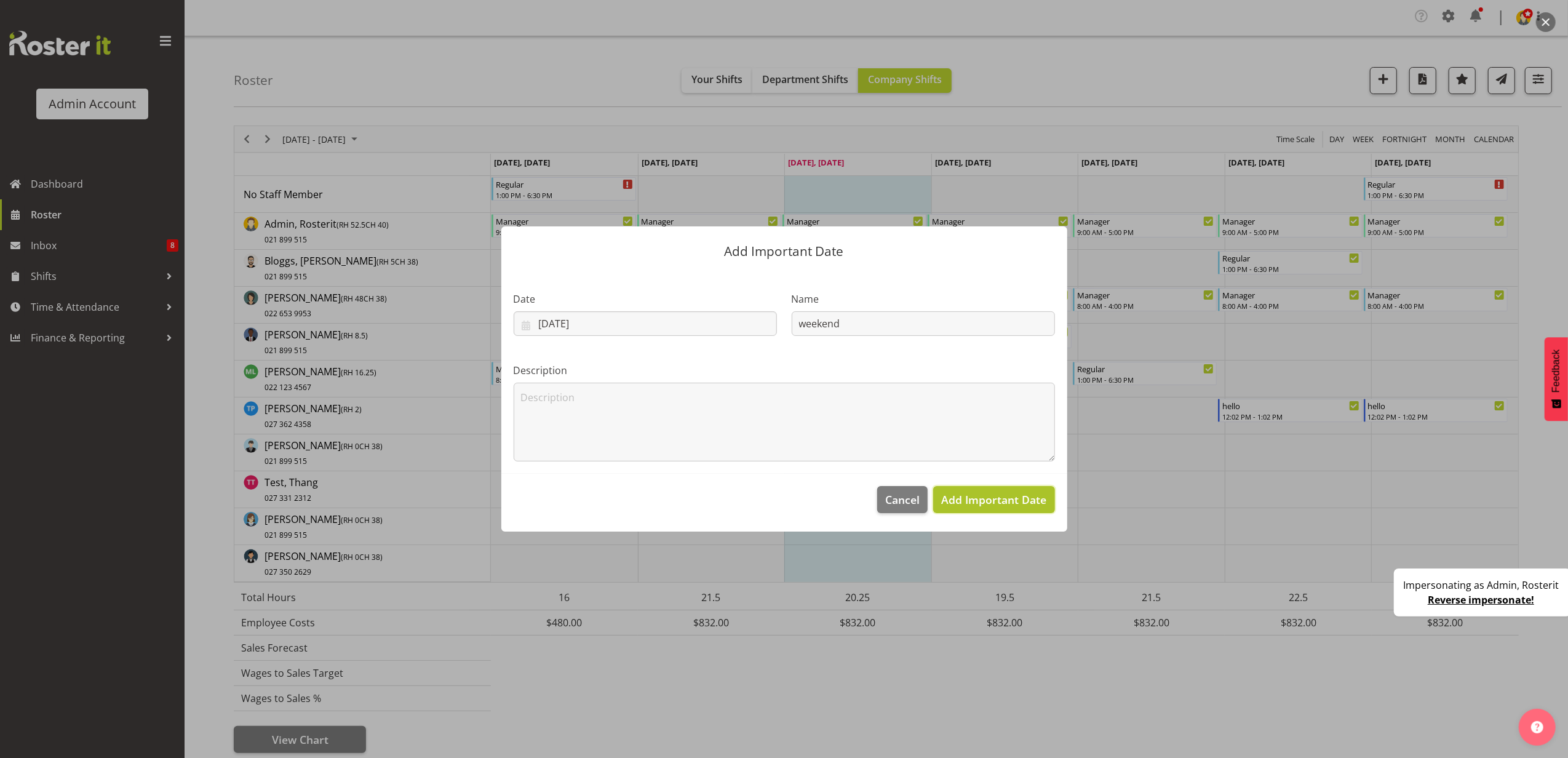
click at [1010, 507] on span "Add Important Date" at bounding box center [994, 499] width 105 height 16
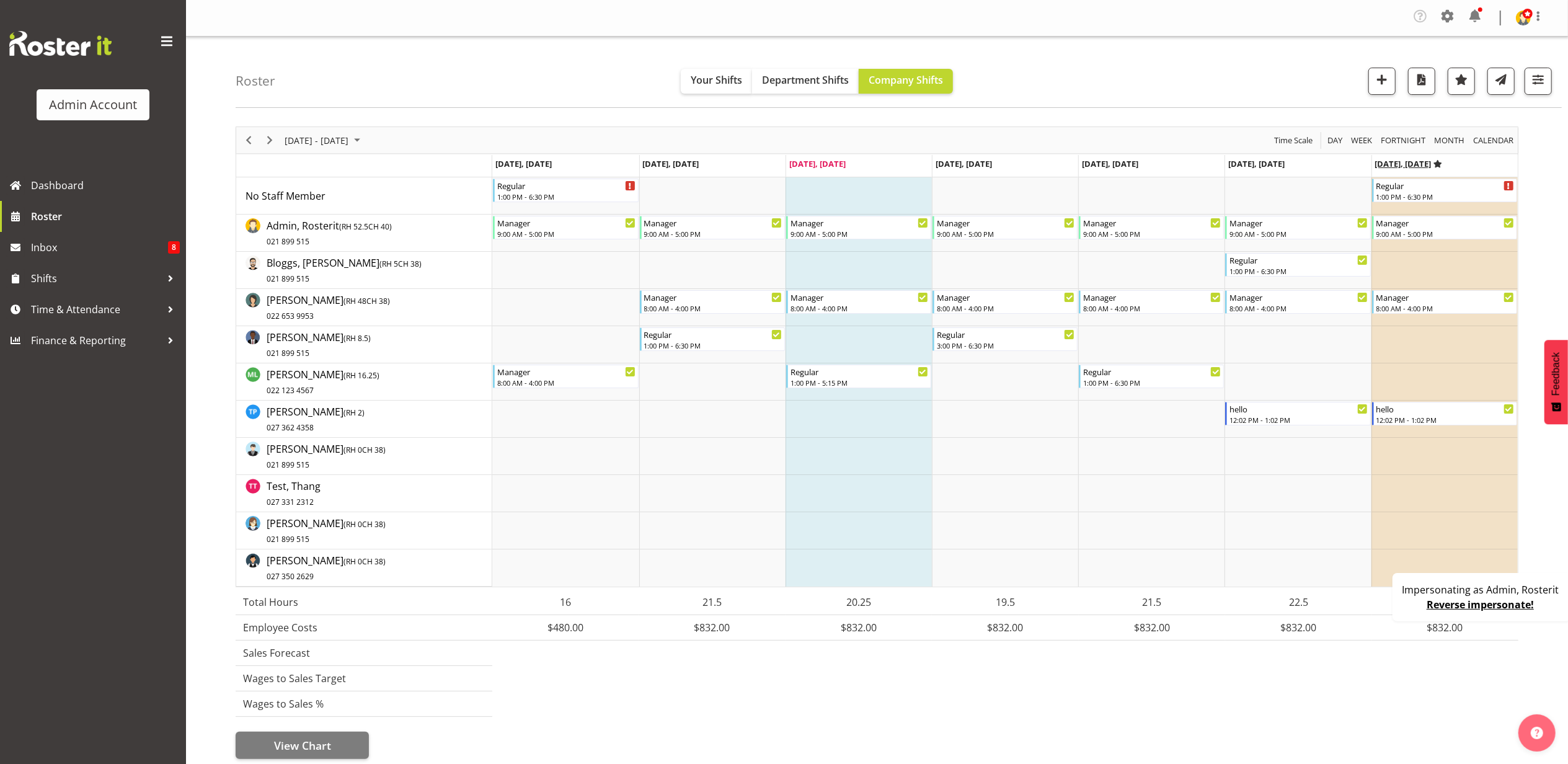
click at [1439, 165] on icon "Timeline Week of September 3, 2025" at bounding box center [1437, 164] width 9 height 8
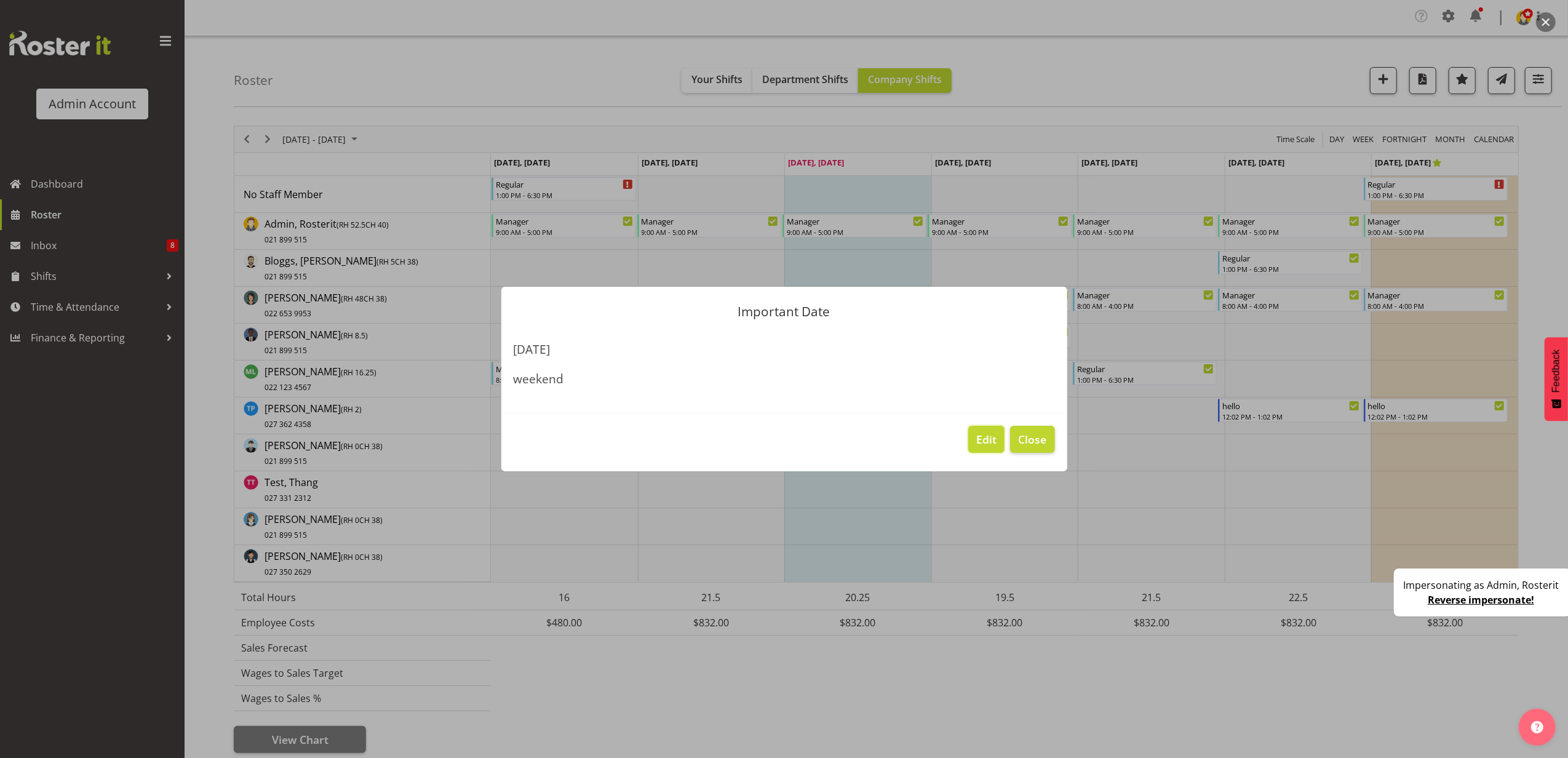
click at [977, 437] on span "Edit" at bounding box center [987, 439] width 20 height 16
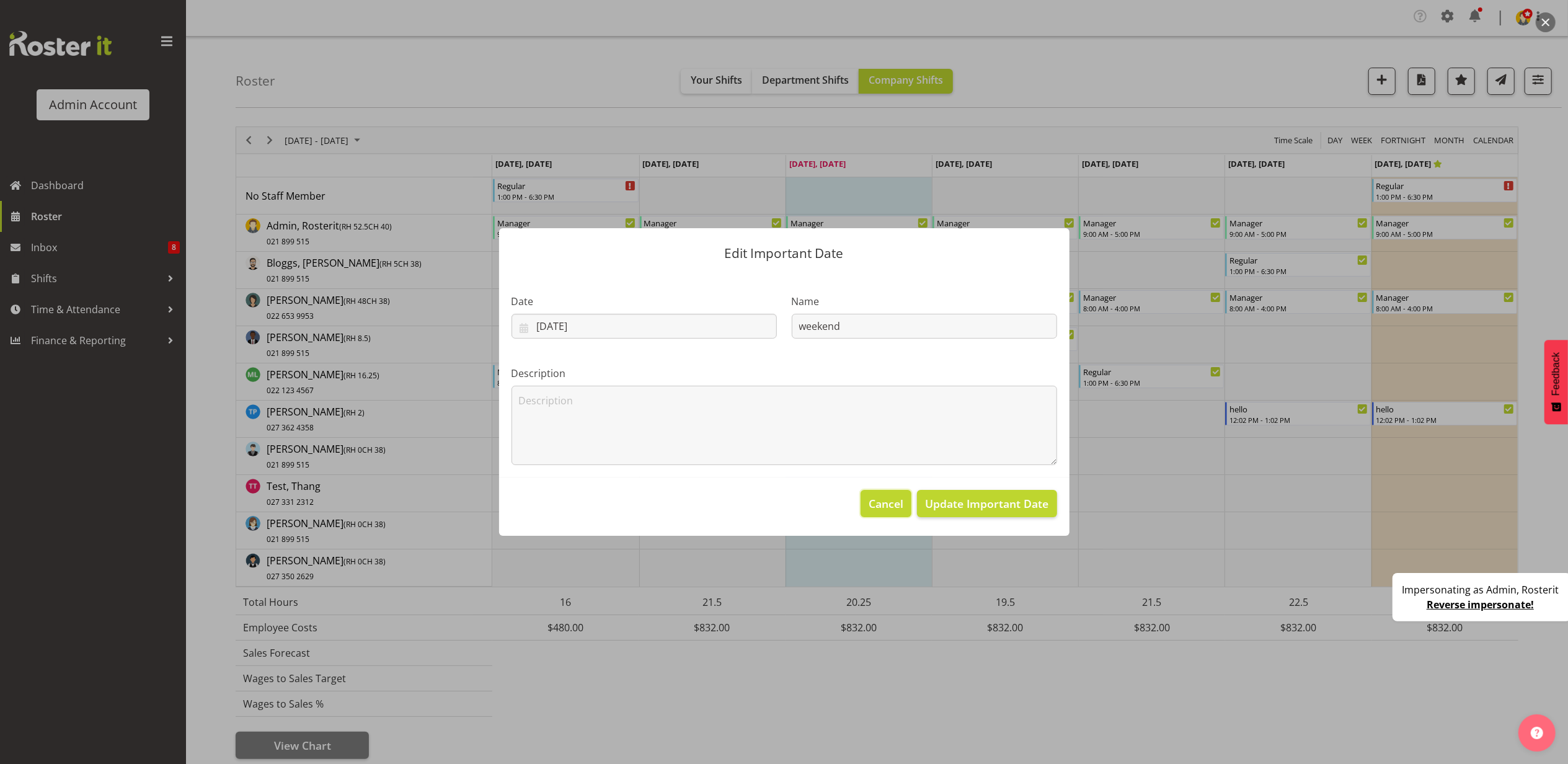
click at [887, 504] on span "Cancel" at bounding box center [886, 503] width 35 height 16
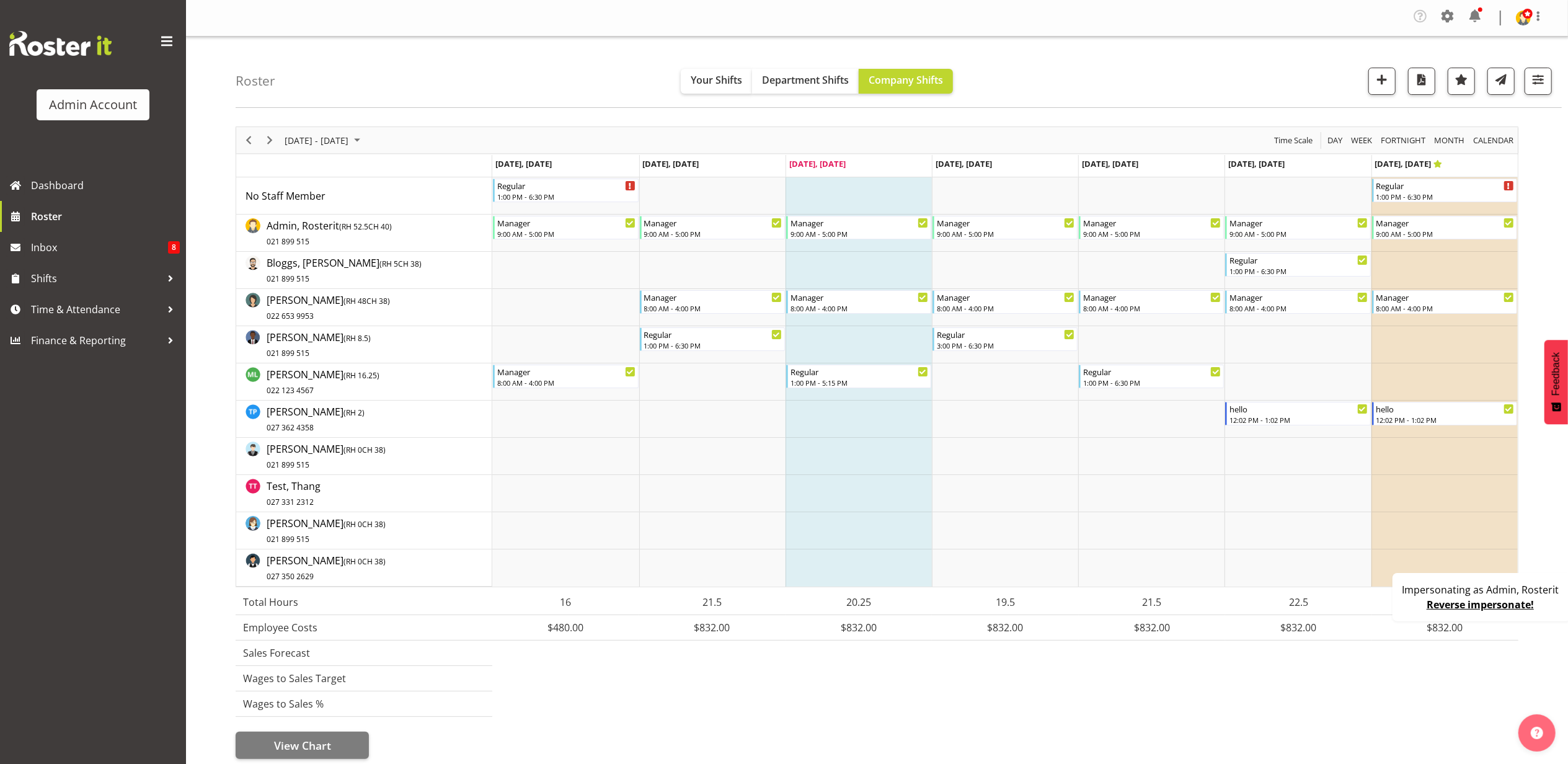
click at [1414, 608] on div "Impersonating as Admin, Rosterit Reverse impersonate!" at bounding box center [1481, 597] width 179 height 48
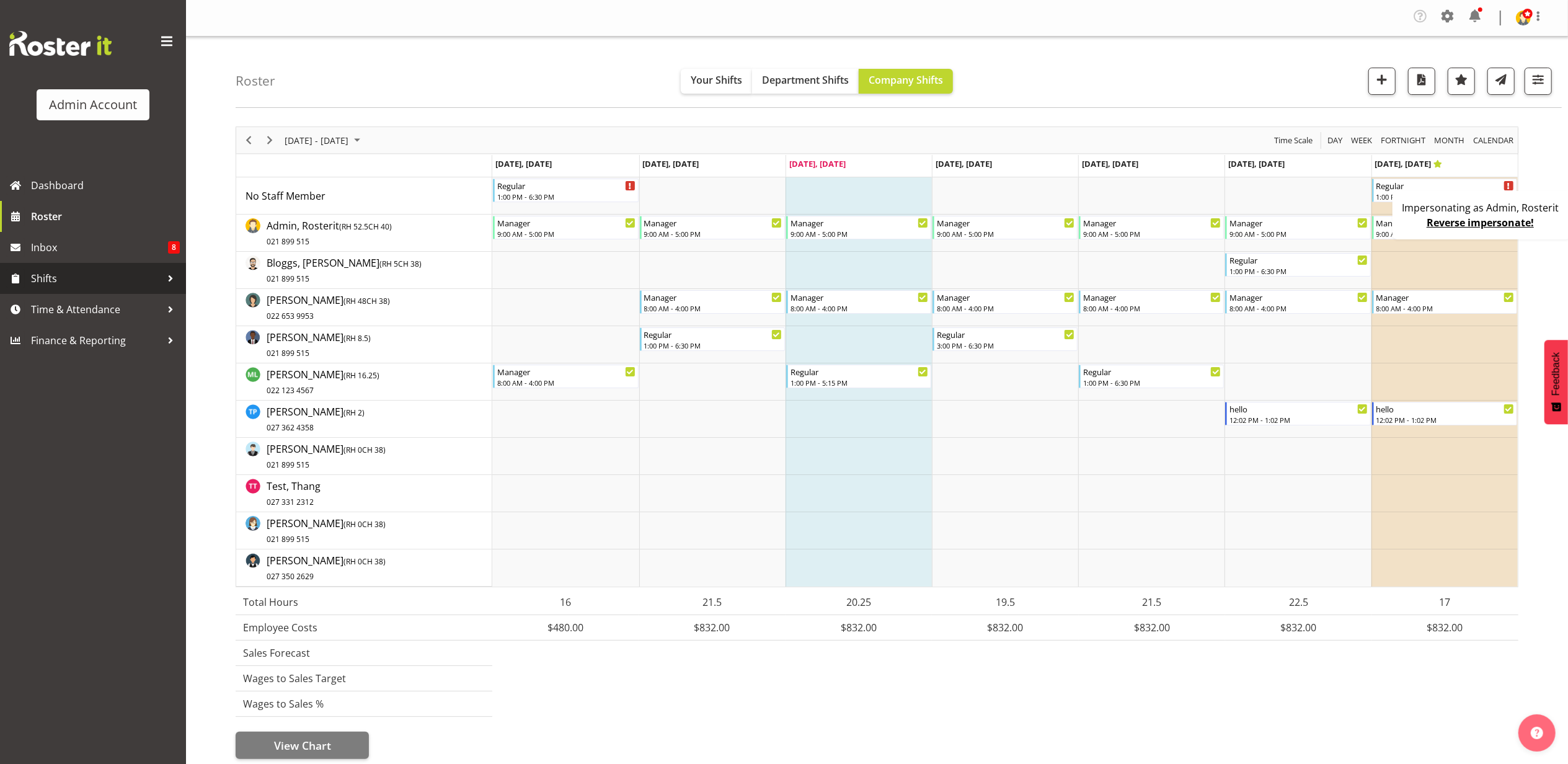
click at [114, 281] on span "Shifts" at bounding box center [95, 279] width 130 height 19
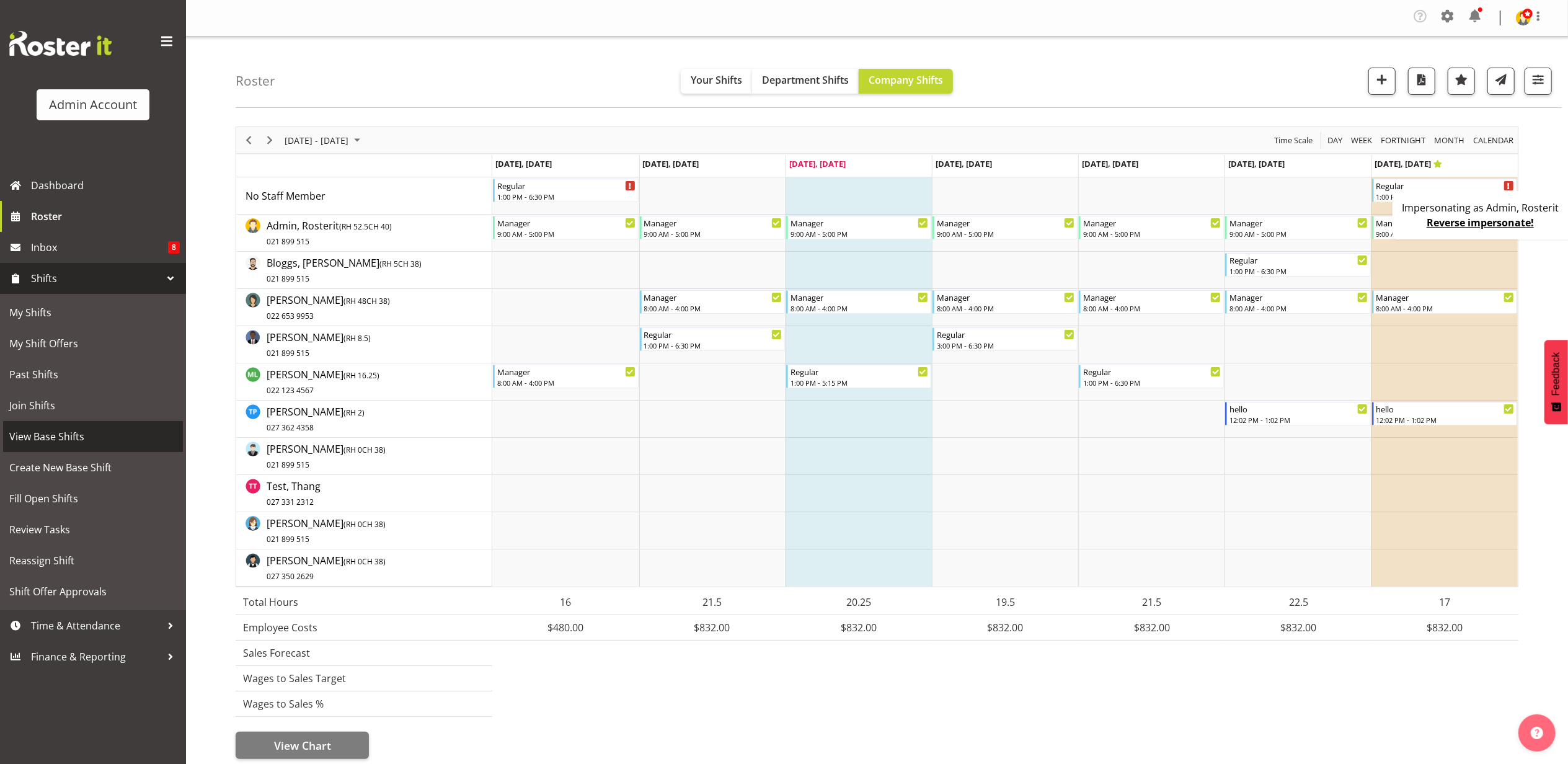
click at [95, 439] on span "View Base Shifts" at bounding box center [93, 436] width 168 height 19
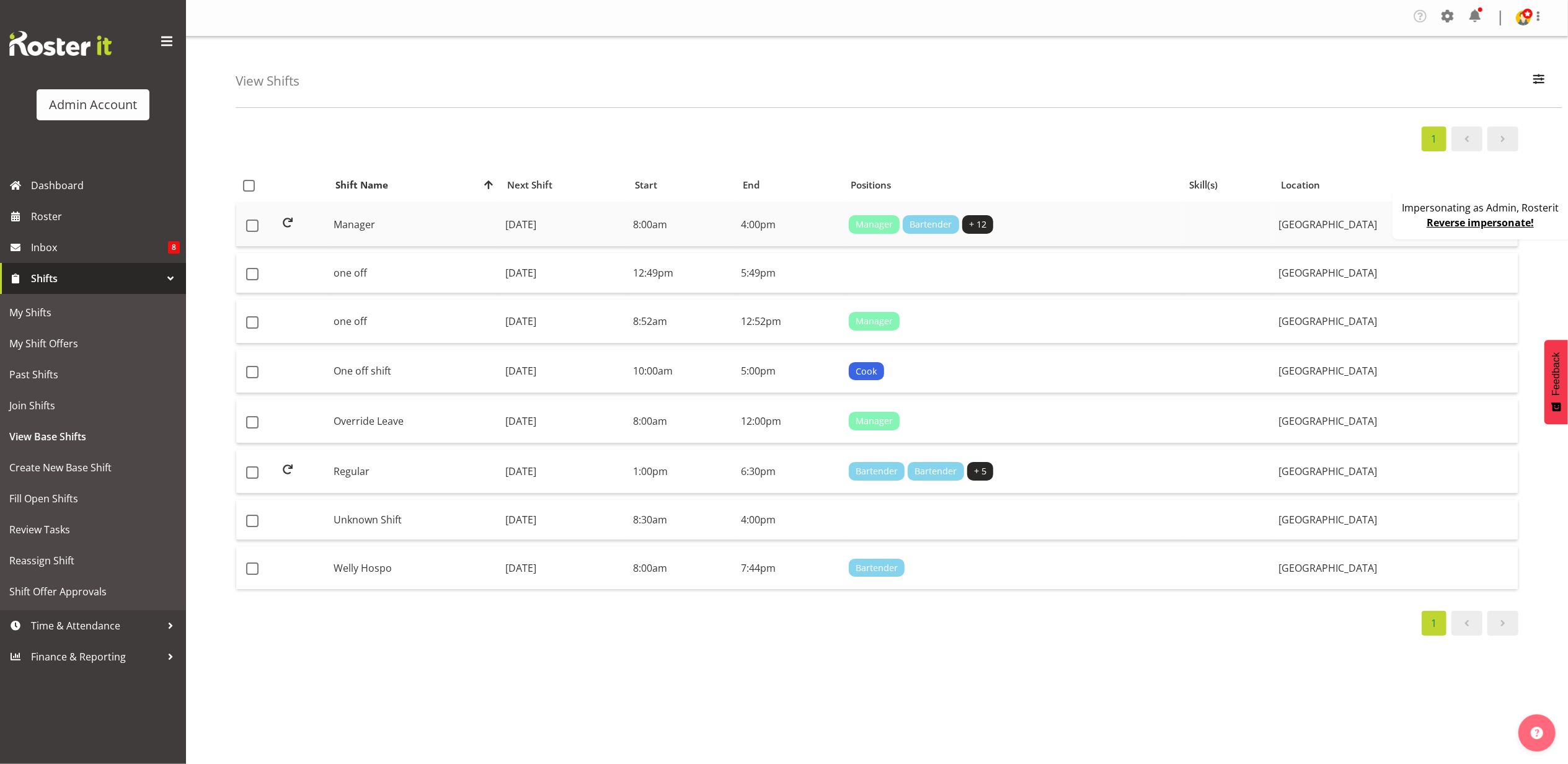
click at [628, 214] on td "[DATE]" at bounding box center [564, 224] width 128 height 44
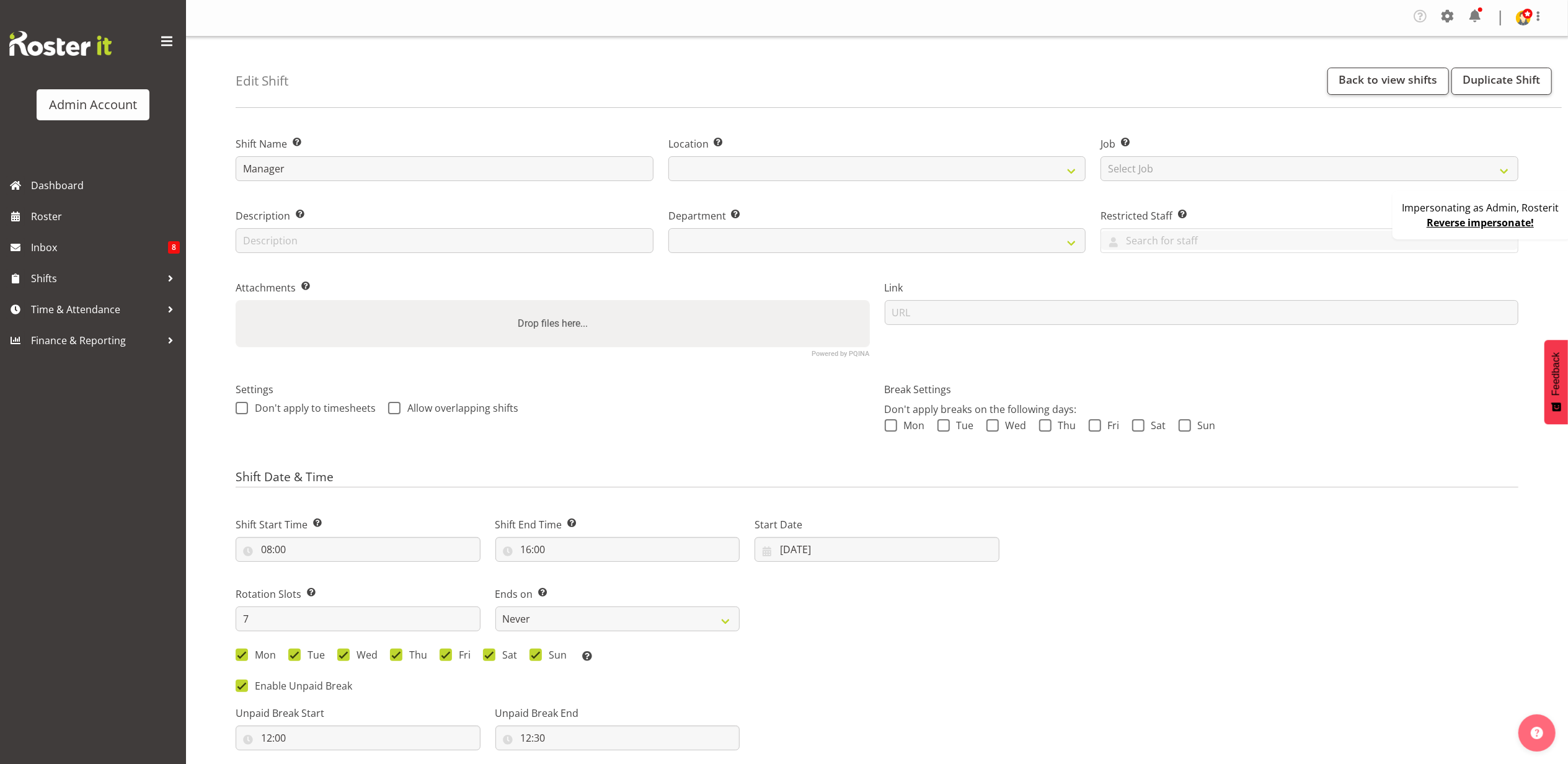
select select
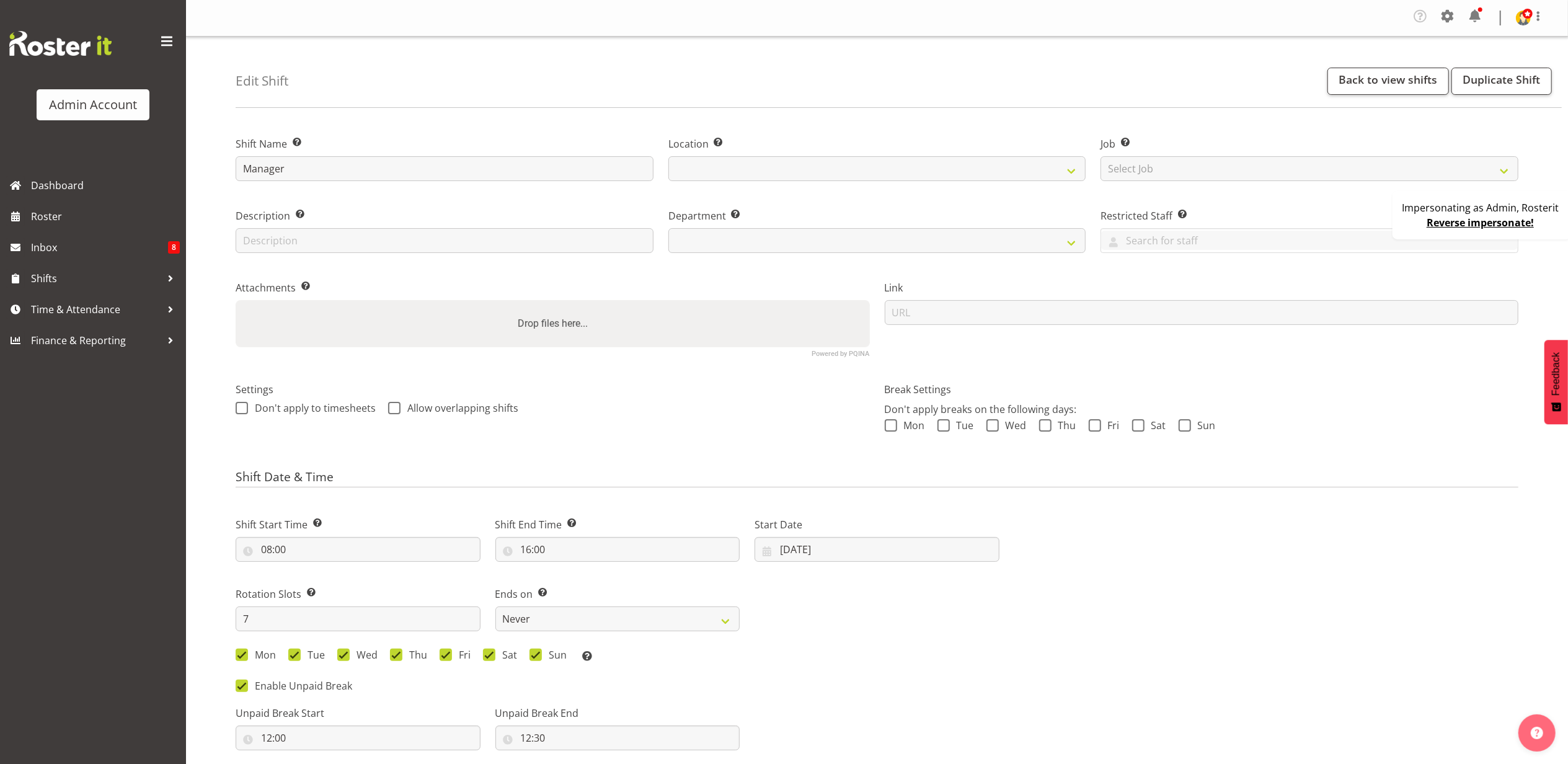
select select "1"
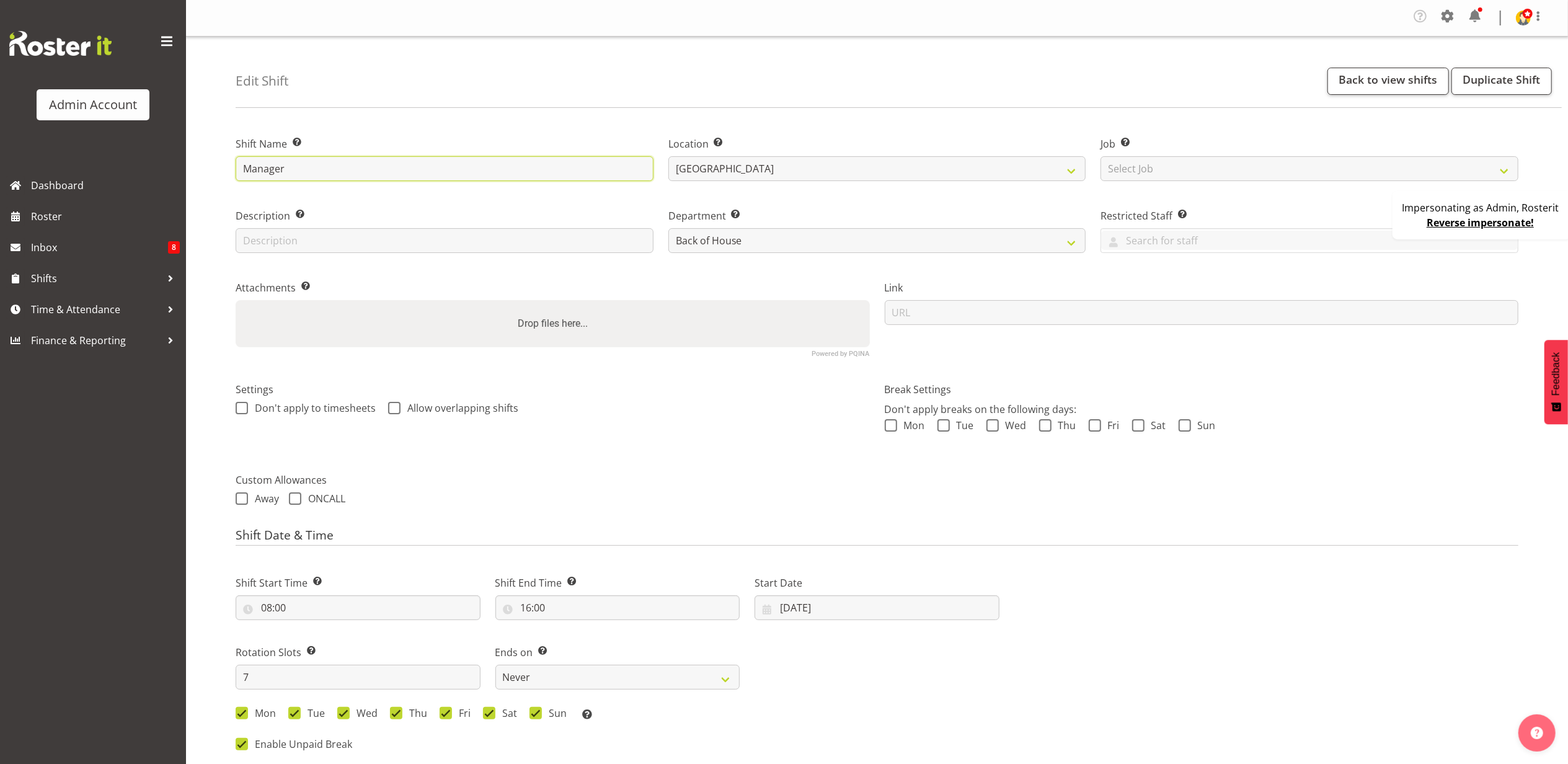
click at [348, 161] on input "Manager" at bounding box center [444, 168] width 418 height 24
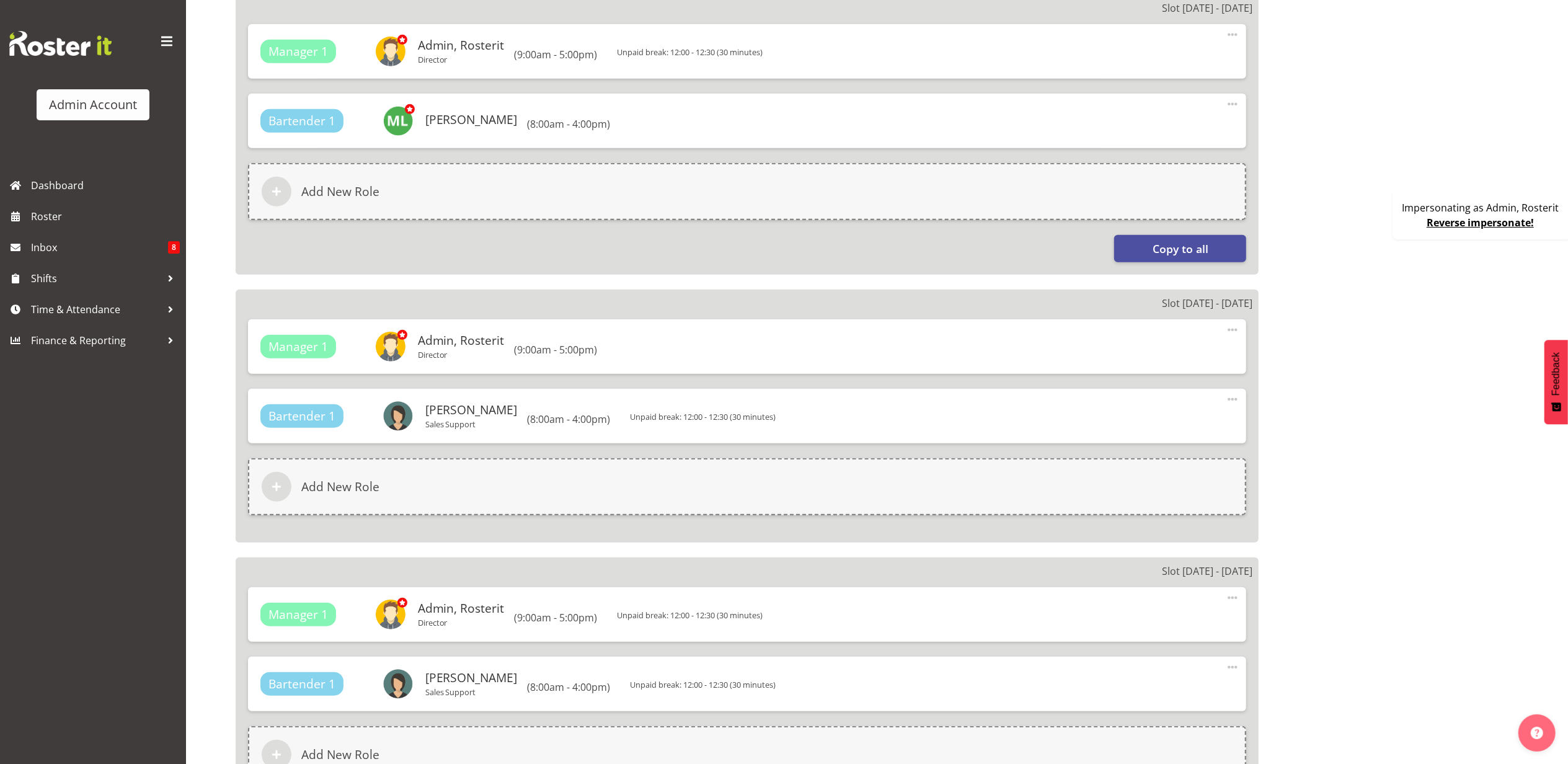
scroll to position [661, 0]
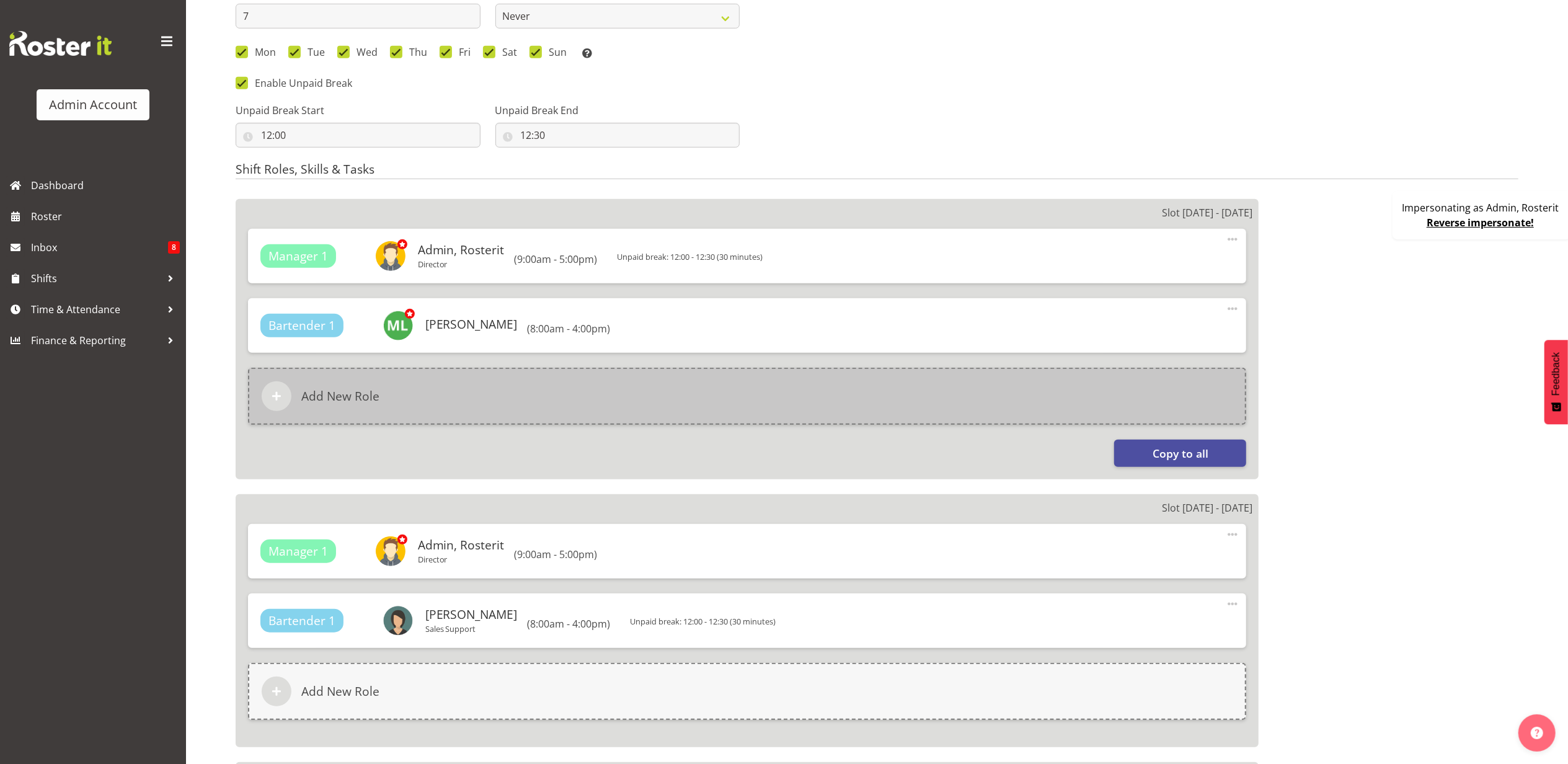
click at [511, 387] on div "Add New Role" at bounding box center [747, 396] width 999 height 57
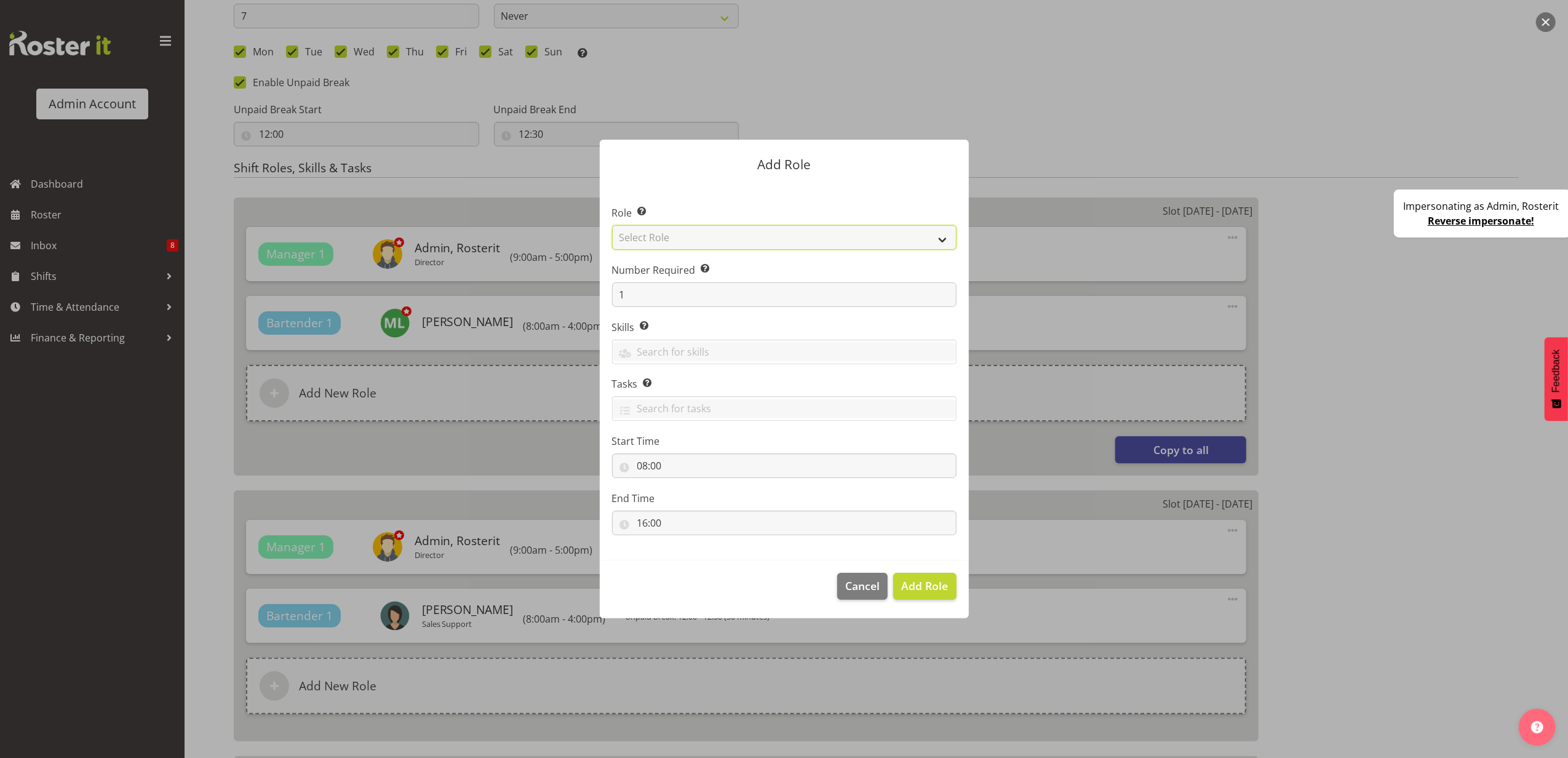
click at [698, 234] on select "Select Role Bartender Cleaner Cook Manager Waiter" at bounding box center [784, 237] width 345 height 24
select select "1"
click at [612, 225] on select "Select Role Bartender Cleaner Cook Manager Waiter" at bounding box center [784, 237] width 345 height 24
click at [916, 584] on span "Add Role" at bounding box center [924, 585] width 47 height 15
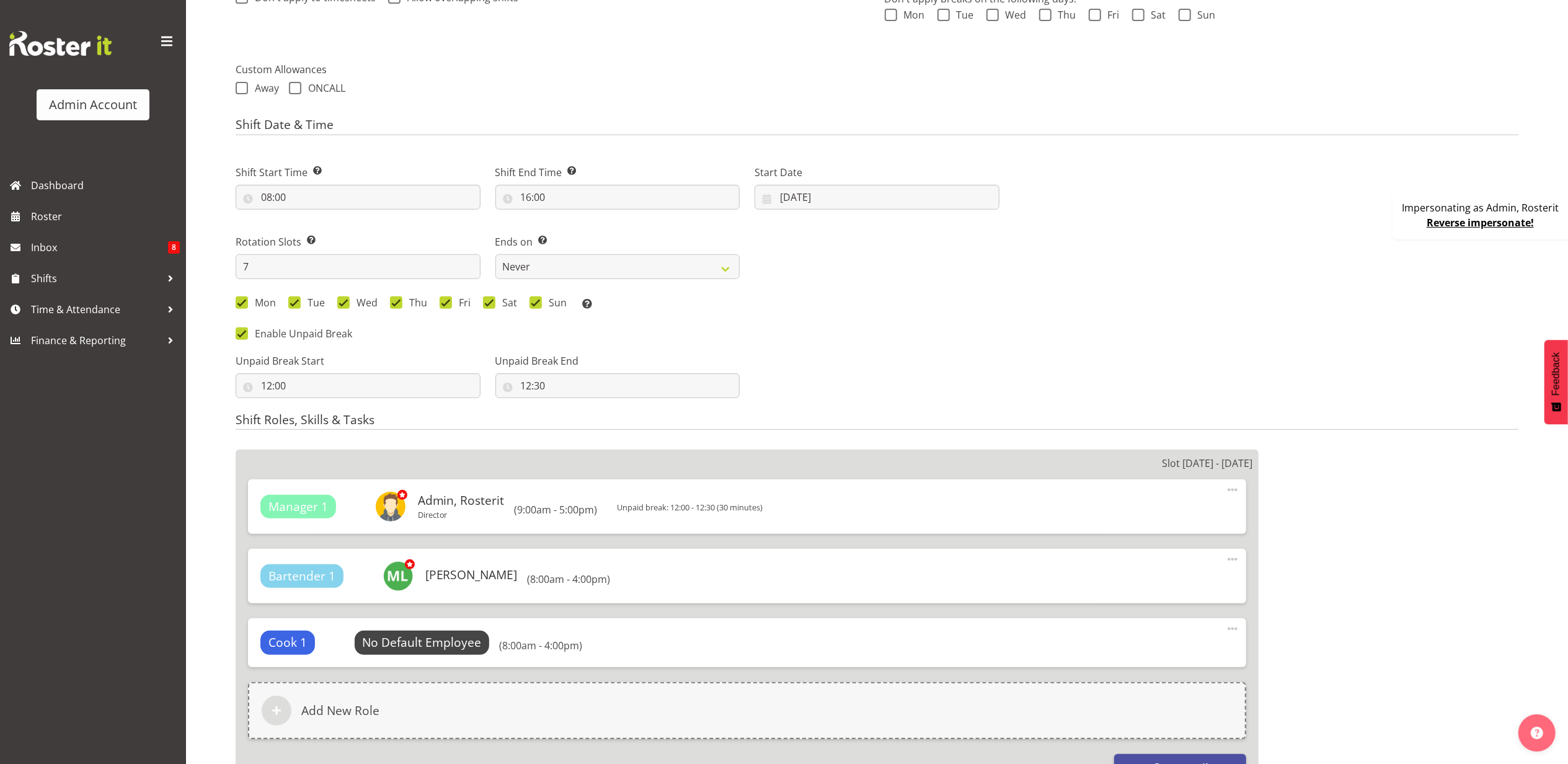
scroll to position [414, 0]
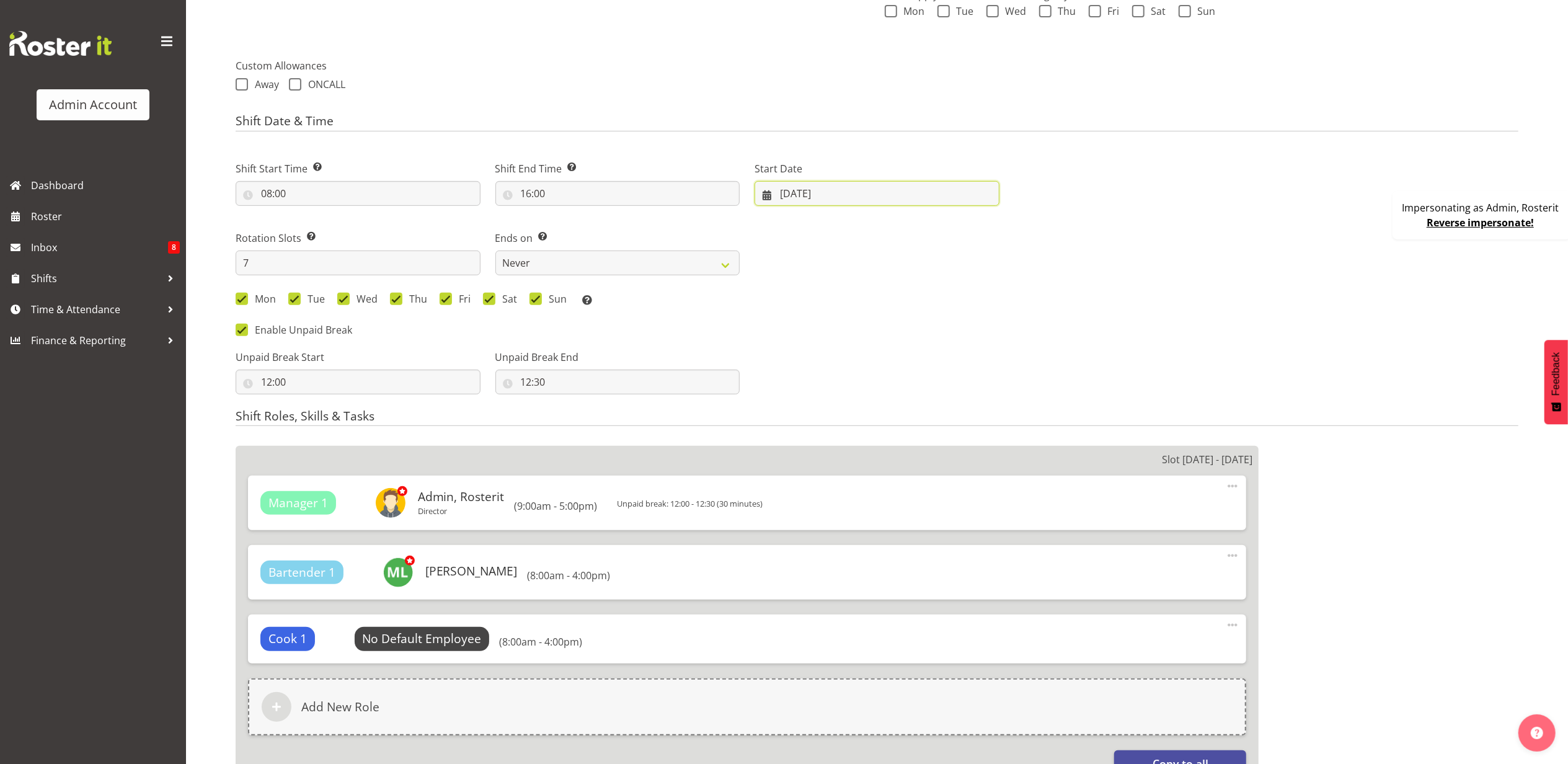
click at [923, 202] on input "[DATE]" at bounding box center [877, 193] width 245 height 24
click at [956, 228] on span at bounding box center [955, 229] width 15 height 15
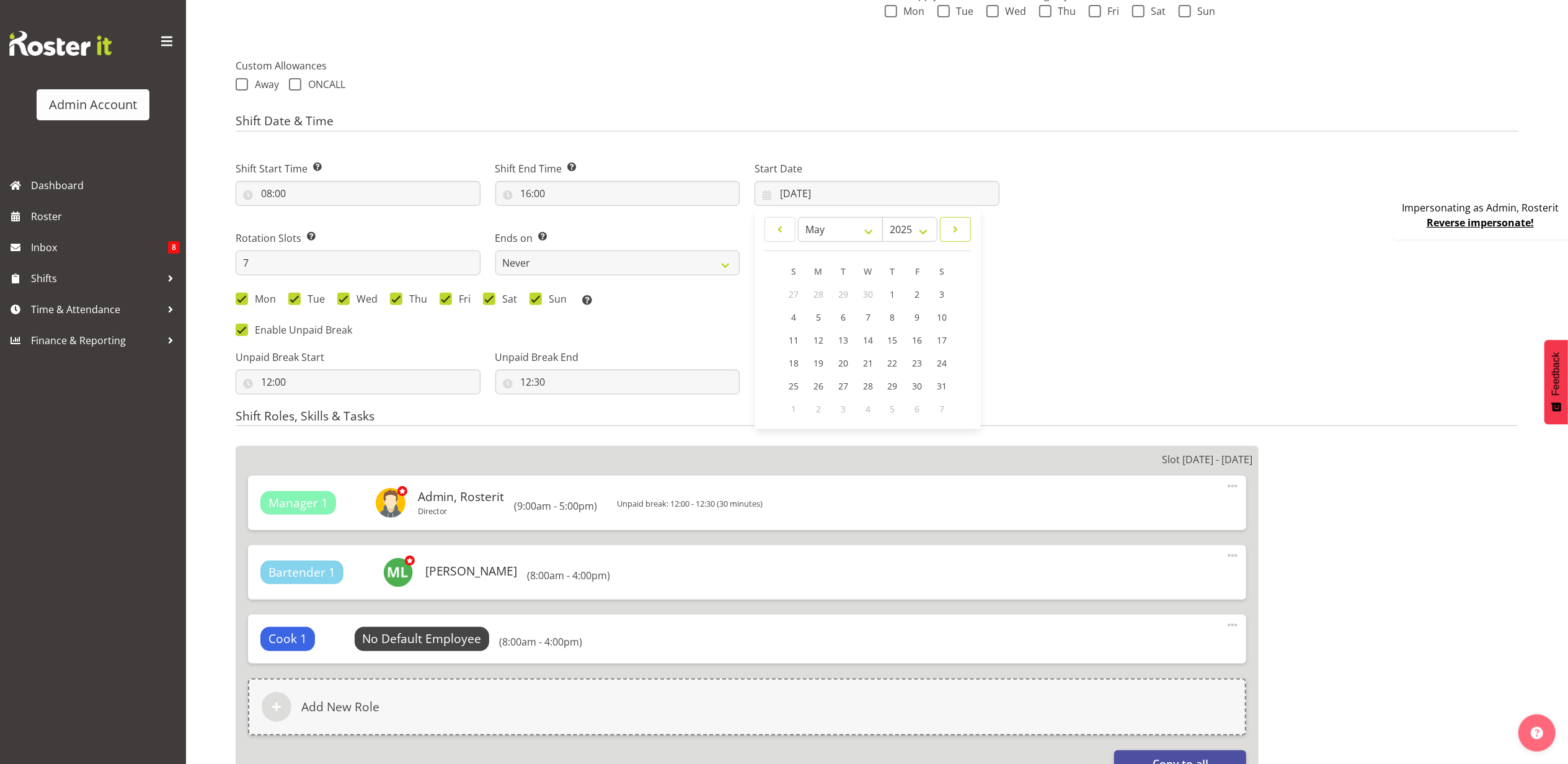
click at [956, 228] on span at bounding box center [955, 229] width 15 height 15
select select "8"
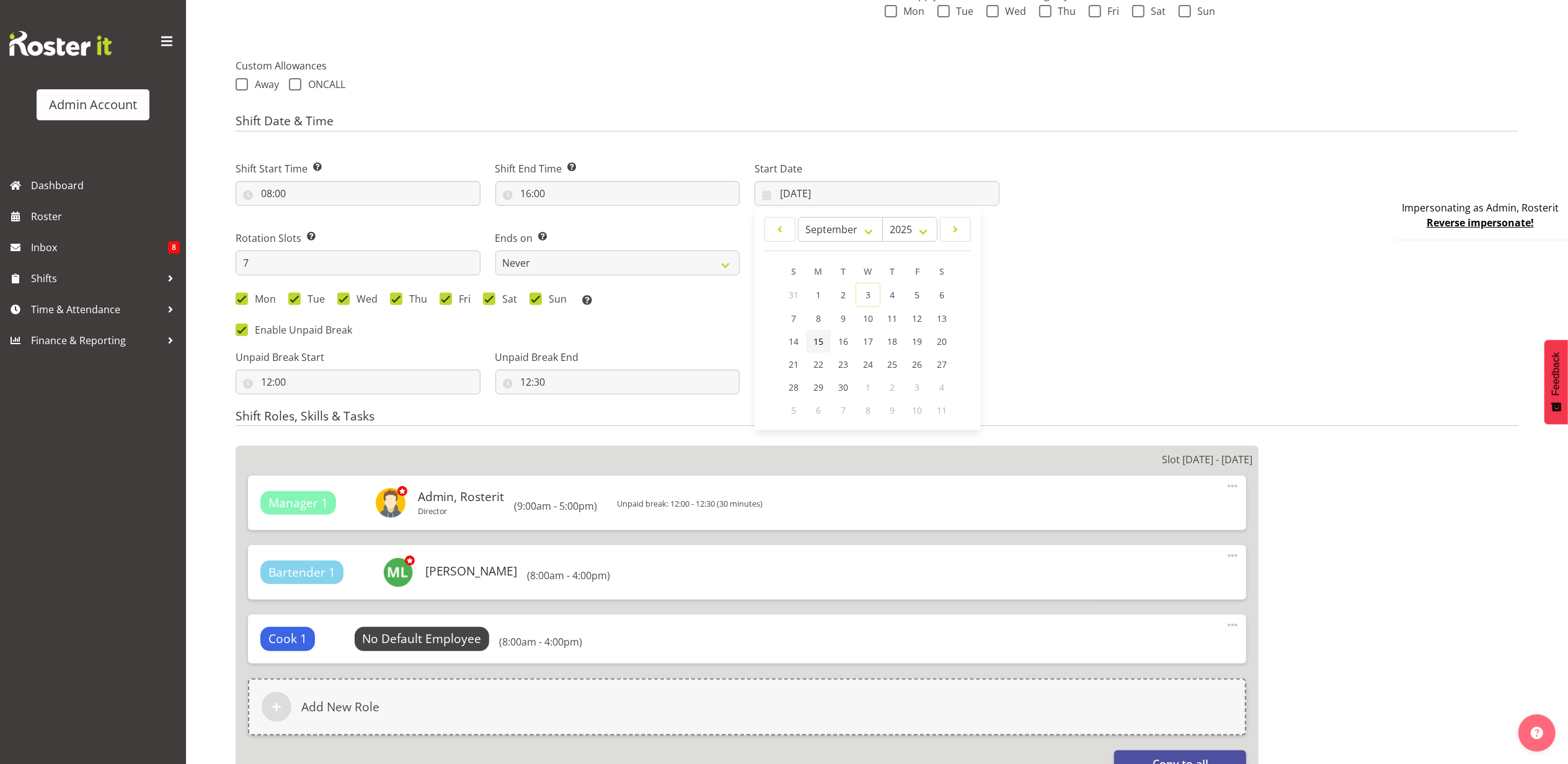
click at [814, 339] on span "15" at bounding box center [818, 341] width 10 height 12
type input "15/09/2025"
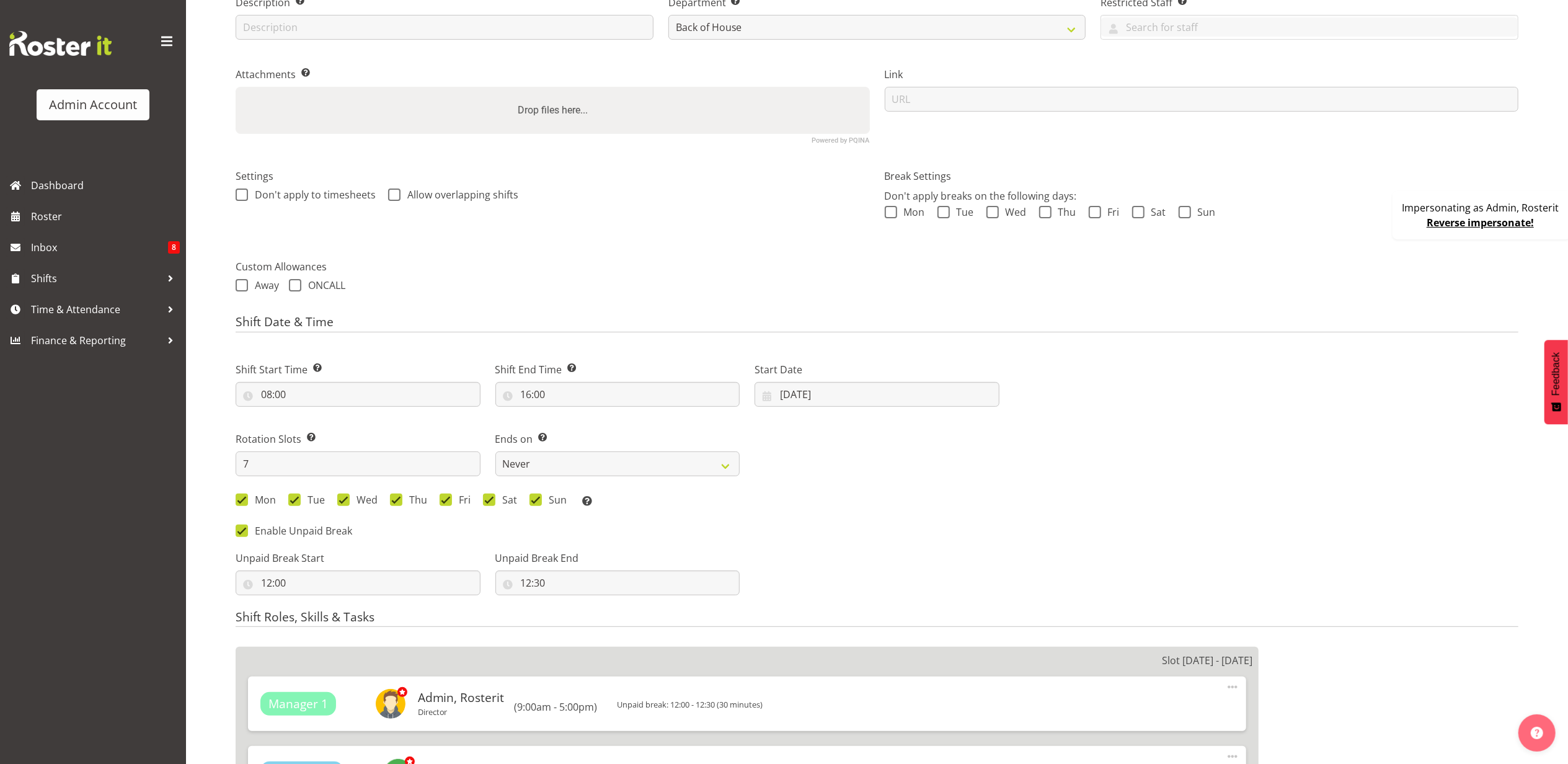
scroll to position [0, 0]
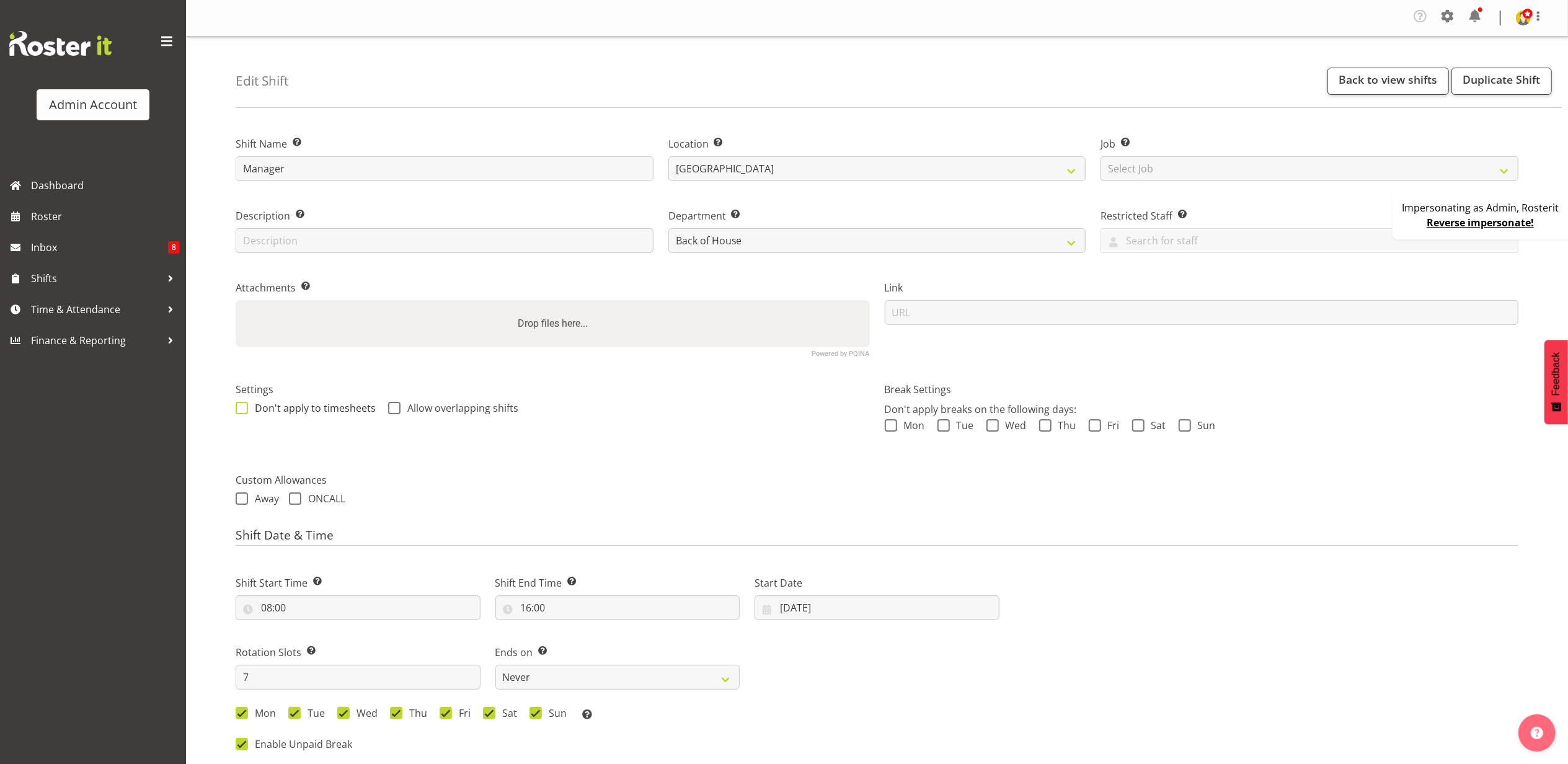
click at [239, 410] on span at bounding box center [242, 408] width 13 height 13
click at [239, 410] on input "Don't apply to timesheets" at bounding box center [239, 408] width 8 height 8
checkbox input "true"
click at [397, 407] on span at bounding box center [395, 408] width 13 height 13
click at [396, 407] on input "Allow overlapping shifts" at bounding box center [392, 408] width 8 height 8
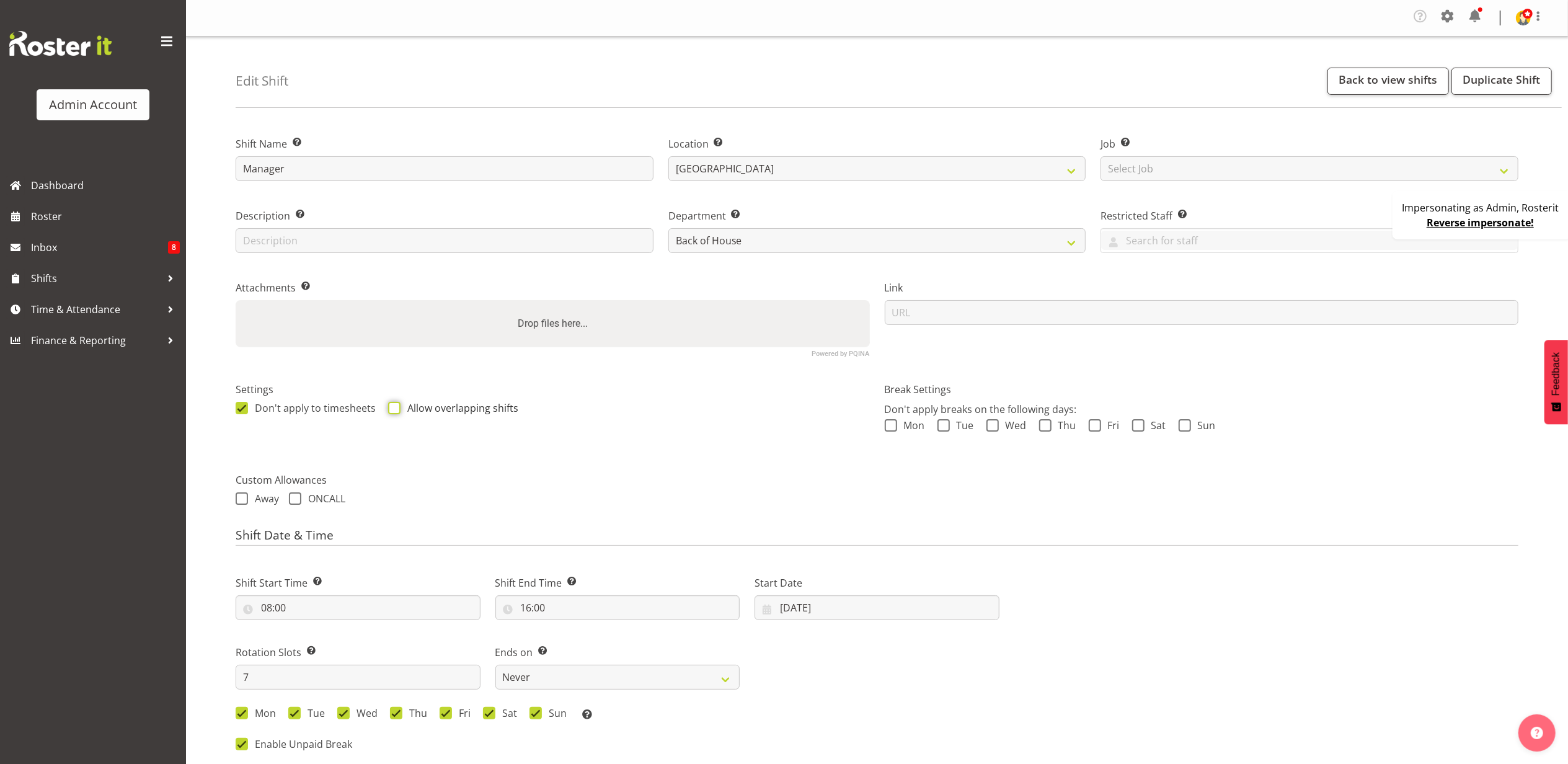
checkbox input "true"
click at [113, 304] on span "Time & Attendance" at bounding box center [95, 310] width 130 height 19
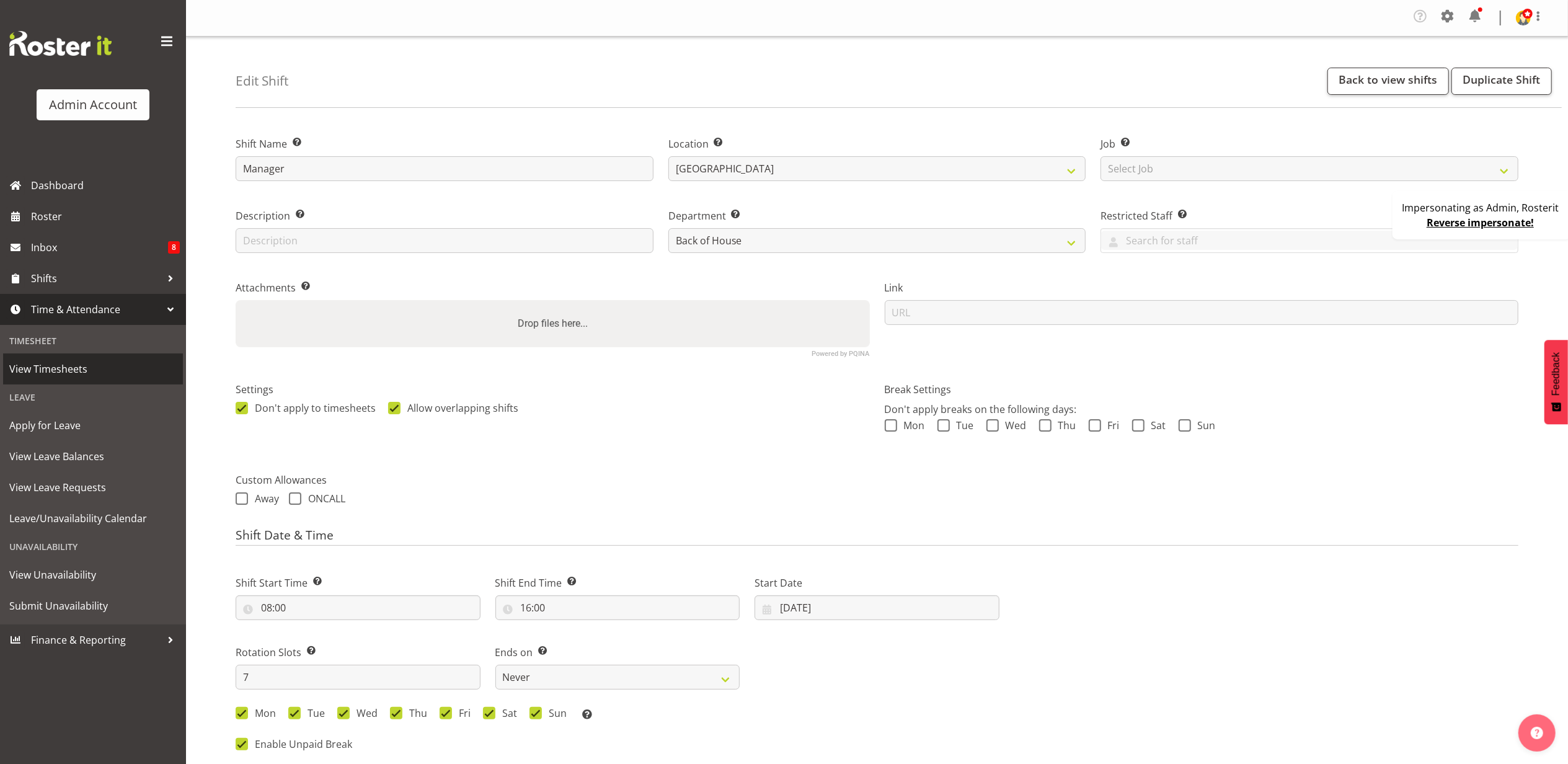
click at [107, 370] on span "View Timesheets" at bounding box center [93, 369] width 168 height 19
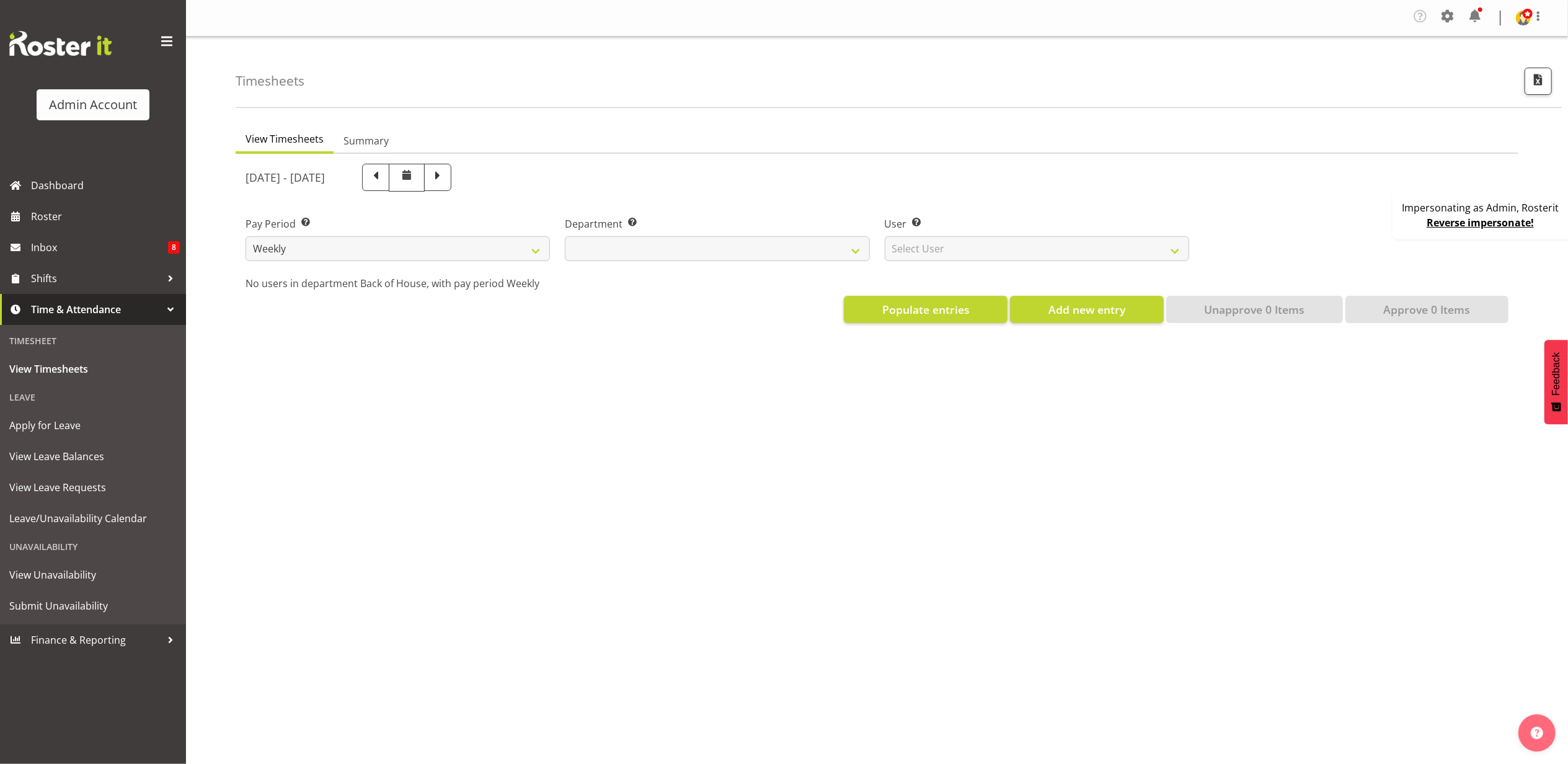
select select
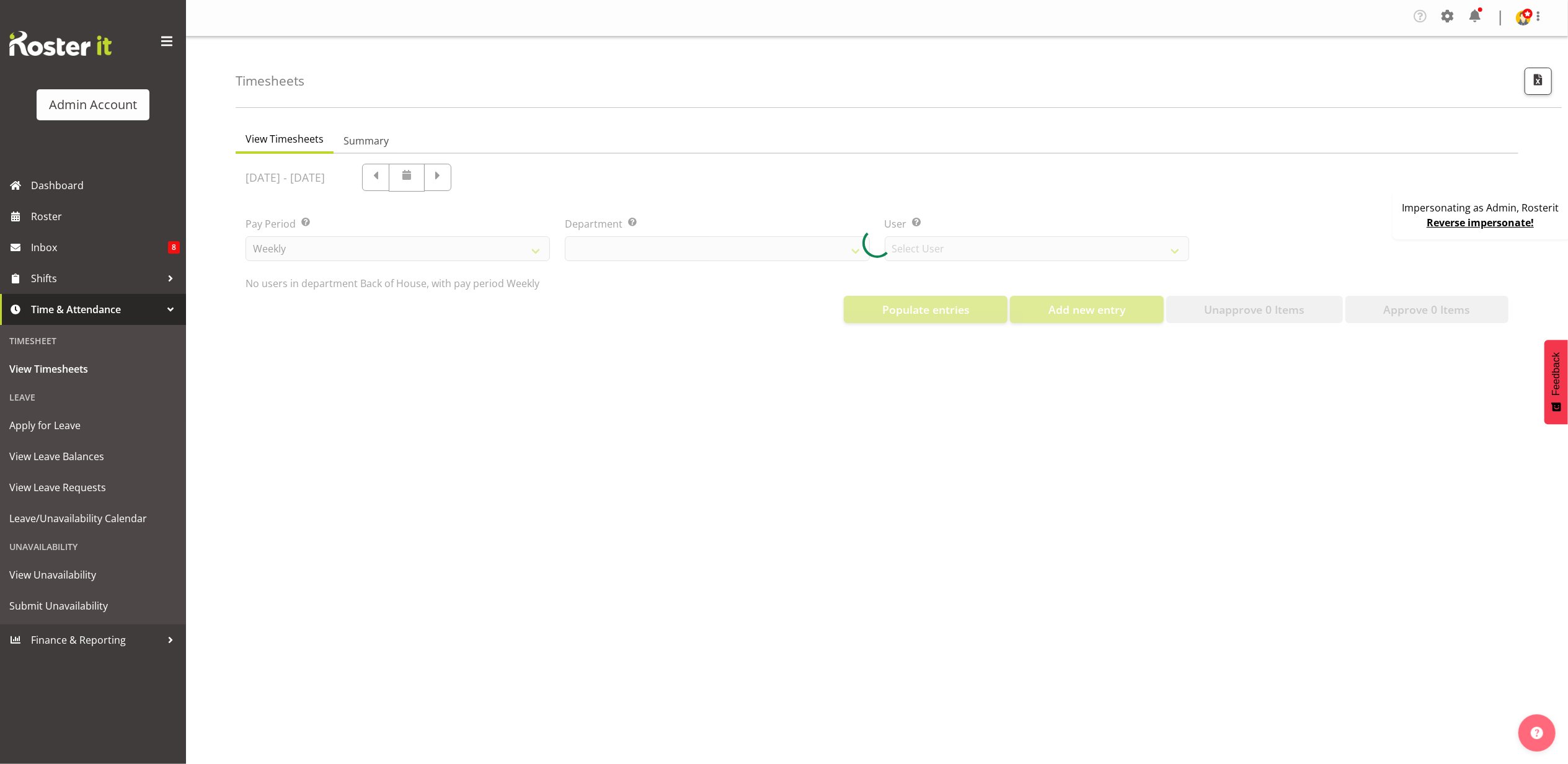
select select "2042"
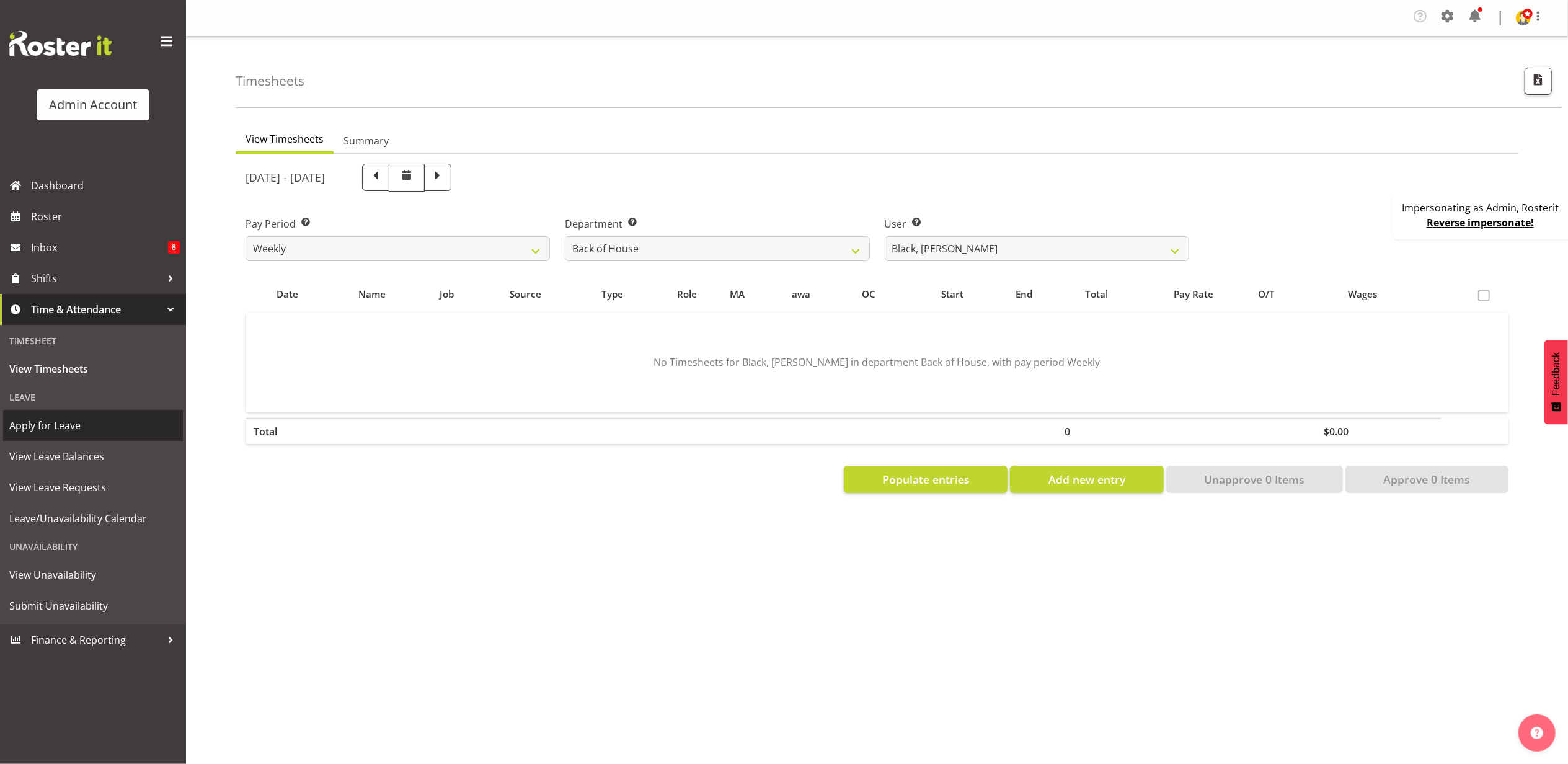
click at [75, 416] on span "Apply for Leave" at bounding box center [93, 425] width 168 height 19
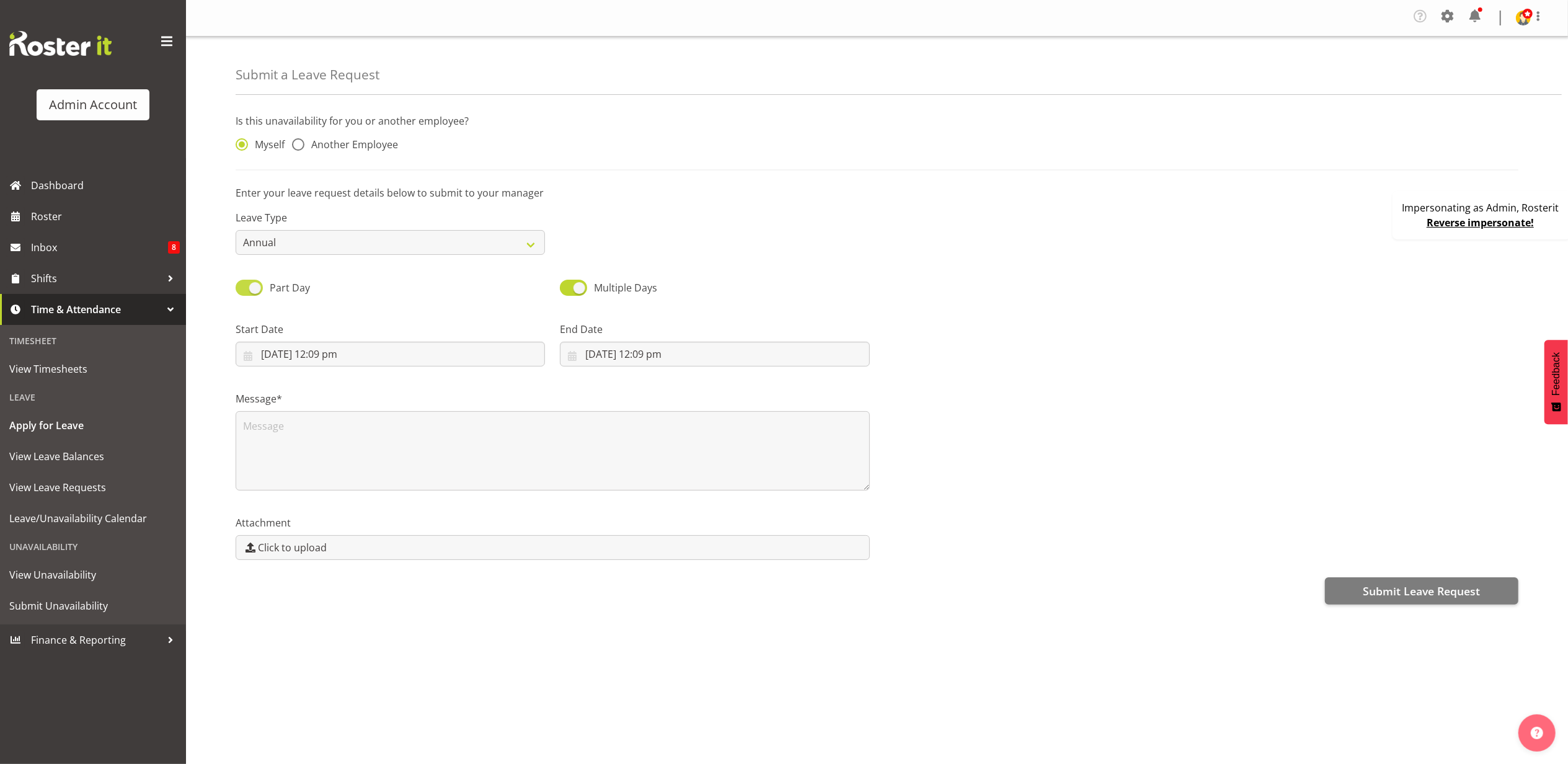
click at [254, 291] on span at bounding box center [249, 287] width 28 height 16
click at [243, 291] on input "Part Day" at bounding box center [239, 287] width 8 height 8
checkbox input "false"
click at [258, 290] on span at bounding box center [249, 287] width 28 height 16
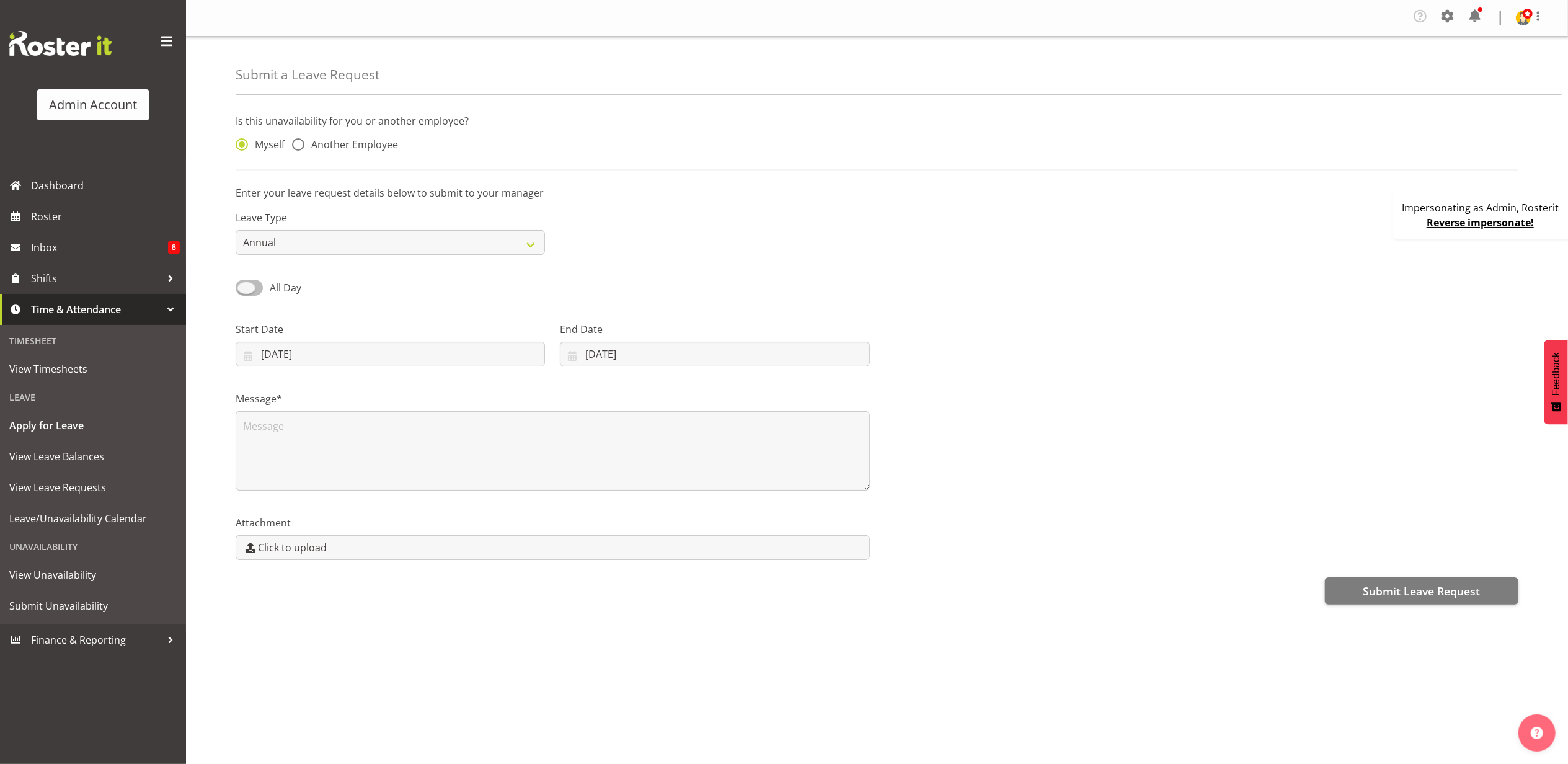
click at [243, 290] on input "All Day" at bounding box center [239, 287] width 8 height 8
checkbox input "true"
click at [413, 239] on select "Annual Sick Bereavement Domestic Violence Parental Jury Service Day In [GEOGRAP…" at bounding box center [390, 242] width 310 height 24
click at [214, 192] on div "Submit a Leave Request Is this unavailability for you or another employee? Myse…" at bounding box center [877, 325] width 1382 height 577
click at [72, 366] on span "View Timesheets" at bounding box center [93, 369] width 168 height 19
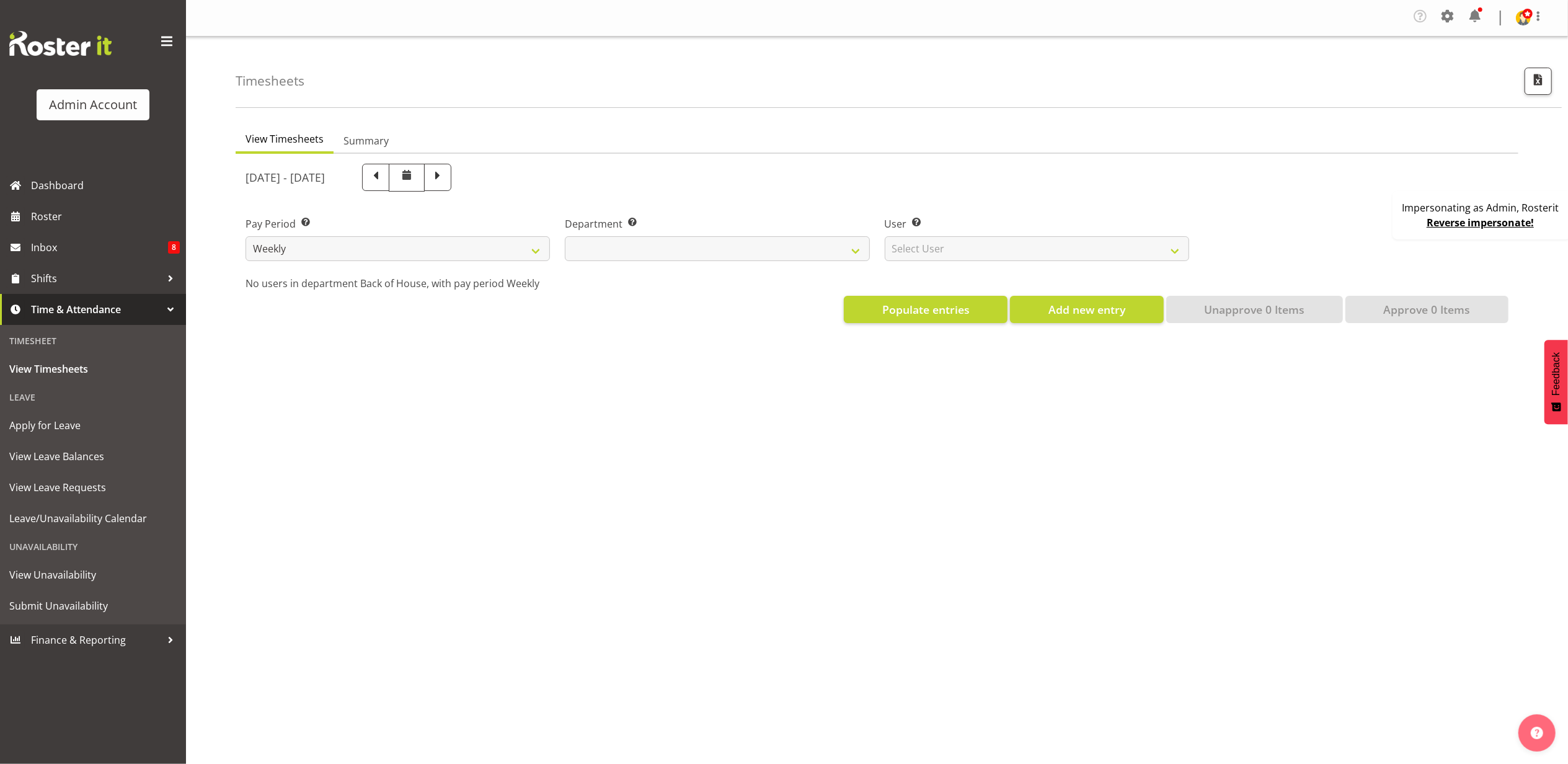
select select
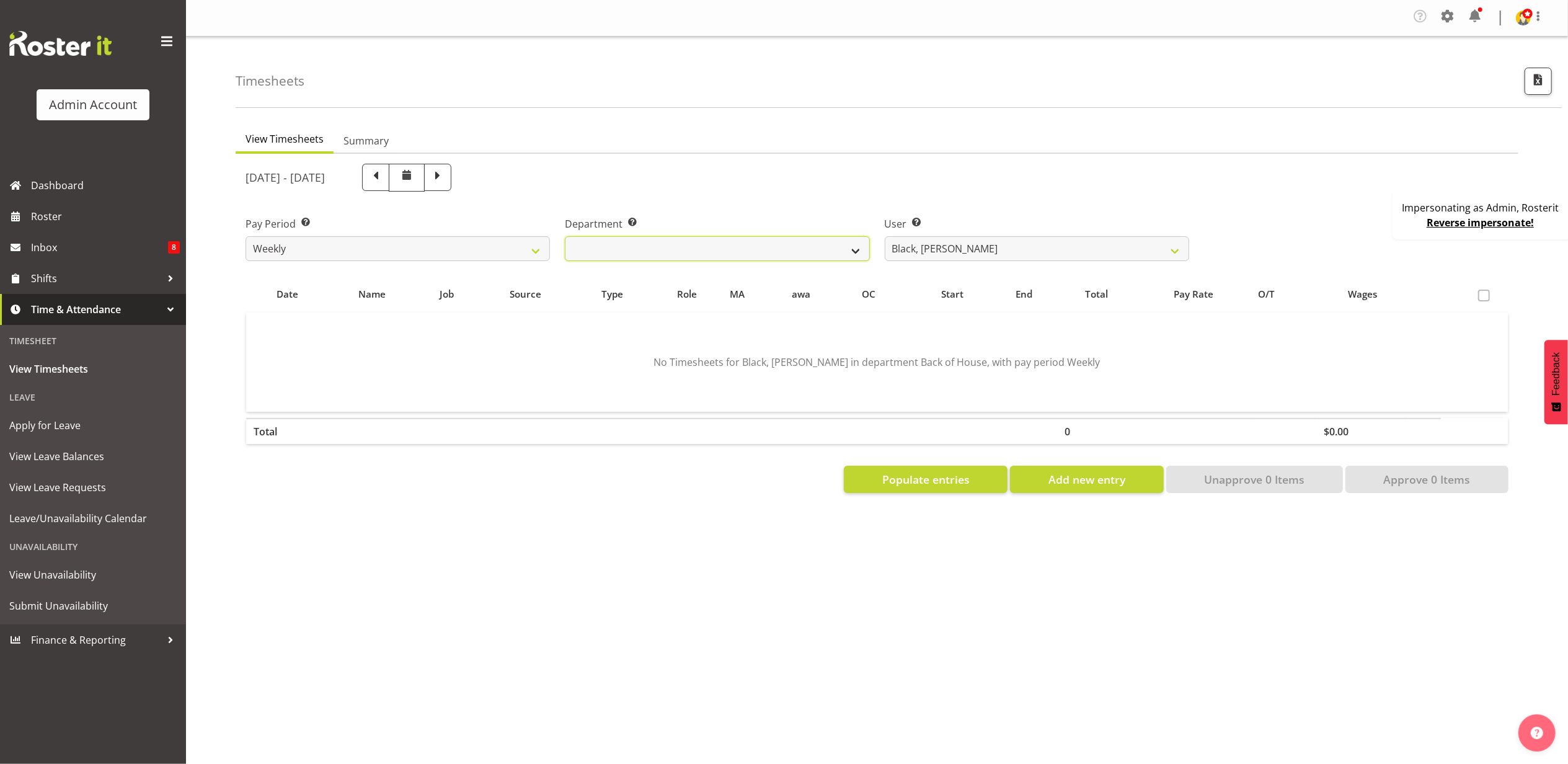
click at [817, 247] on select "Back of House Front of House" at bounding box center [717, 248] width 305 height 24
click at [986, 259] on select "Black, Ian ❌ Bloggs, Joe ❌ Little, Mike ❌ Admin, Rosterit ❌ White, Sally ❌ Pham…" at bounding box center [1037, 248] width 305 height 24
select select "1"
click at [885, 237] on select "Black, Ian ❌ Bloggs, Joe ❌ Little, Mike ❌ Admin, Rosterit ❌ White, Sally ❌ Pham…" at bounding box center [1037, 248] width 305 height 24
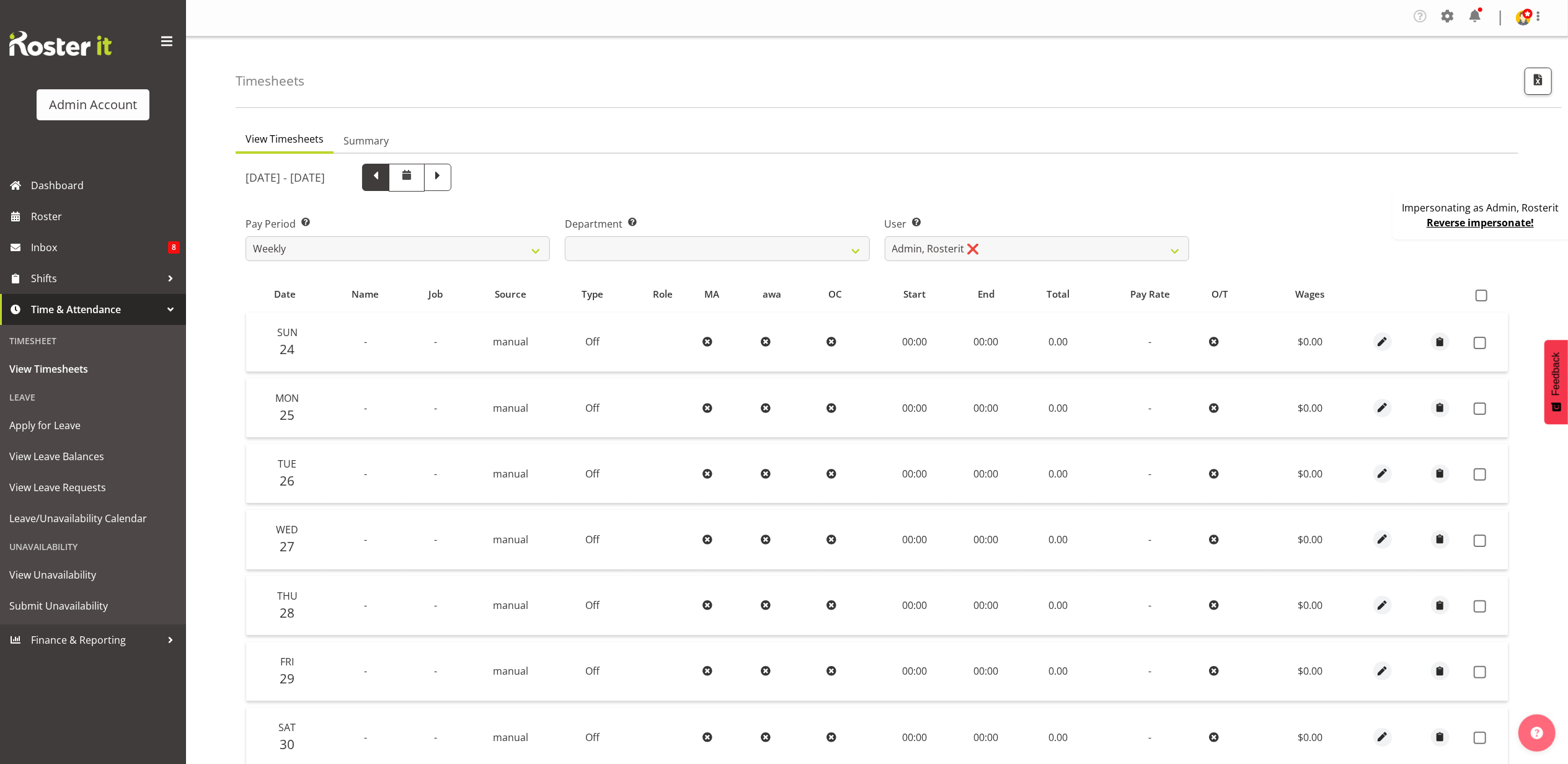
click at [384, 182] on span at bounding box center [376, 176] width 16 height 16
select select
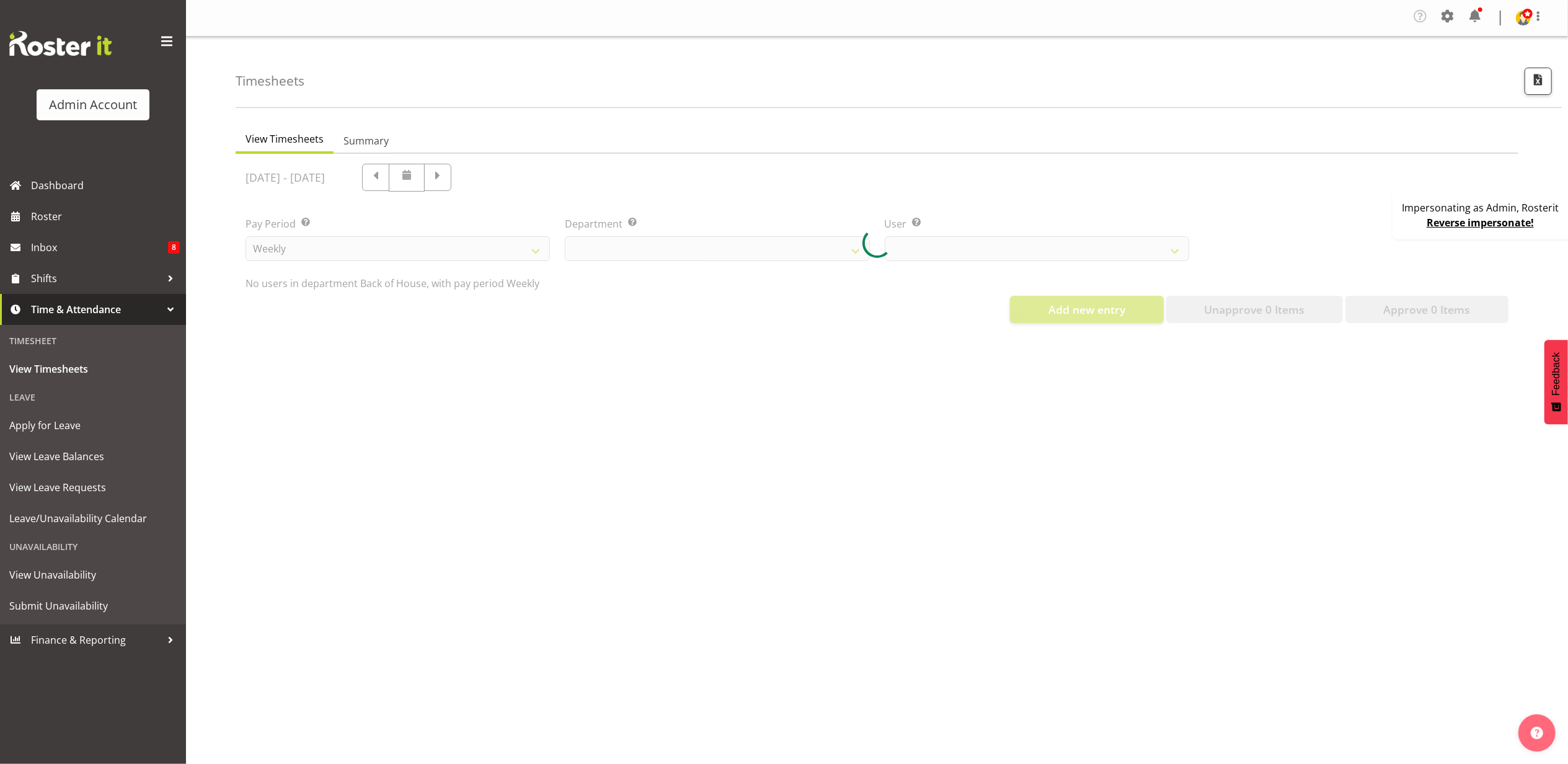
select select "1"
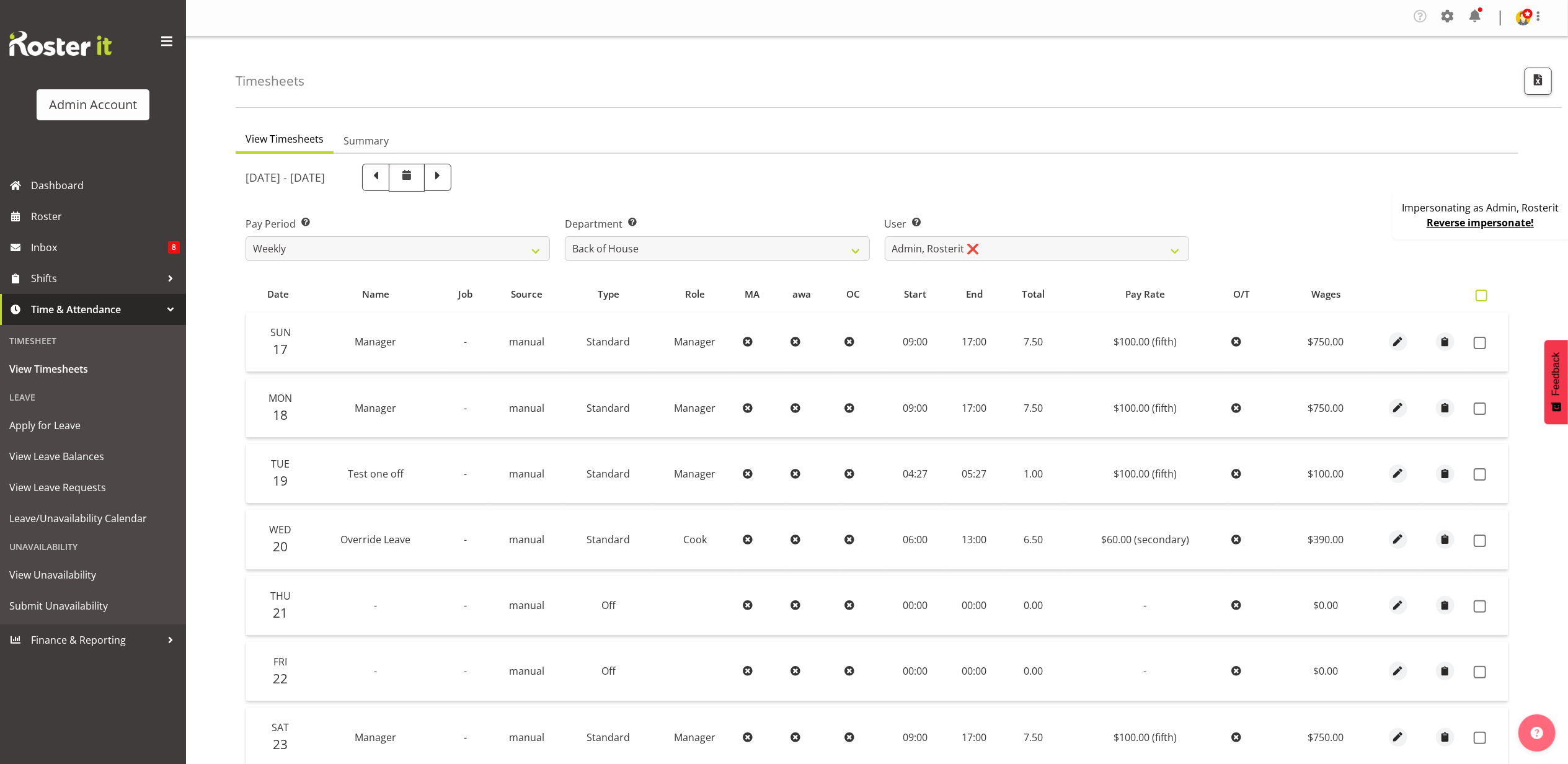
click at [1484, 293] on span at bounding box center [1481, 295] width 12 height 12
click at [1484, 293] on input "checkbox" at bounding box center [1480, 295] width 8 height 8
checkbox input "true"
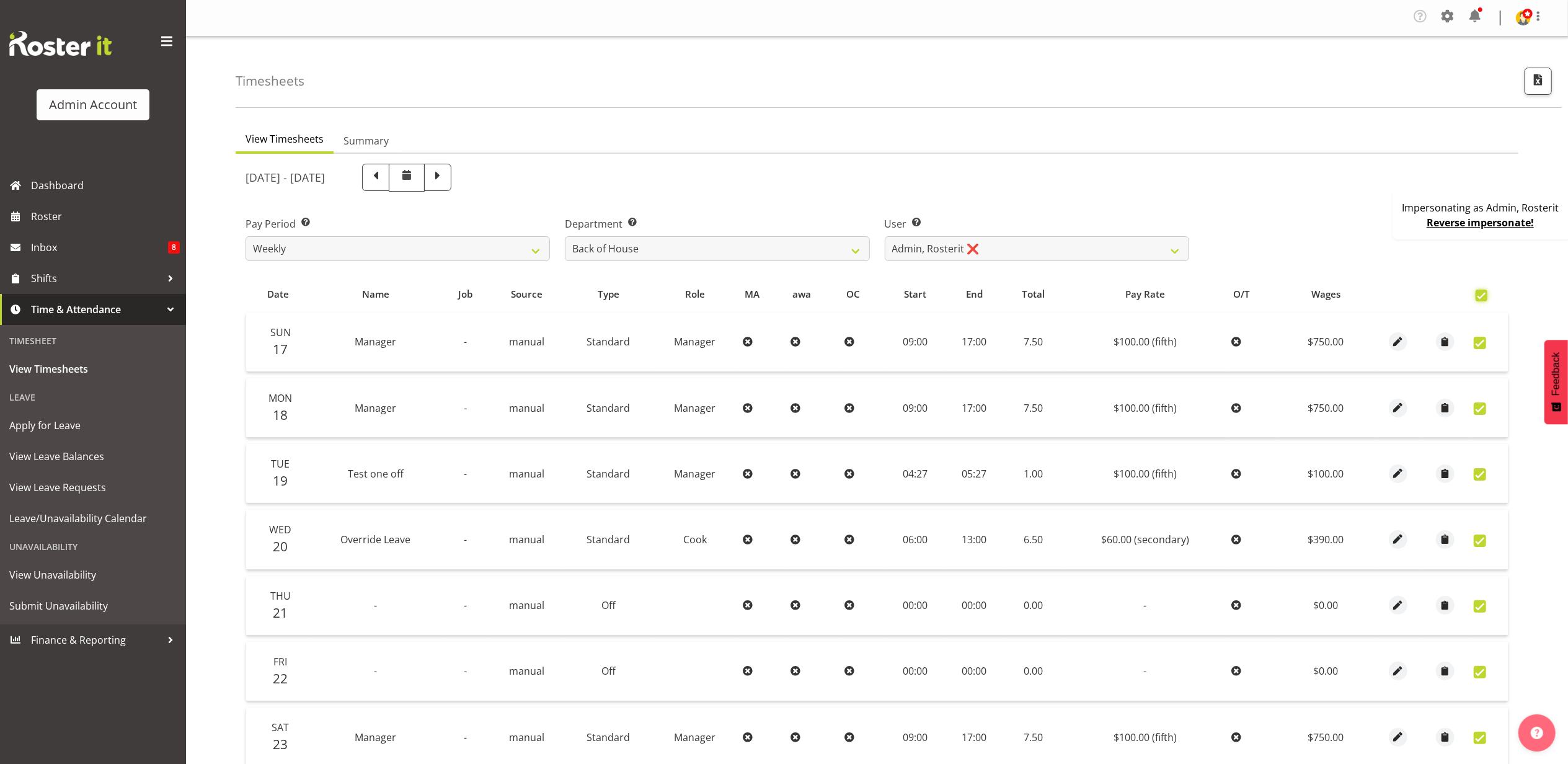
checkbox input "true"
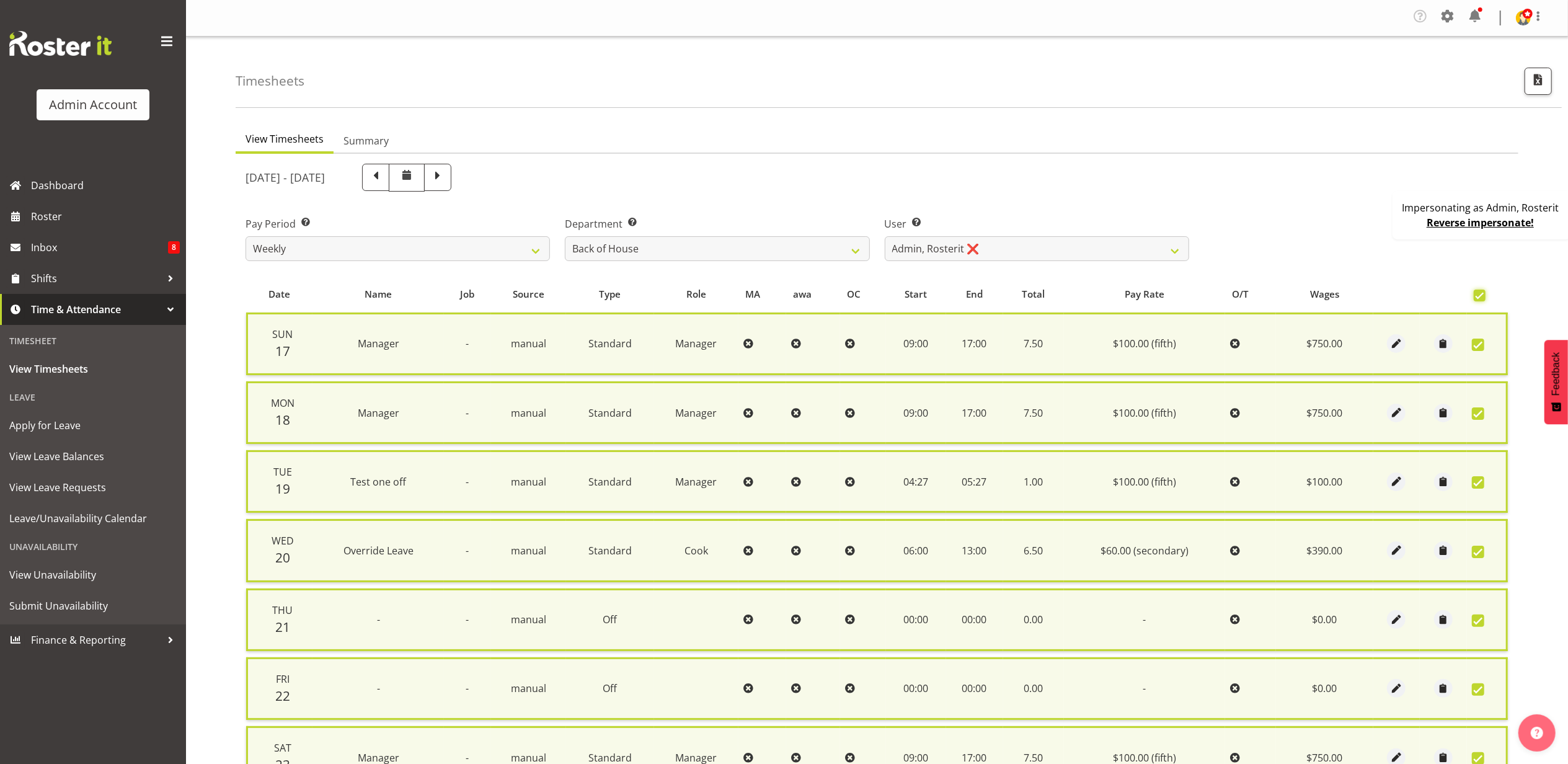
scroll to position [130, 0]
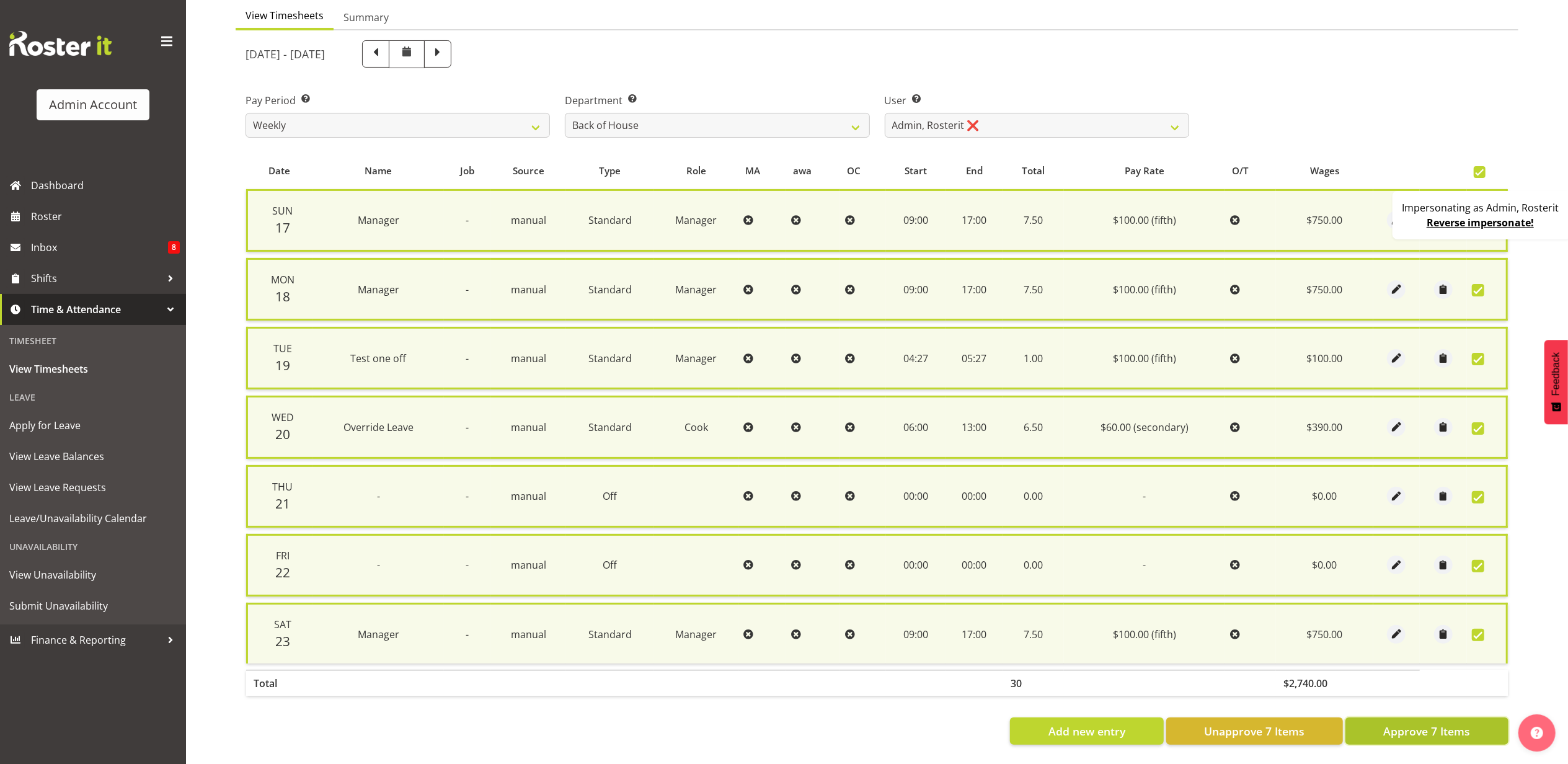
click at [1429, 723] on span "Approve 7 Items" at bounding box center [1427, 731] width 87 height 16
checkbox input "false"
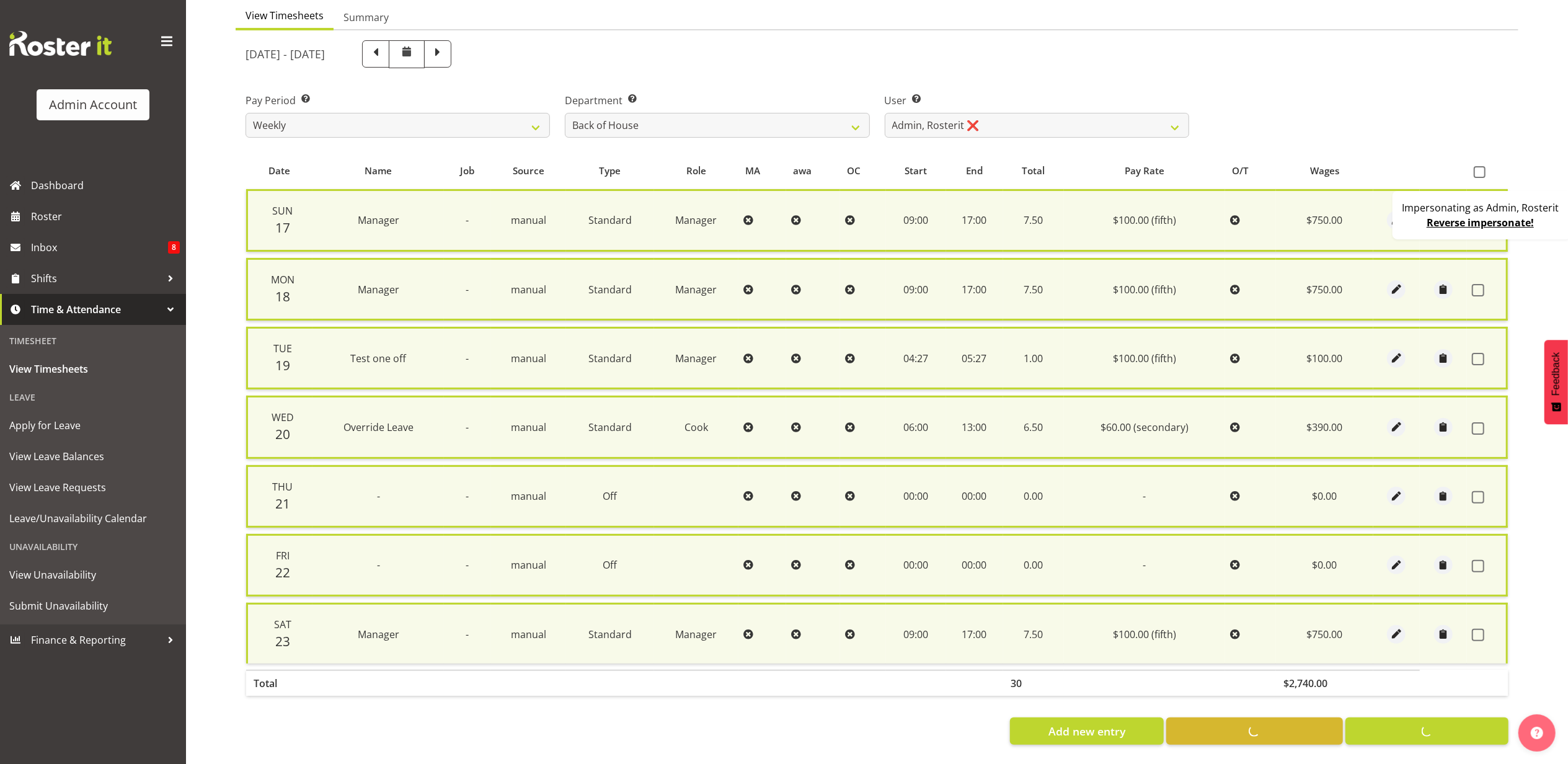
checkbox input "false"
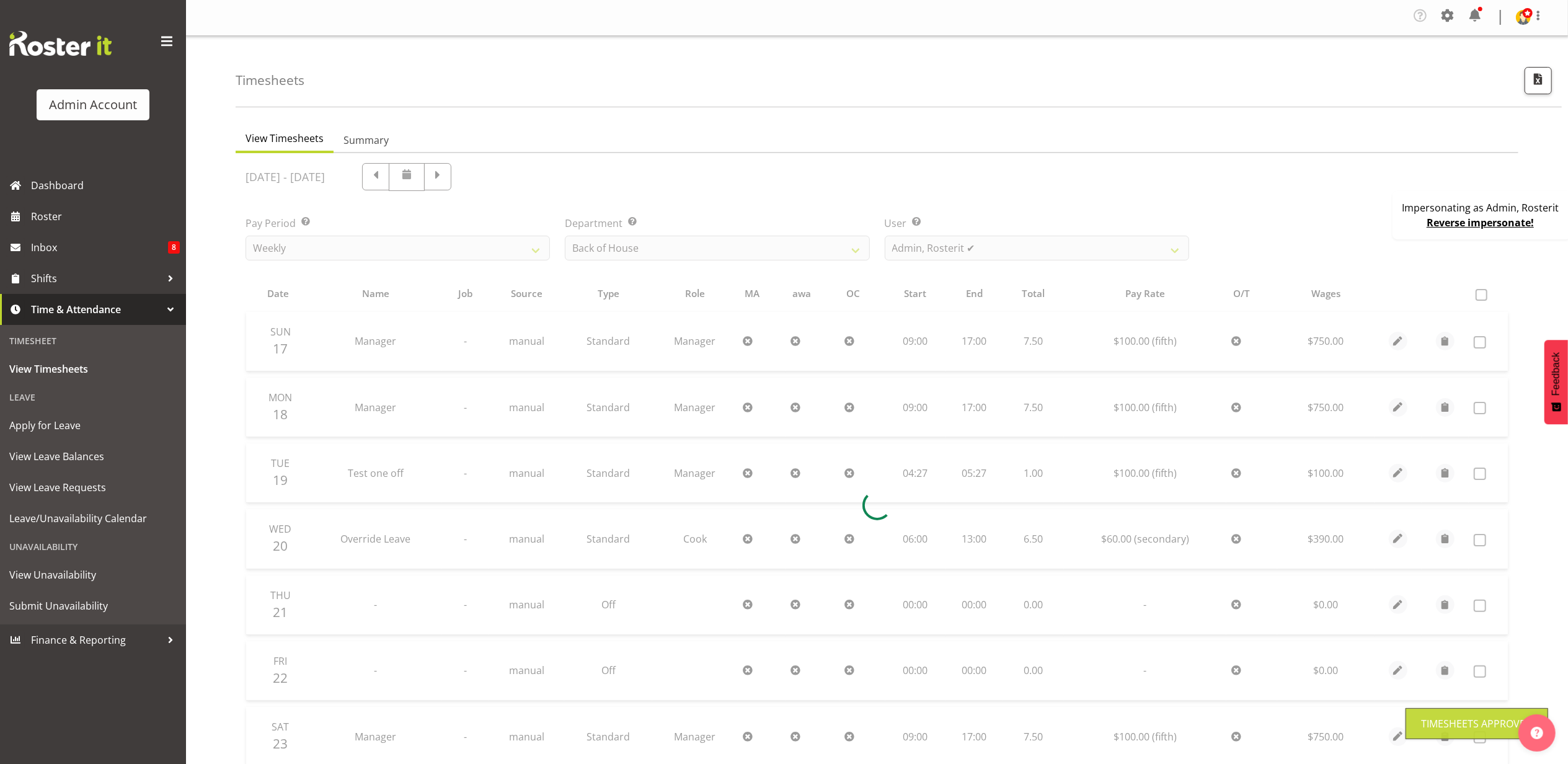
scroll to position [0, 0]
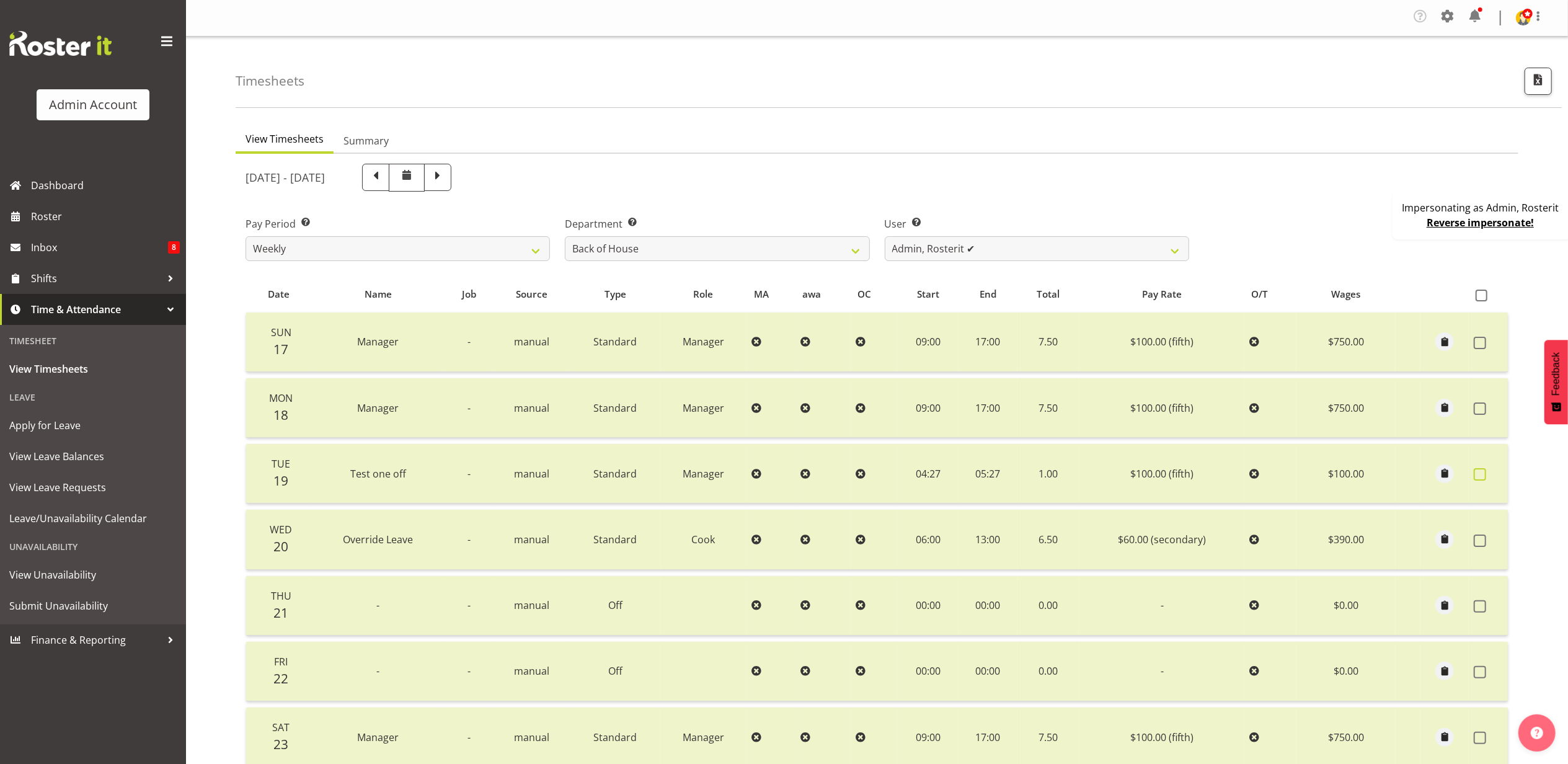
click at [1477, 475] on span at bounding box center [1481, 474] width 13 height 13
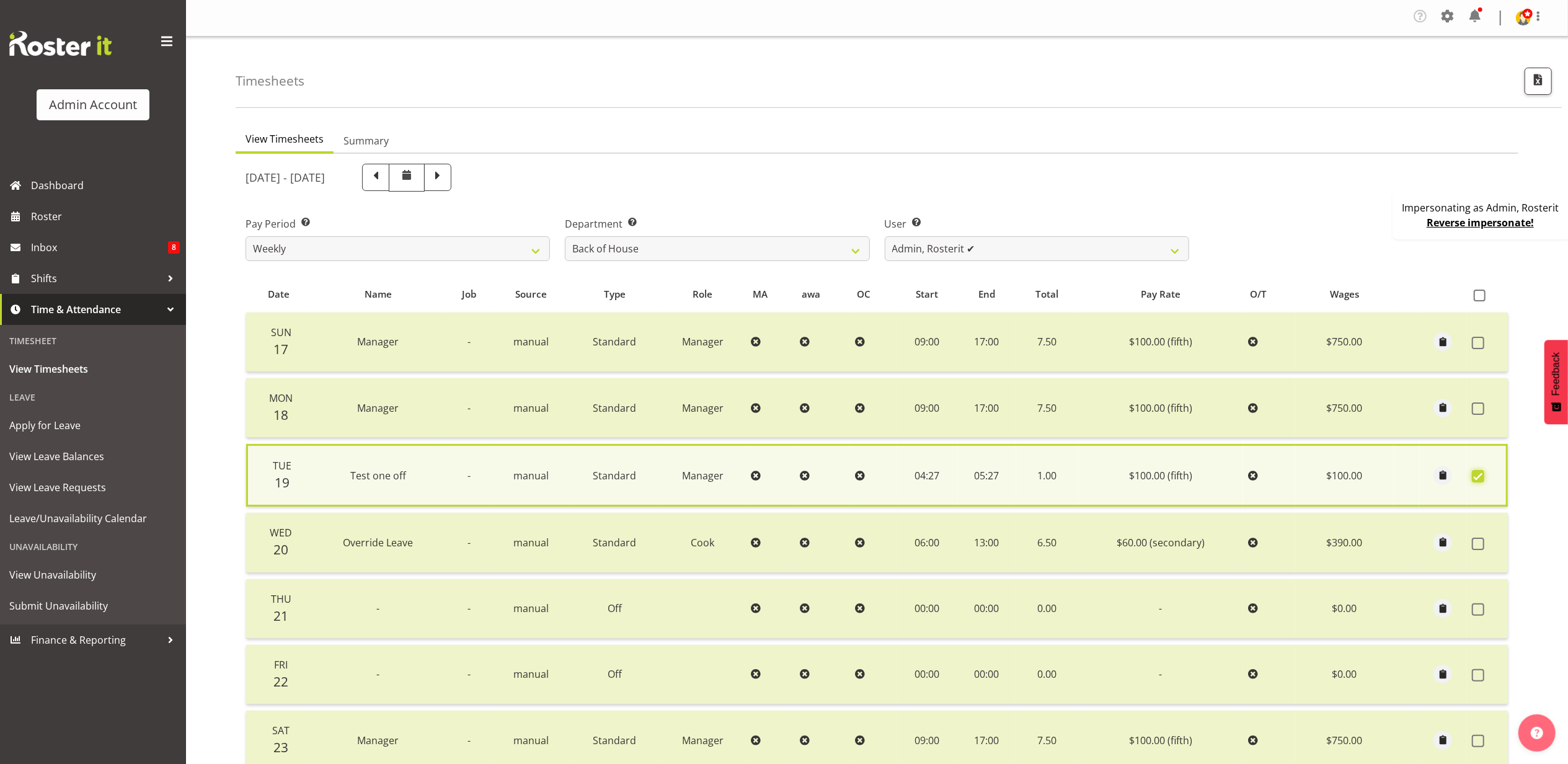
scroll to position [115, 0]
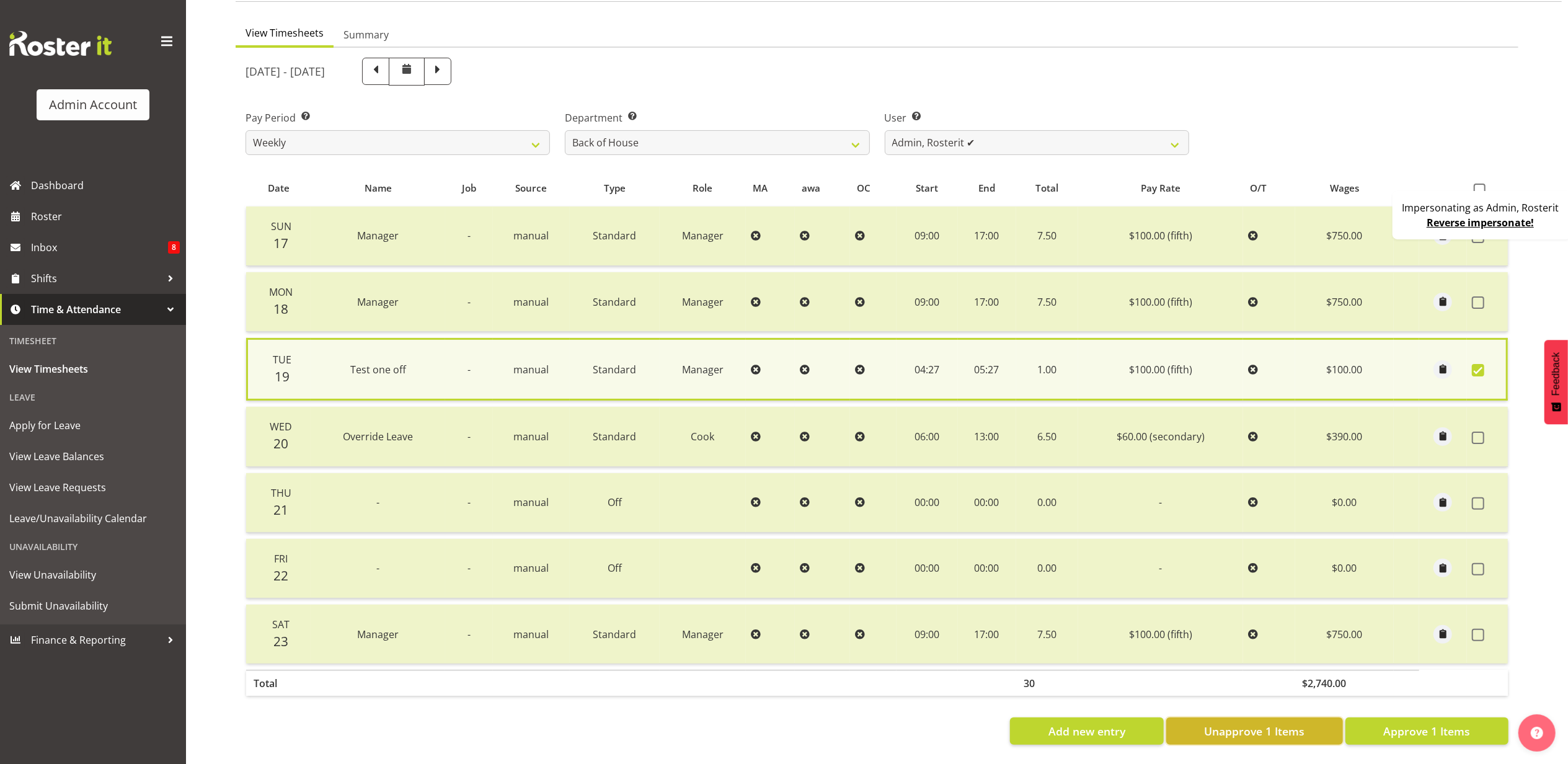
click at [1221, 723] on span "Unapprove 1 Items" at bounding box center [1255, 731] width 101 height 16
checkbox input "false"
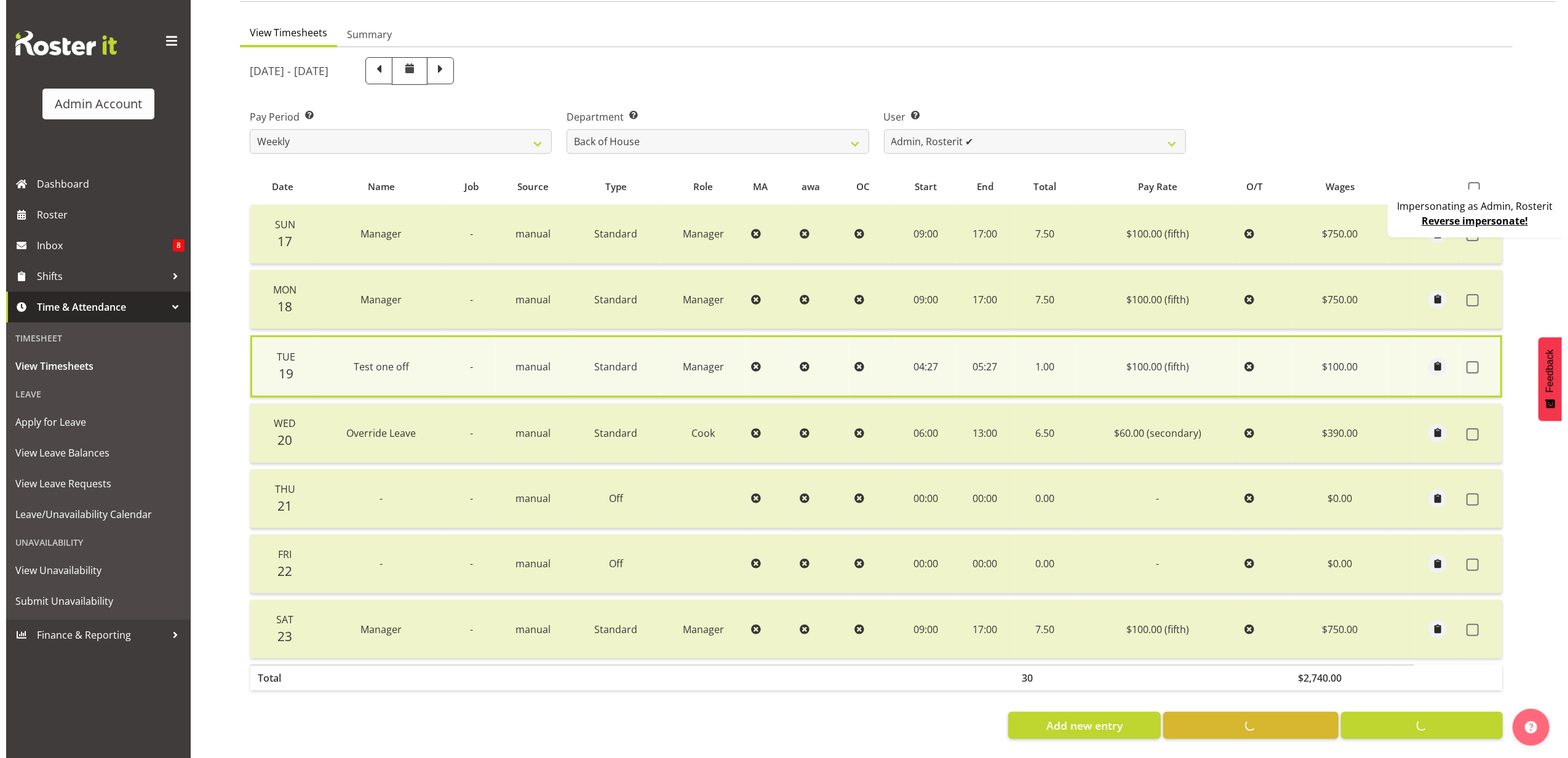
scroll to position [112, 0]
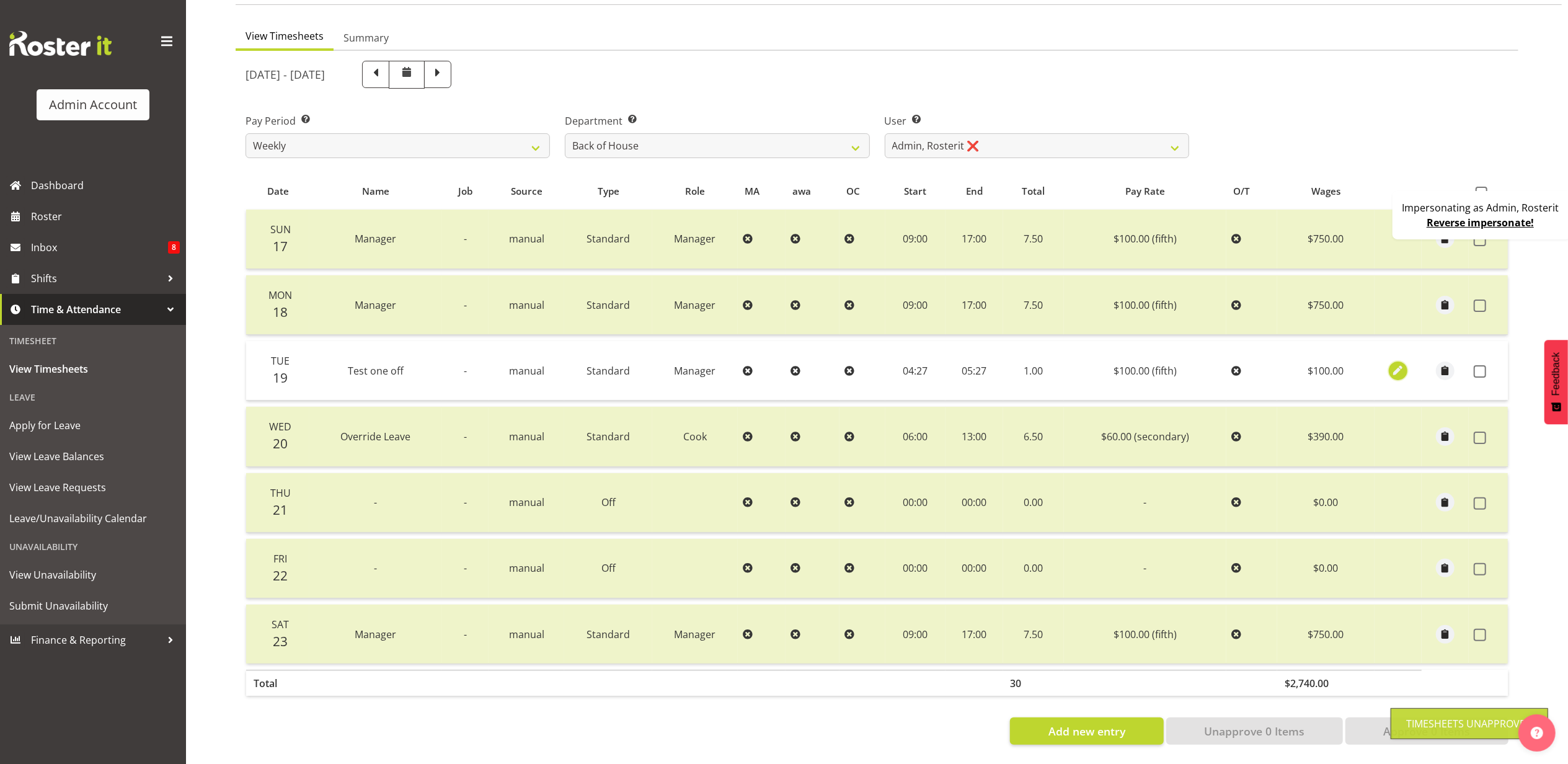
click at [1397, 363] on span "button" at bounding box center [1399, 370] width 14 height 14
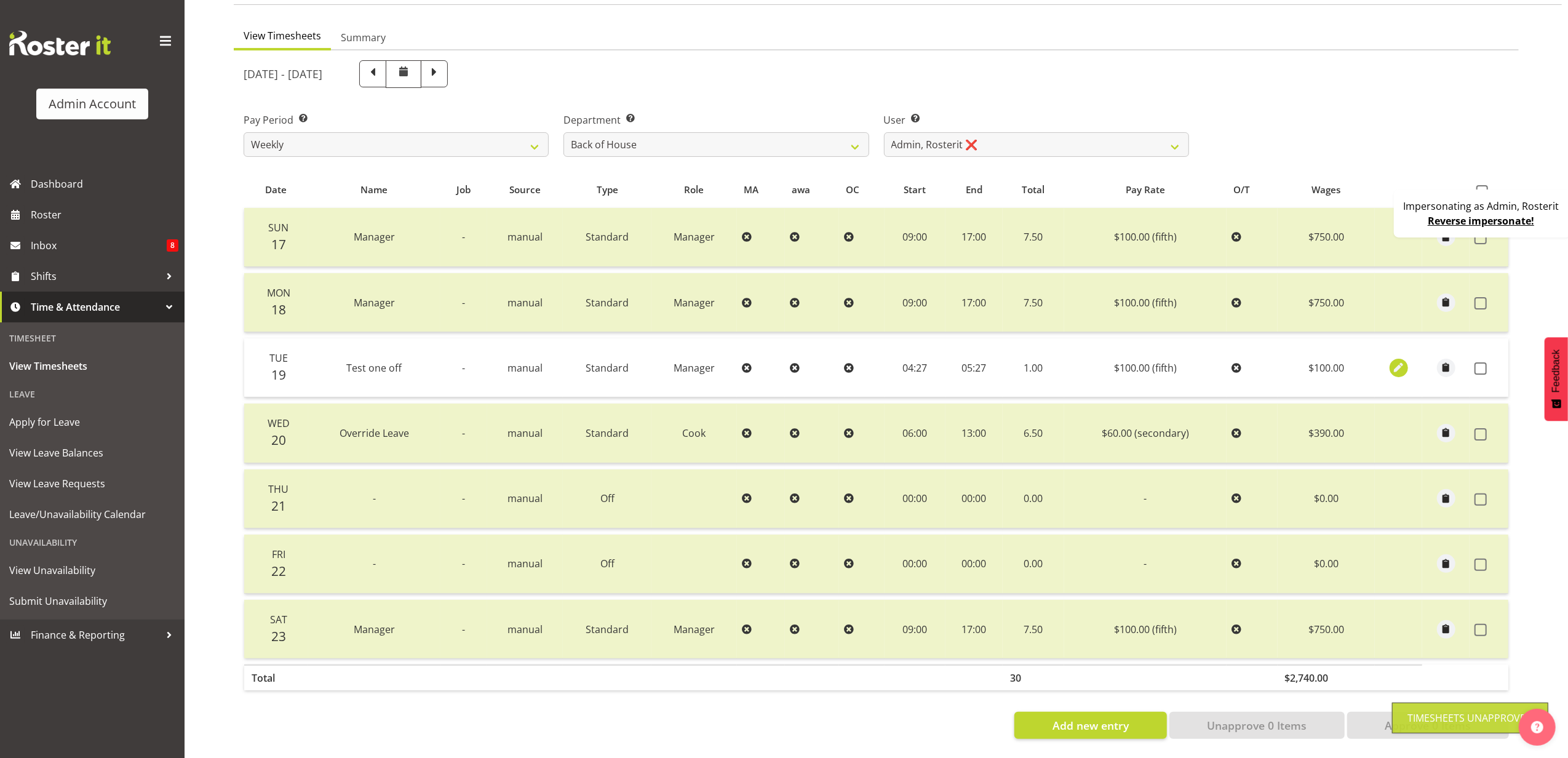
select select "Standard"
select select "fifth"
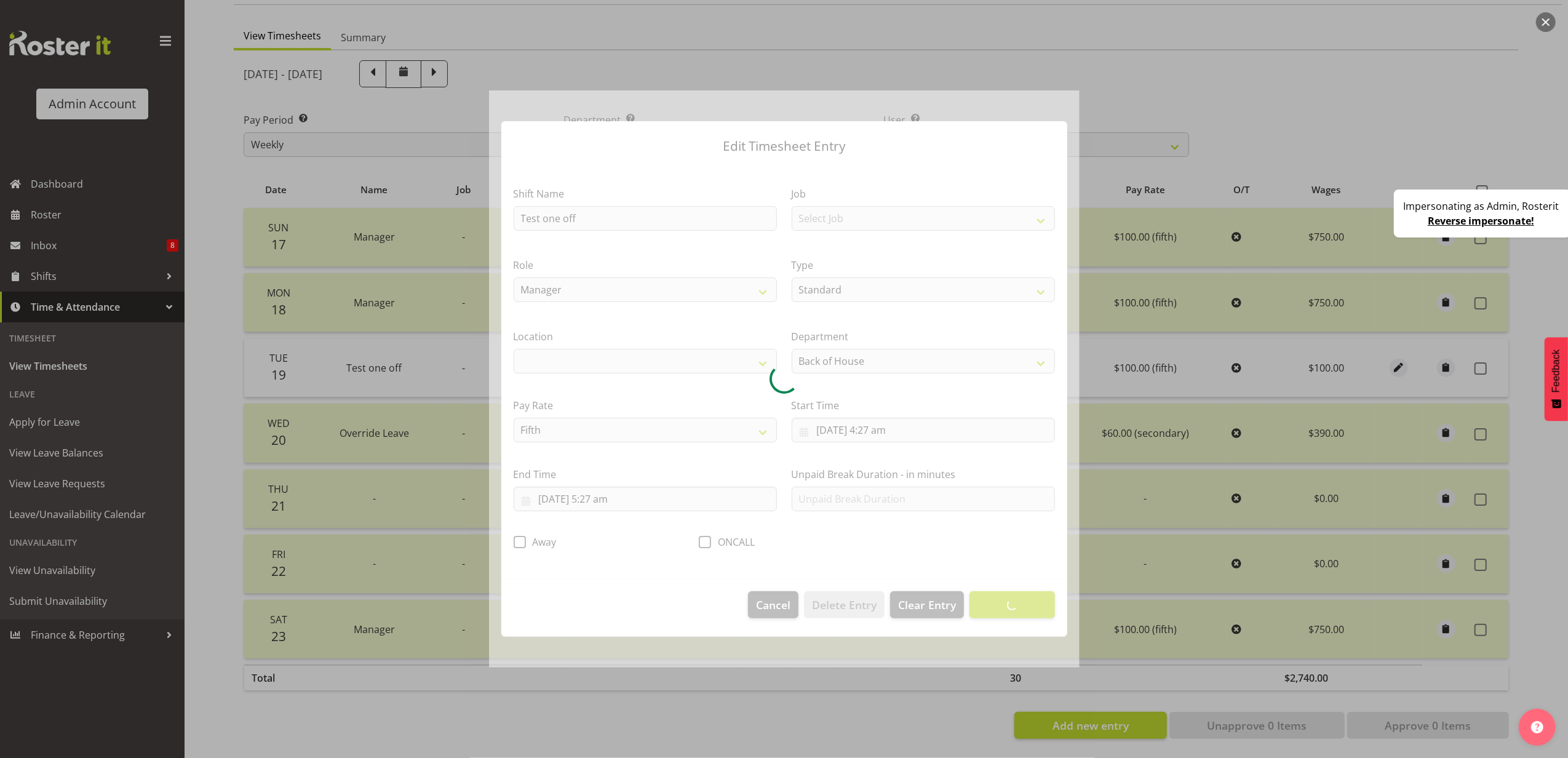
select select
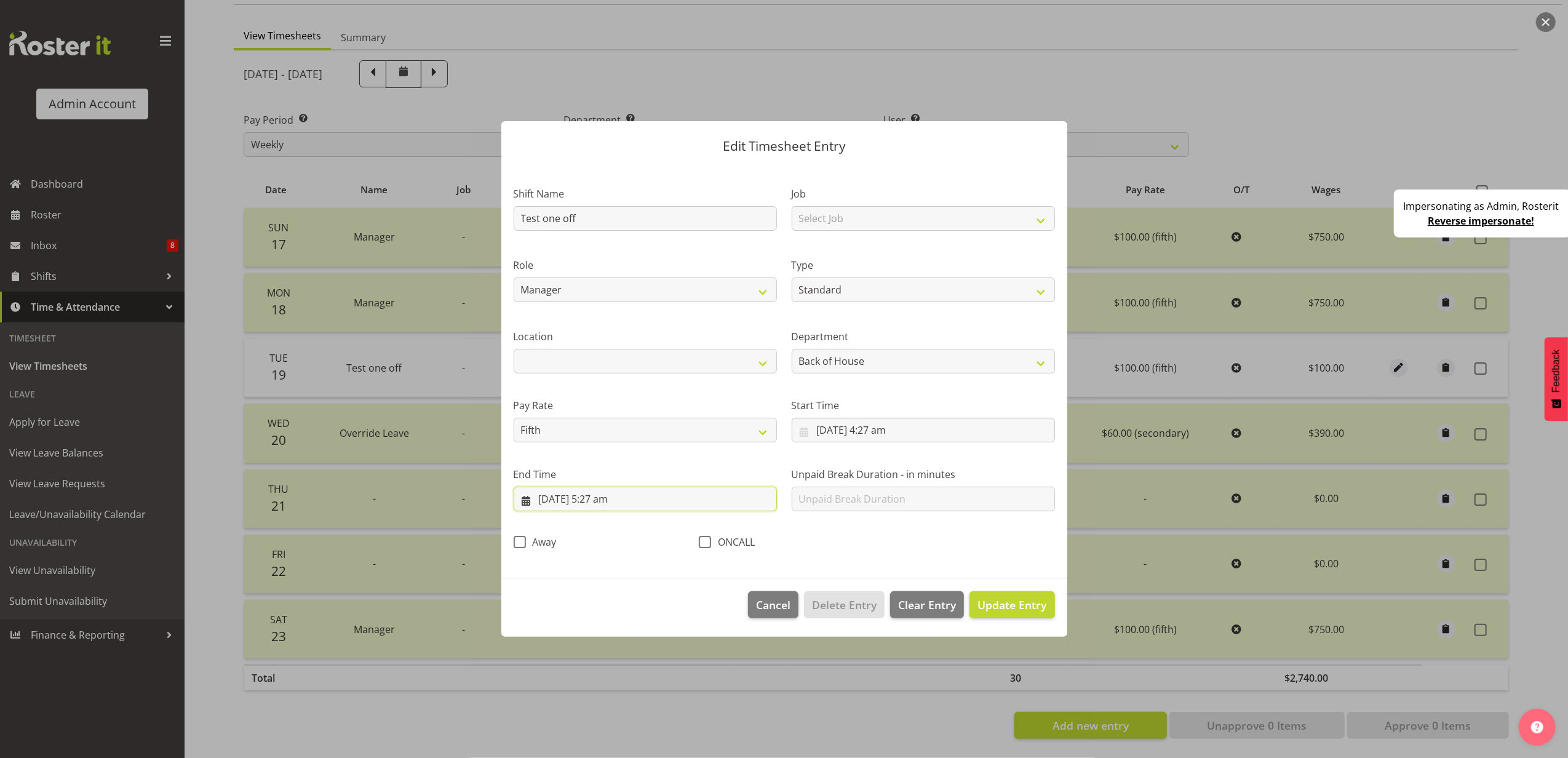
click at [574, 502] on input "19/08/2025, 5:27 am" at bounding box center [645, 499] width 263 height 24
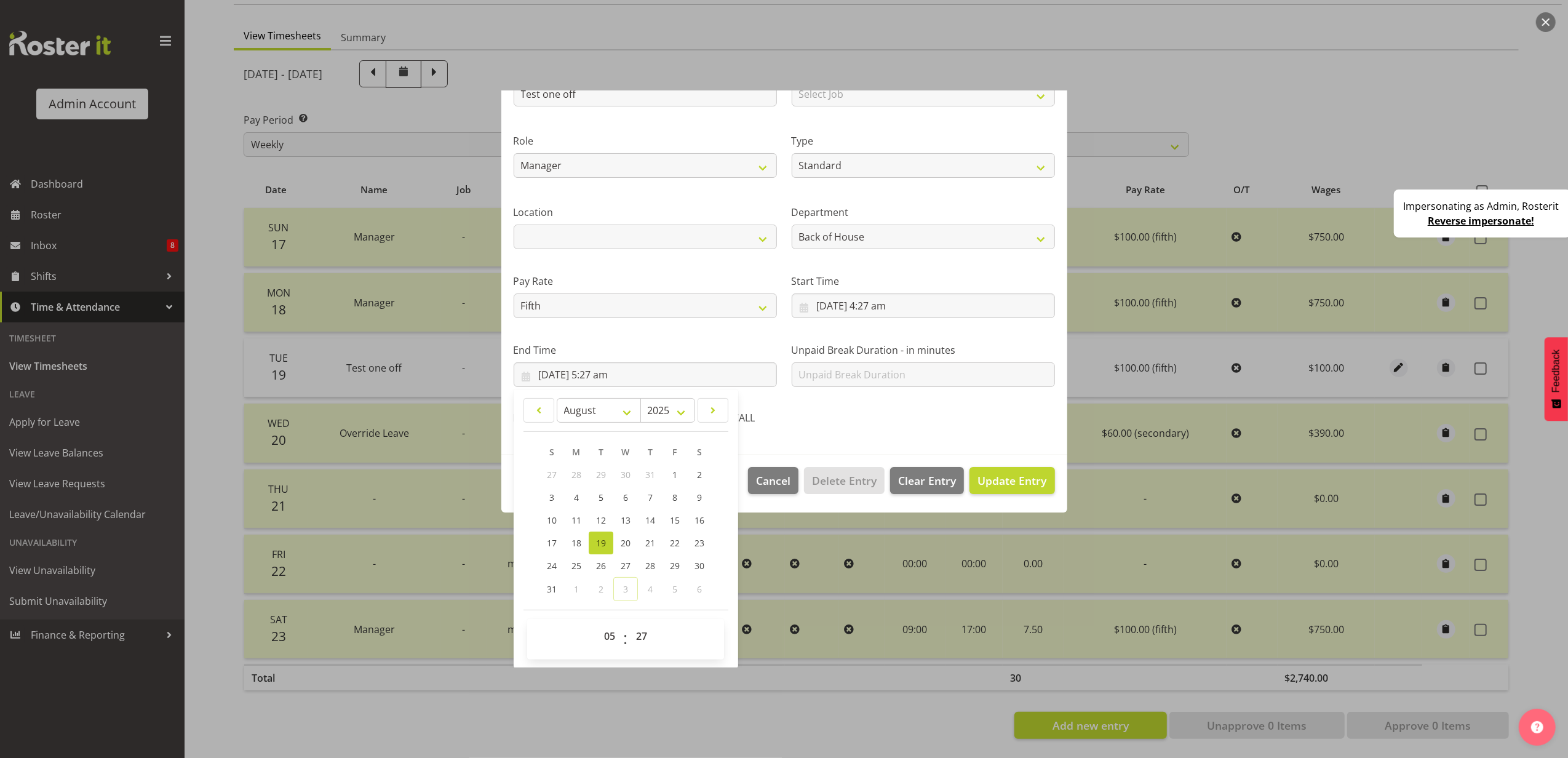
click at [658, 341] on div "End Time 19/08/2025, 5:27 am January February March April May June July August …" at bounding box center [645, 360] width 278 height 69
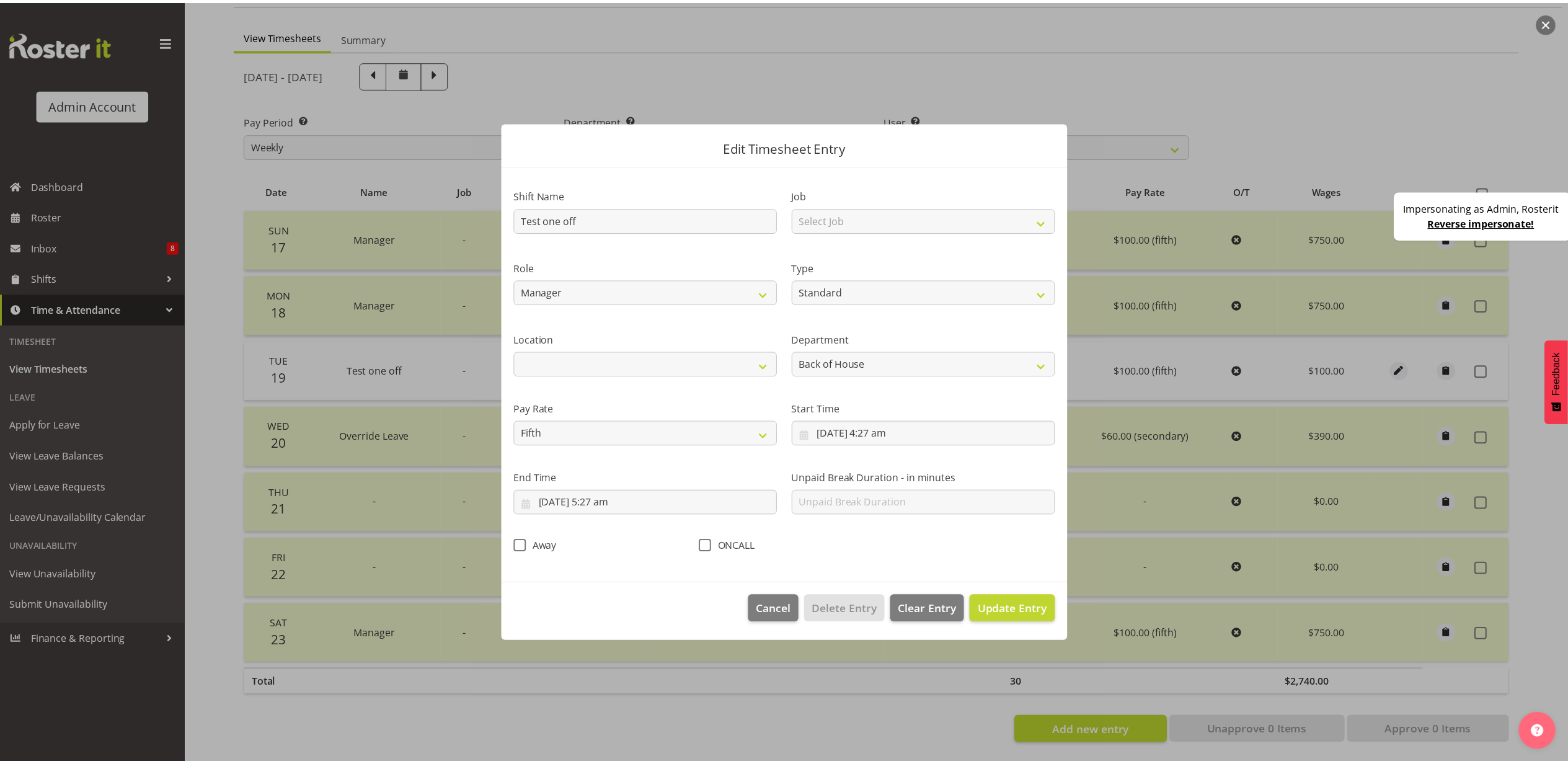
scroll to position [0, 0]
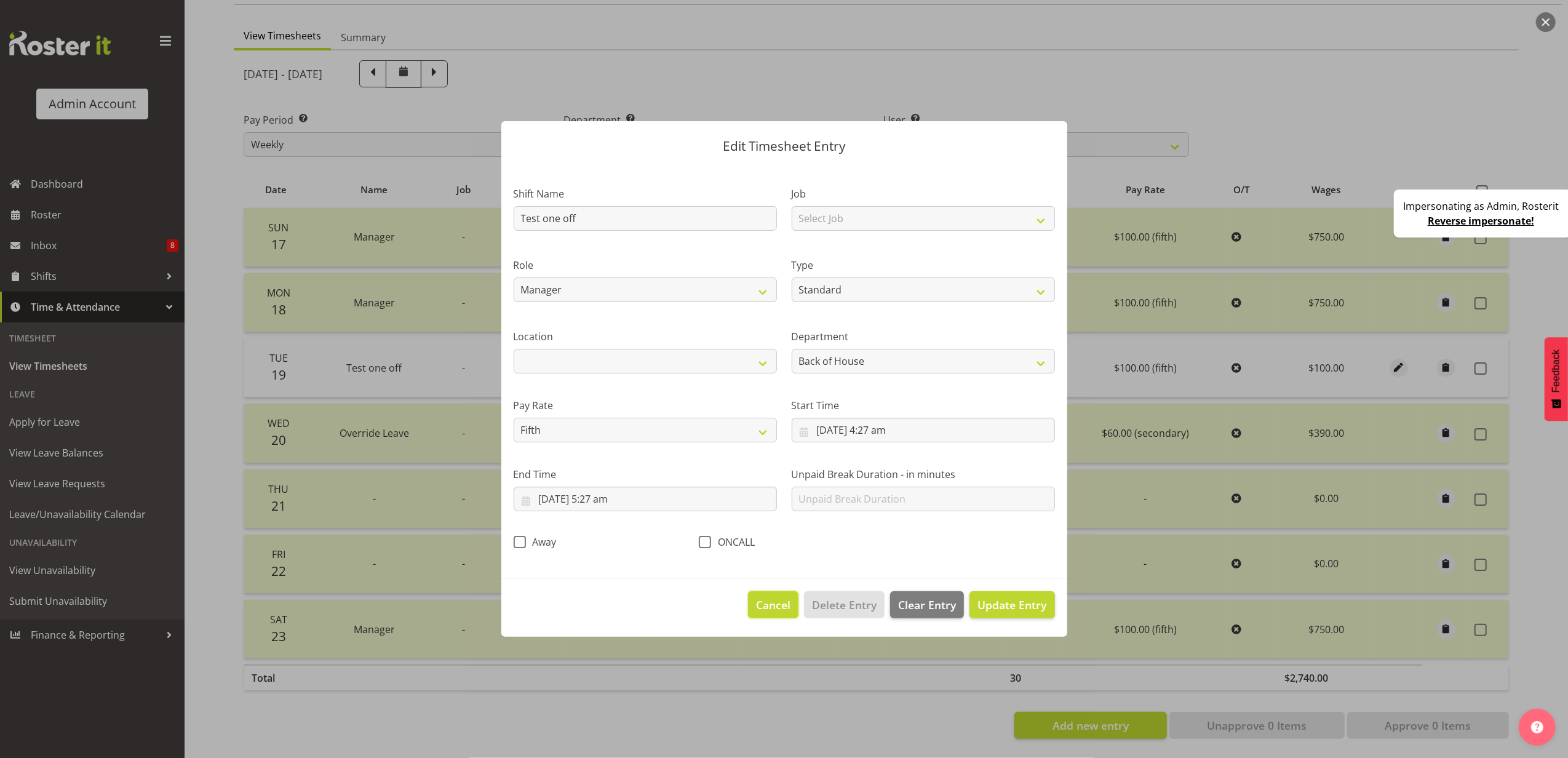
click at [760, 600] on span "Cancel" at bounding box center [773, 605] width 34 height 16
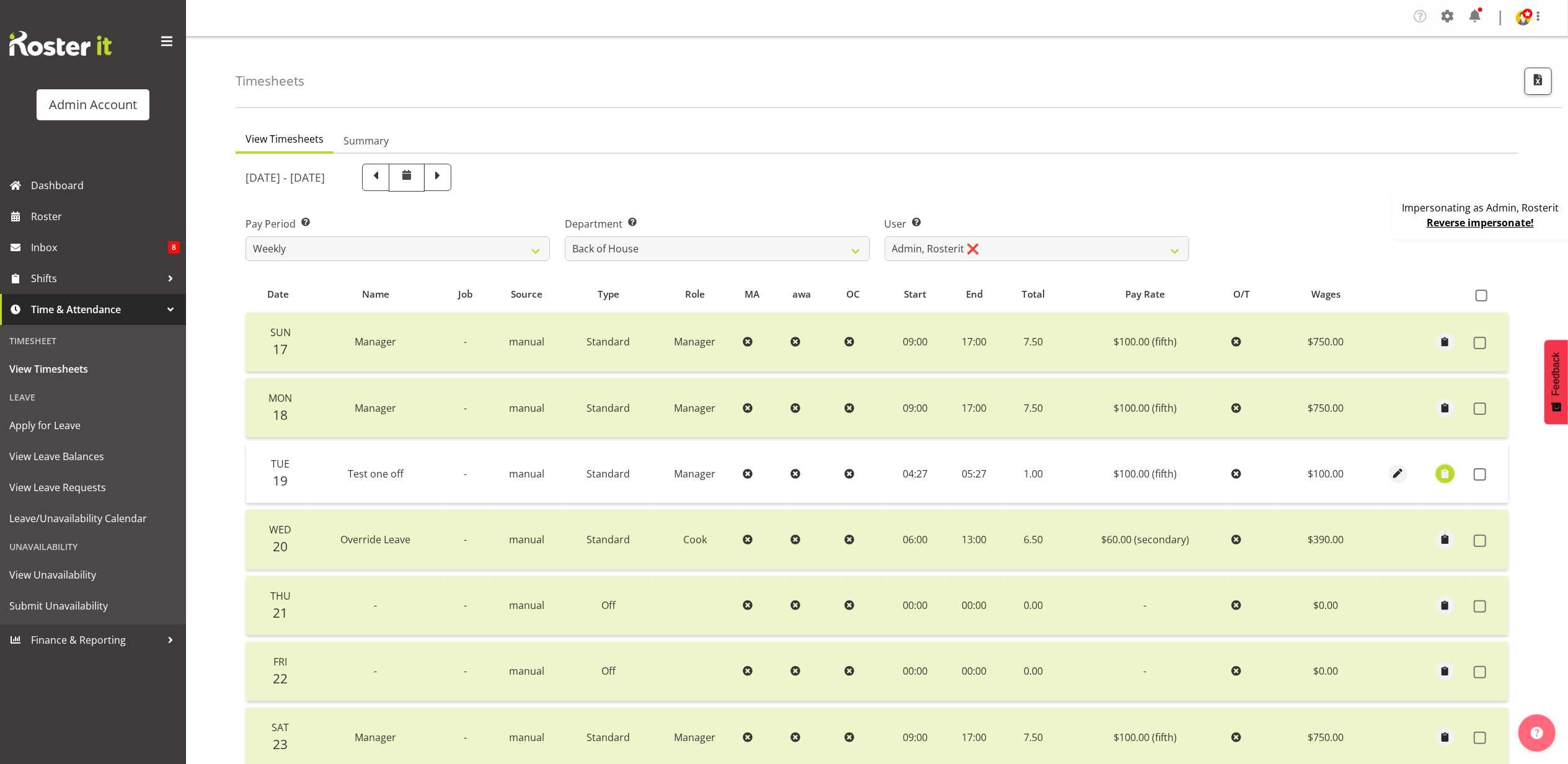
click at [1444, 474] on span "button" at bounding box center [1446, 473] width 14 height 14
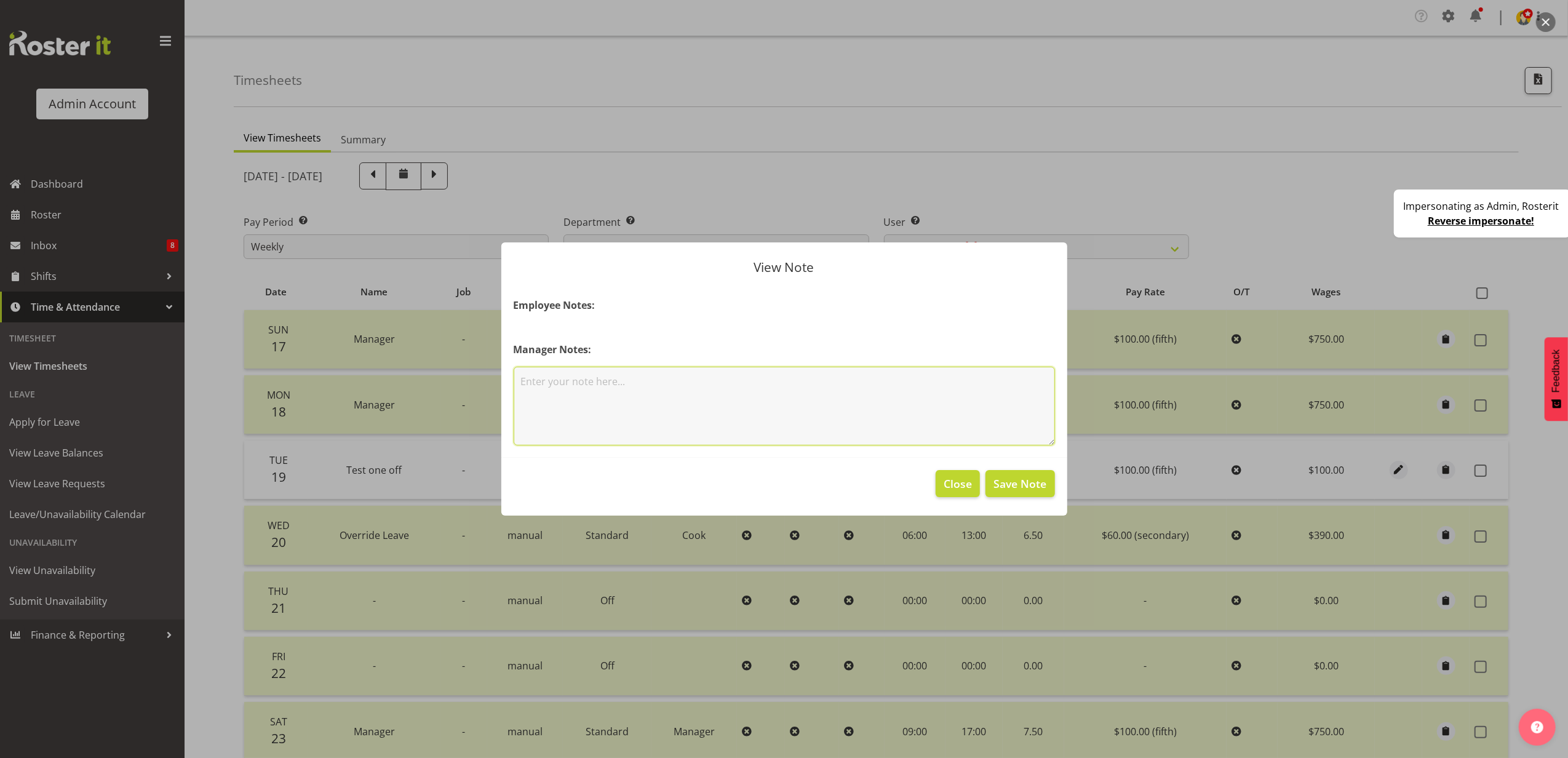
click at [549, 395] on textarea at bounding box center [784, 406] width 541 height 79
click at [960, 483] on span "Close" at bounding box center [958, 484] width 28 height 16
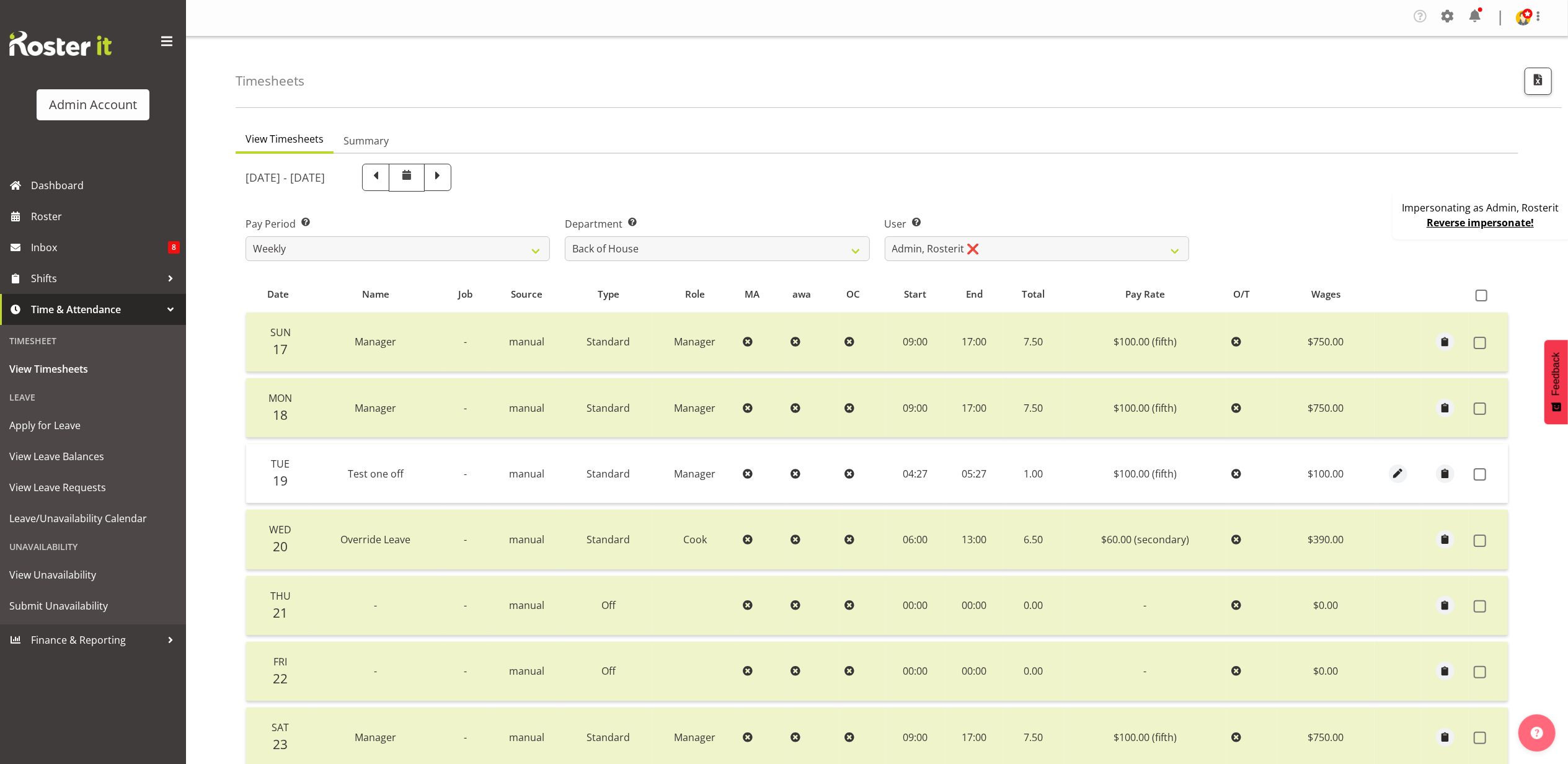
click at [117, 308] on span "Time & Attendance" at bounding box center [95, 310] width 130 height 19
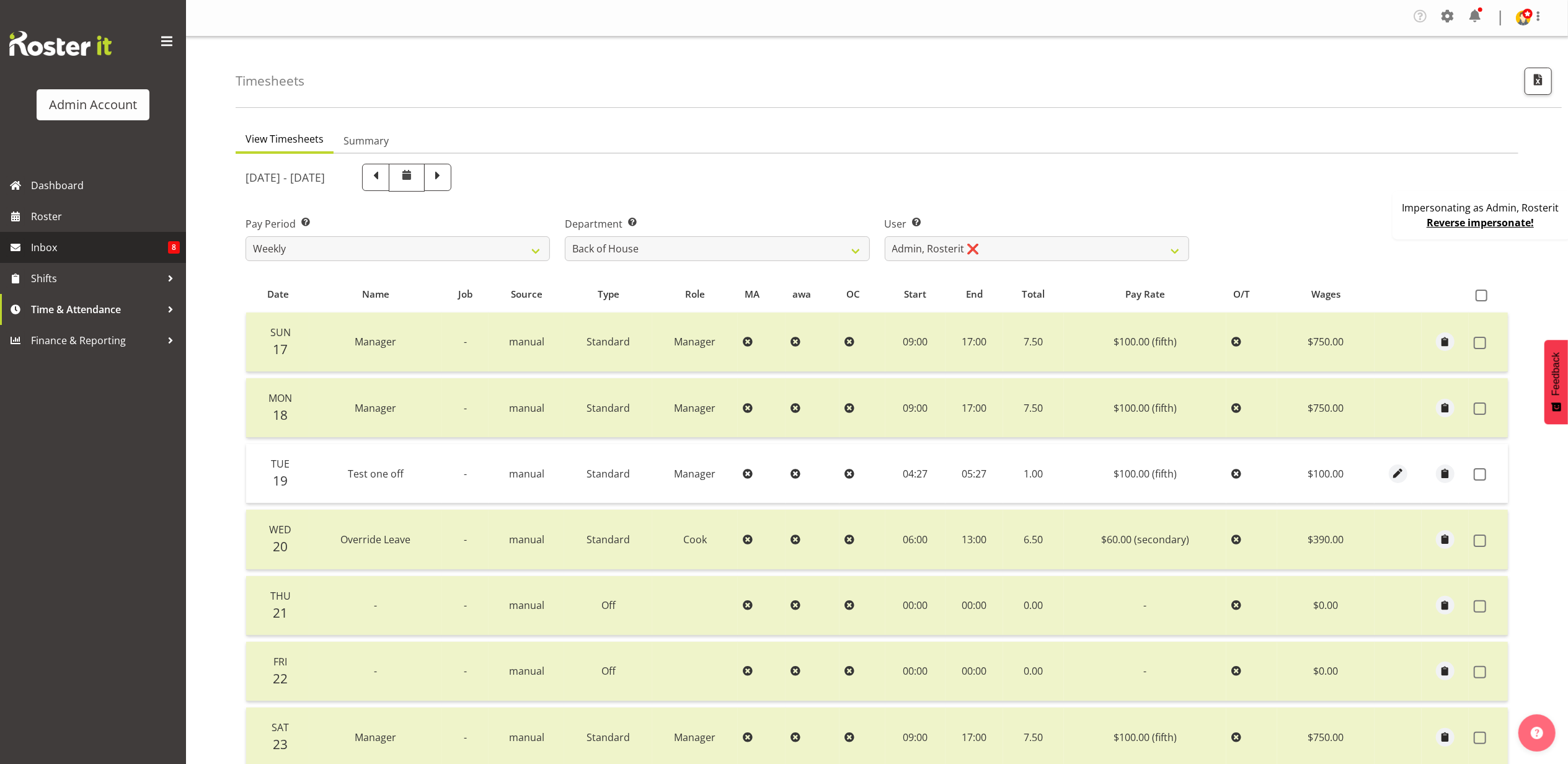
click at [107, 247] on span "Inbox" at bounding box center [99, 247] width 137 height 19
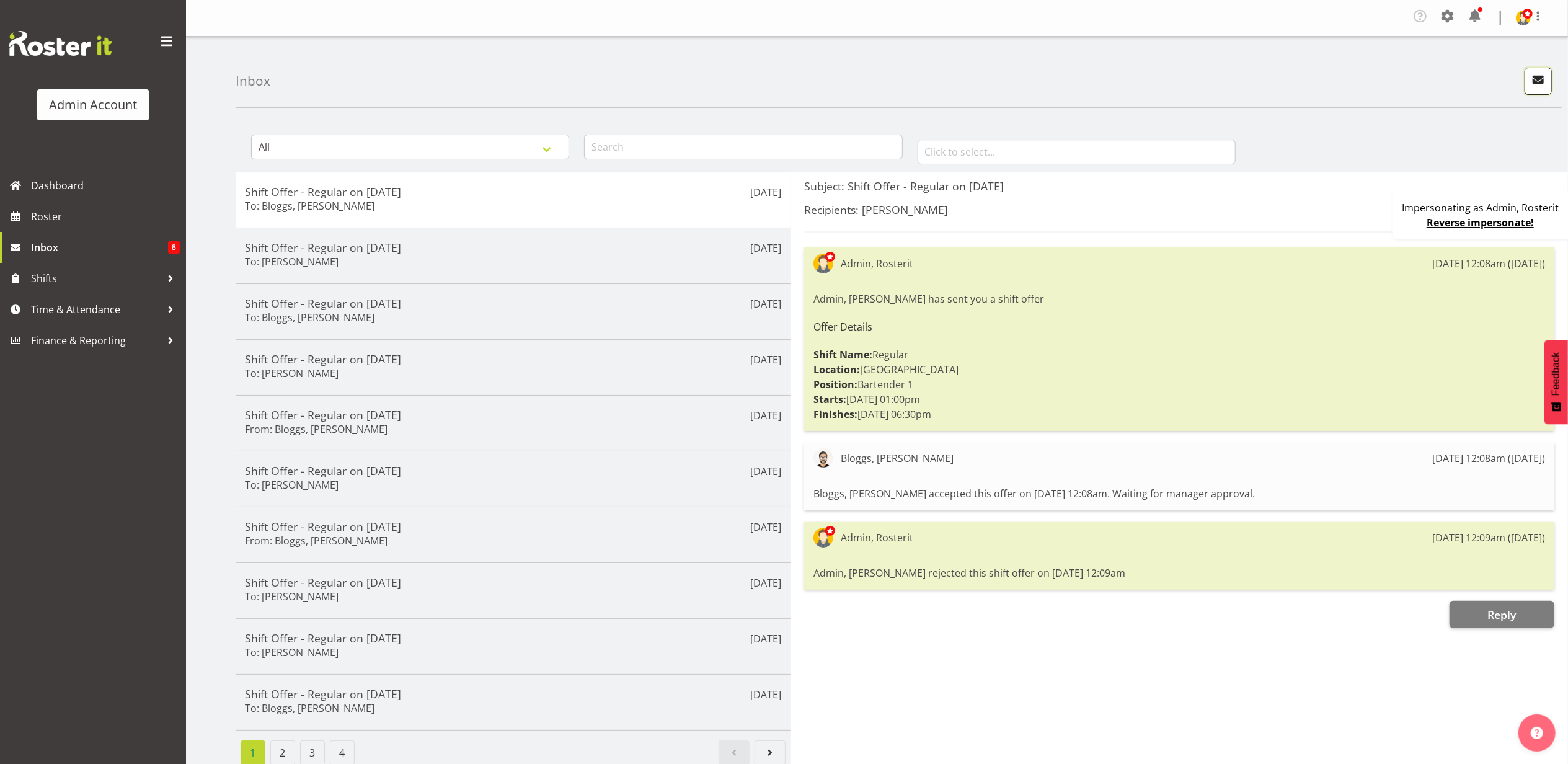
click at [1541, 74] on span "button" at bounding box center [1538, 80] width 16 height 16
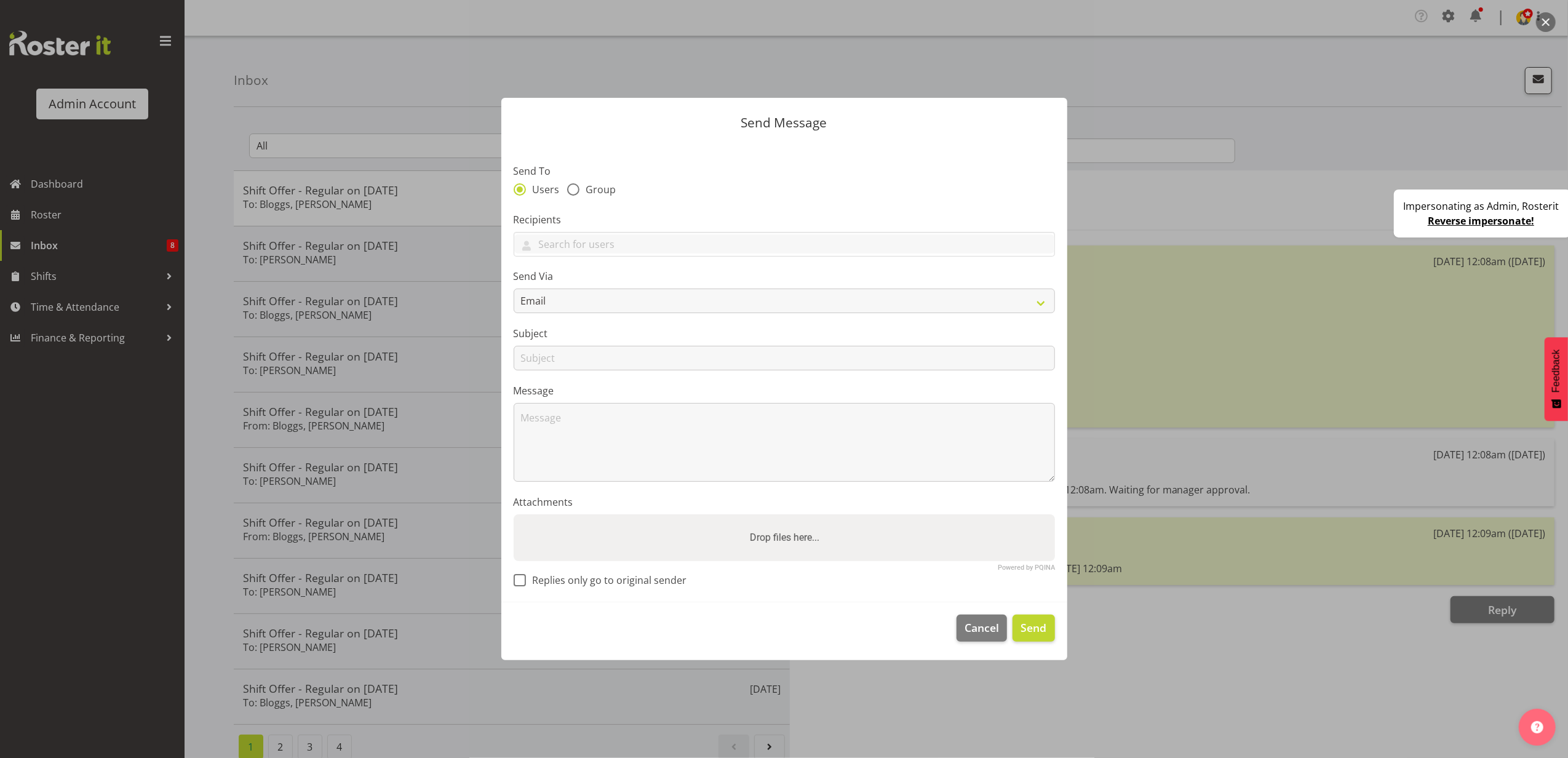
click at [571, 195] on div "Users Group" at bounding box center [784, 191] width 541 height 16
click at [572, 192] on span at bounding box center [573, 190] width 13 height 13
click at [572, 192] on input "Group" at bounding box center [571, 190] width 8 height 8
radio input "true"
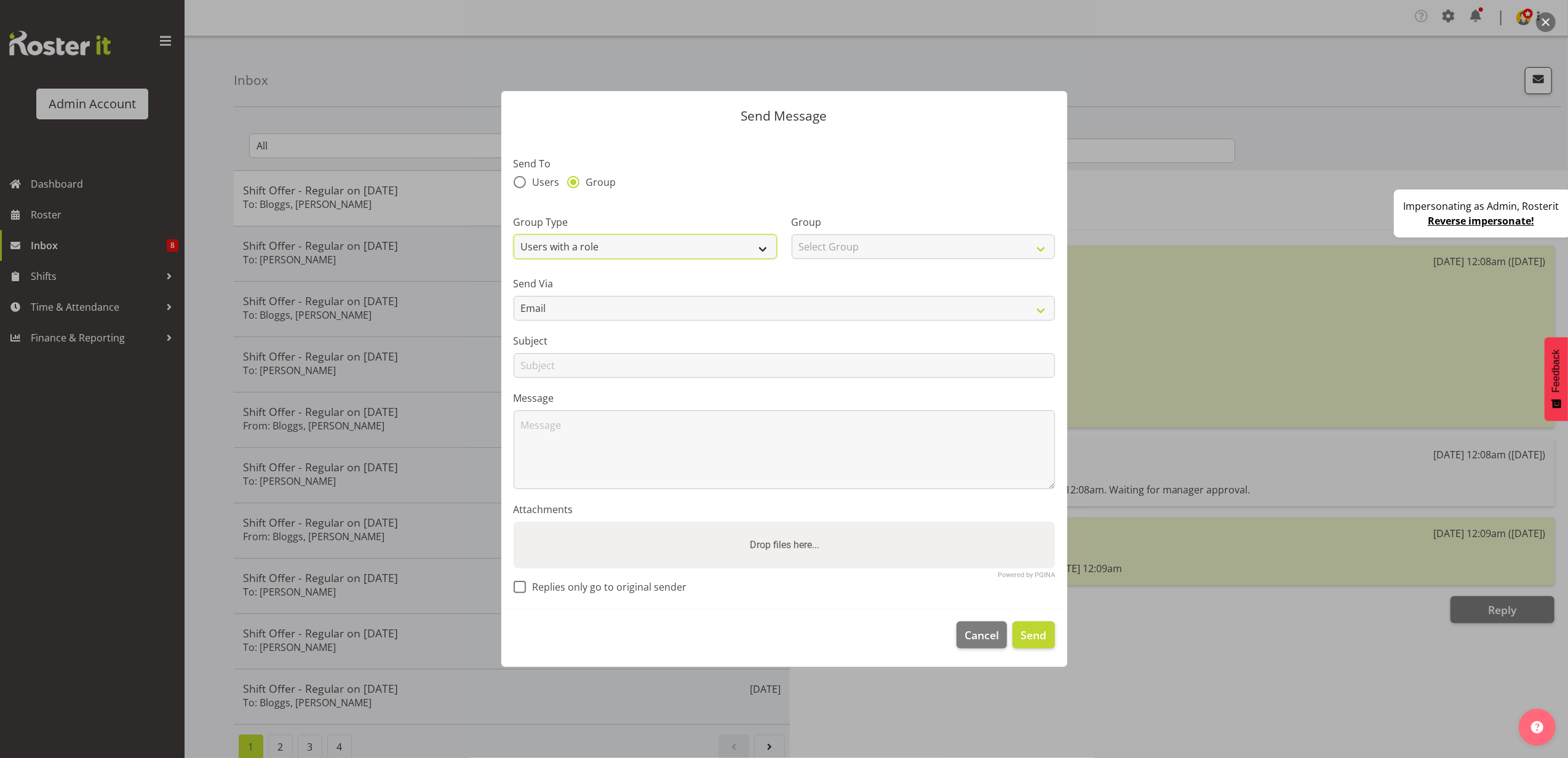
click at [603, 247] on select "Users with a role Users with a skill Primary users in a location All users in a…" at bounding box center [645, 246] width 263 height 24
click at [681, 168] on label "Send To" at bounding box center [784, 163] width 541 height 15
click at [582, 306] on select "Email" at bounding box center [784, 308] width 541 height 24
click at [626, 444] on textarea at bounding box center [784, 449] width 541 height 79
click at [974, 631] on span "Cancel" at bounding box center [982, 635] width 34 height 16
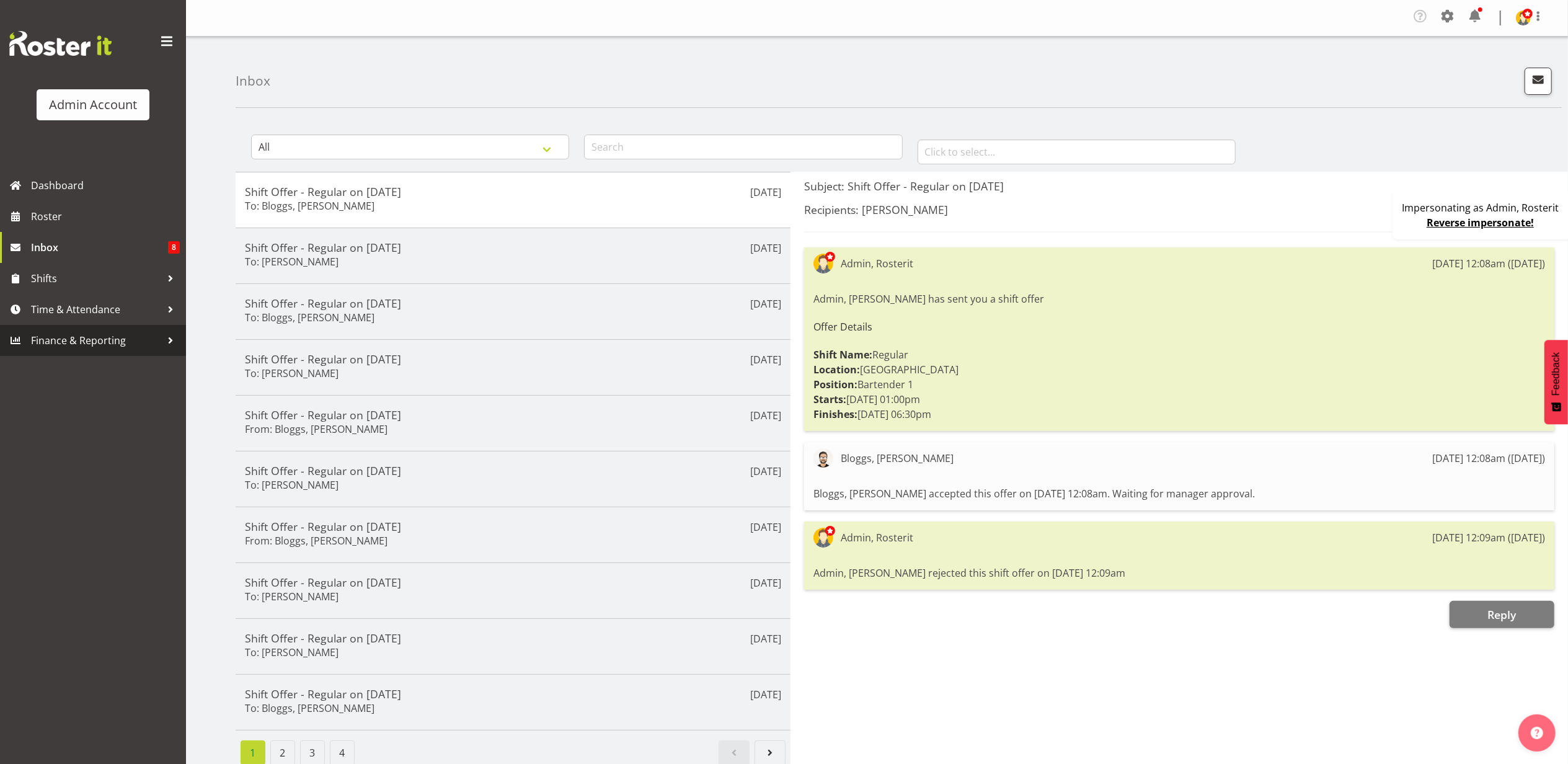
click at [102, 343] on span "Finance & Reporting" at bounding box center [95, 340] width 130 height 19
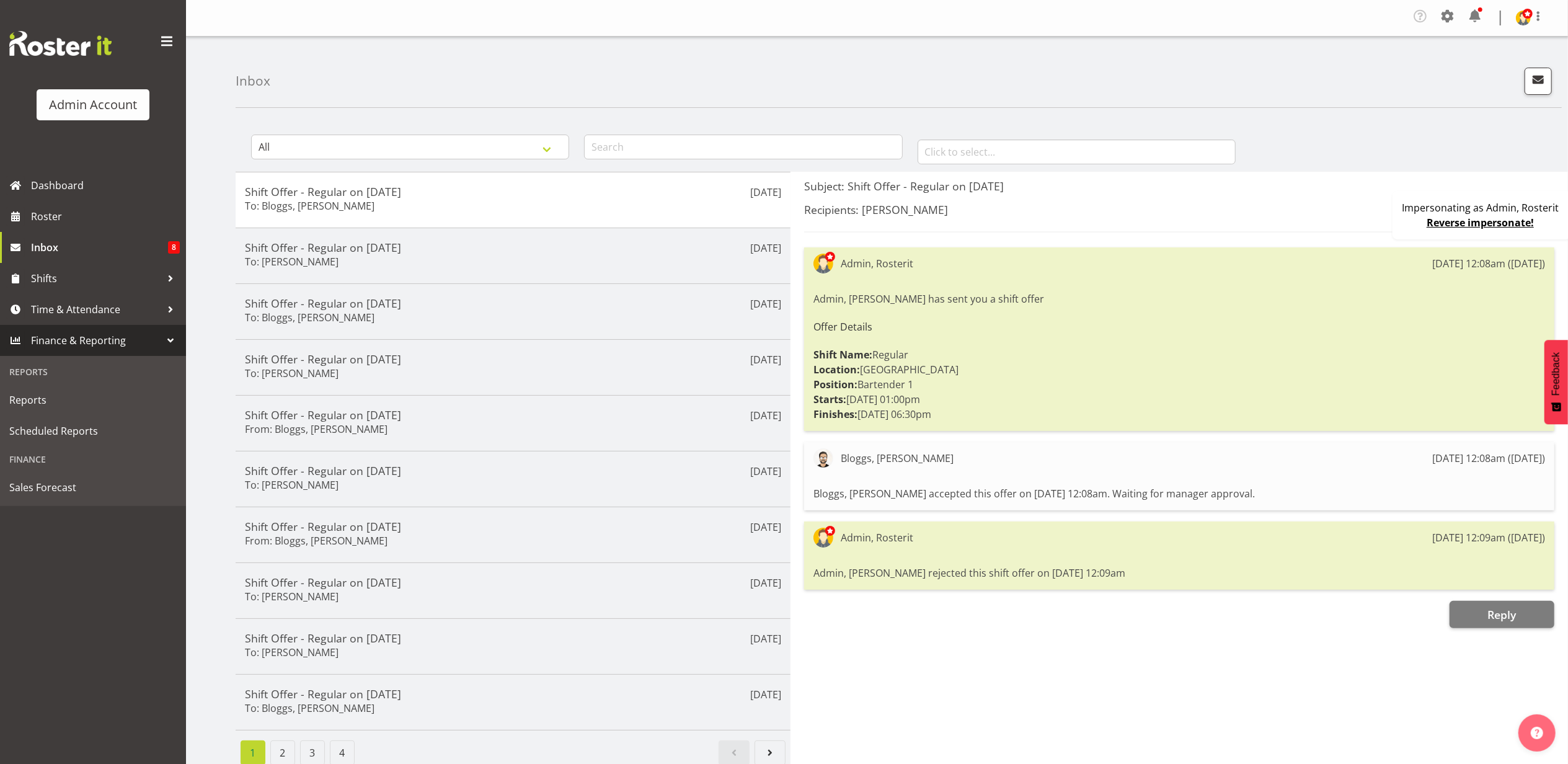
click at [104, 339] on span "Finance & Reporting" at bounding box center [95, 340] width 130 height 19
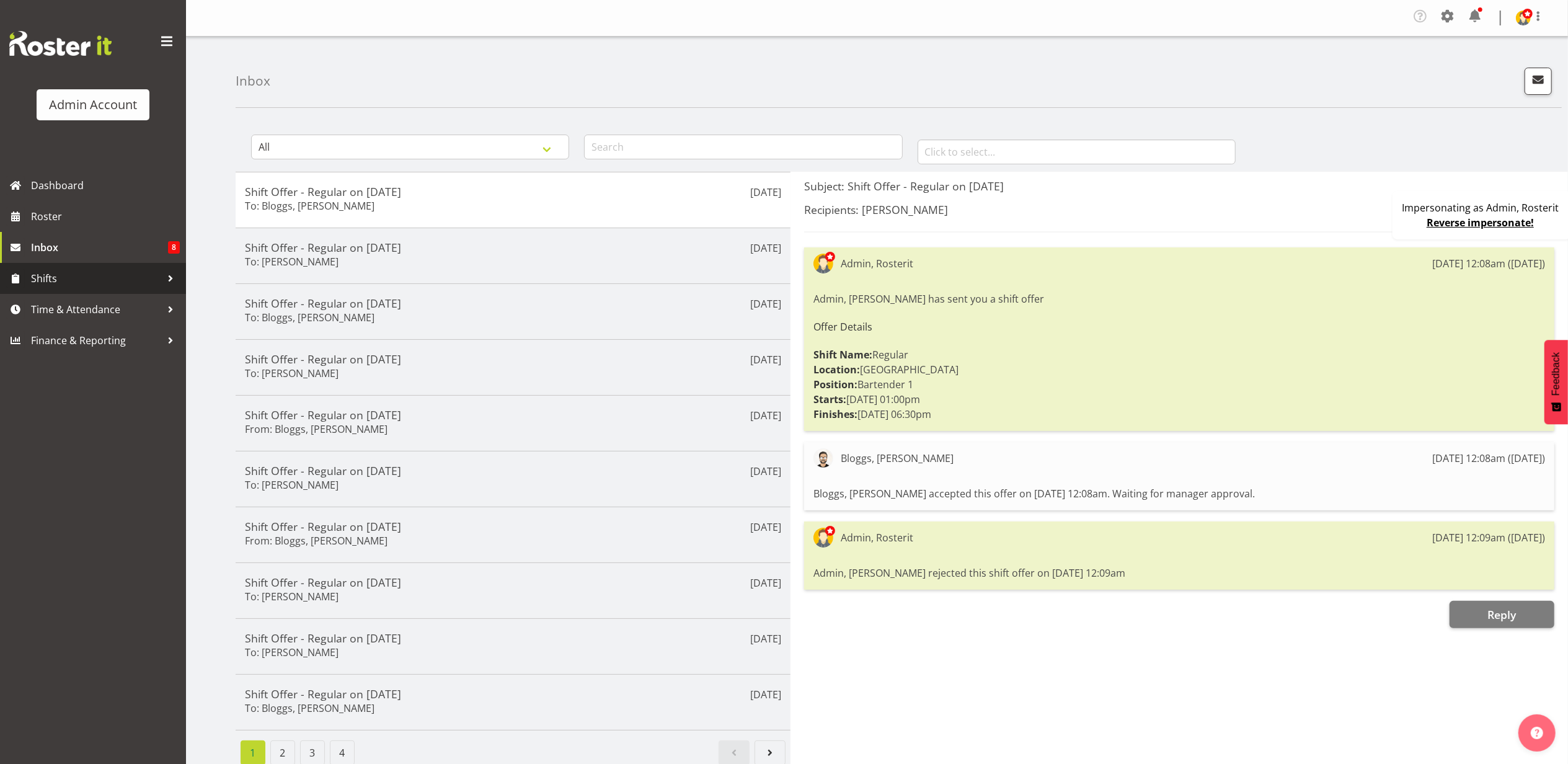
click at [101, 276] on span "Shifts" at bounding box center [95, 279] width 130 height 19
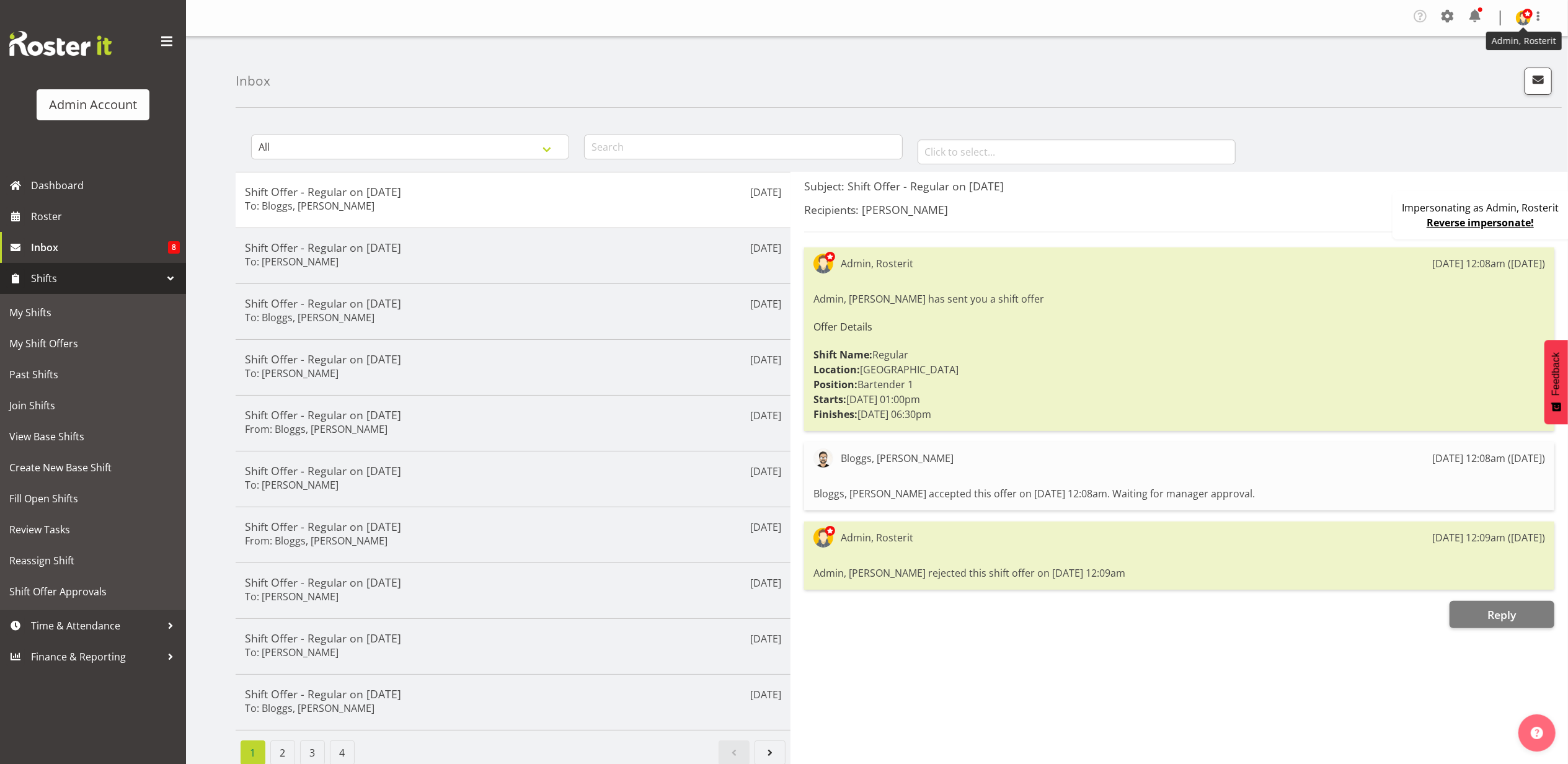
click at [1526, 17] on span at bounding box center [1528, 13] width 10 height 10
click at [1487, 43] on link "Profile" at bounding box center [1477, 46] width 135 height 22
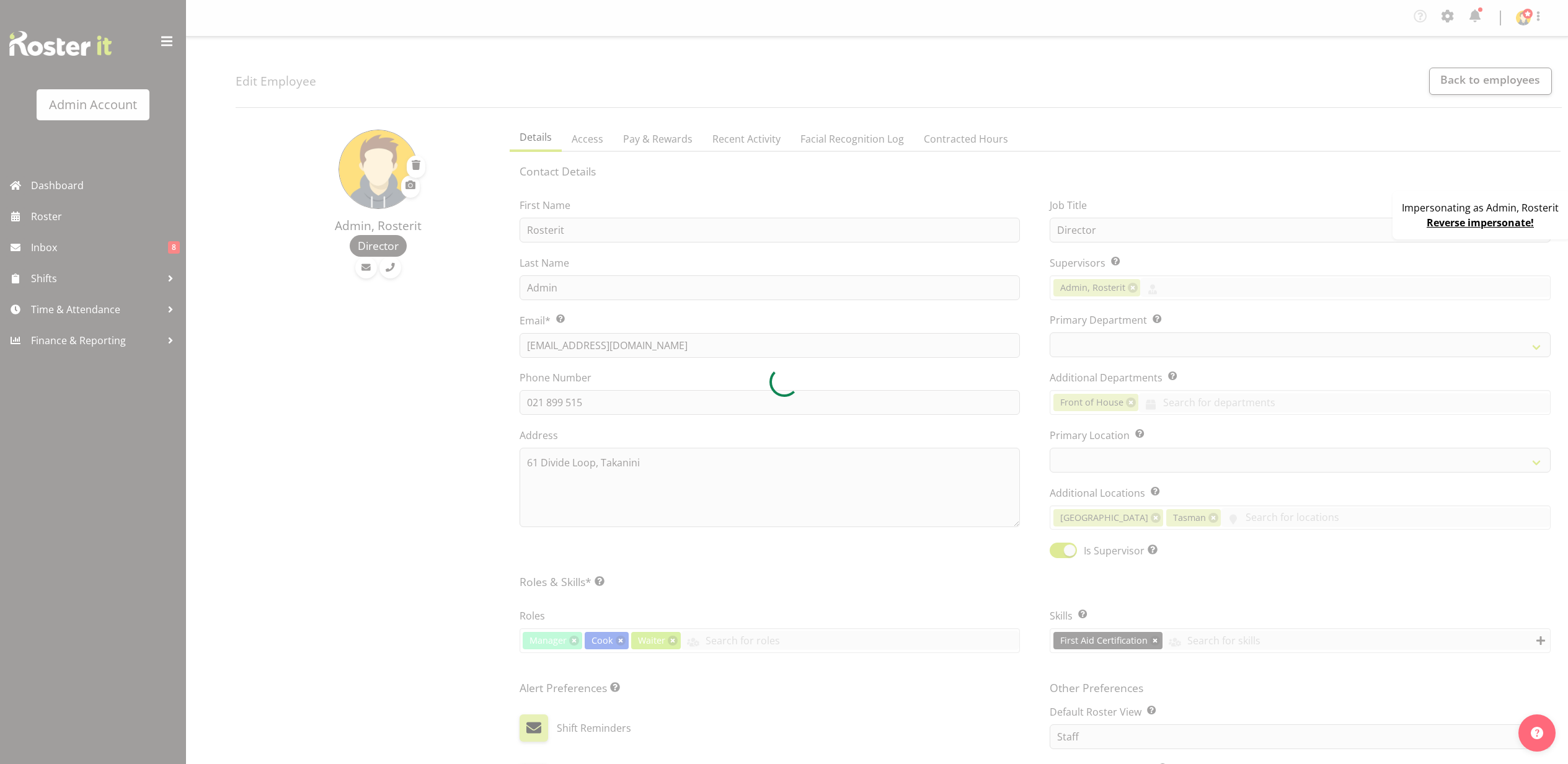
select select "TimelineWeek"
select select
select select "1"
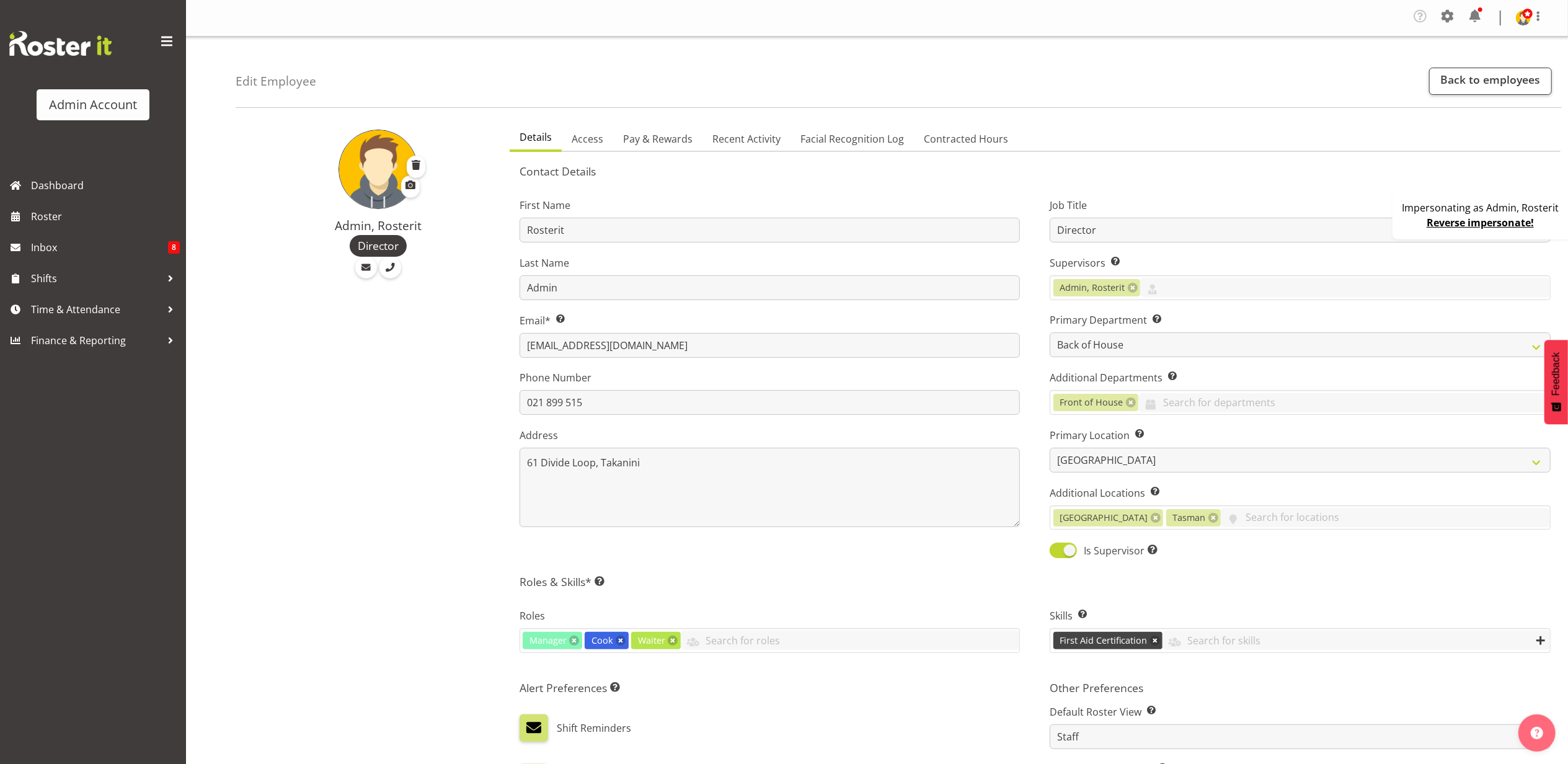
click at [1448, 26] on div at bounding box center [1448, 18] width 20 height 24
click at [1362, 35] on div "Company Settings Roles & Skills Tasks Jobs Employees Locations & Departments Ac…" at bounding box center [1372, 126] width 172 height 188
click at [1362, 43] on link "Company Settings" at bounding box center [1372, 48] width 172 height 22
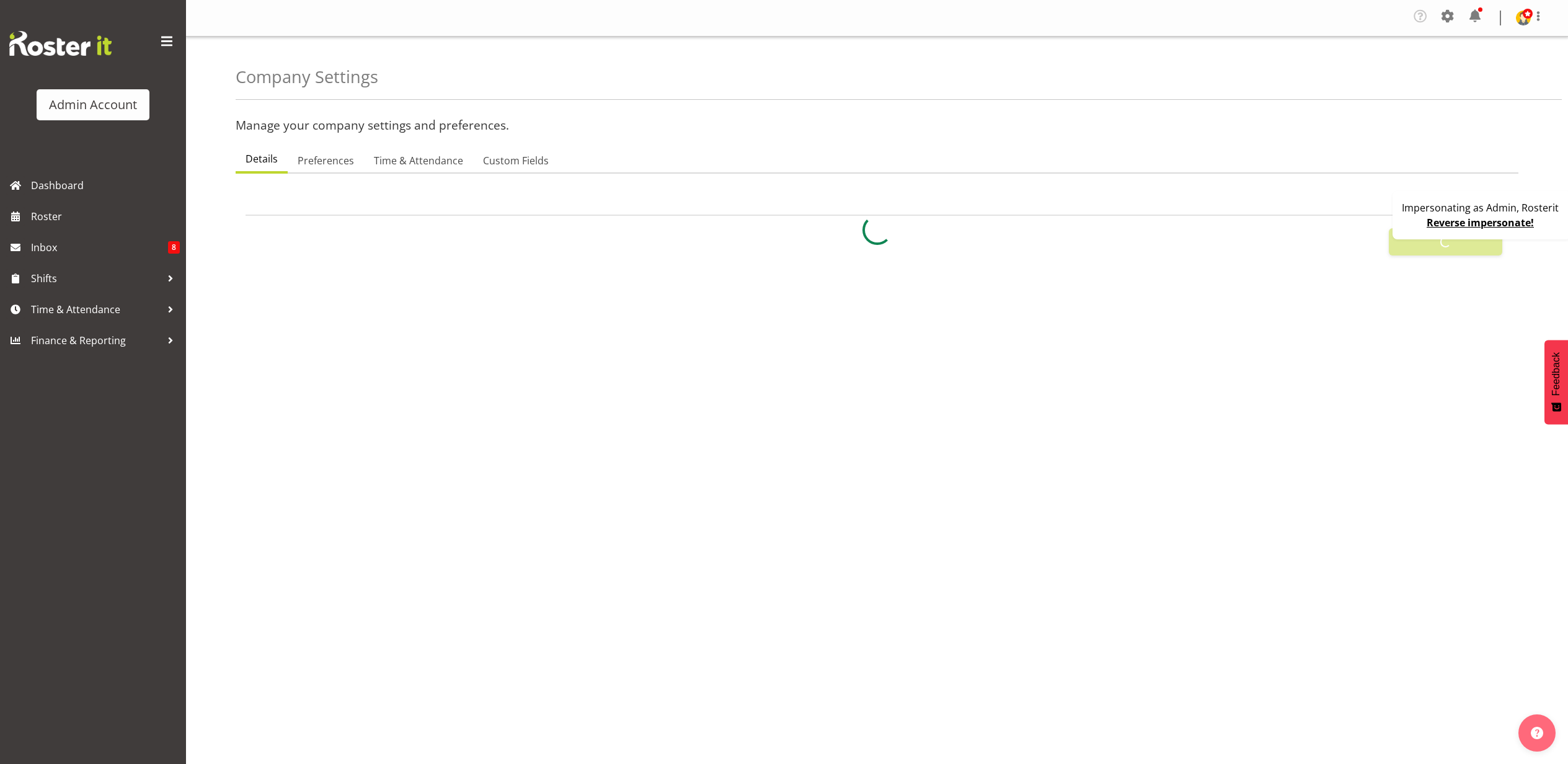
select select
select select "[DATE]"
select select "surname_first"
checkbox input "false"
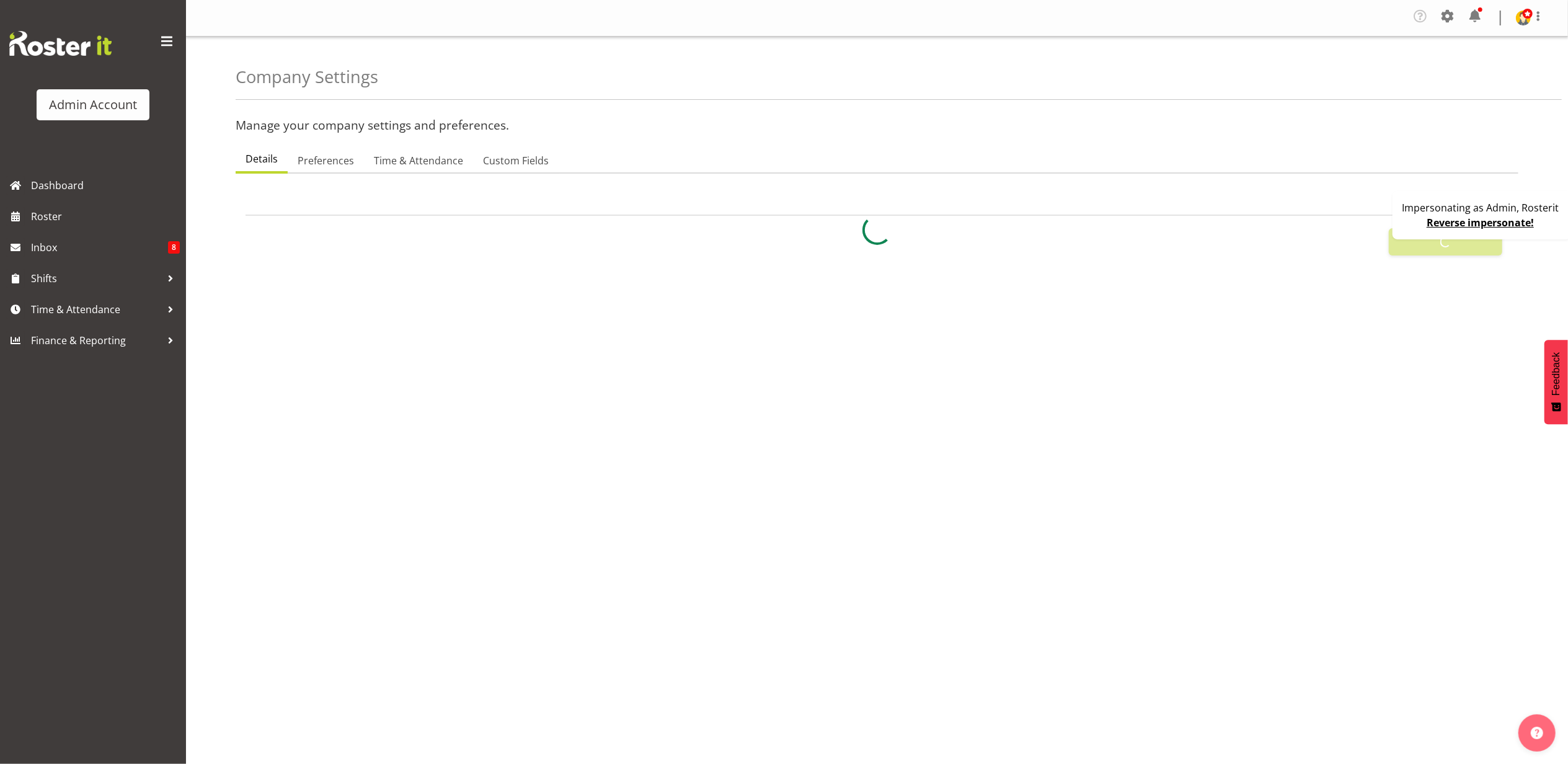
checkbox input "true"
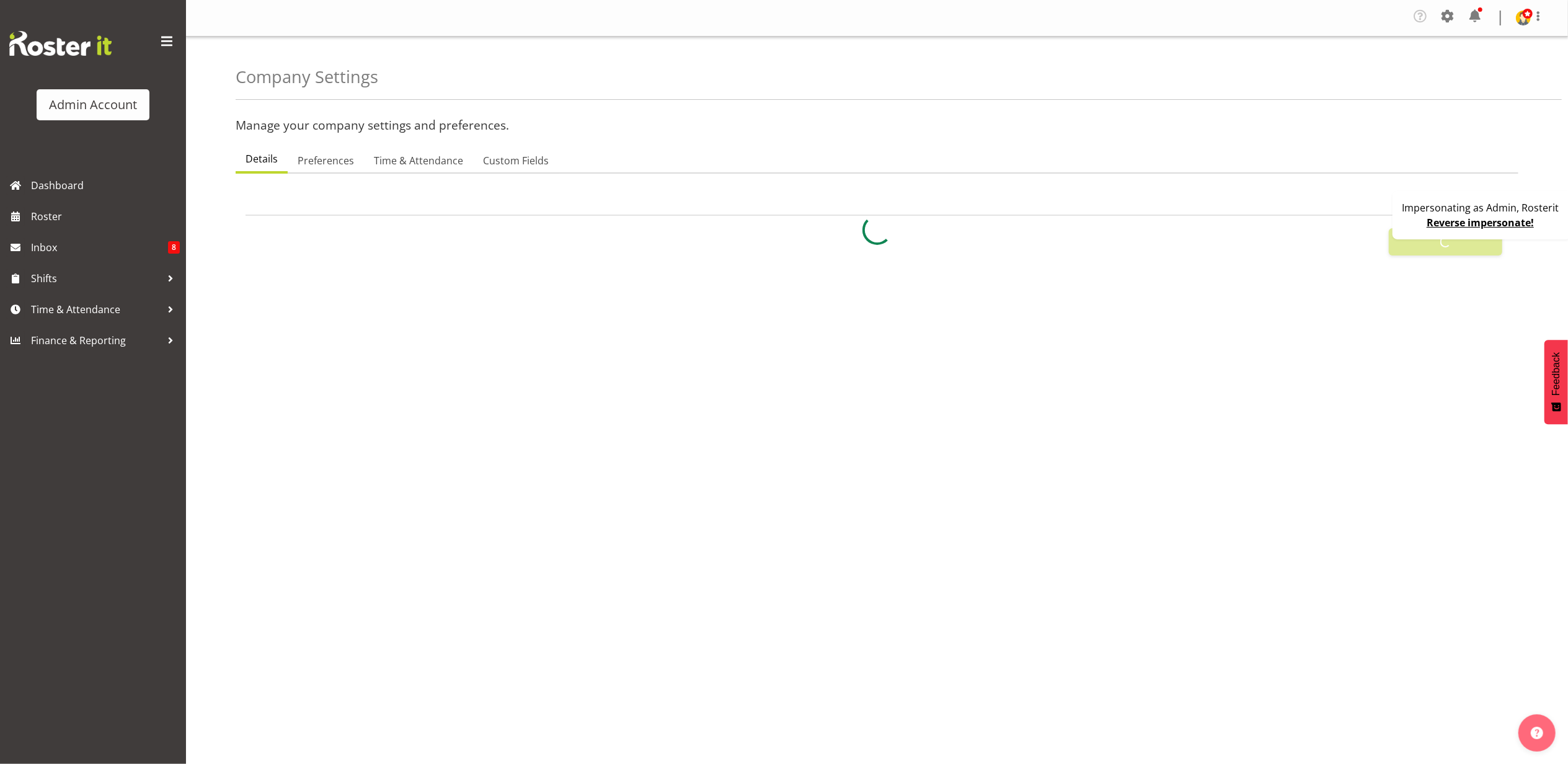
checkbox input "true"
checkbox input "false"
checkbox input "true"
type input "24"
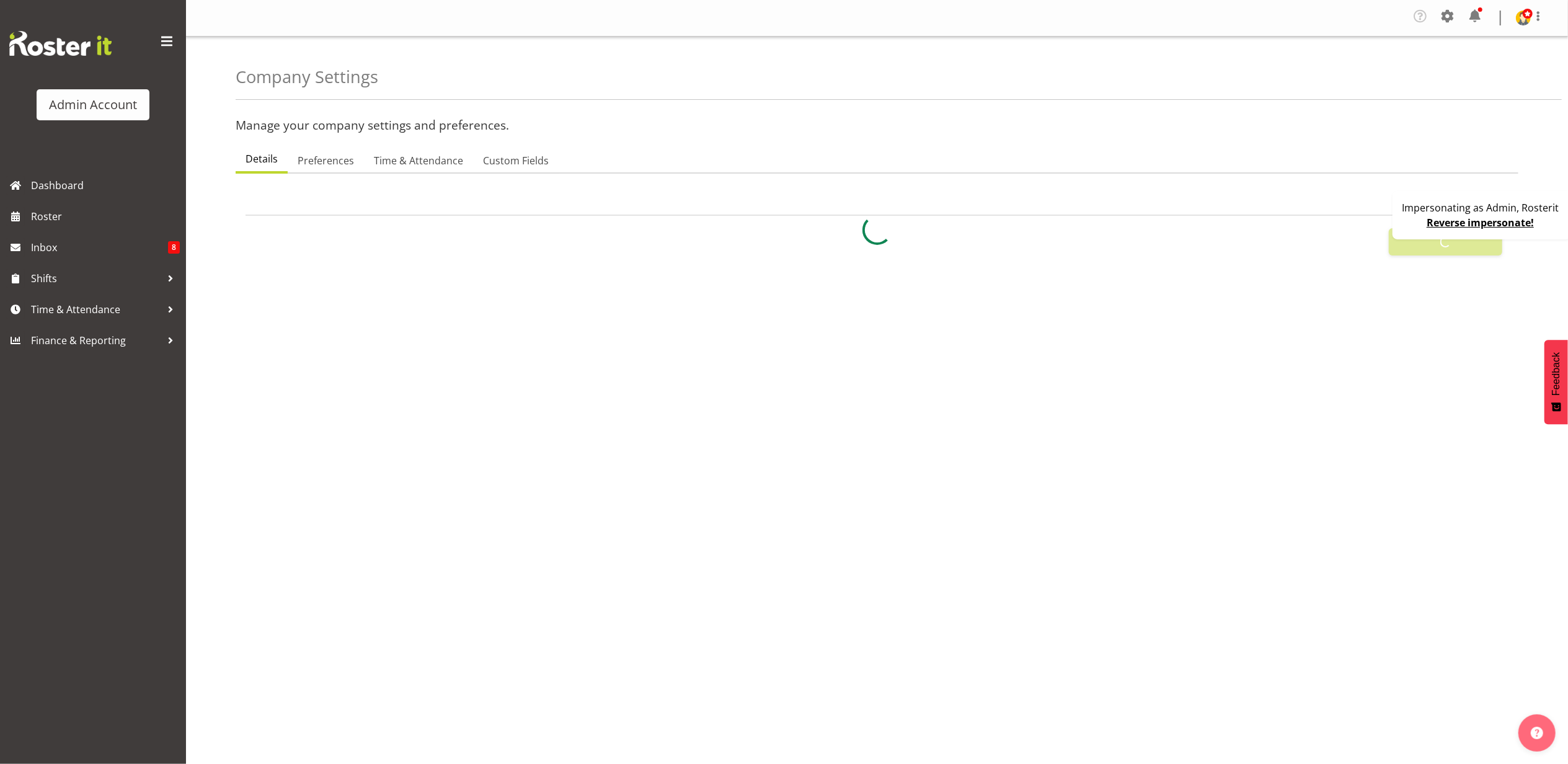
type input "0"
type input "24"
type input "0"
checkbox input "false"
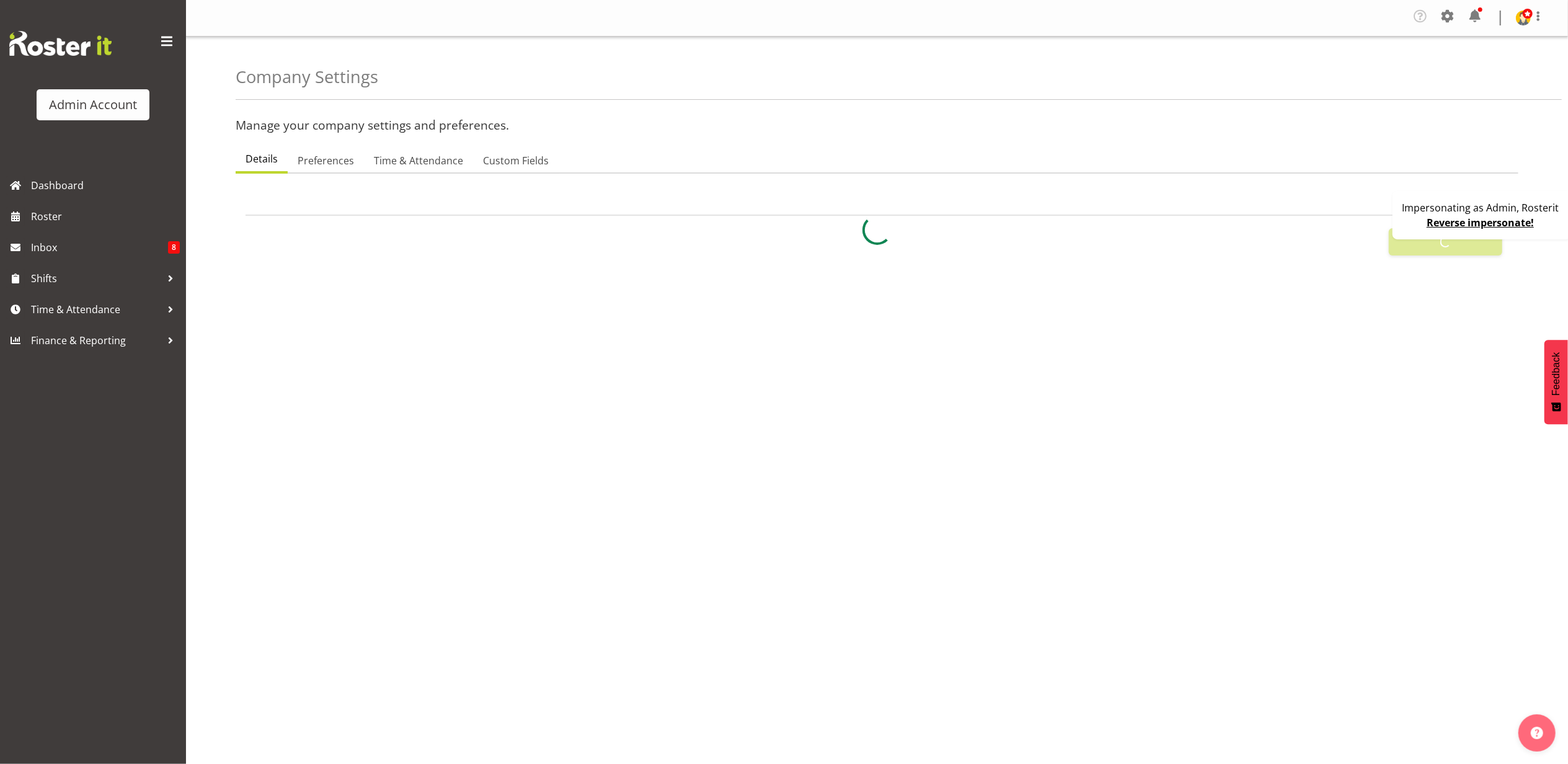
checkbox input "false"
checkbox input "true"
select select "1_day_before"
type input "60"
checkbox input "true"
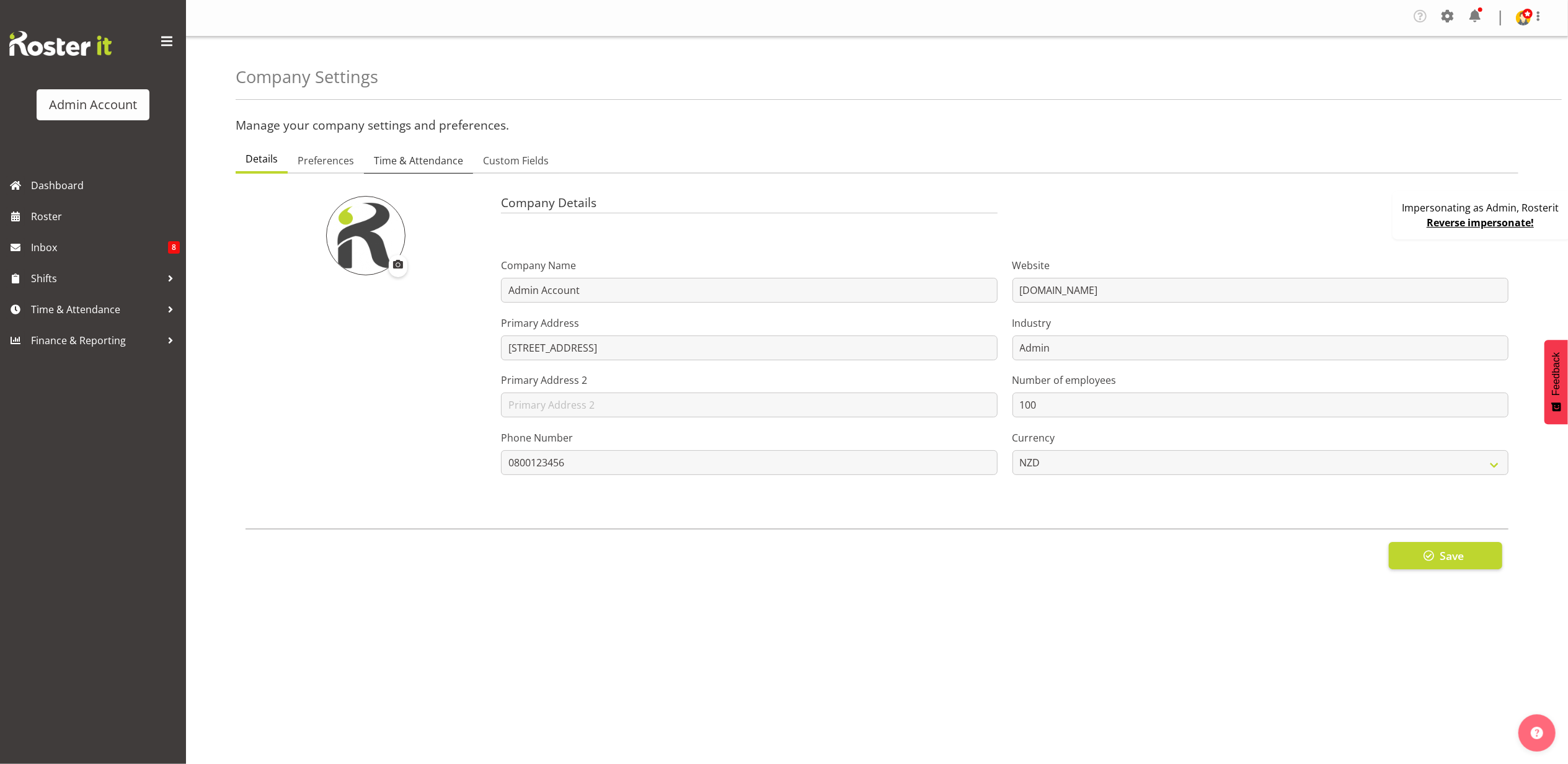
click at [387, 161] on span "Time & Attendance" at bounding box center [418, 160] width 89 height 15
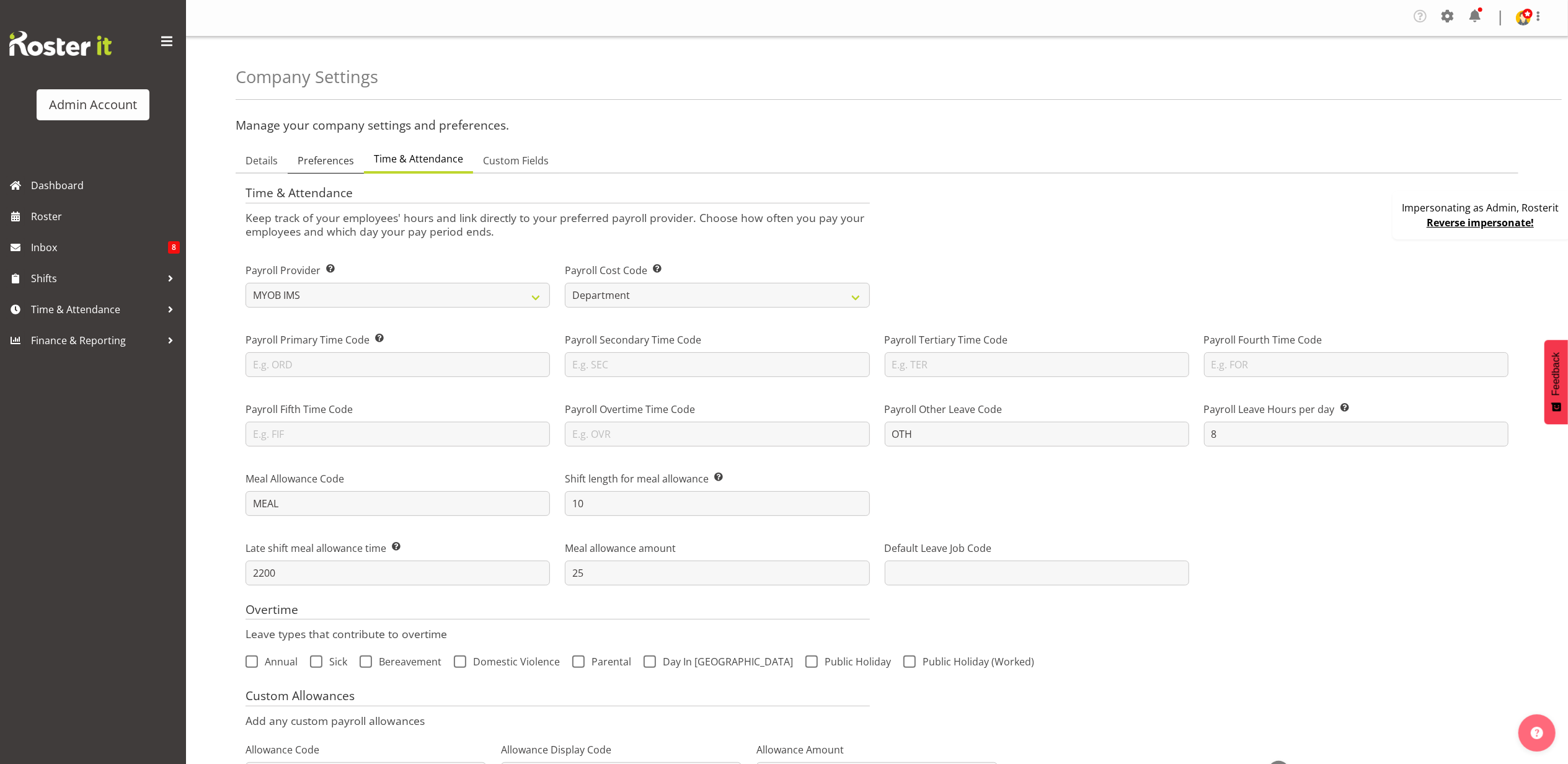
click at [325, 161] on span "Preferences" at bounding box center [326, 160] width 57 height 15
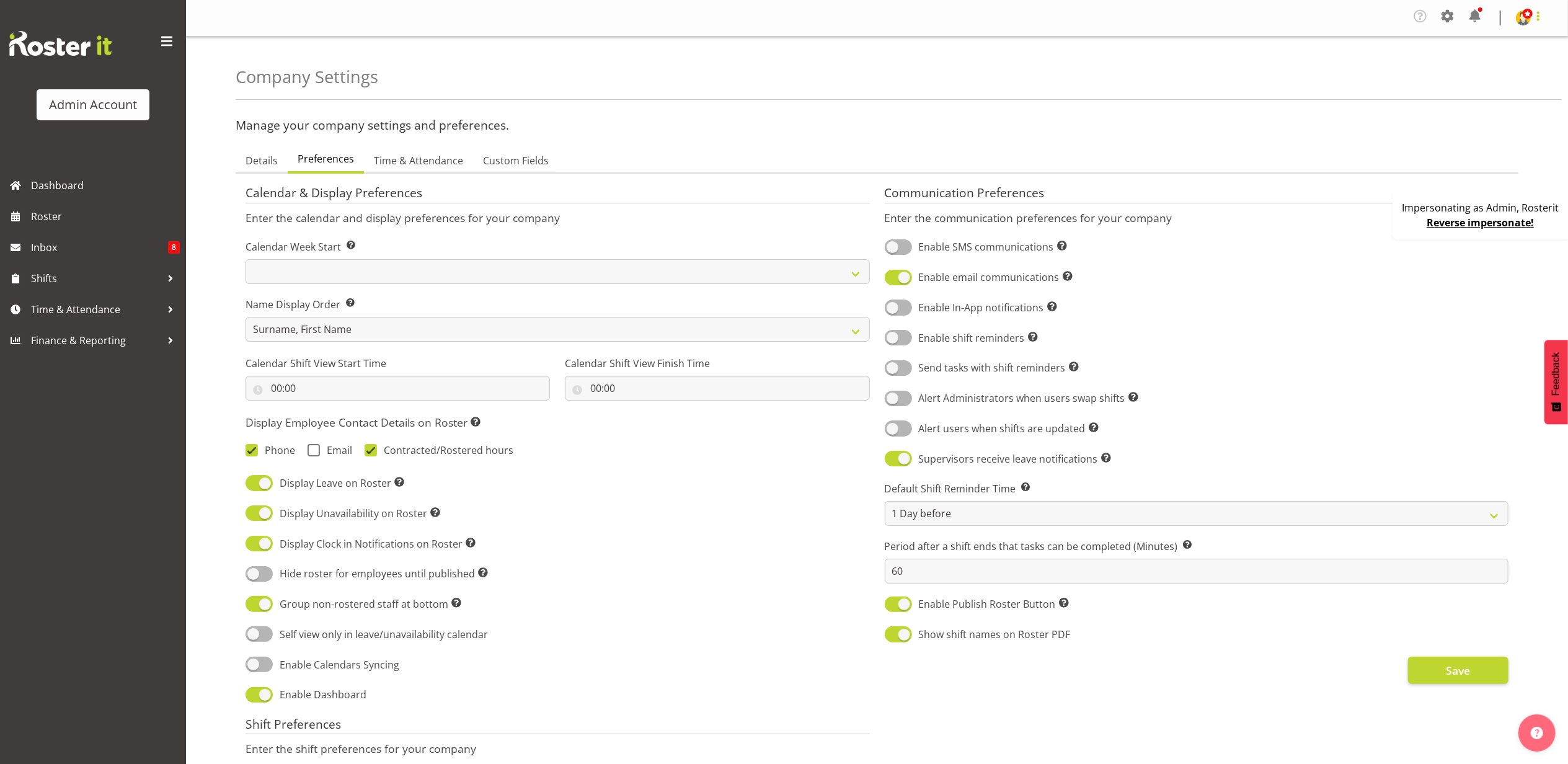
click at [1532, 19] on span at bounding box center [1538, 16] width 15 height 15
drag, startPoint x: 1455, startPoint y: 48, endPoint x: 450, endPoint y: 675, distance: 1184.5
click at [584, 624] on div "Calendar & Display Preferences Enter the calendar and display preferences for y…" at bounding box center [558, 692] width 639 height 1031
click at [259, 668] on span at bounding box center [259, 665] width 28 height 16
click at [254, 668] on input "Enable Calendars Syncing" at bounding box center [250, 665] width 8 height 8
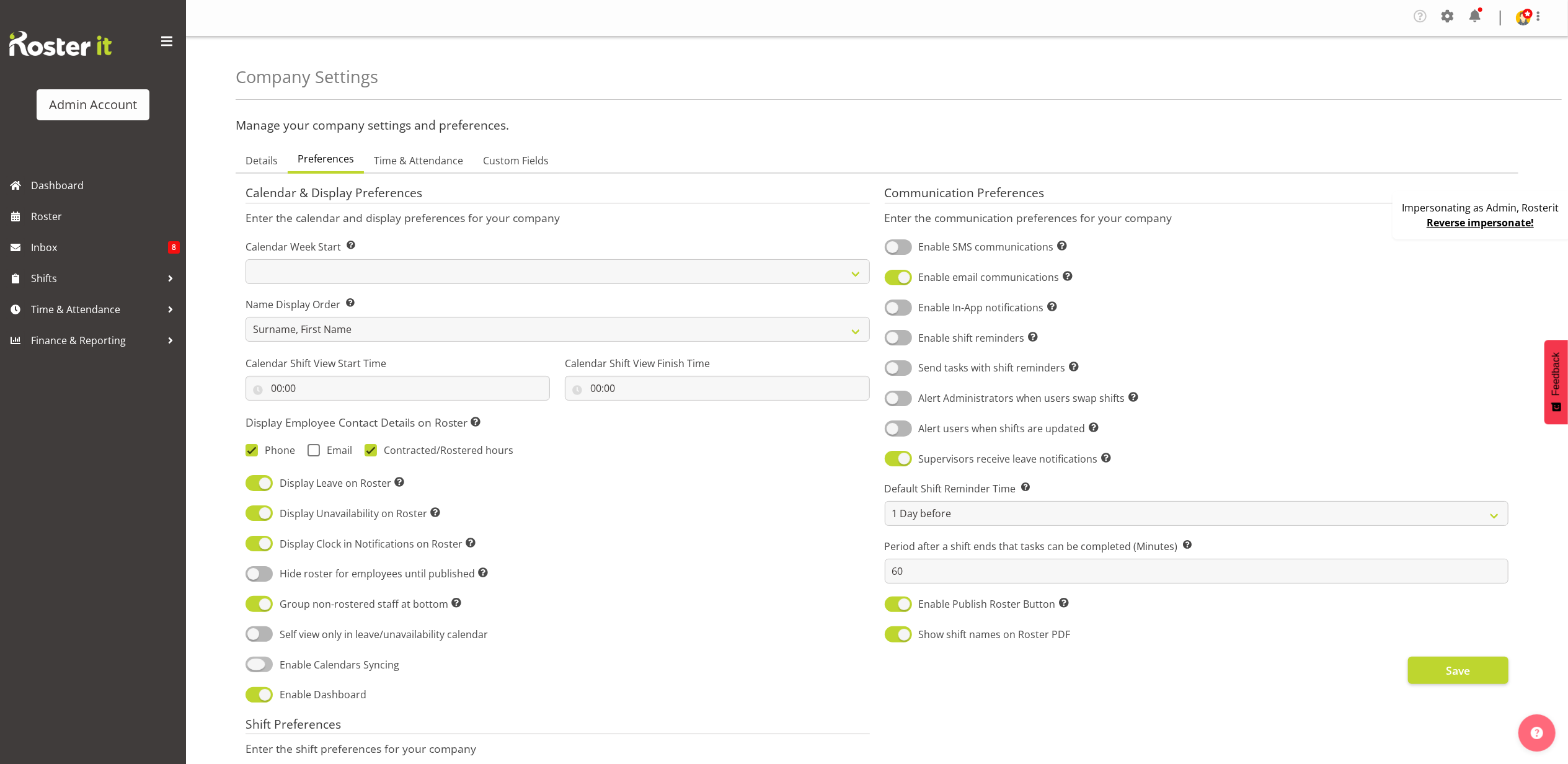
checkbox input "true"
click at [1451, 672] on span "Save" at bounding box center [1458, 670] width 24 height 16
click at [1441, 13] on span at bounding box center [1448, 16] width 20 height 20
drag, startPoint x: 1403, startPoint y: 43, endPoint x: 1529, endPoint y: 16, distance: 128.9
click at [1529, 16] on span at bounding box center [1528, 13] width 10 height 10
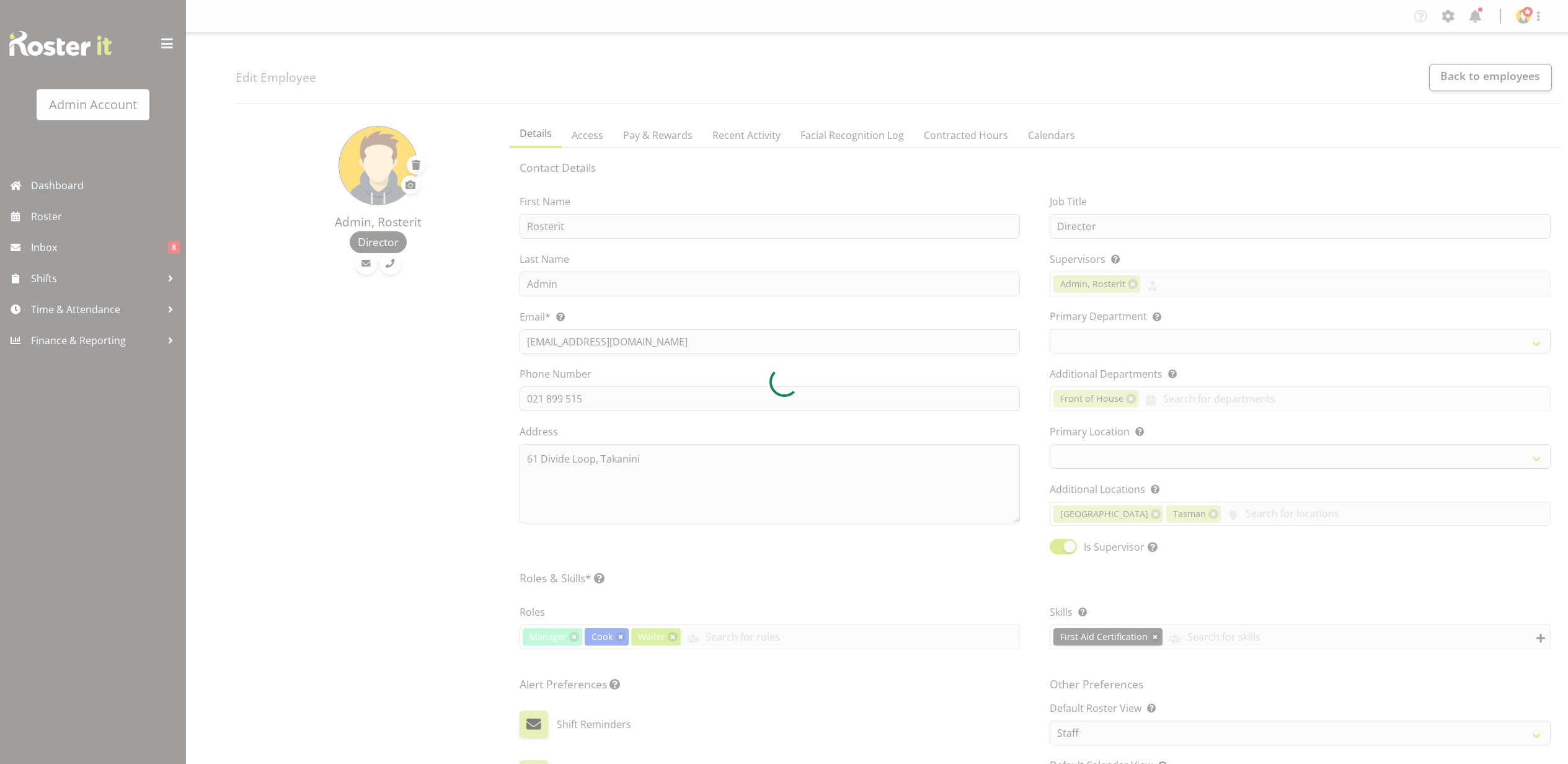
select select "TimelineWeek"
select select
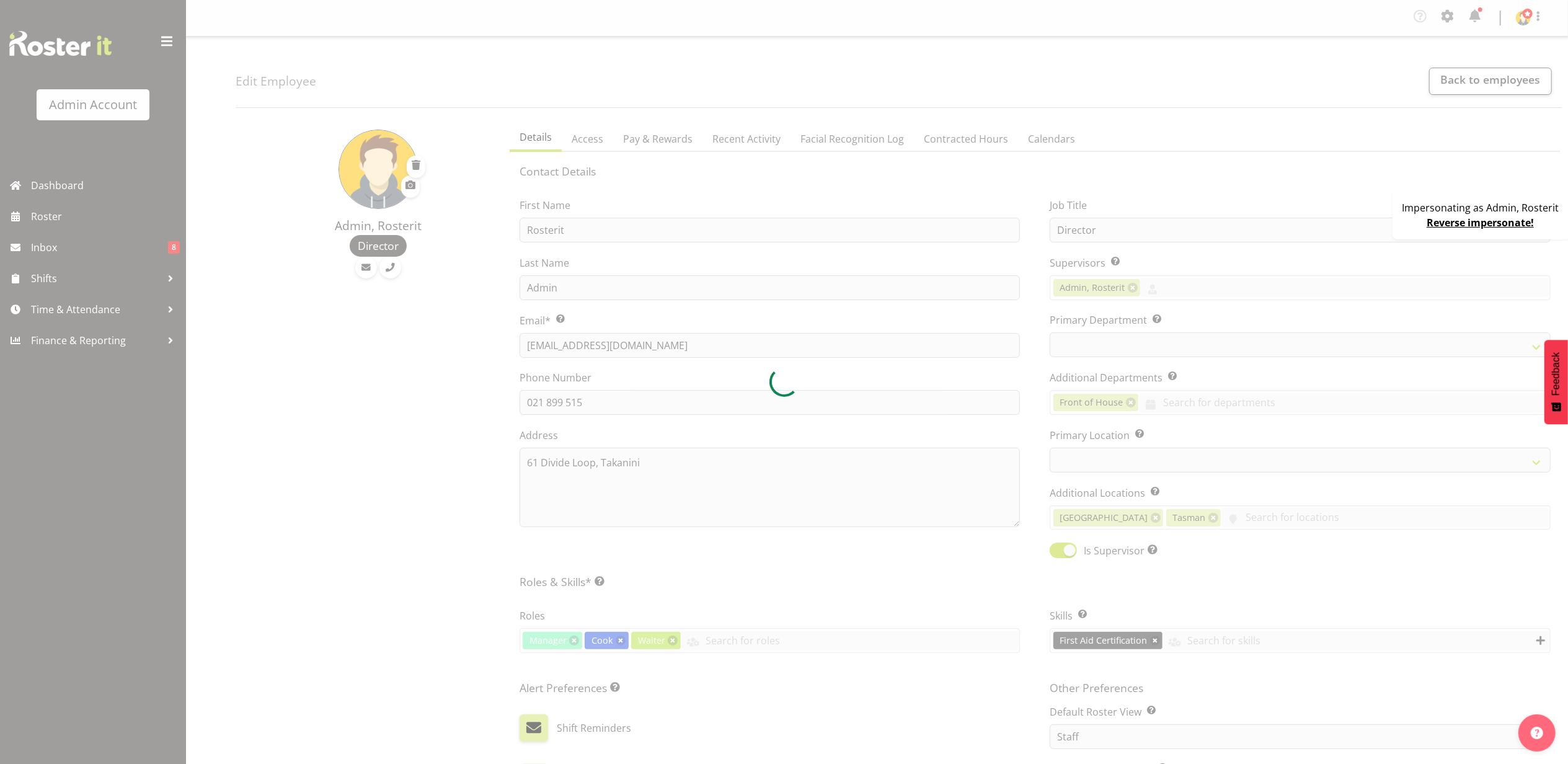
select select
select select "1"
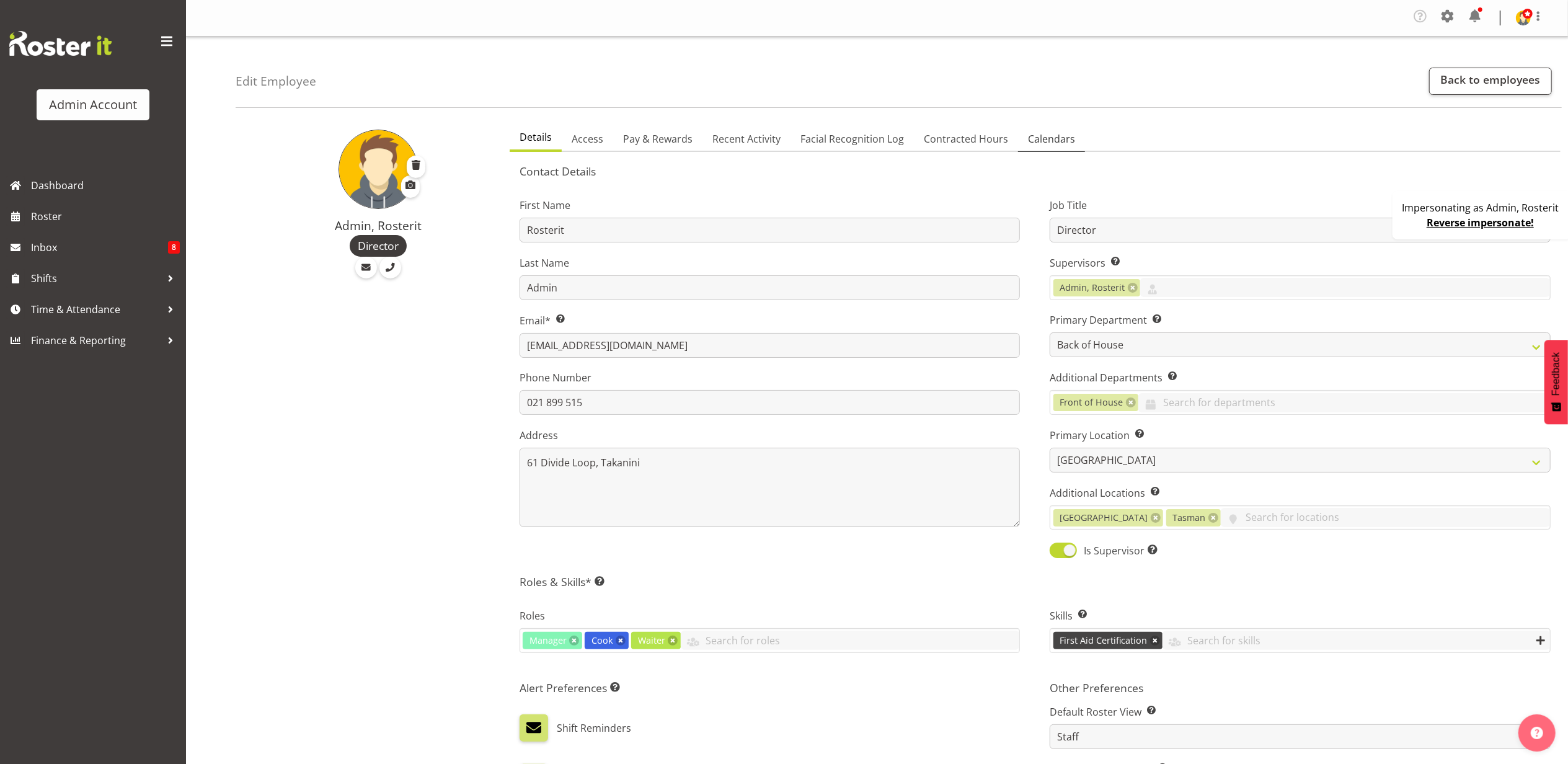
click at [1049, 140] on span "Calendars" at bounding box center [1051, 139] width 47 height 15
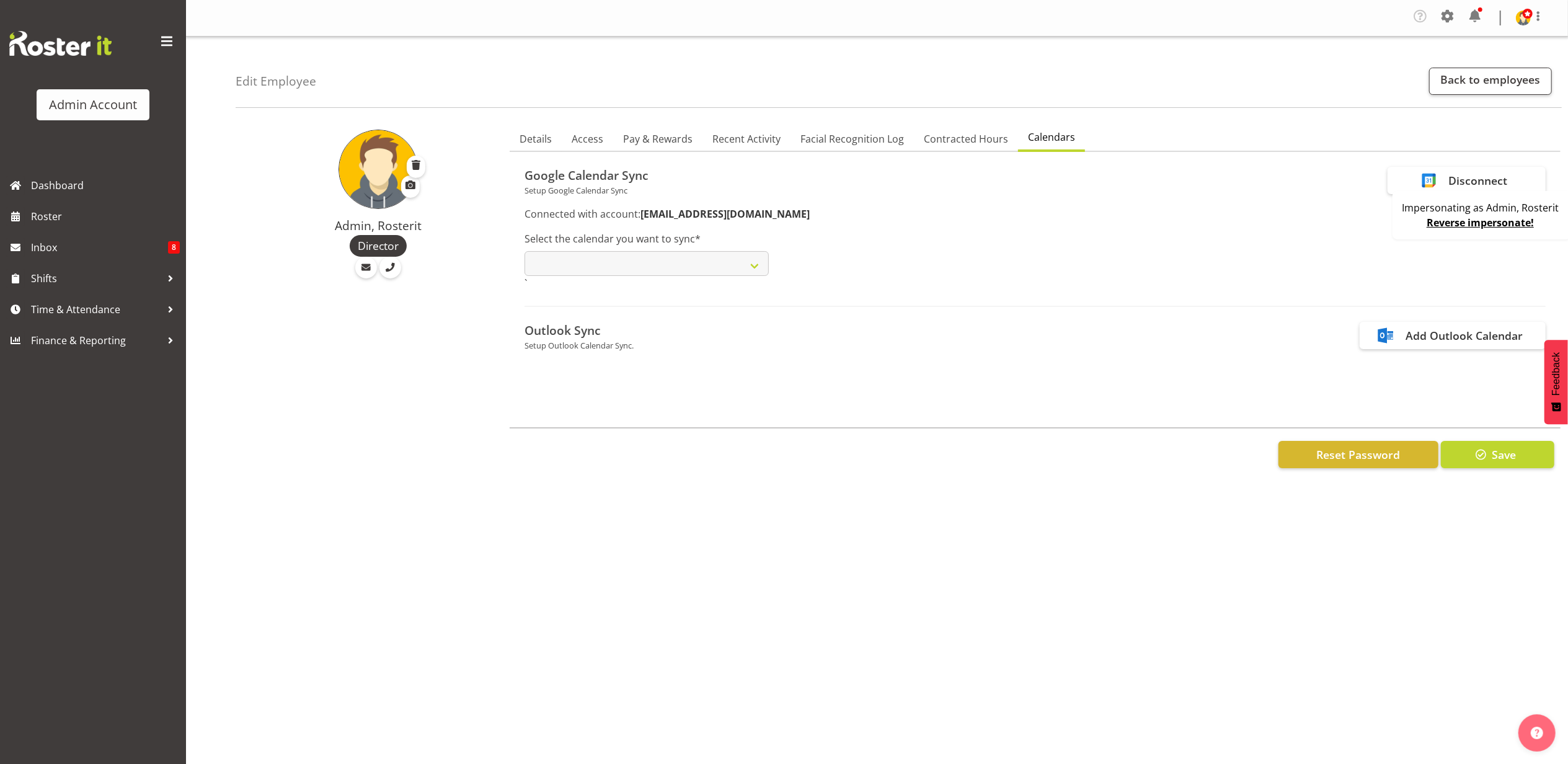
click at [1409, 223] on div "Impersonating as Admin, Rosterit Reverse impersonate!" at bounding box center [1481, 215] width 179 height 48
click at [691, 266] on select at bounding box center [647, 263] width 244 height 24
drag, startPoint x: 752, startPoint y: 255, endPoint x: 759, endPoint y: 254, distance: 7.1
click at [752, 255] on select at bounding box center [647, 263] width 244 height 24
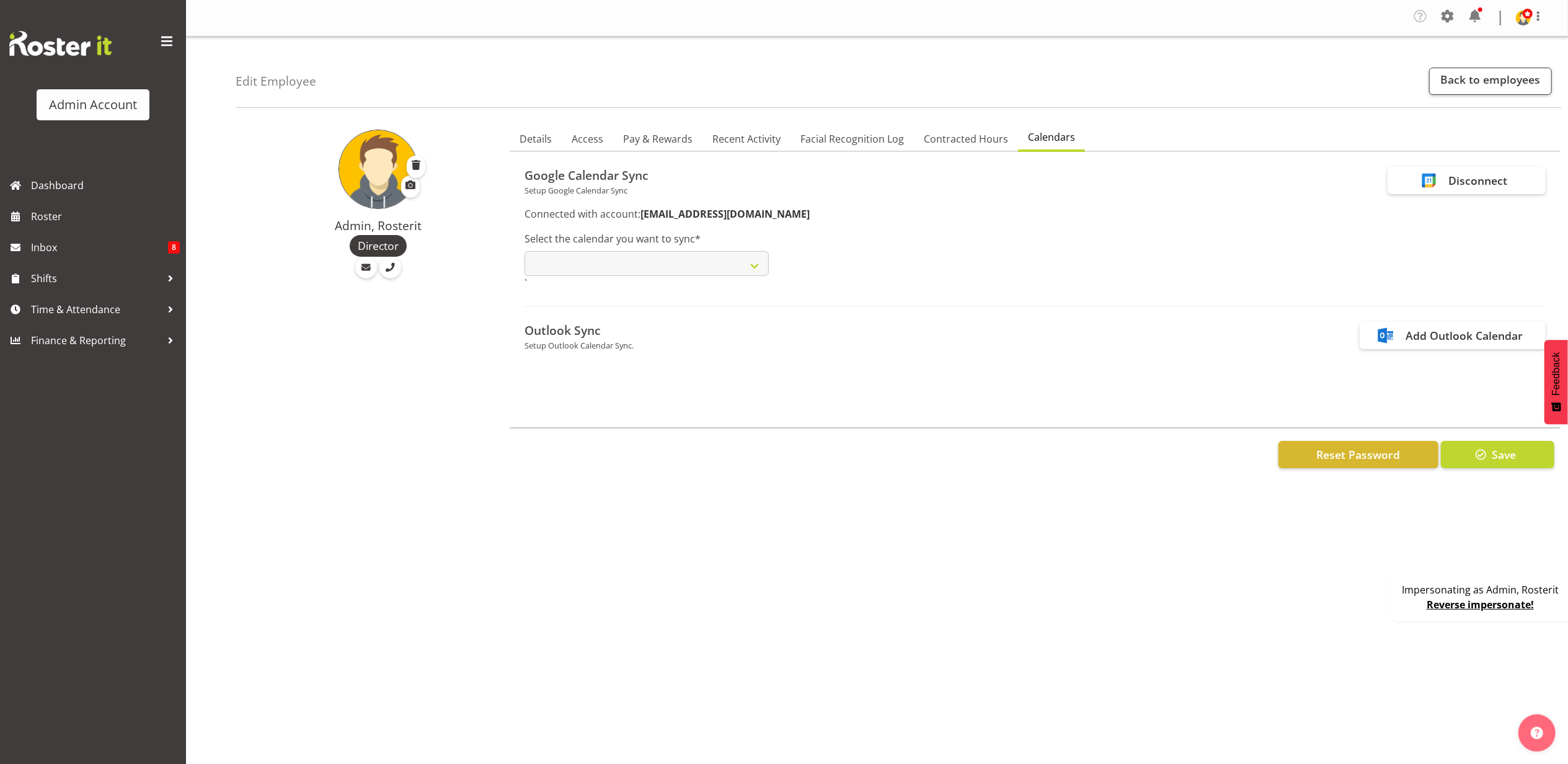
select select
drag, startPoint x: 588, startPoint y: 213, endPoint x: 647, endPoint y: 218, distance: 59.2
click at [647, 218] on div "Connected with account: accounts@rosterit.co.nz Select the calendar you want to…" at bounding box center [1035, 252] width 1021 height 92
drag, startPoint x: 647, startPoint y: 218, endPoint x: 643, endPoint y: 204, distance: 14.6
click at [643, 204] on div "Google Calendar Sync Setup Google Calendar Sync Disconnect Connected with accou…" at bounding box center [1035, 259] width 1021 height 185
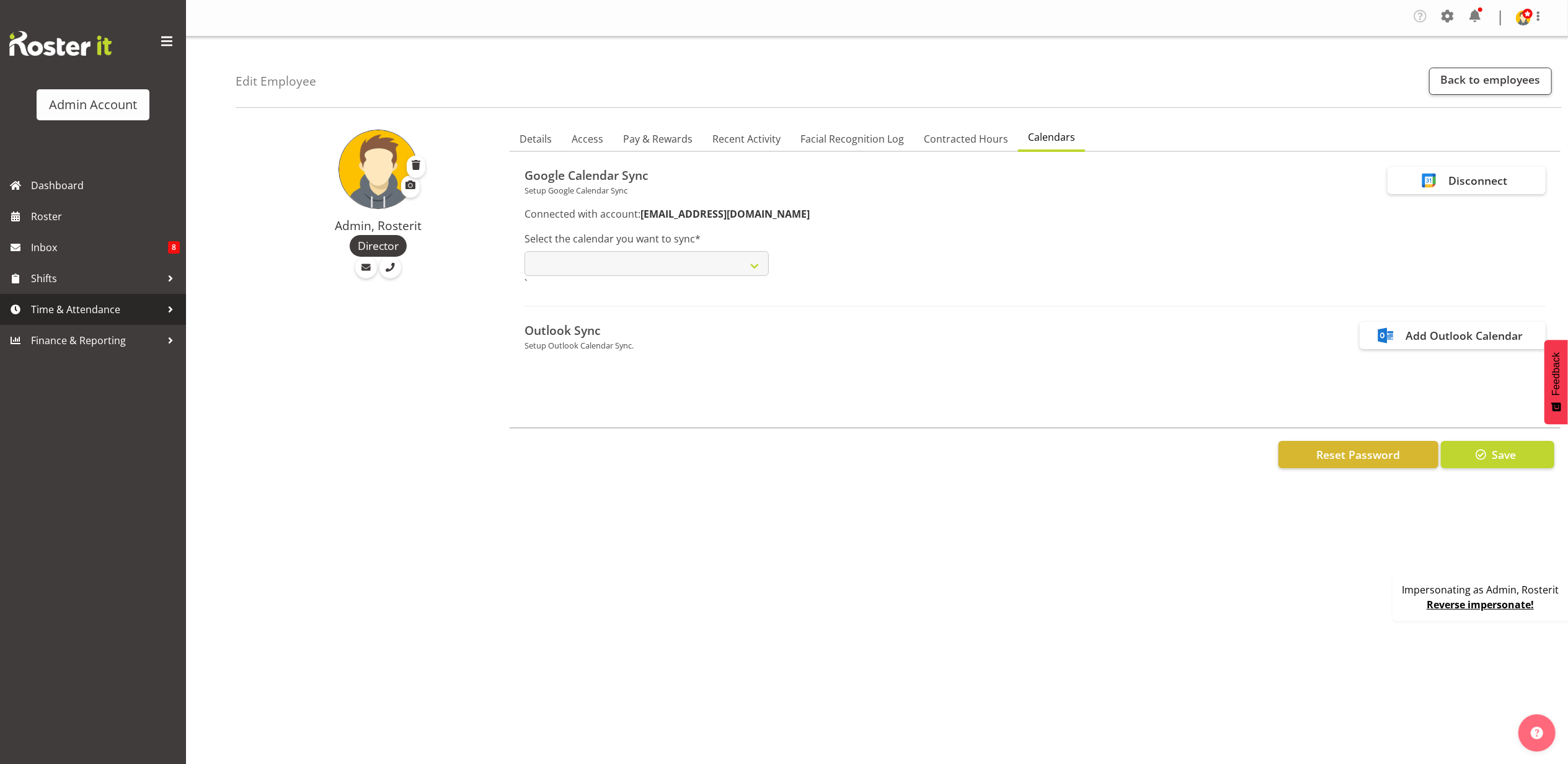
click at [115, 310] on span "Time & Attendance" at bounding box center [95, 310] width 130 height 19
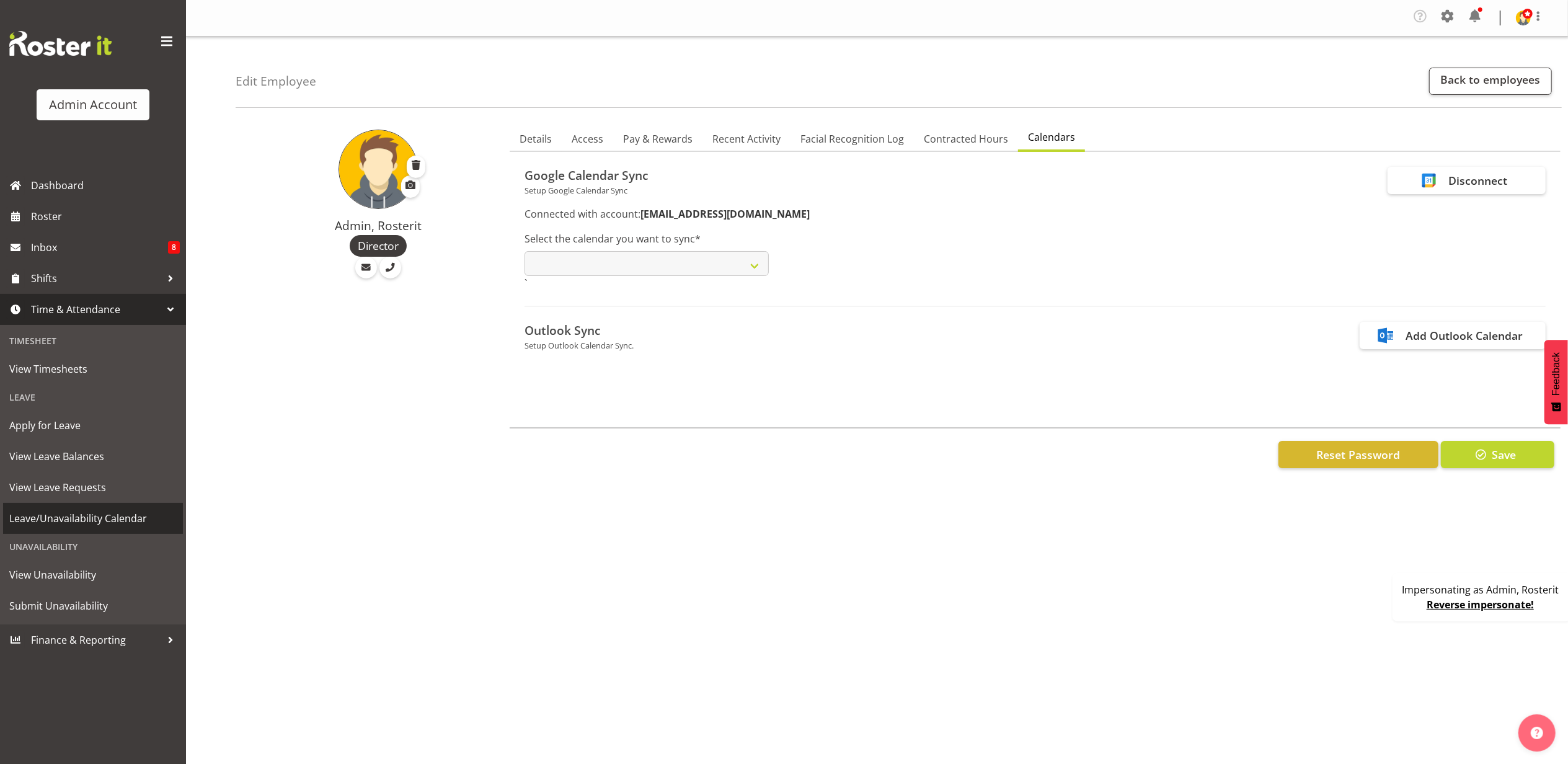
click at [92, 517] on span "Leave/Unavailability Calendar" at bounding box center [93, 518] width 168 height 19
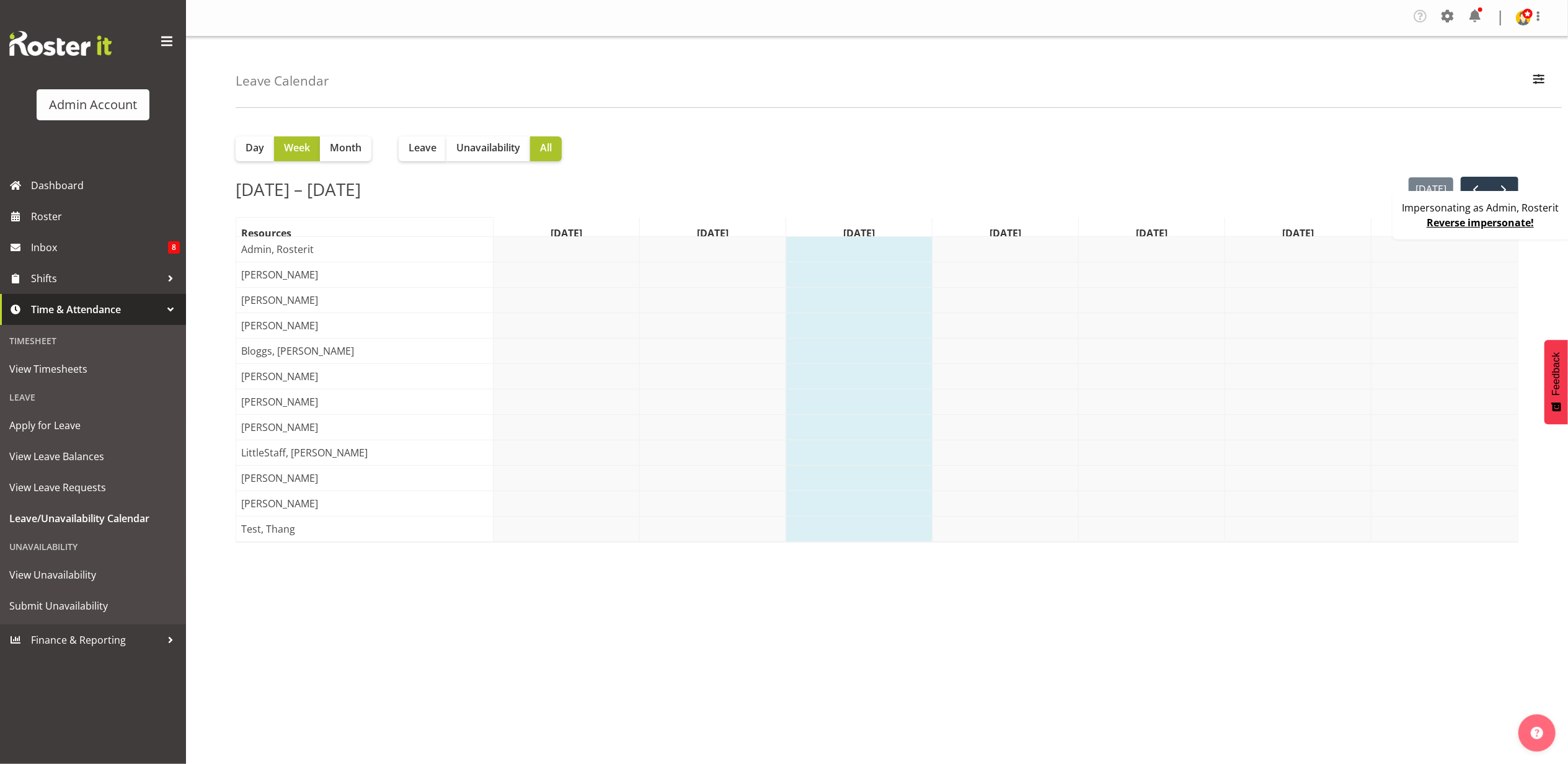
click at [1422, 221] on div "Impersonating as Admin, Rosterit Reverse impersonate!" at bounding box center [1481, 215] width 179 height 48
click at [1424, 17] on span at bounding box center [1420, 16] width 20 height 20
click at [1523, 22] on img at bounding box center [1523, 17] width 15 height 15
click at [1471, 45] on link "Profile" at bounding box center [1477, 46] width 135 height 22
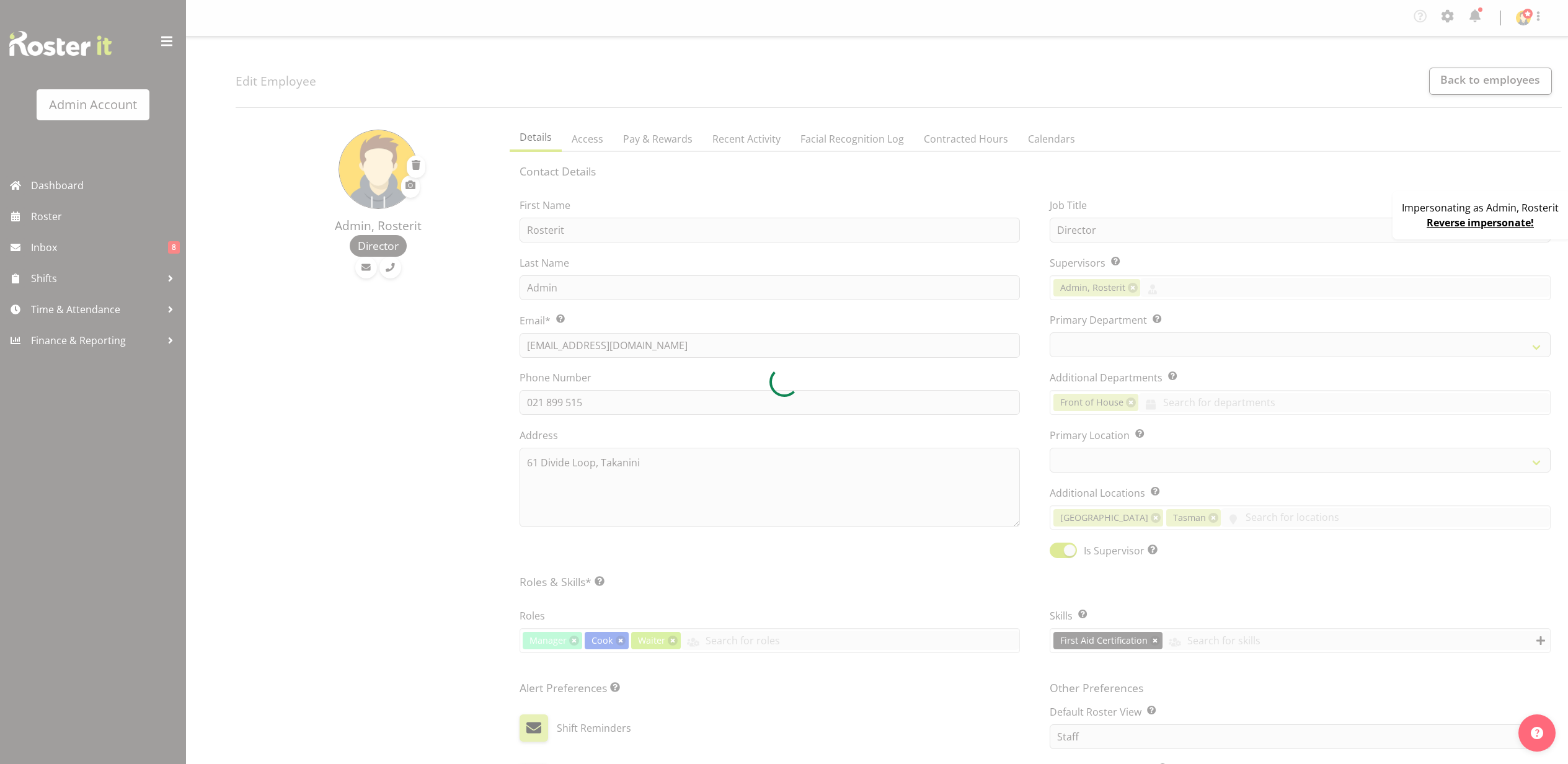
select select "TimelineWeek"
select select
select select "1"
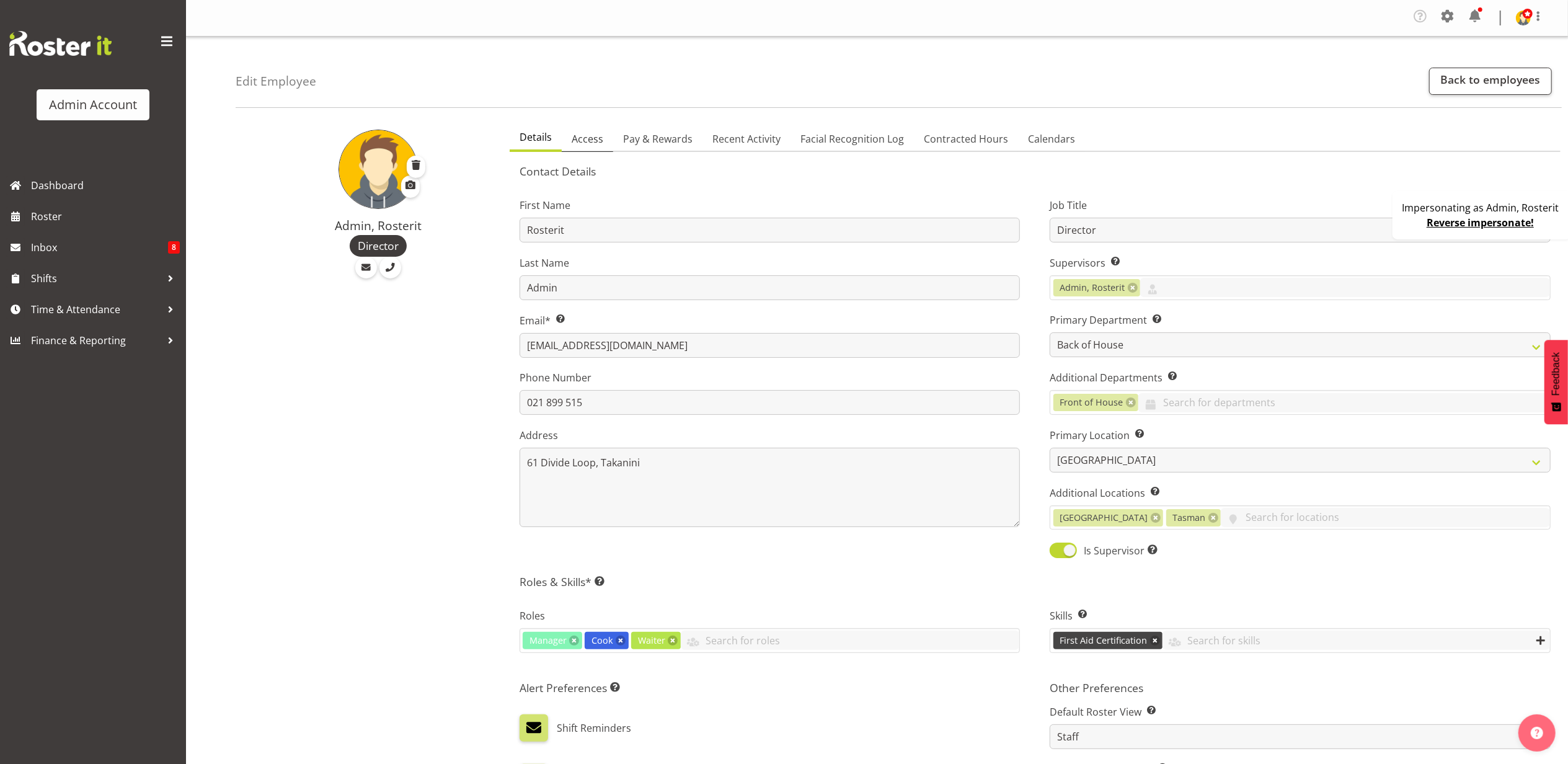
click at [593, 139] on span "Access" at bounding box center [588, 139] width 32 height 15
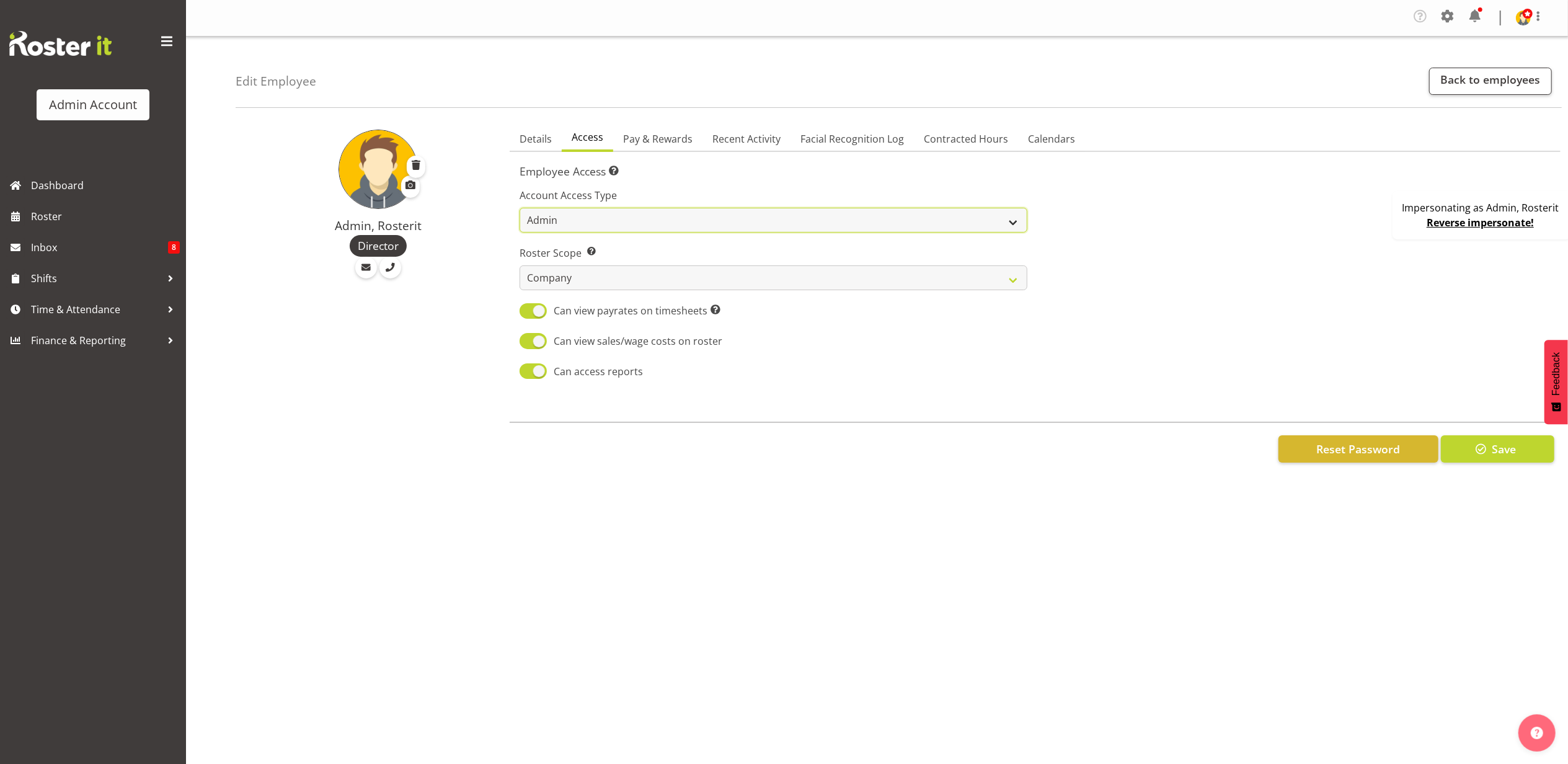
click at [595, 224] on select "Admin Manager Staff" at bounding box center [774, 220] width 509 height 24
click at [635, 147] on link "Pay & Rewards" at bounding box center [658, 139] width 89 height 26
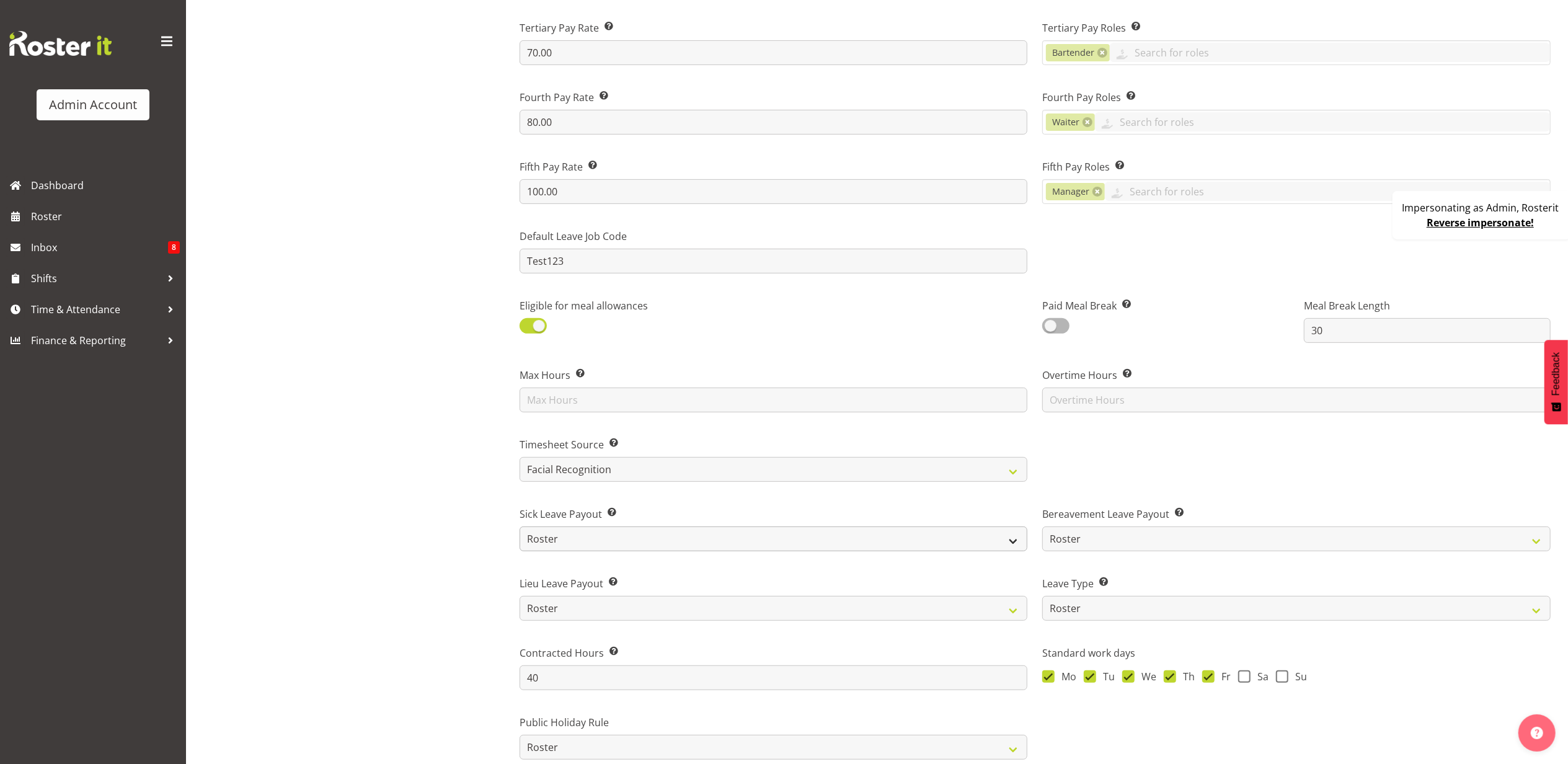
scroll to position [413, 0]
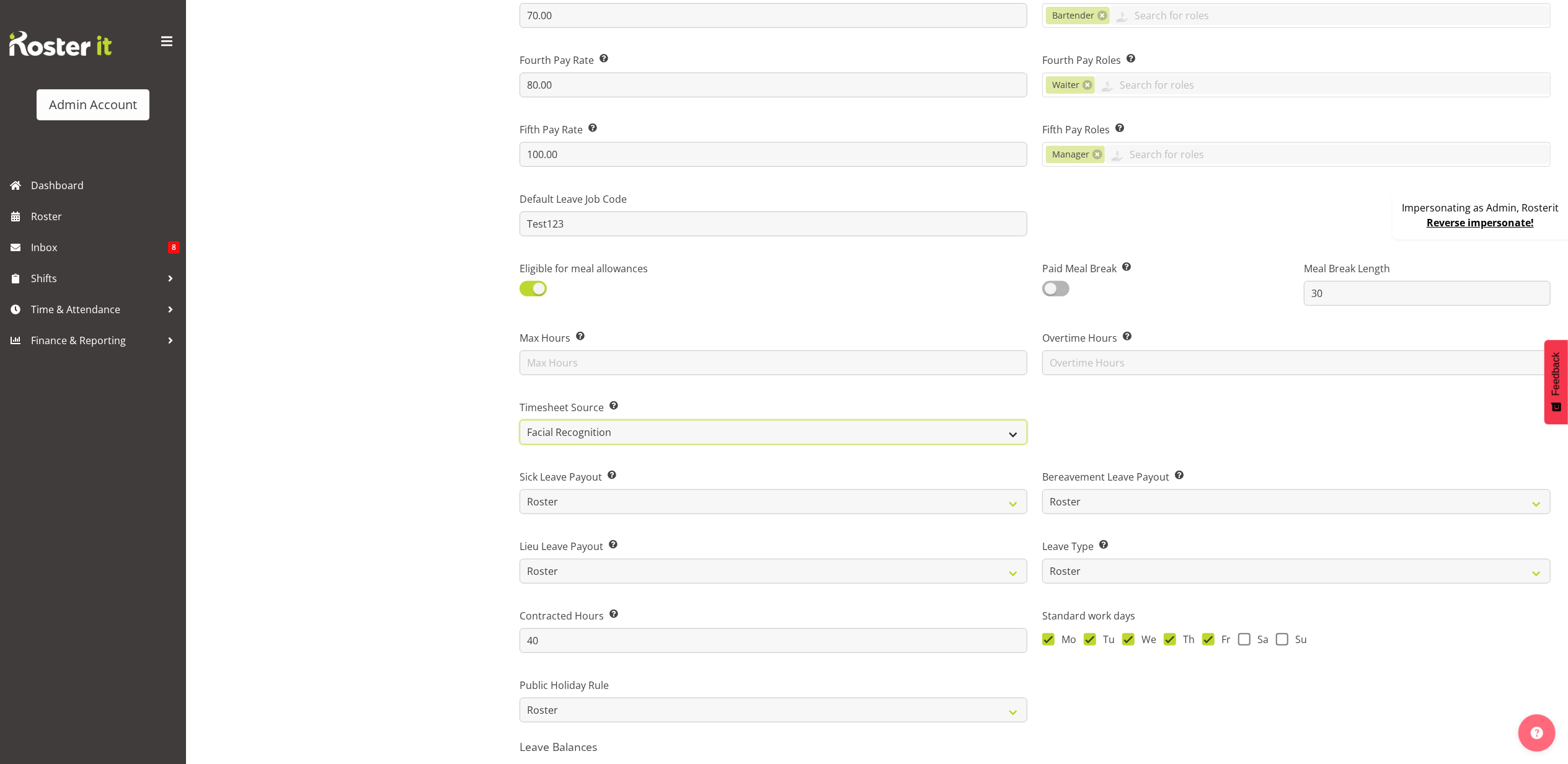
drag, startPoint x: 606, startPoint y: 427, endPoint x: 600, endPoint y: 436, distance: 10.8
click at [606, 427] on select "Roster Manual GPS GPS (via Roster) Facial Recognition" at bounding box center [774, 432] width 509 height 24
select select "manual"
click at [520, 421] on select "Roster Manual GPS GPS (via Roster) Facial Recognition" at bounding box center [774, 432] width 509 height 24
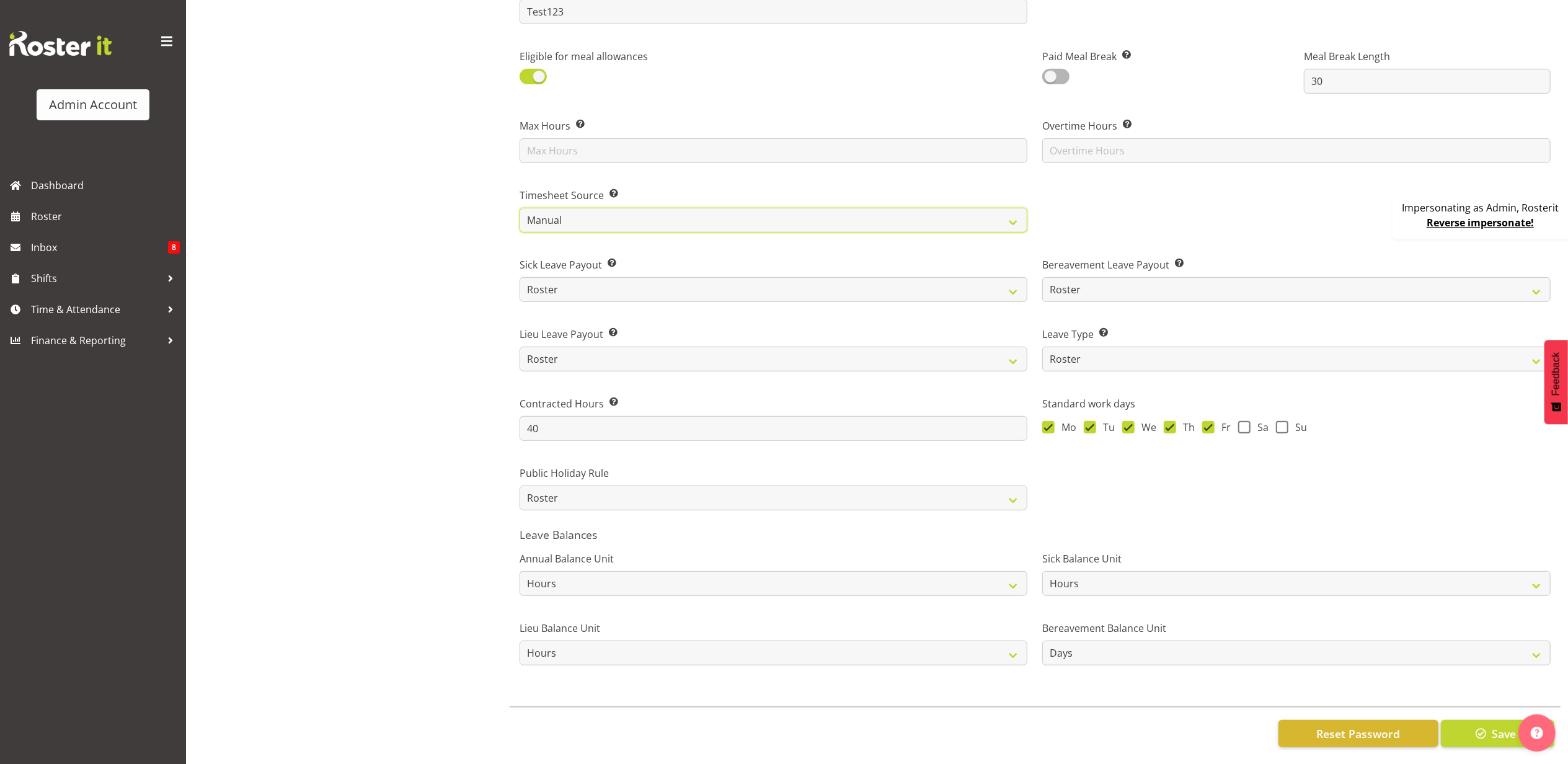
scroll to position [641, 0]
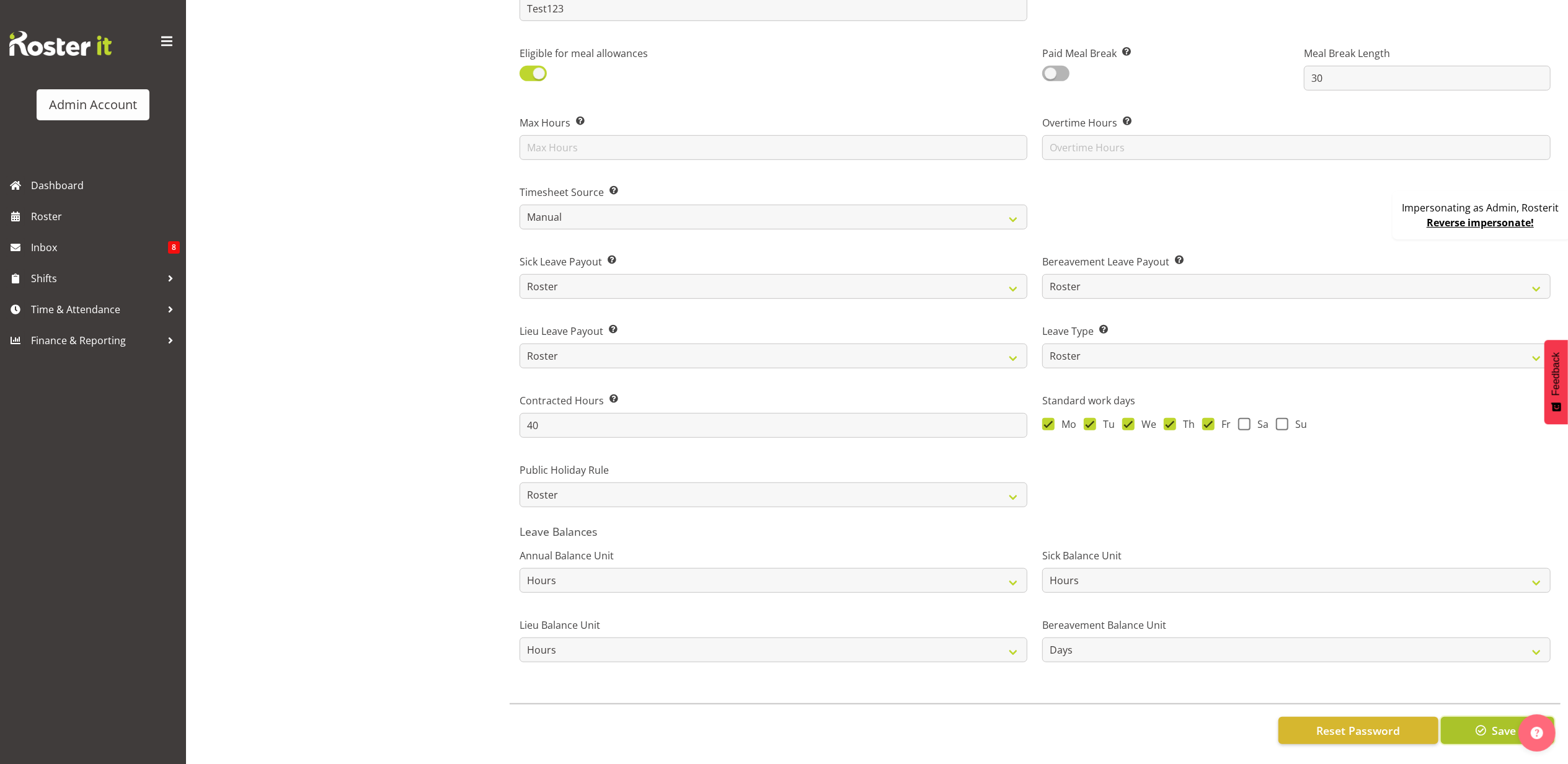
click at [1471, 723] on button "Save" at bounding box center [1498, 730] width 113 height 28
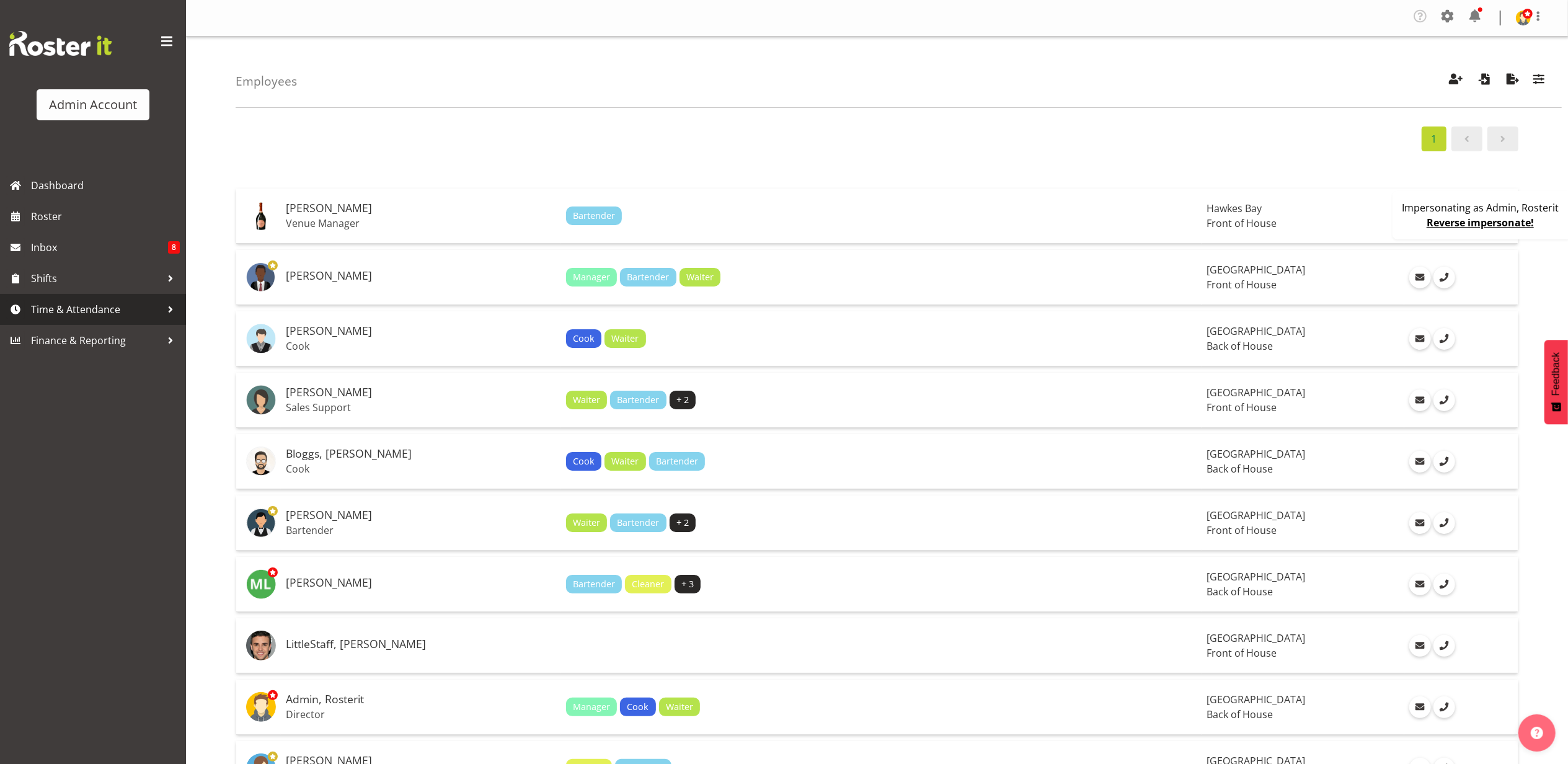
click at [110, 304] on span "Time & Attendance" at bounding box center [95, 310] width 130 height 19
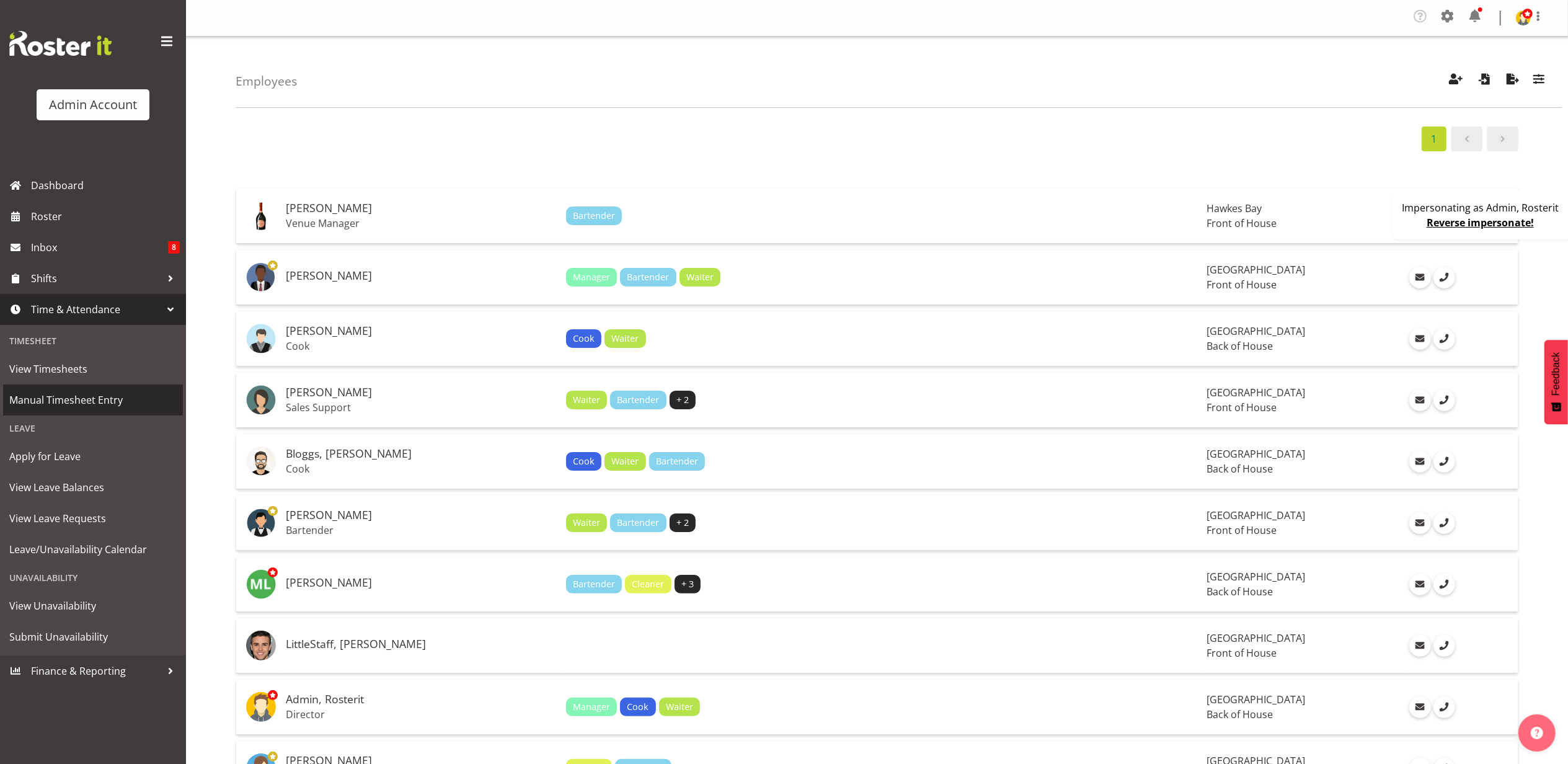
click at [88, 404] on span "Manual Timesheet Entry" at bounding box center [93, 400] width 168 height 19
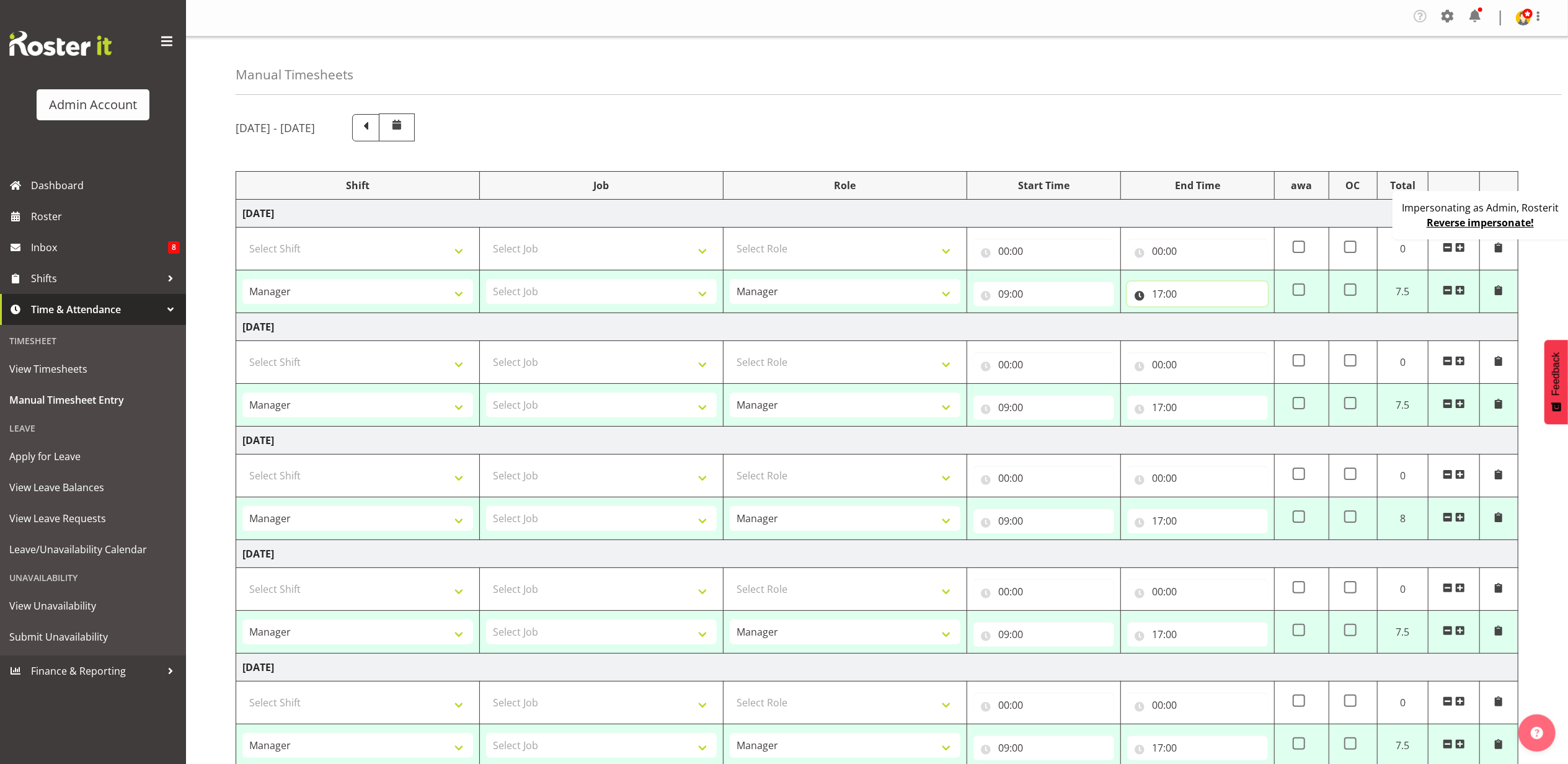
click at [1162, 295] on input "17:00" at bounding box center [1197, 293] width 141 height 24
click at [1211, 325] on select "00 01 02 03 04 05 06 07 08 09 10 11 12 13 14 15 16 17 18 19 20 21 22 23" at bounding box center [1211, 325] width 28 height 24
select select "18"
click at [1198, 317] on select "00 01 02 03 04 05 06 07 08 09 10 11 12 13 14 15 16 17 18 19 20 21 22 23" at bounding box center [1211, 325] width 28 height 24
type input "18:00"
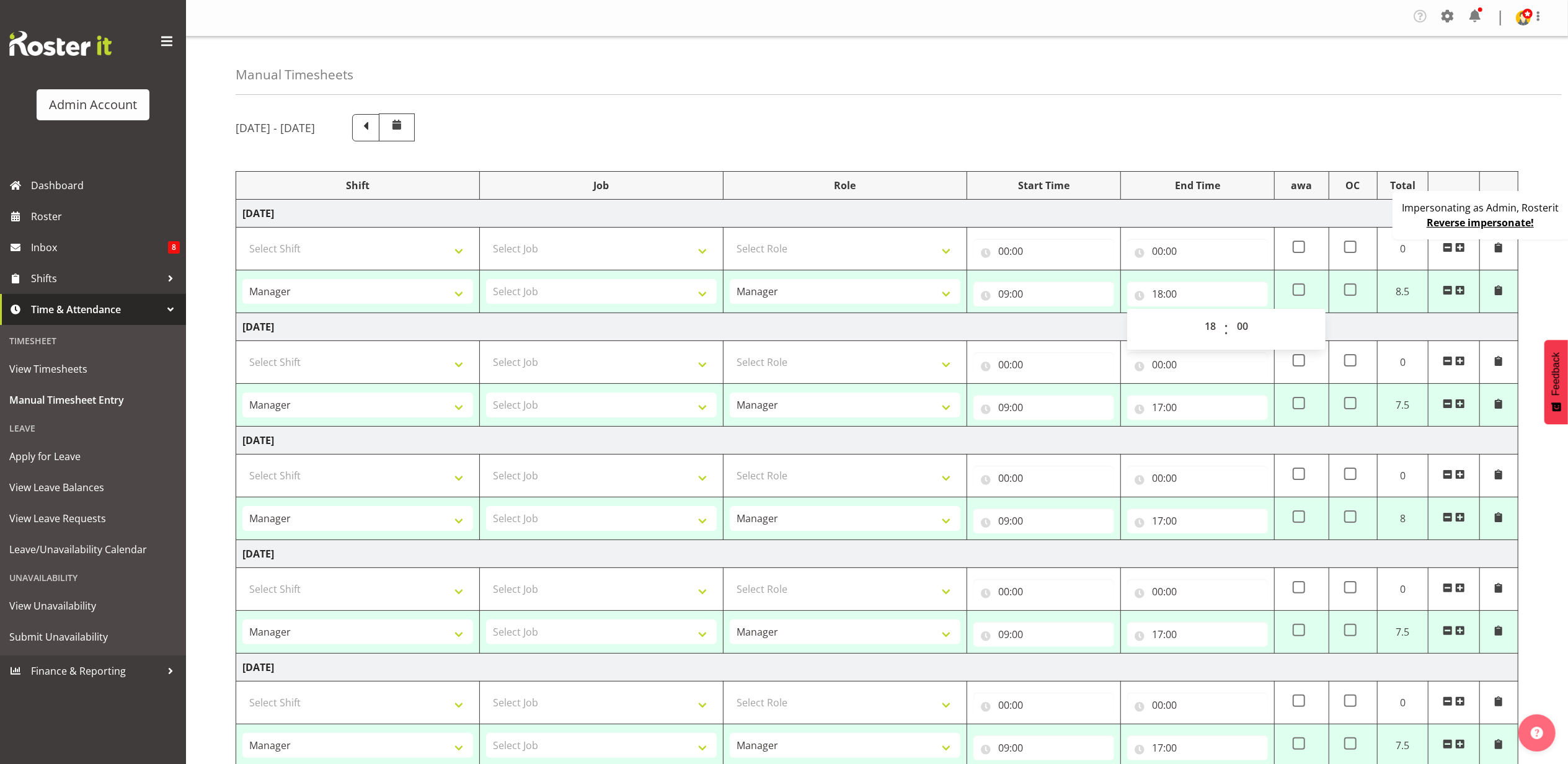
click at [1207, 217] on td "Sunday 31st August 2025" at bounding box center [877, 213] width 1282 height 28
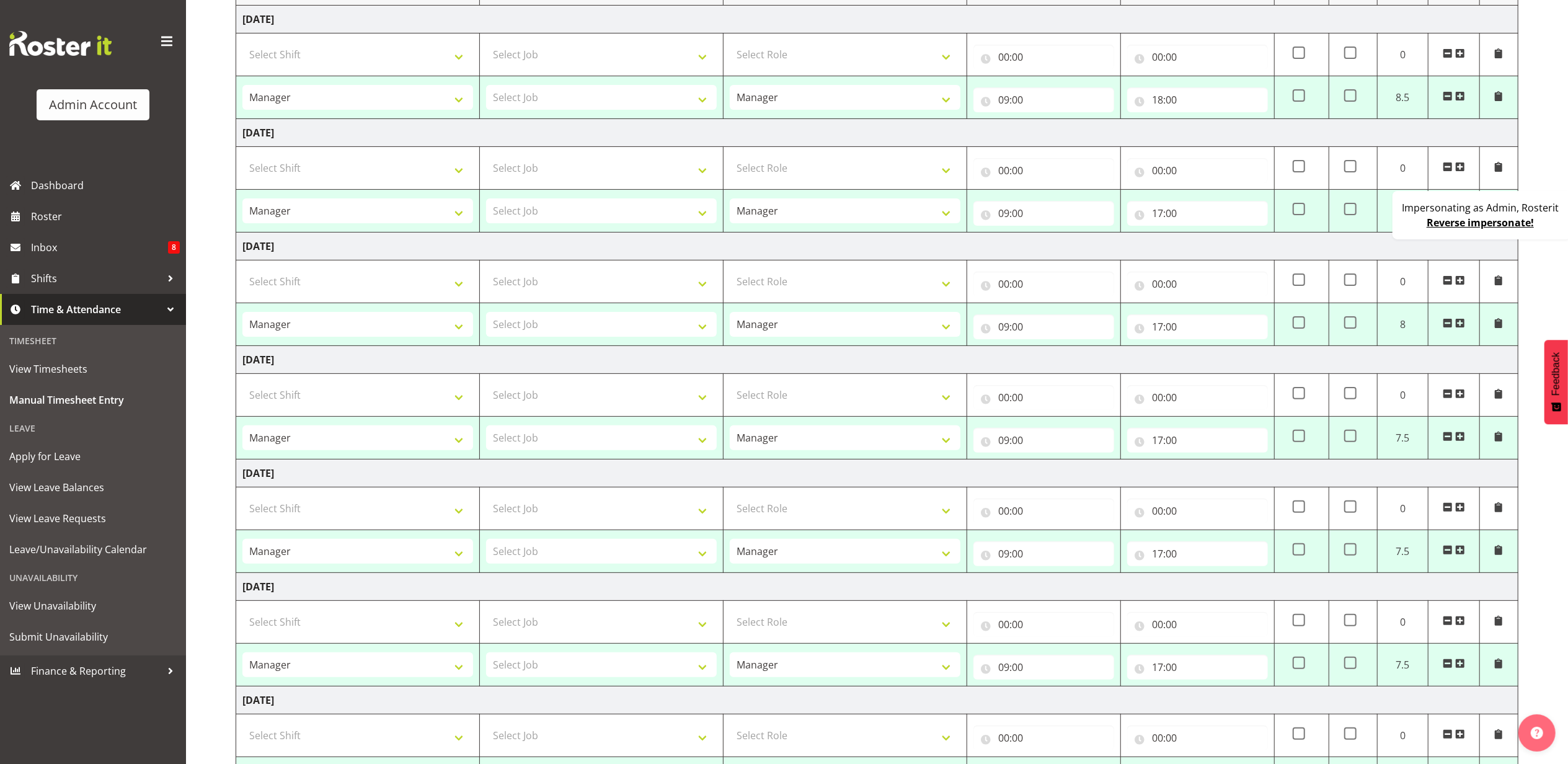
scroll to position [318, 0]
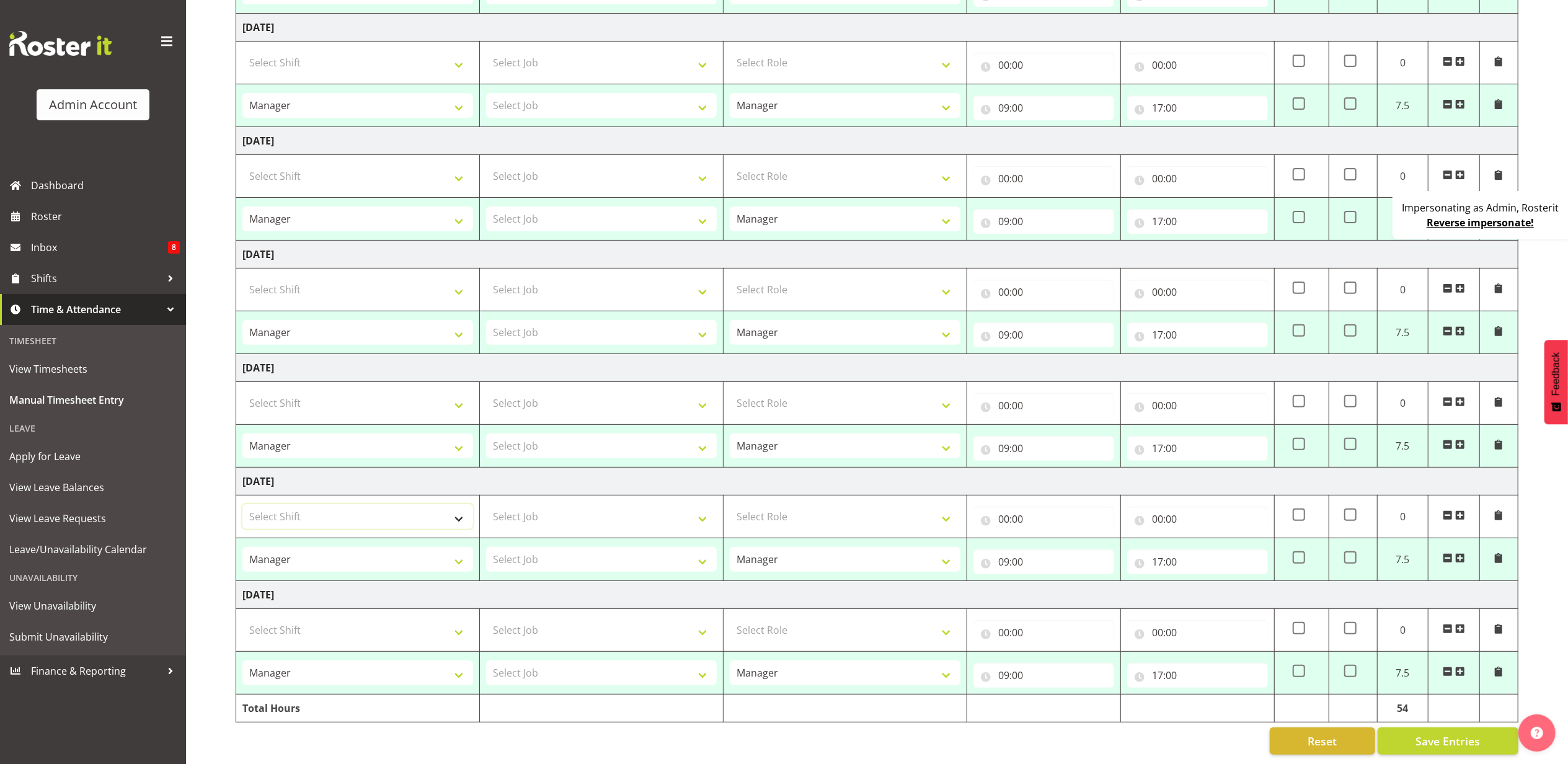
click at [354, 509] on select "Select Shift Manager One off shift Override Leave Regular Unknown Shift Welly H…" at bounding box center [358, 516] width 231 height 24
click at [553, 470] on td "Friday 5th September 2025" at bounding box center [877, 481] width 1282 height 28
click at [115, 672] on span "Finance & Reporting" at bounding box center [95, 671] width 130 height 19
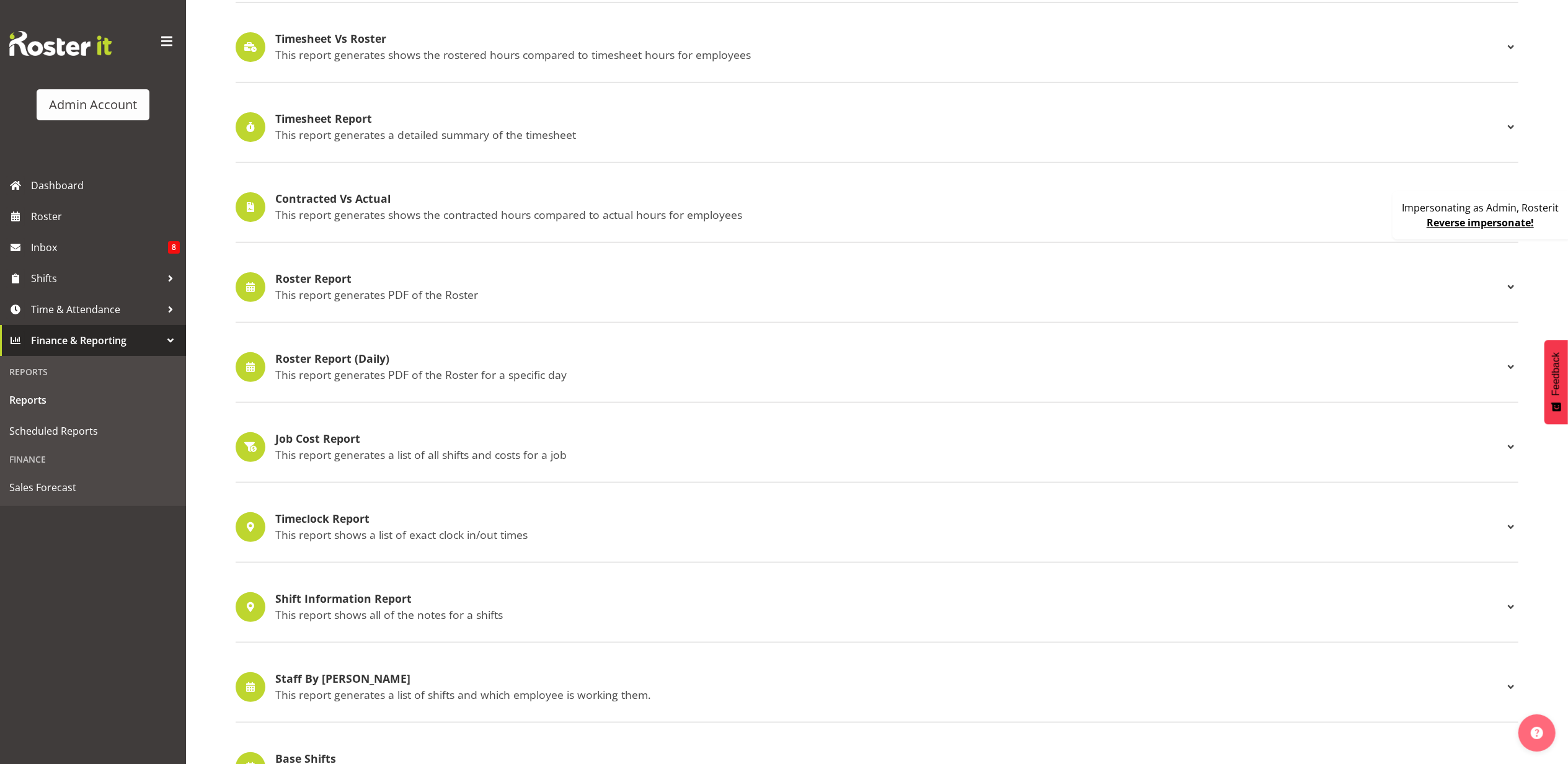
scroll to position [413, 0]
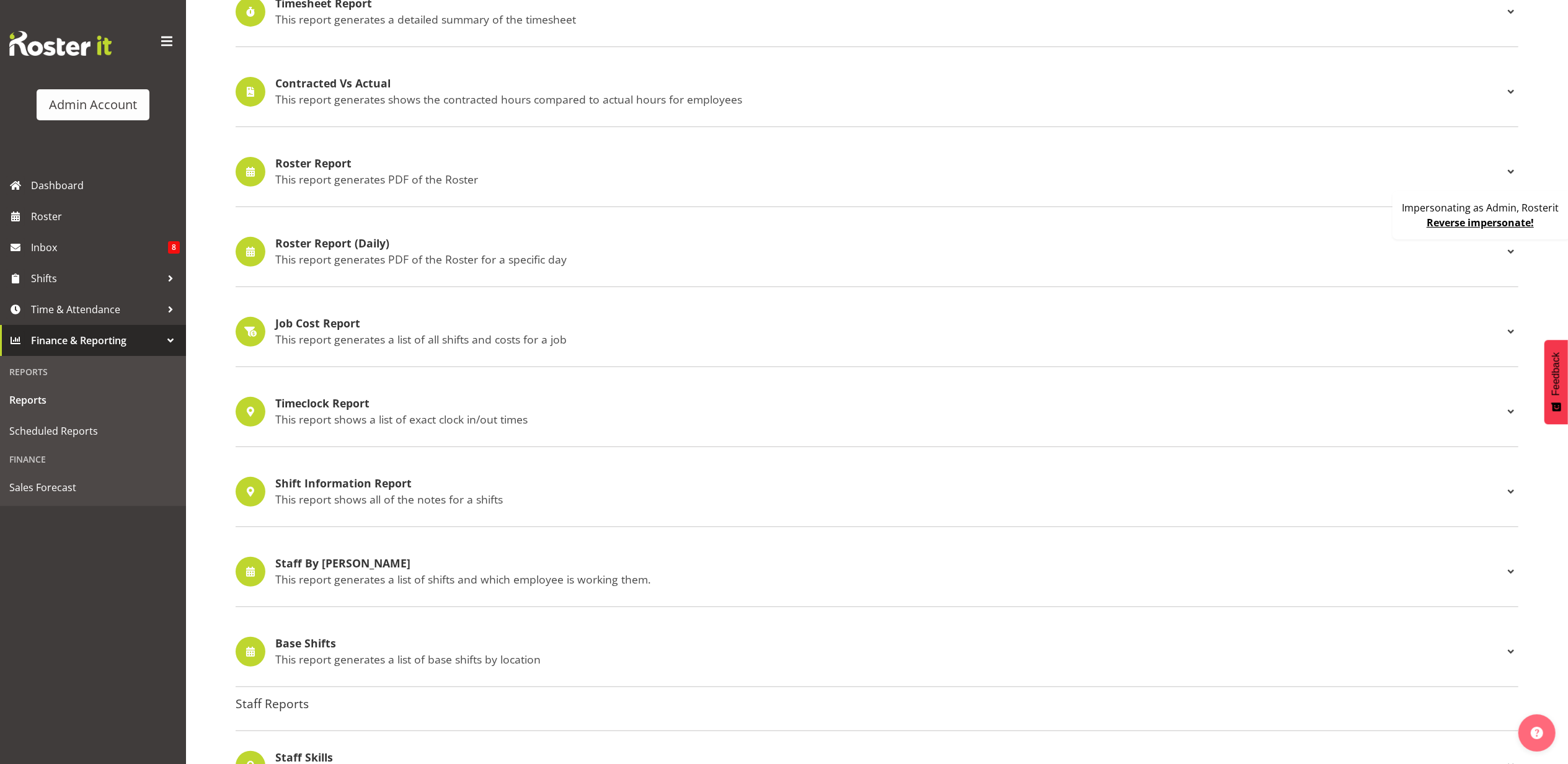
click at [358, 330] on h4 "Job Cost Report" at bounding box center [890, 324] width 1229 height 13
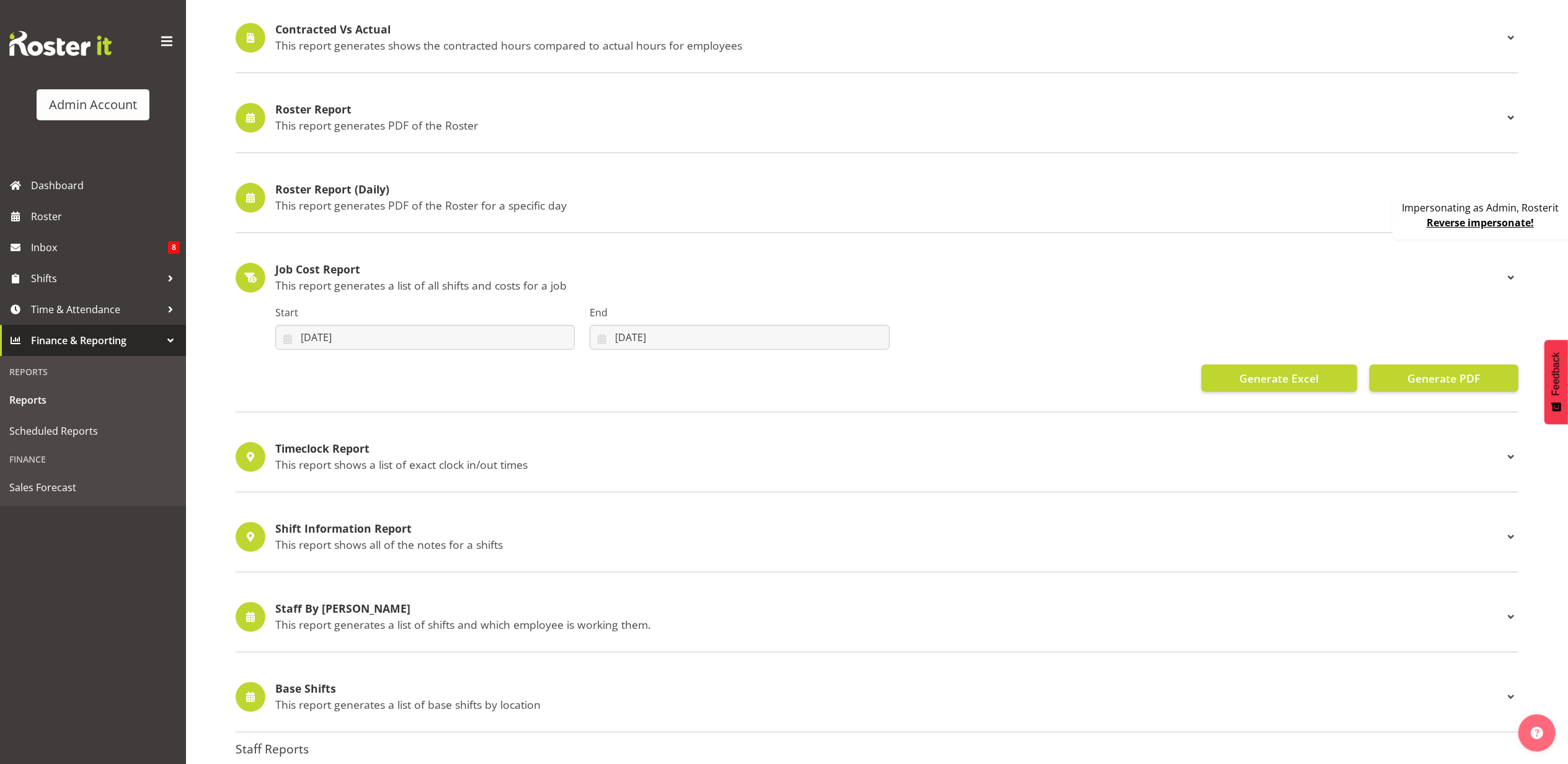
scroll to position [496, 0]
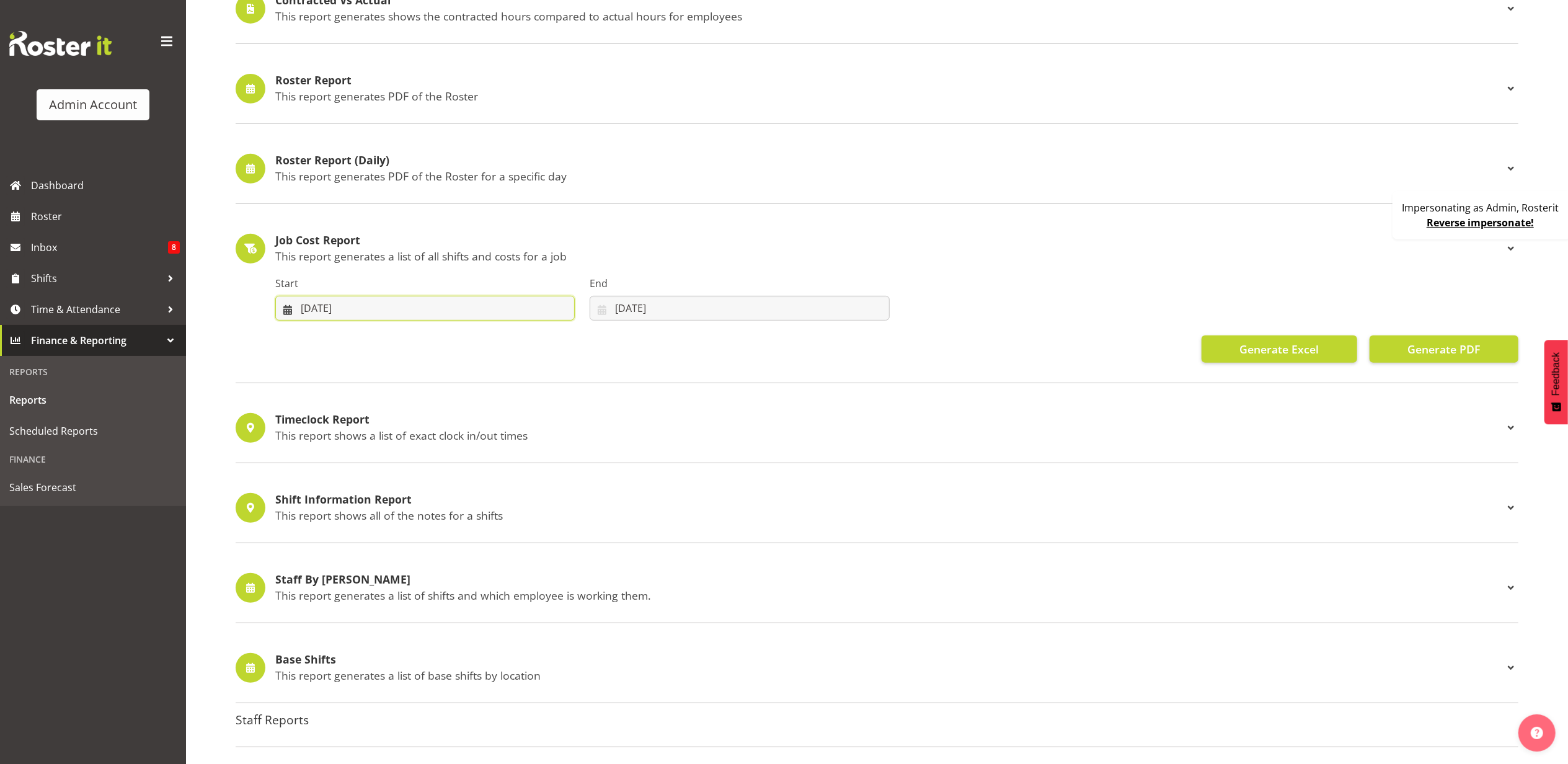
click at [410, 310] on input "[DATE]" at bounding box center [425, 308] width 299 height 24
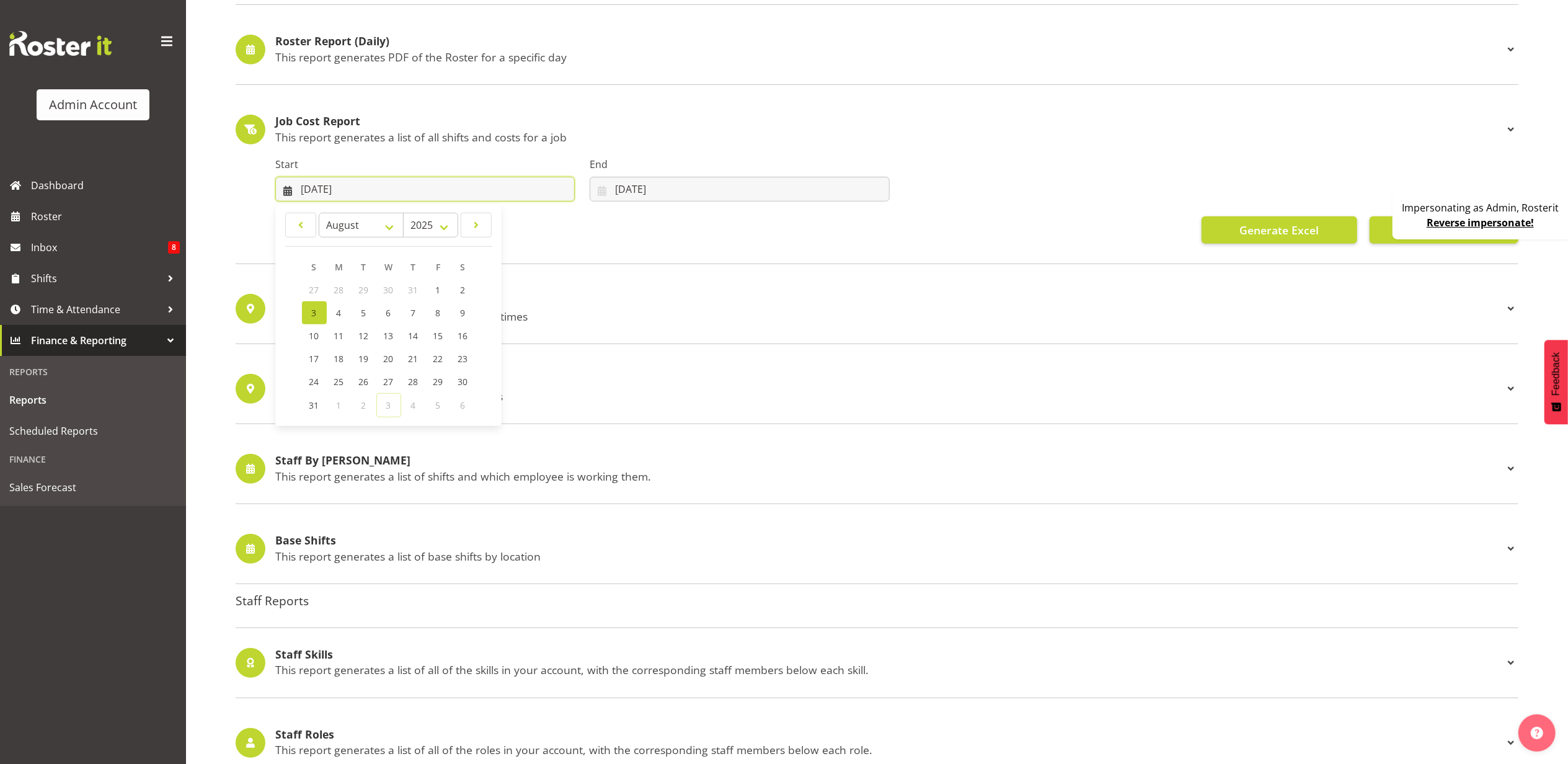
scroll to position [652, 0]
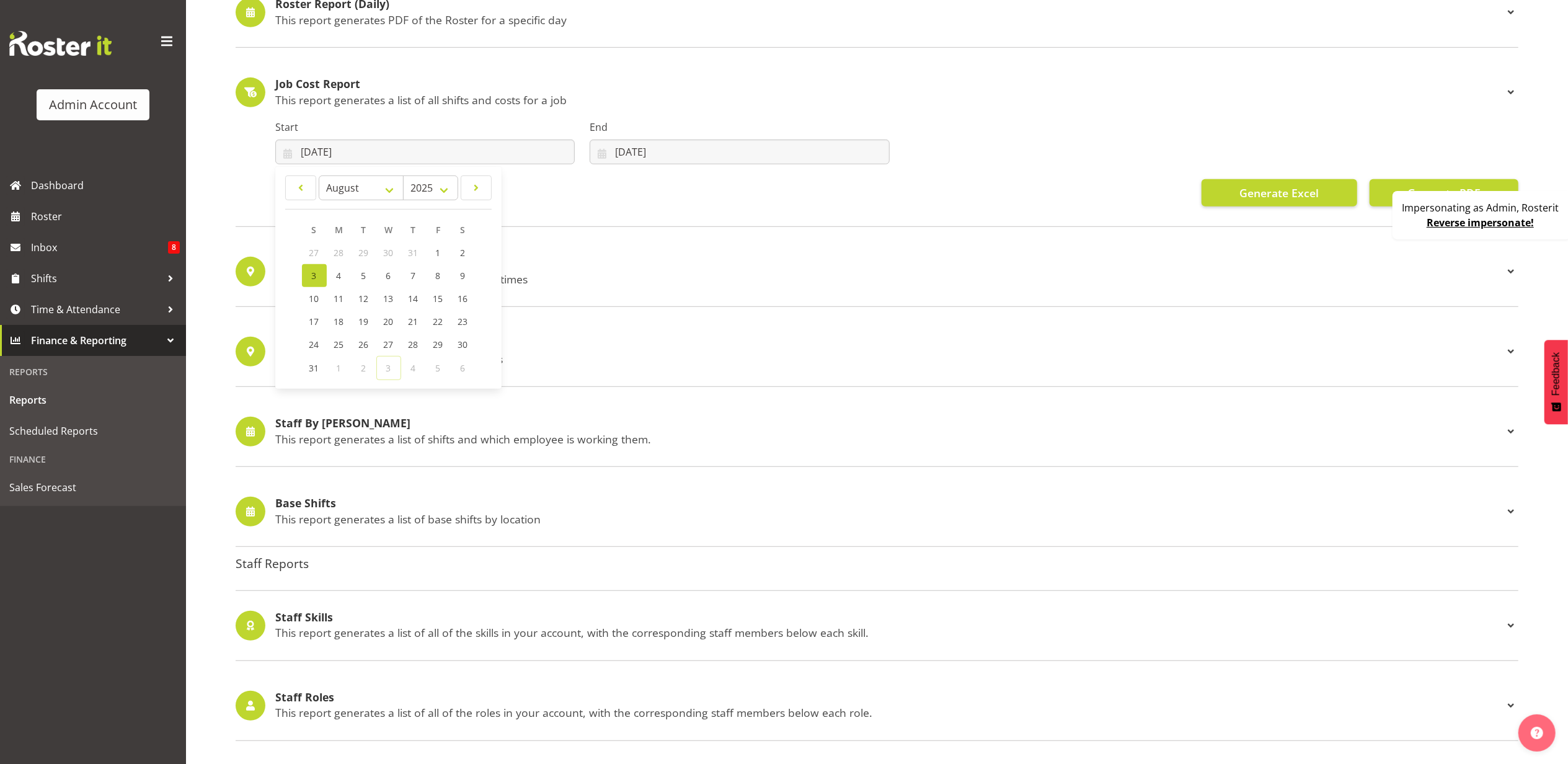
click at [211, 454] on div "Reports Roster Reports Unfilled Shifts This report generates a list of all shif…" at bounding box center [877, 272] width 1382 height 1776
click at [353, 354] on p "This report shows all of the notes for a shifts" at bounding box center [890, 358] width 1229 height 13
